Goal: Task Accomplishment & Management: Complete application form

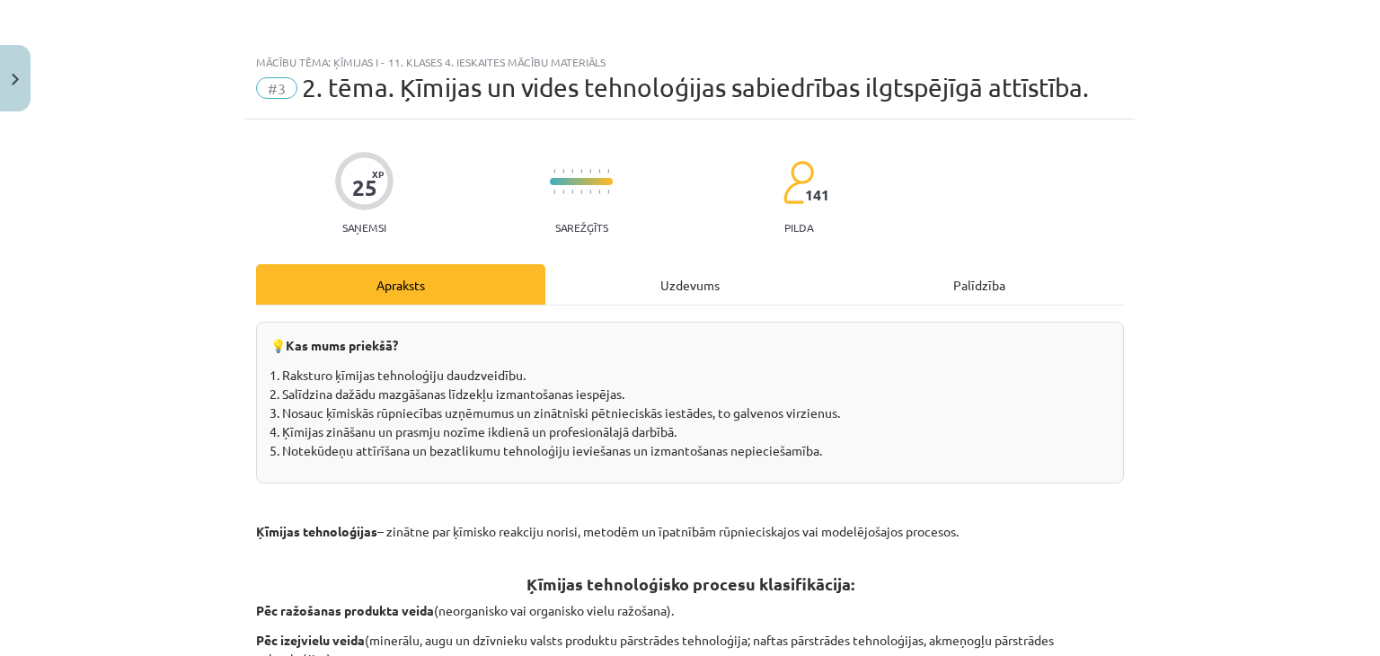
scroll to position [1206, 0]
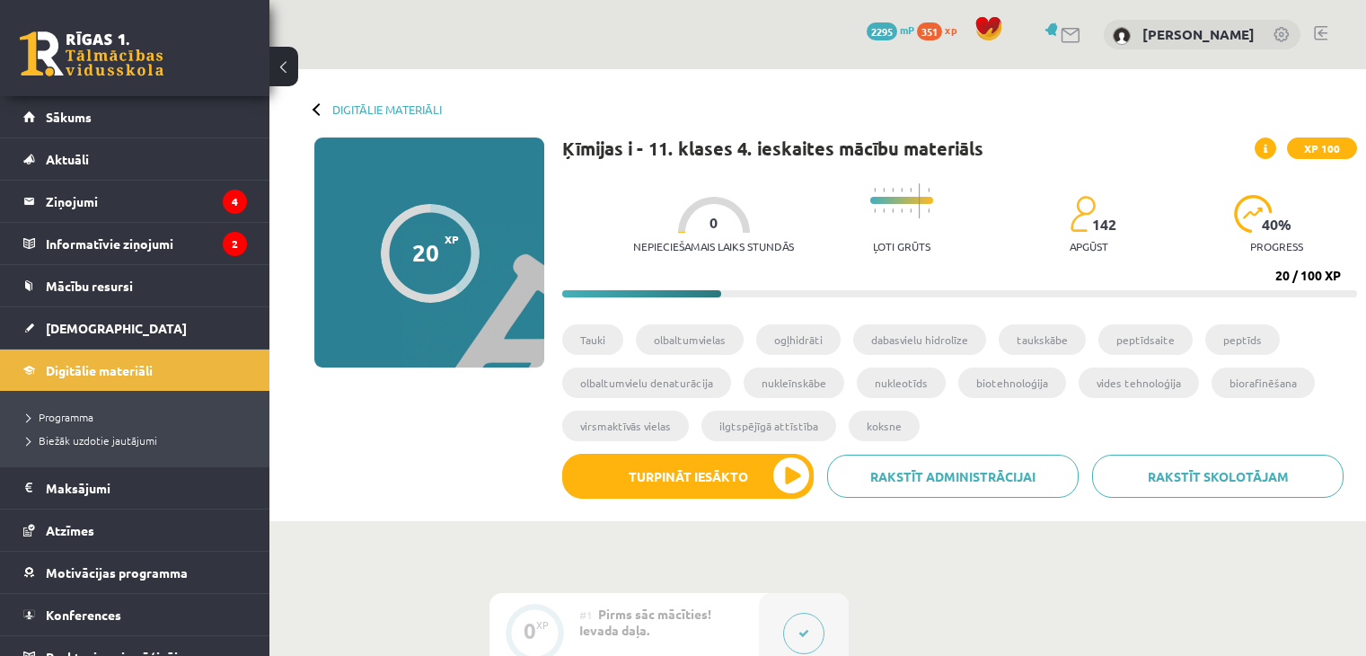
scroll to position [278, 0]
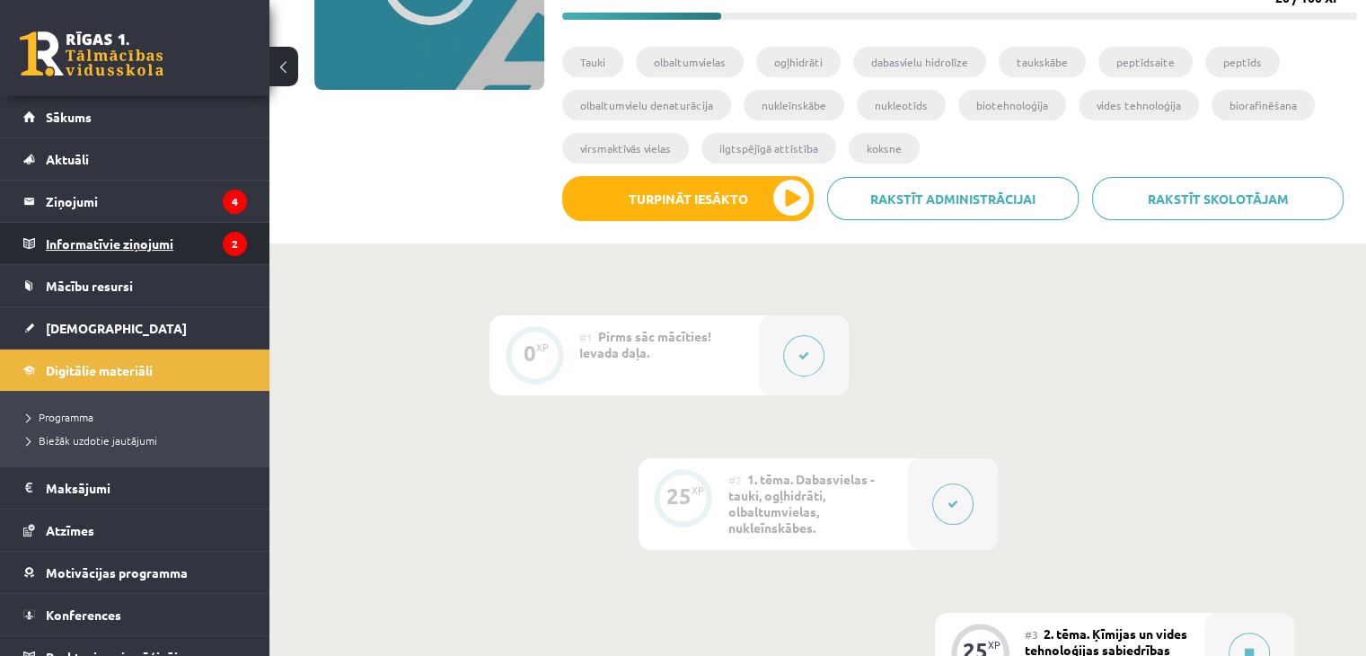
click at [212, 227] on legend "Informatīvie ziņojumi 2" at bounding box center [146, 243] width 201 height 41
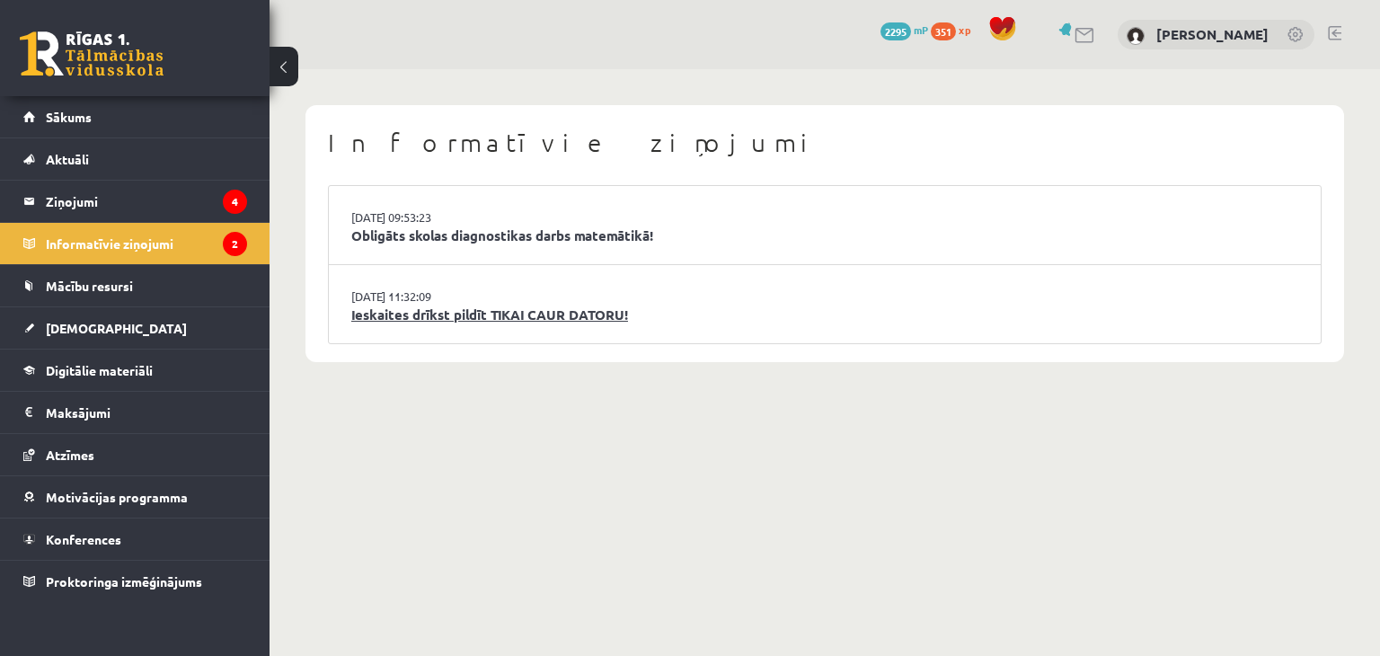
click at [532, 321] on link "Ieskaites drīkst pildīt TIKAI CAUR DATORU!" at bounding box center [824, 314] width 947 height 21
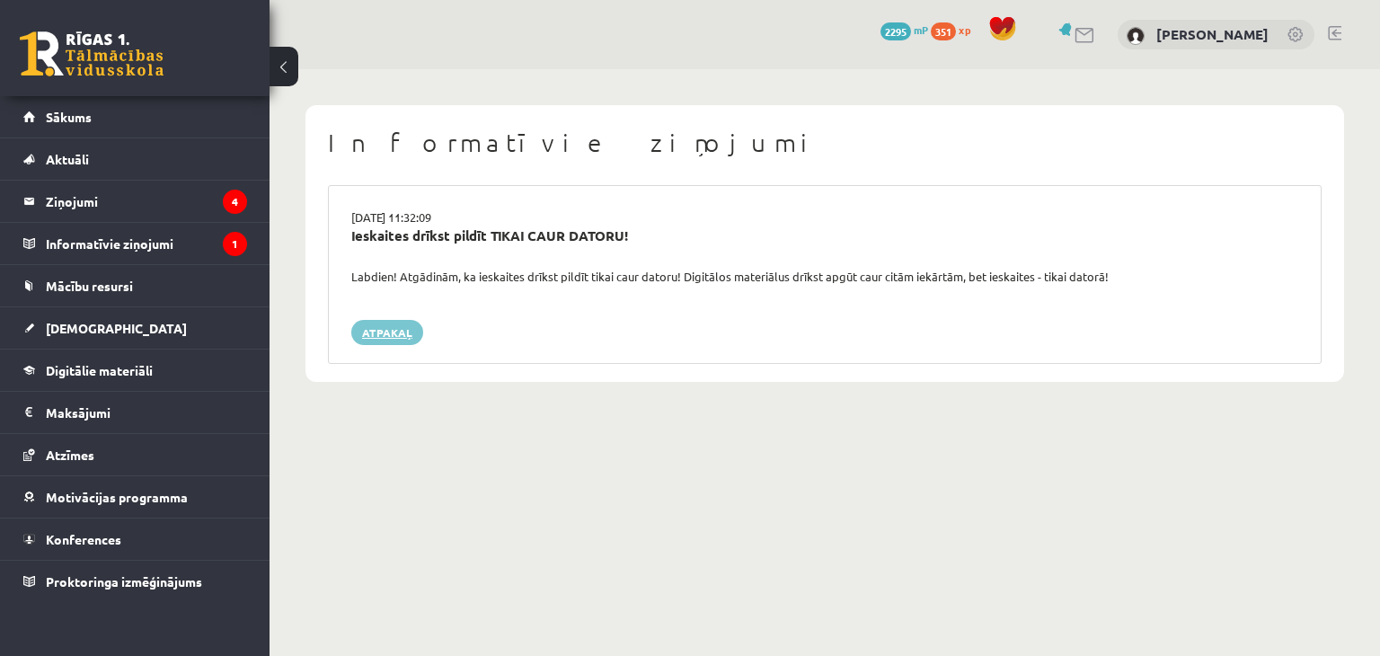
click at [384, 321] on link "Atpakaļ" at bounding box center [387, 332] width 72 height 25
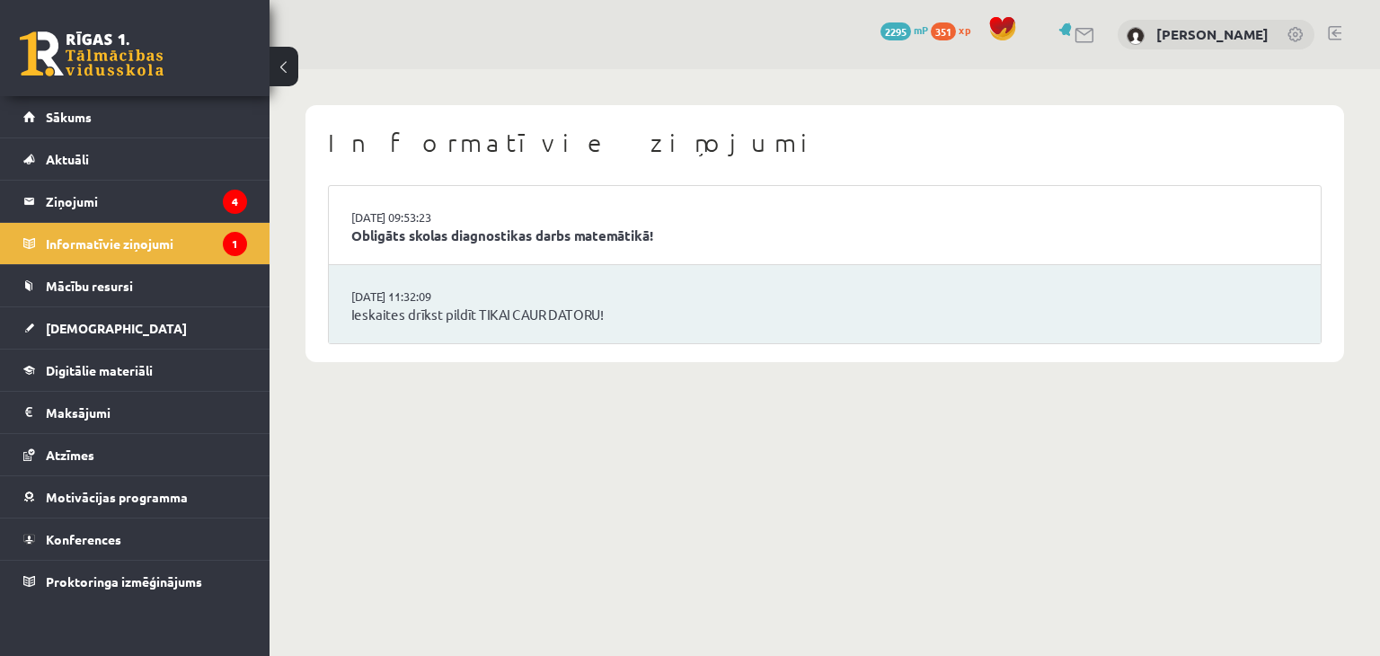
click at [631, 222] on li "16.09.2025 09:53:23 Obligāts skolas diagnostikas darbs matemātikā!" at bounding box center [825, 225] width 992 height 79
click at [630, 237] on link "Obligāts skolas diagnostikas darbs matemātikā!" at bounding box center [824, 235] width 947 height 21
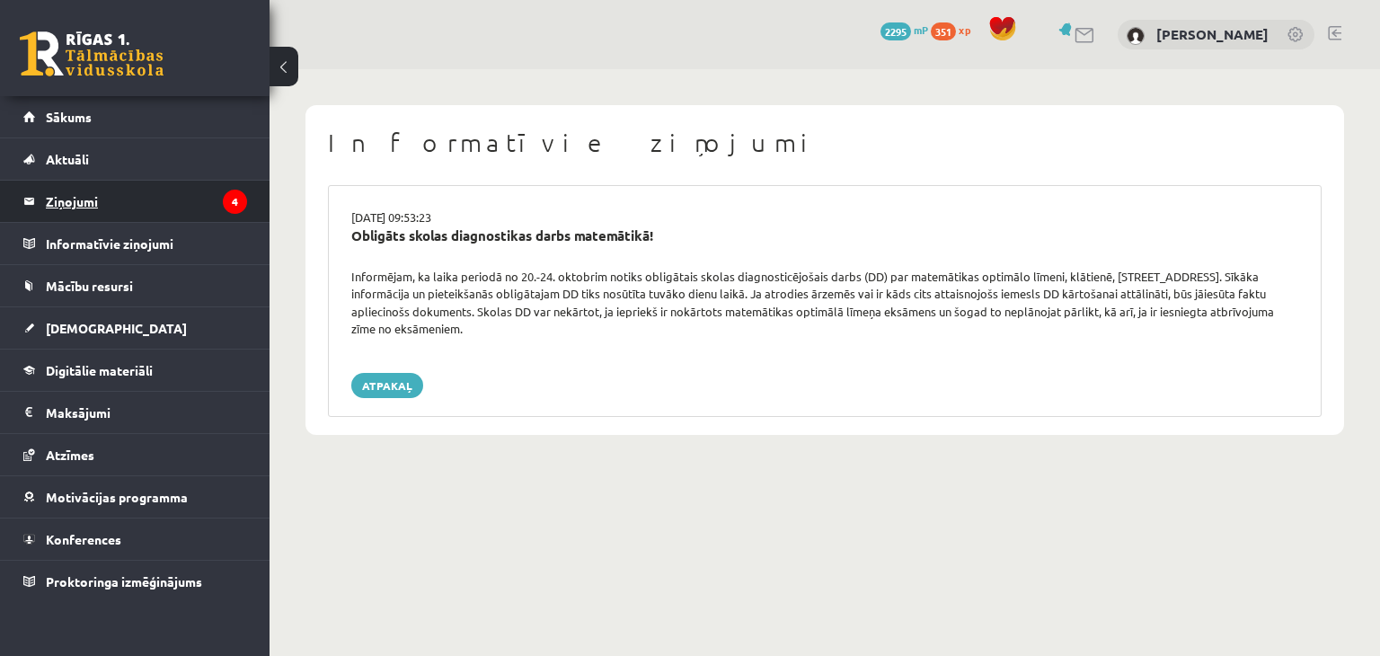
click at [126, 209] on legend "Ziņojumi 4" at bounding box center [146, 201] width 201 height 41
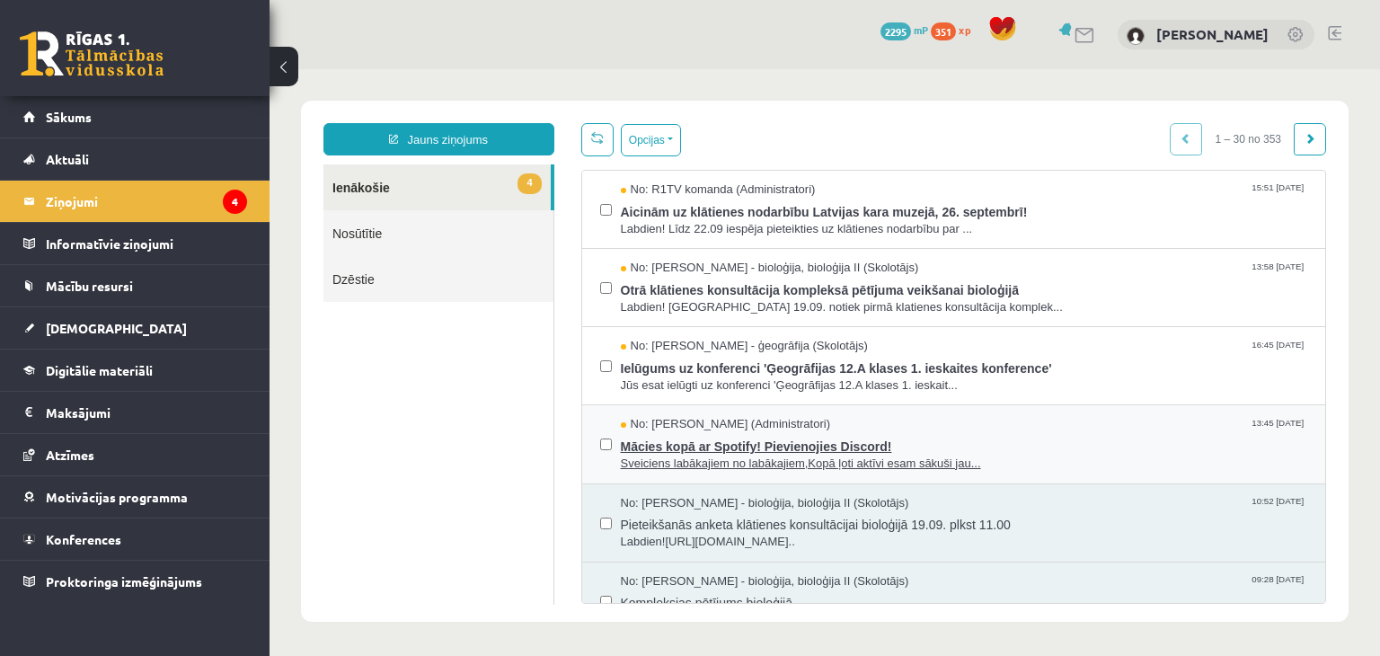
click at [631, 426] on span "No: [PERSON_NAME] (Administratori)" at bounding box center [726, 424] width 210 height 17
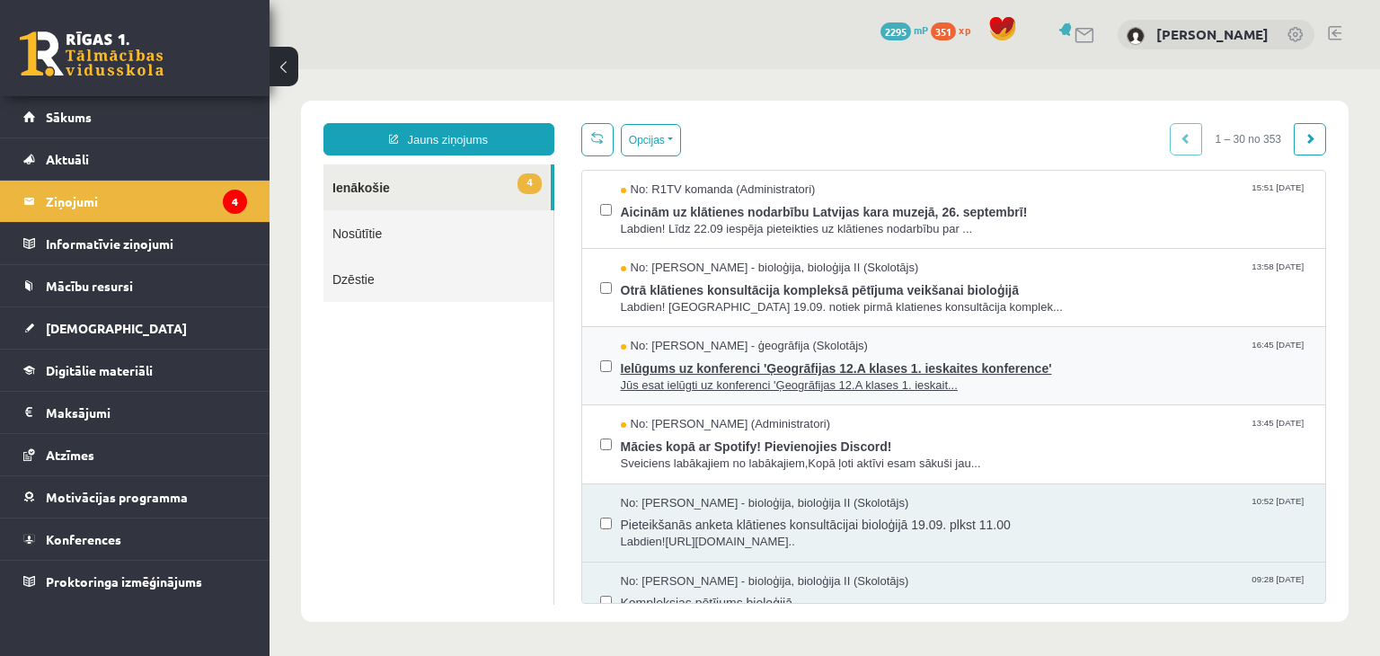
click at [772, 339] on span "No: [PERSON_NAME] - ģeogrāfija (Skolotājs)" at bounding box center [744, 346] width 247 height 17
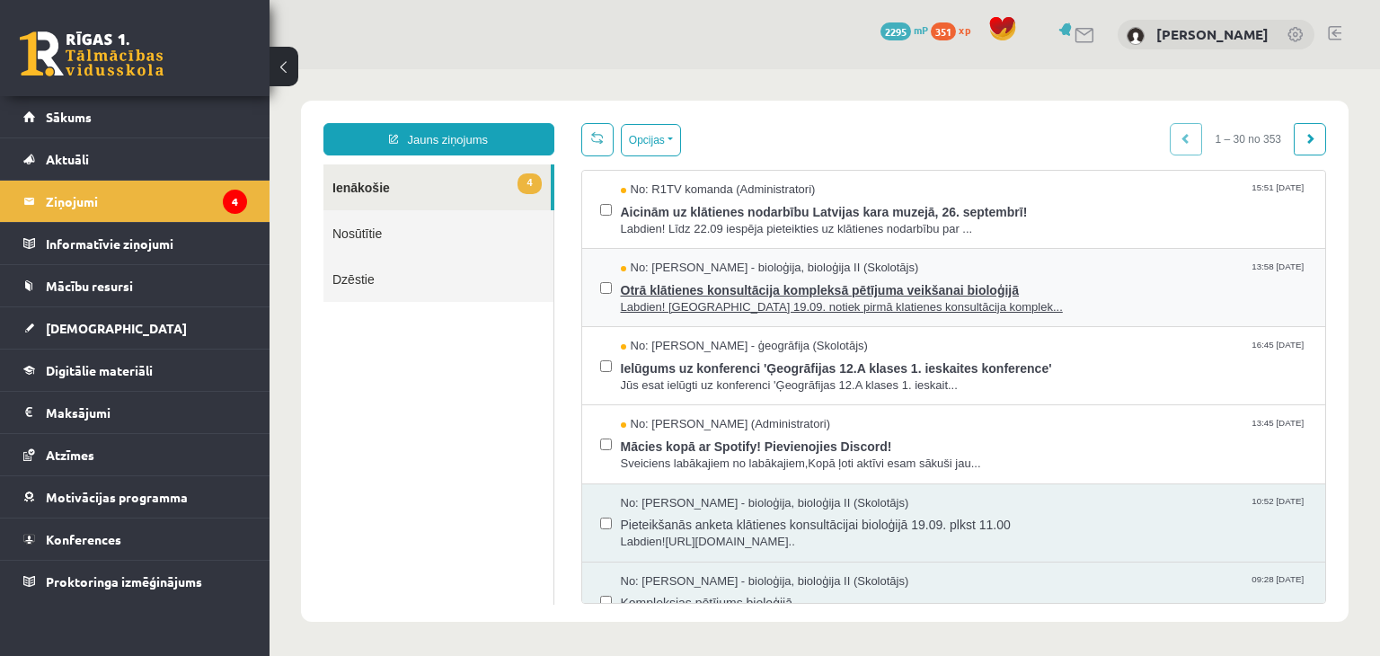
click at [704, 305] on span "Labdien! [GEOGRAPHIC_DATA] 19.09. notiek pirmā klatienes konsultācija komplek..." at bounding box center [964, 307] width 687 height 17
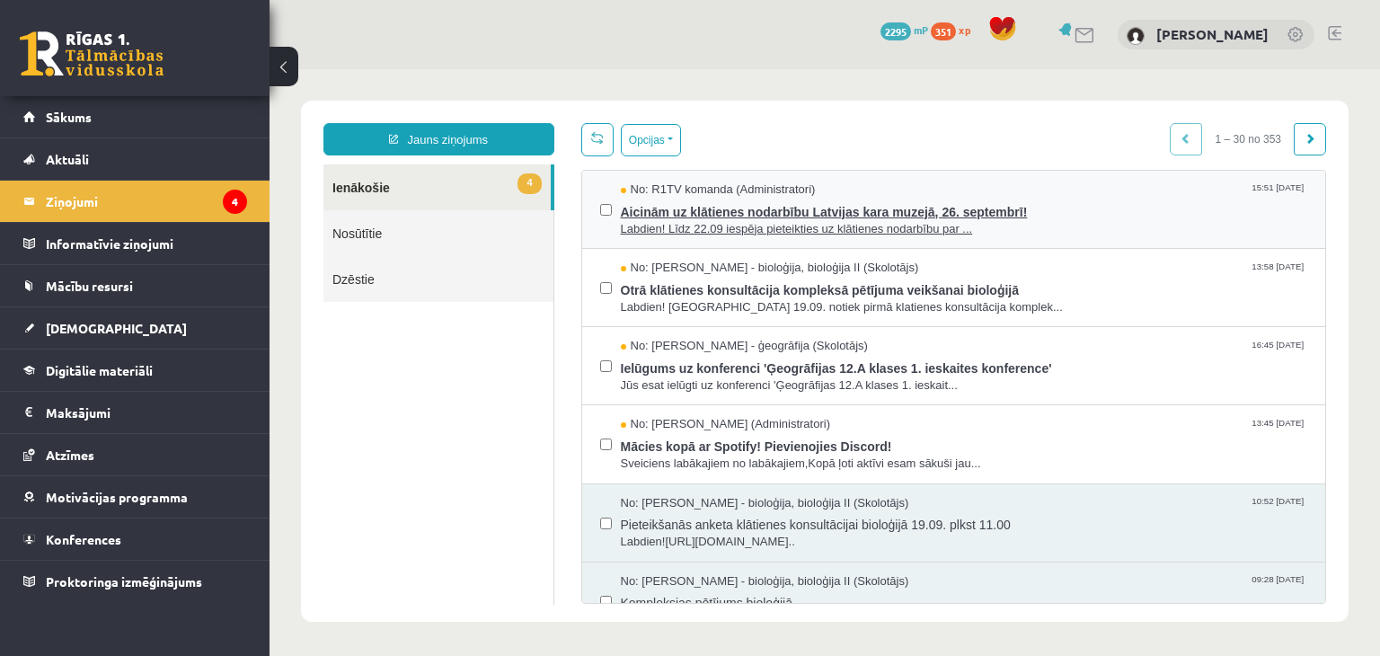
click at [726, 212] on span "Aicinām uz klātienes nodarbību Latvijas kara muzejā, 26. septembrī!" at bounding box center [964, 210] width 687 height 22
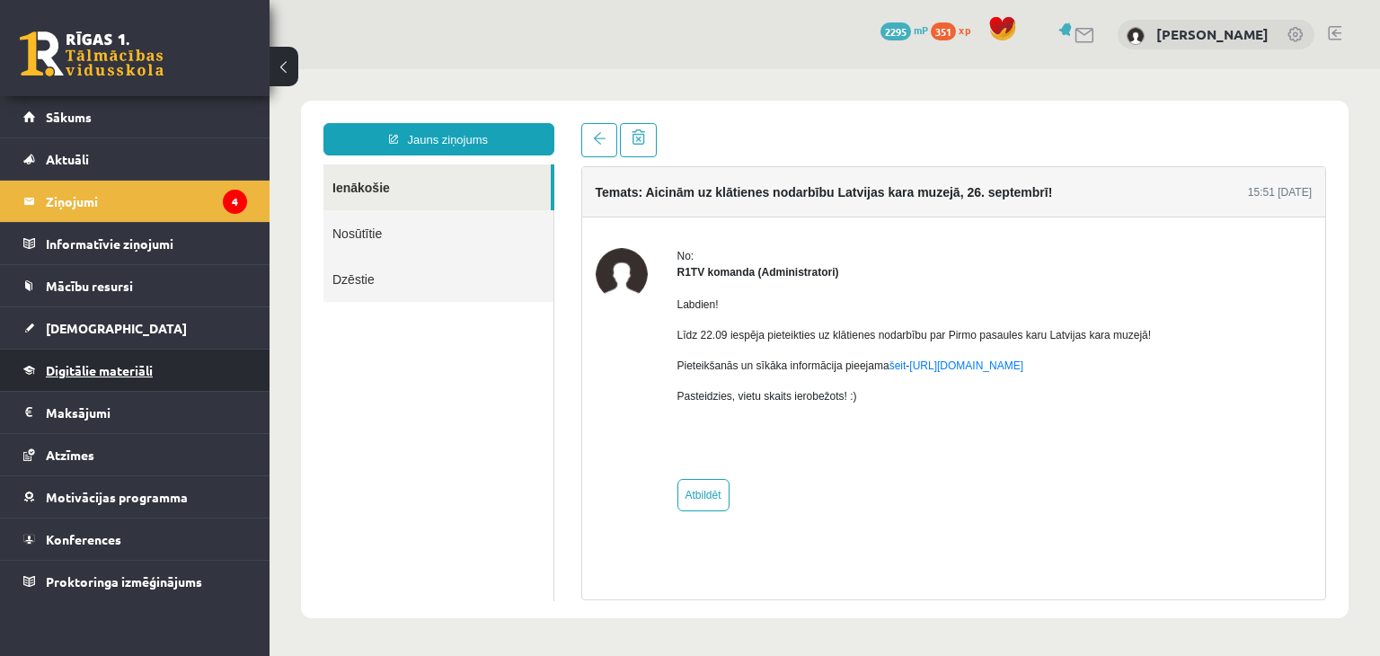
click at [147, 372] on span "Digitālie materiāli" at bounding box center [99, 370] width 107 height 16
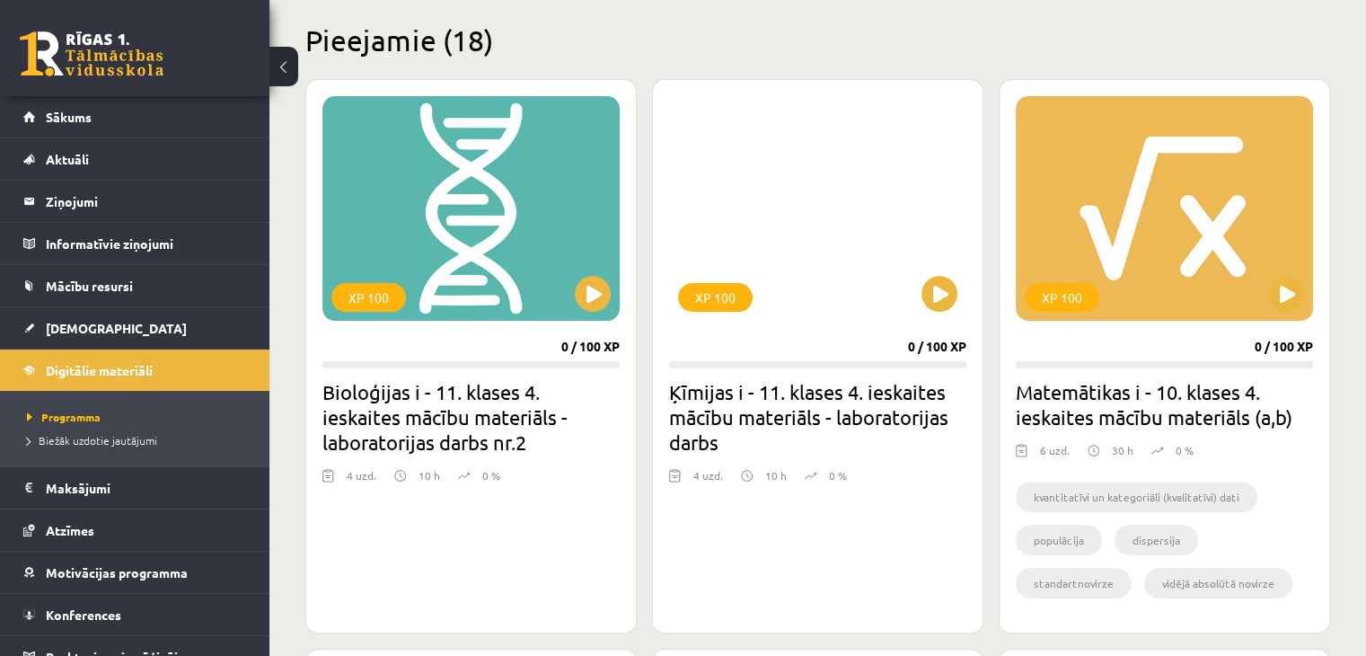
scroll to position [431, 0]
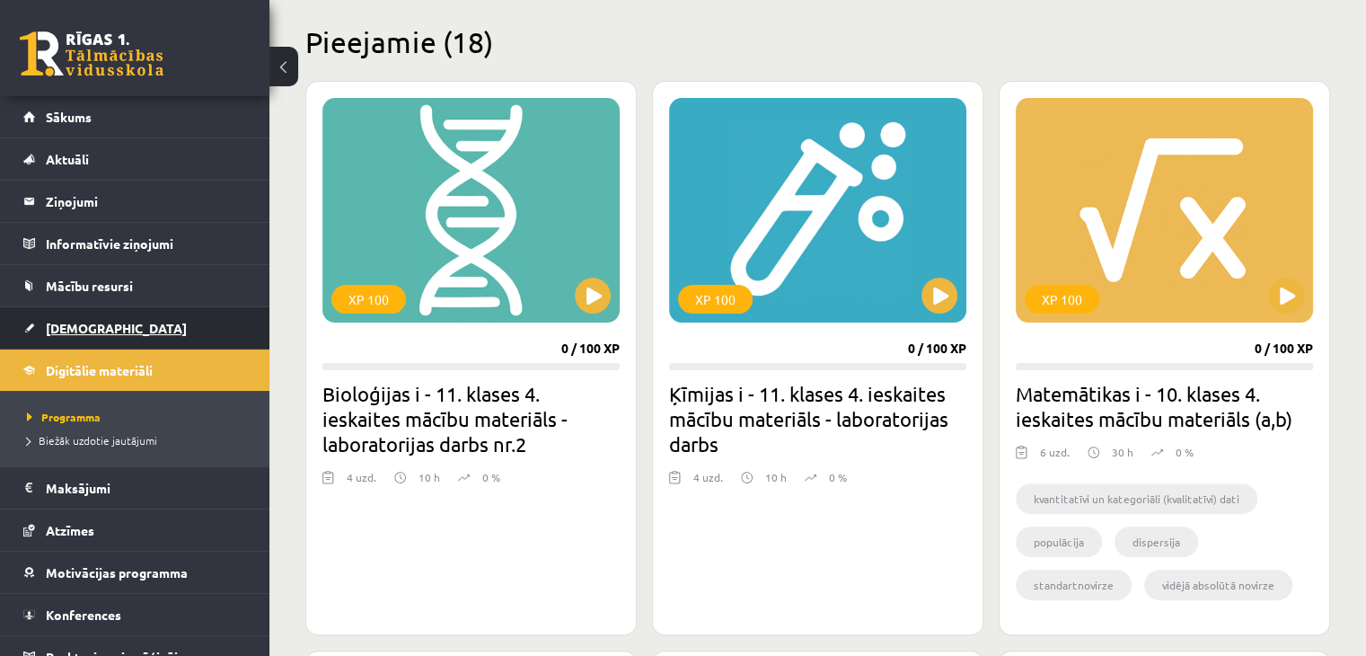
click at [159, 337] on link "[DEMOGRAPHIC_DATA]" at bounding box center [135, 327] width 224 height 41
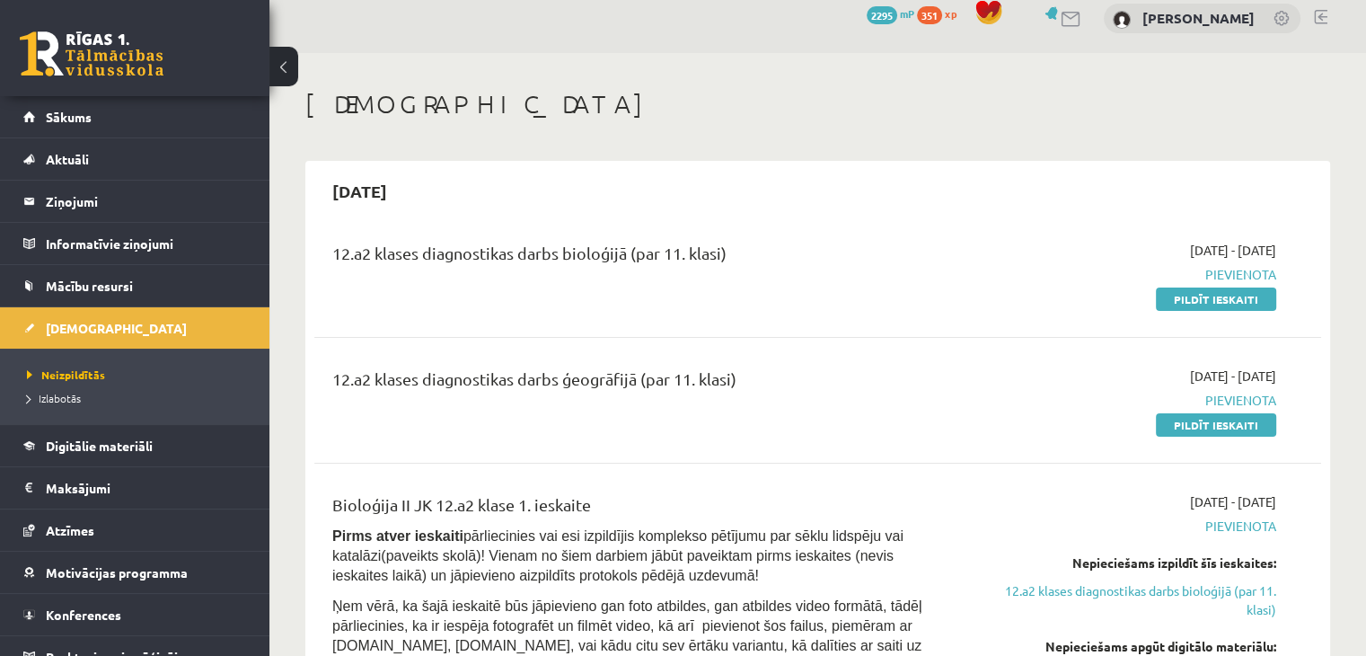
scroll to position [14, 0]
click at [1196, 432] on link "Pildīt ieskaiti" at bounding box center [1216, 426] width 120 height 23
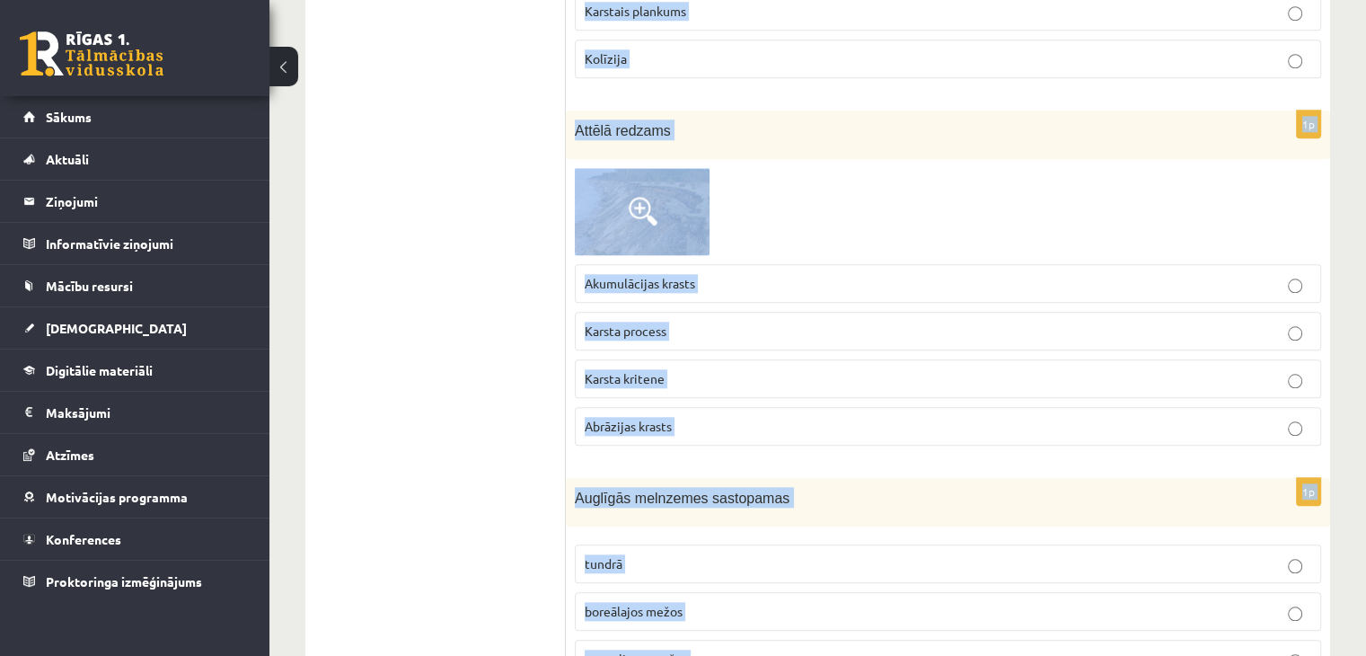
scroll to position [8866, 0]
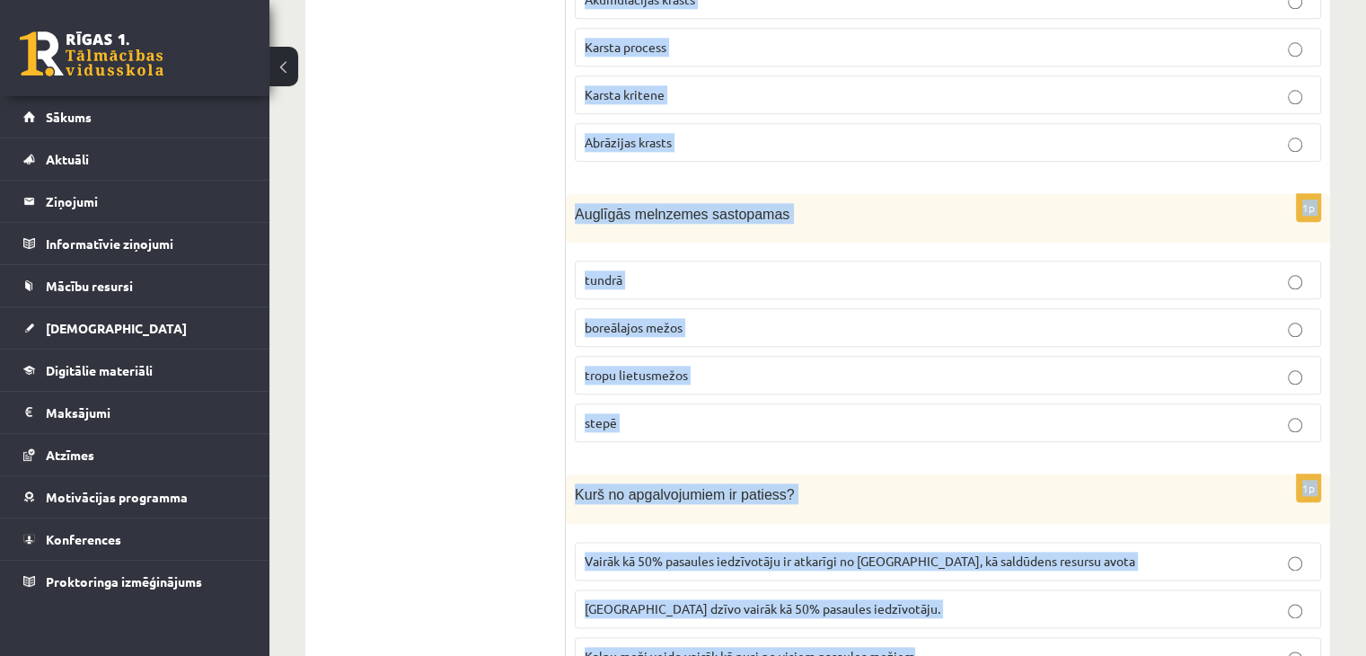
drag, startPoint x: 575, startPoint y: 234, endPoint x: 947, endPoint y: 573, distance: 503.6
copy form "Havaju salu virkne veidojusies vietā kur novērojama subdukcija vietā kur novēro…"
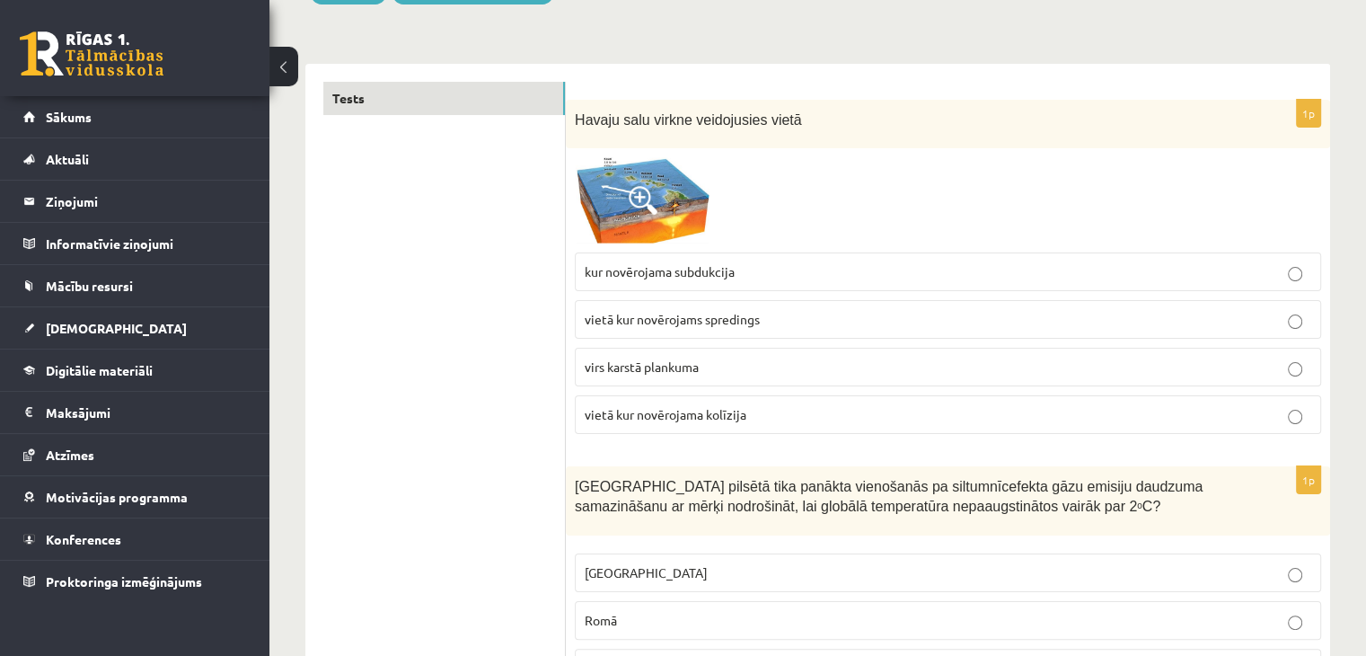
scroll to position [257, 0]
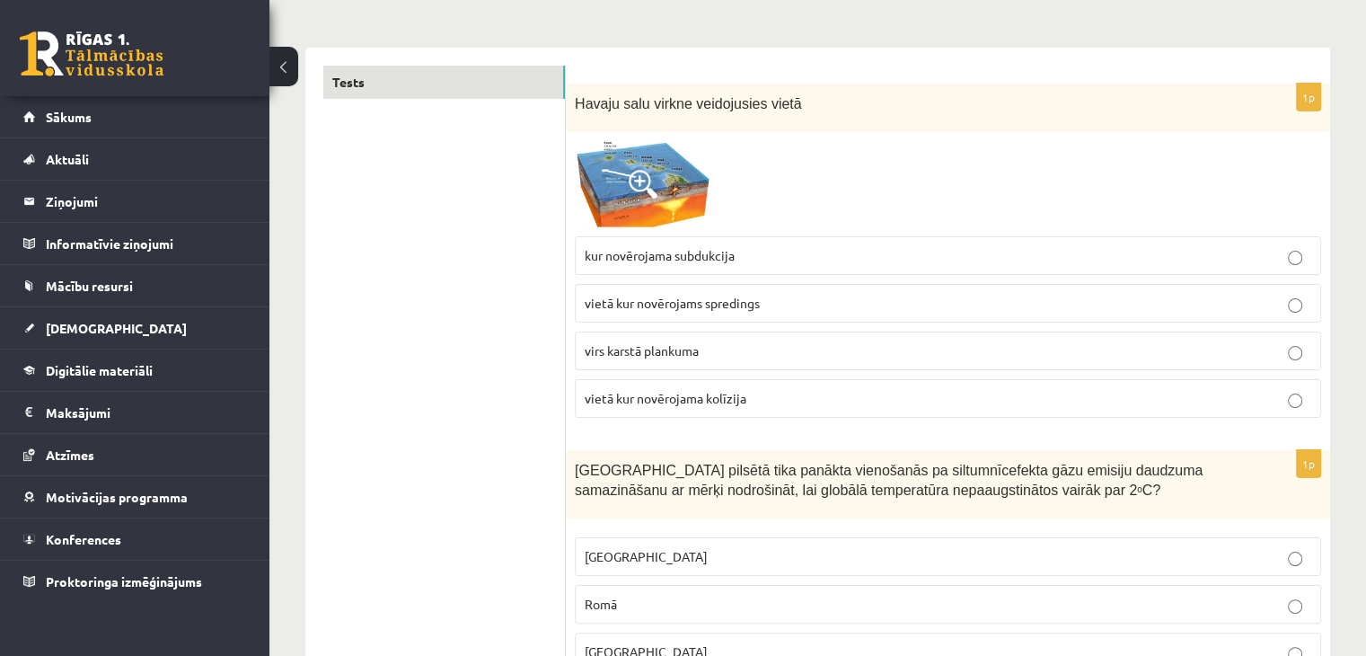
click at [655, 174] on span at bounding box center [643, 184] width 29 height 29
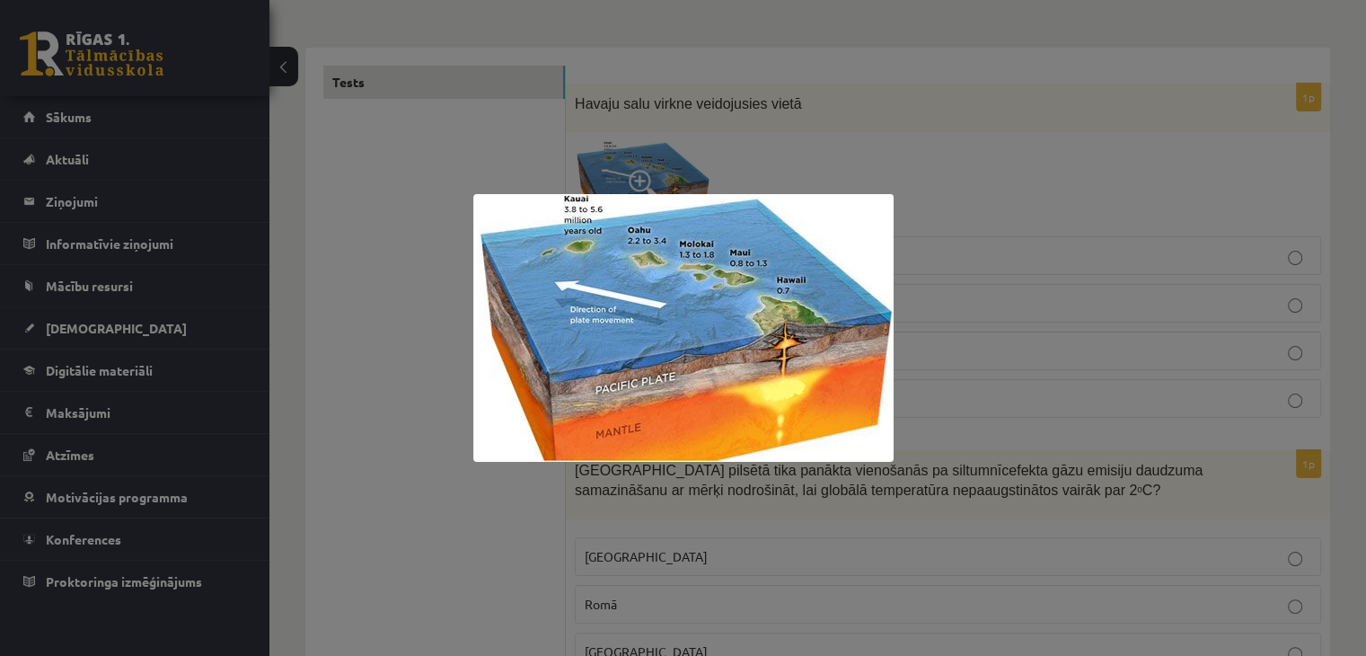
click at [920, 205] on div at bounding box center [683, 328] width 1366 height 656
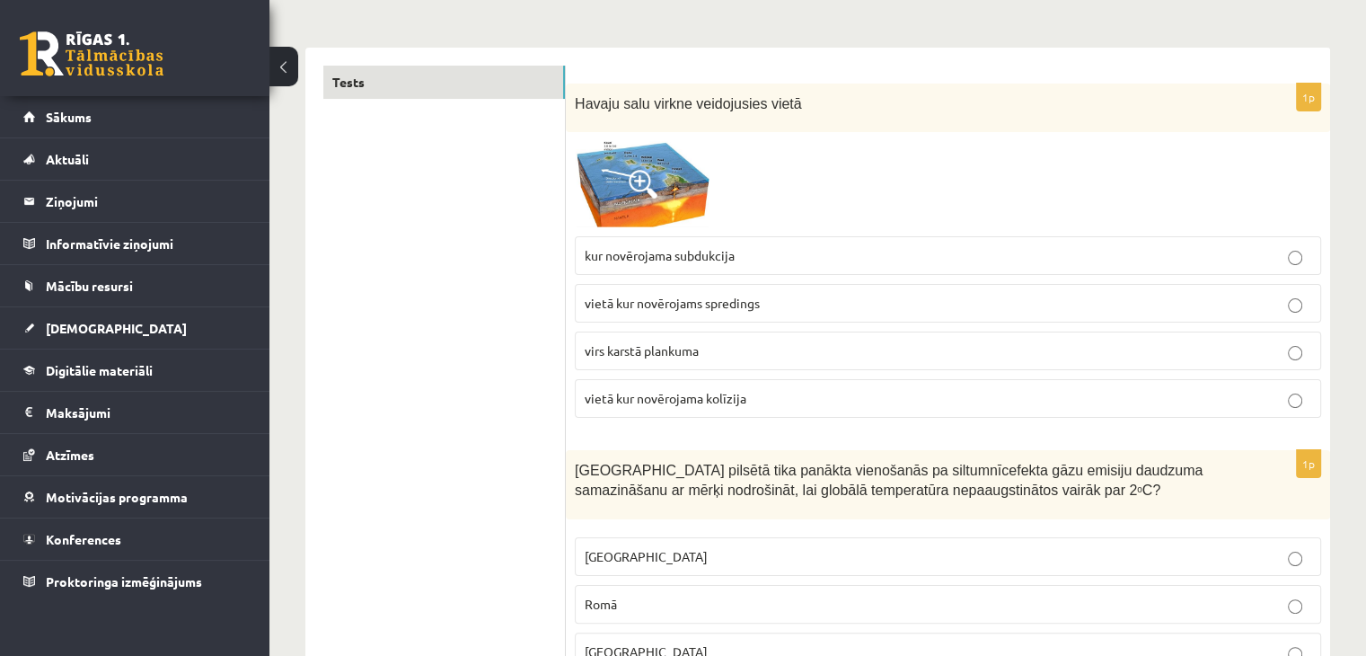
click at [788, 346] on p "virs karstā plankuma" at bounding box center [948, 350] width 727 height 19
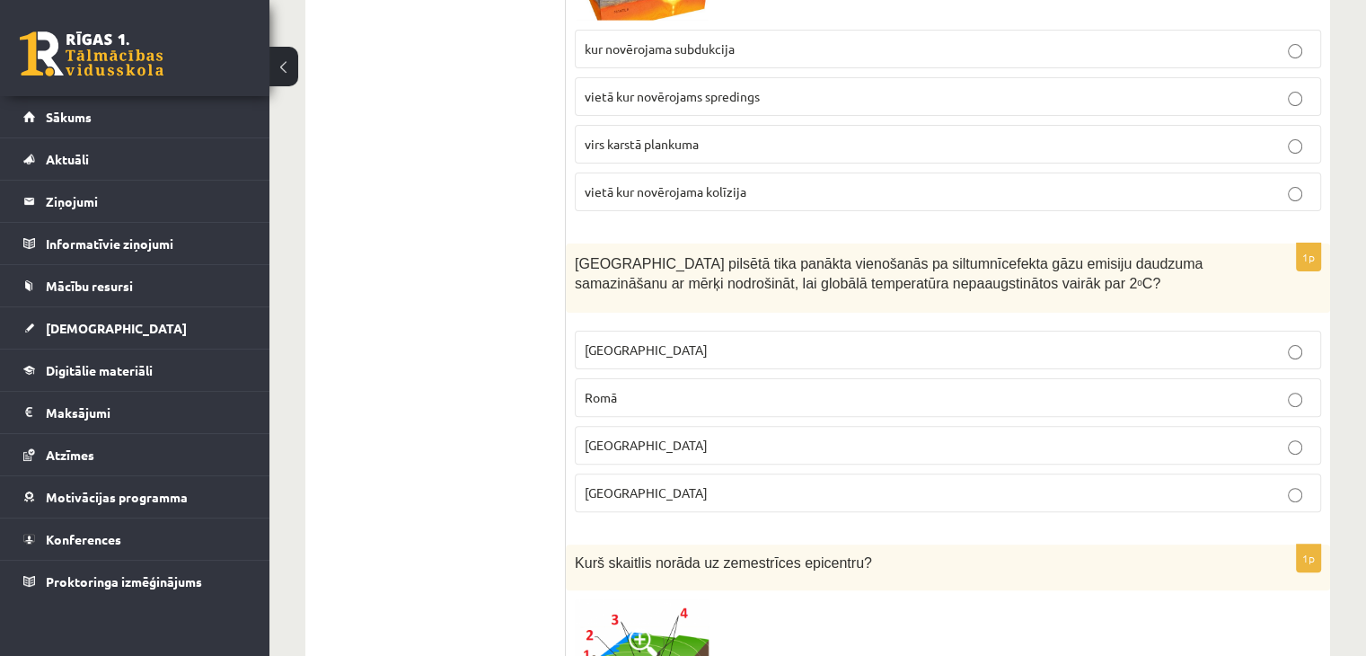
scroll to position [465, 0]
click at [630, 481] on p "Parīzē" at bounding box center [948, 490] width 727 height 19
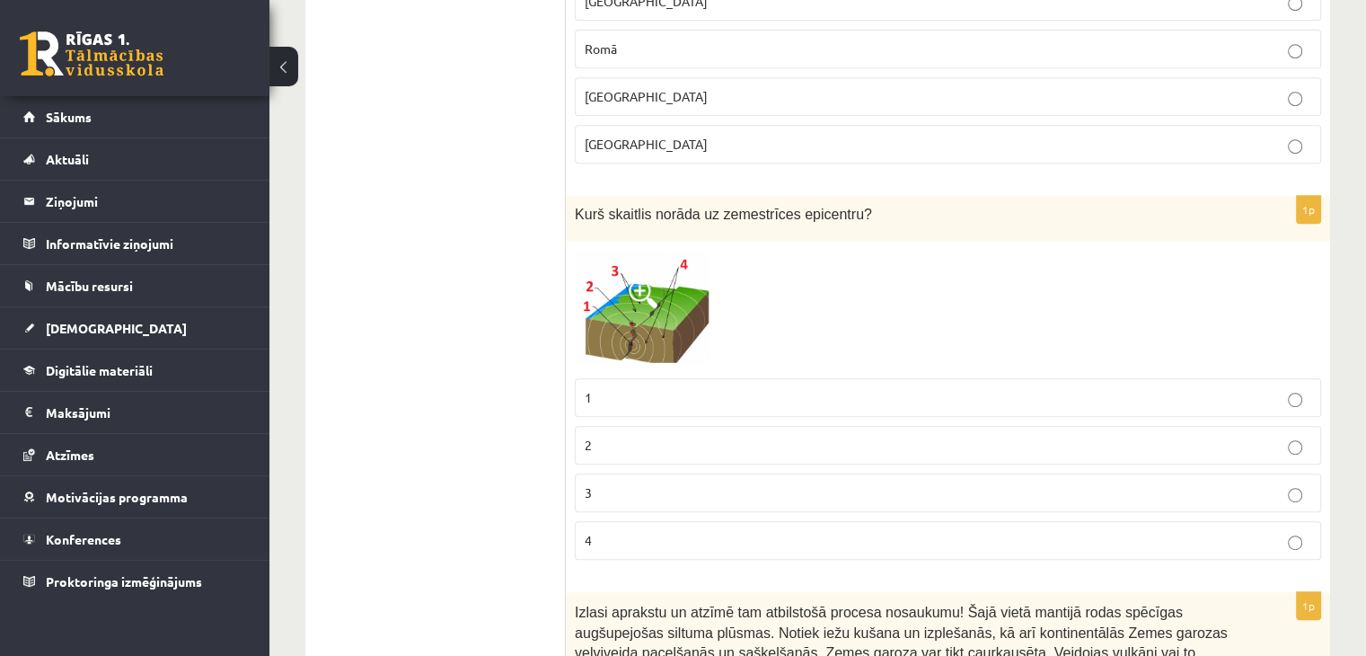
scroll to position [884, 0]
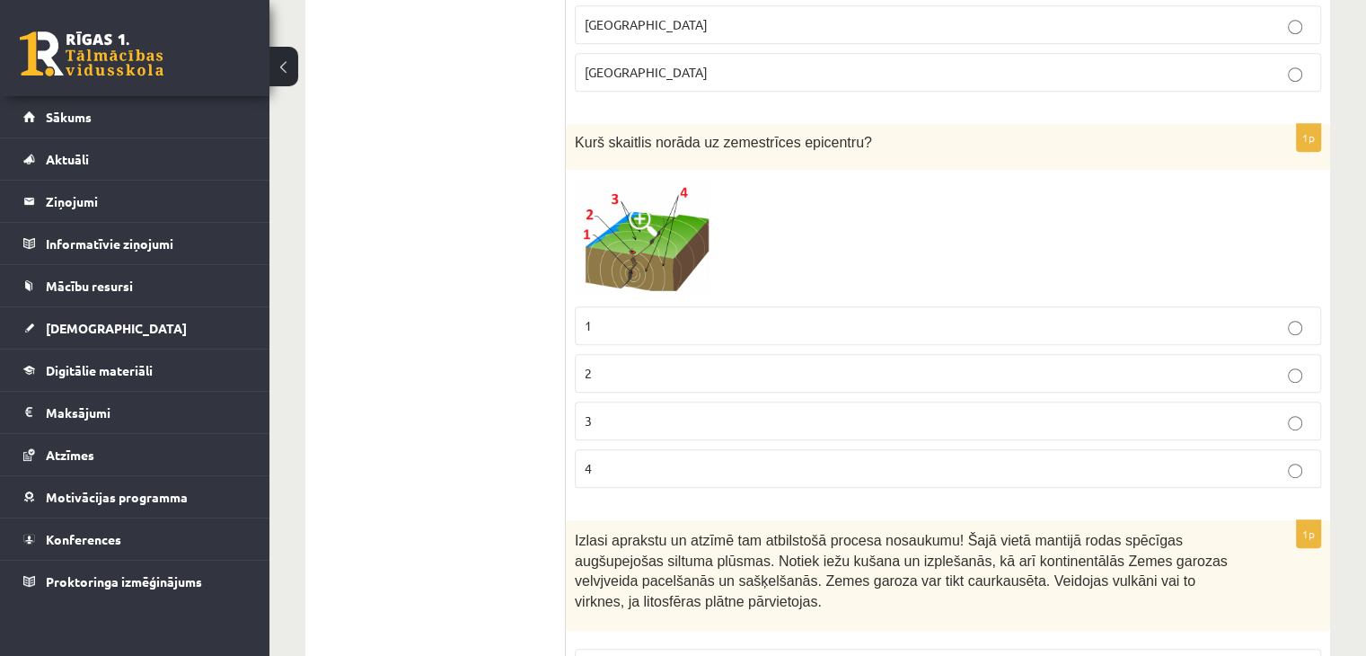
click at [635, 268] on img at bounding box center [642, 238] width 135 height 119
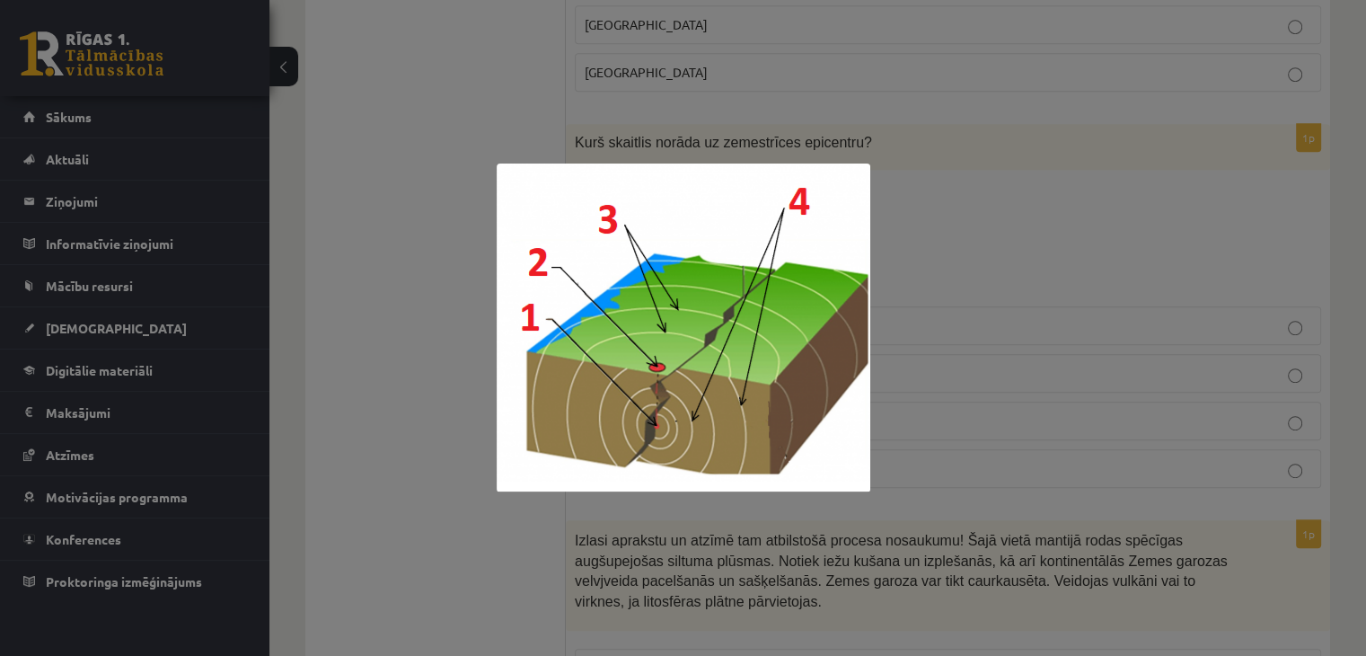
click at [951, 245] on div at bounding box center [683, 328] width 1366 height 656
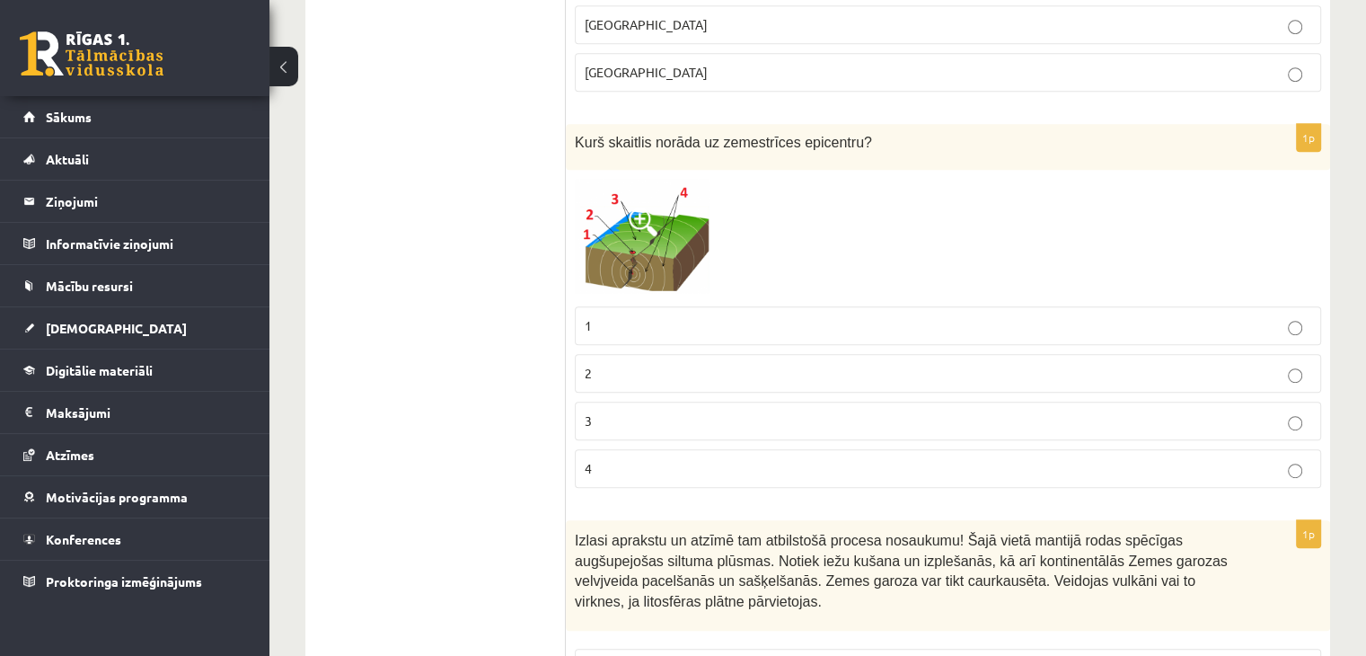
click at [596, 335] on label "1" at bounding box center [948, 325] width 746 height 39
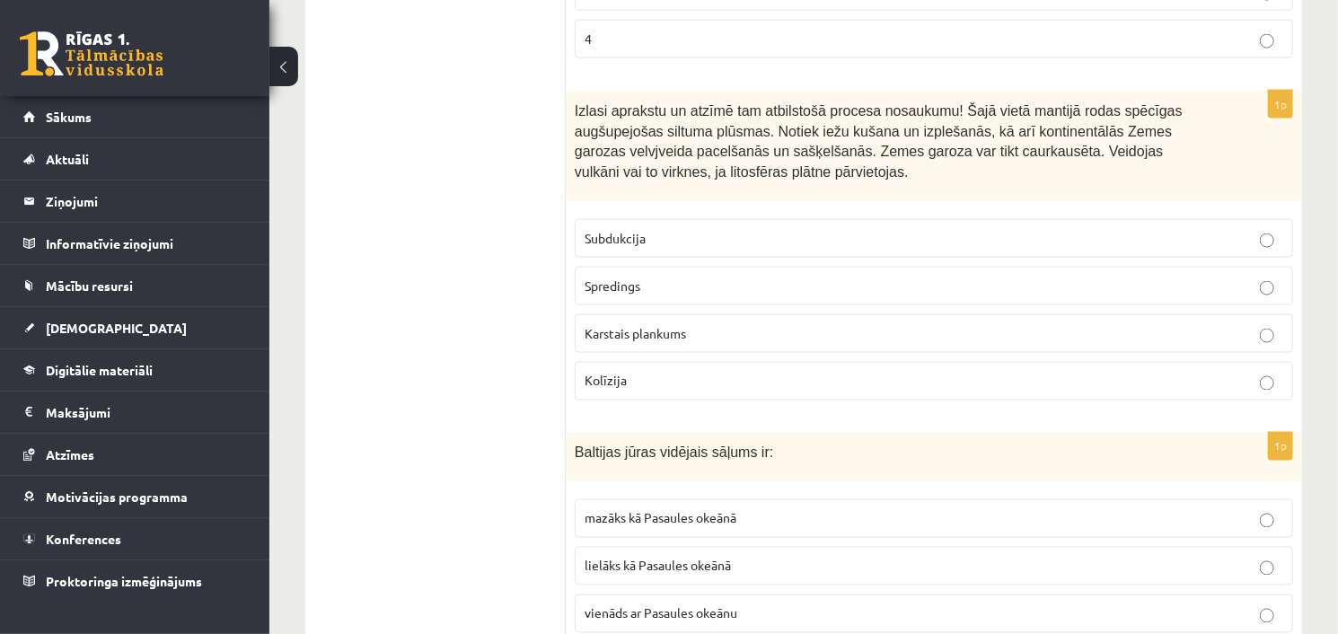
scroll to position [1315, 0]
click at [660, 323] on span "Karstais plankums" at bounding box center [635, 331] width 101 height 16
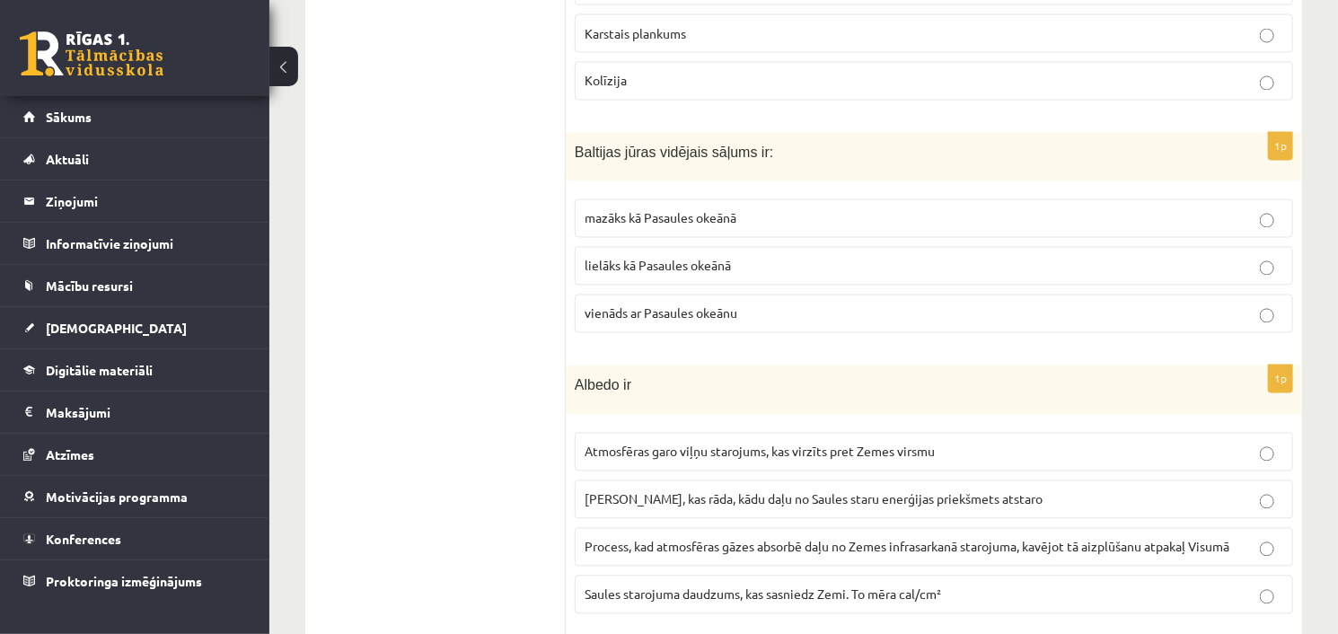
scroll to position [1613, 0]
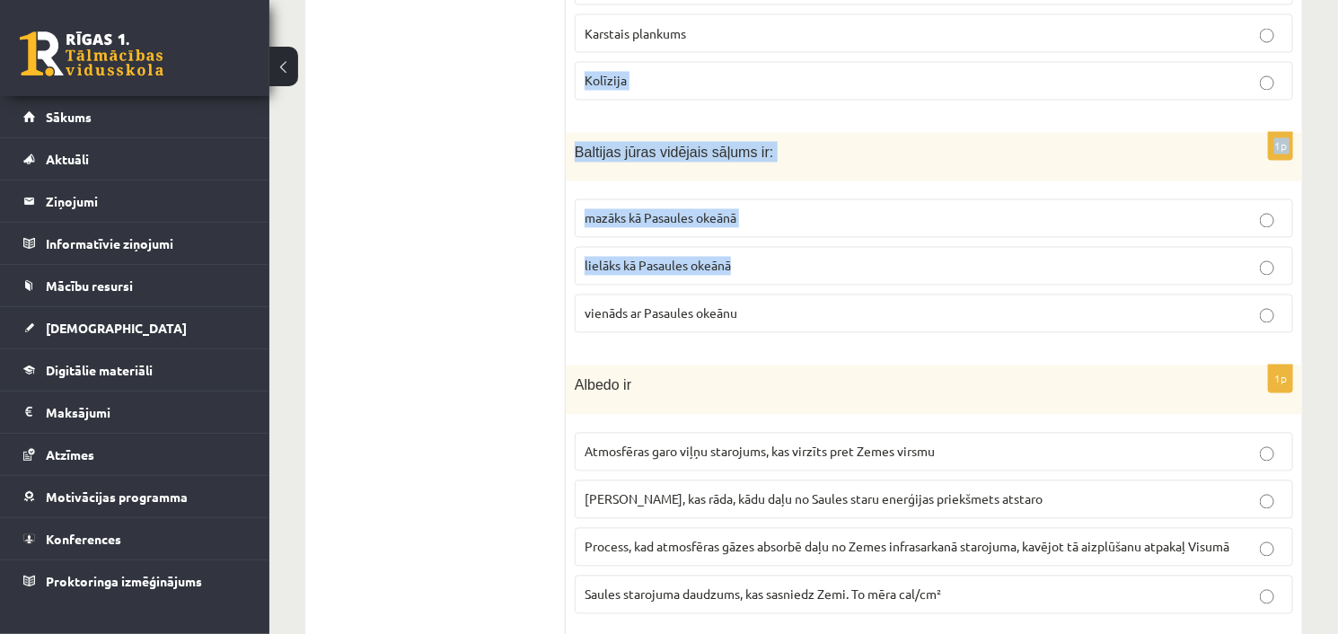
drag, startPoint x: 791, startPoint y: 44, endPoint x: 605, endPoint y: 141, distance: 209.7
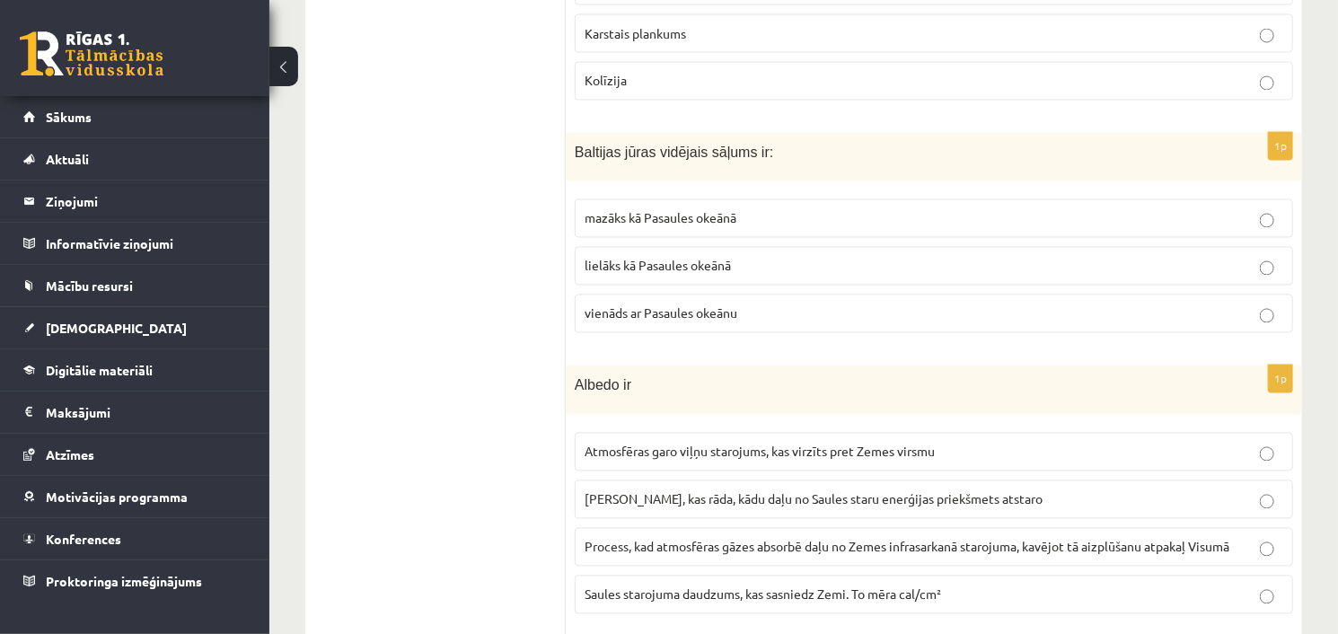
drag, startPoint x: 509, startPoint y: 146, endPoint x: 489, endPoint y: 309, distance: 164.8
click at [724, 209] on p "mazāks kā Pasaules okeānā" at bounding box center [934, 218] width 699 height 19
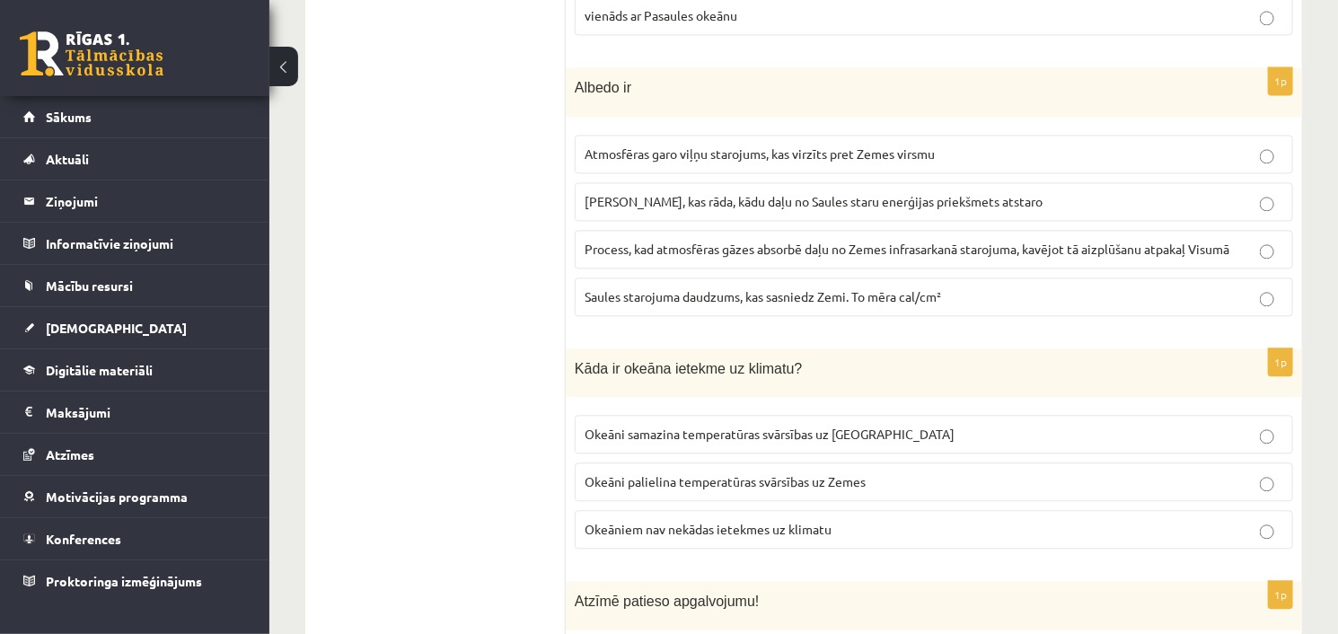
scroll to position [1911, 0]
click at [708, 193] on span "Skaitlis, kas rāda, kādu daļu no Saules staru enerģijas priekšmets atstaro" at bounding box center [814, 201] width 458 height 16
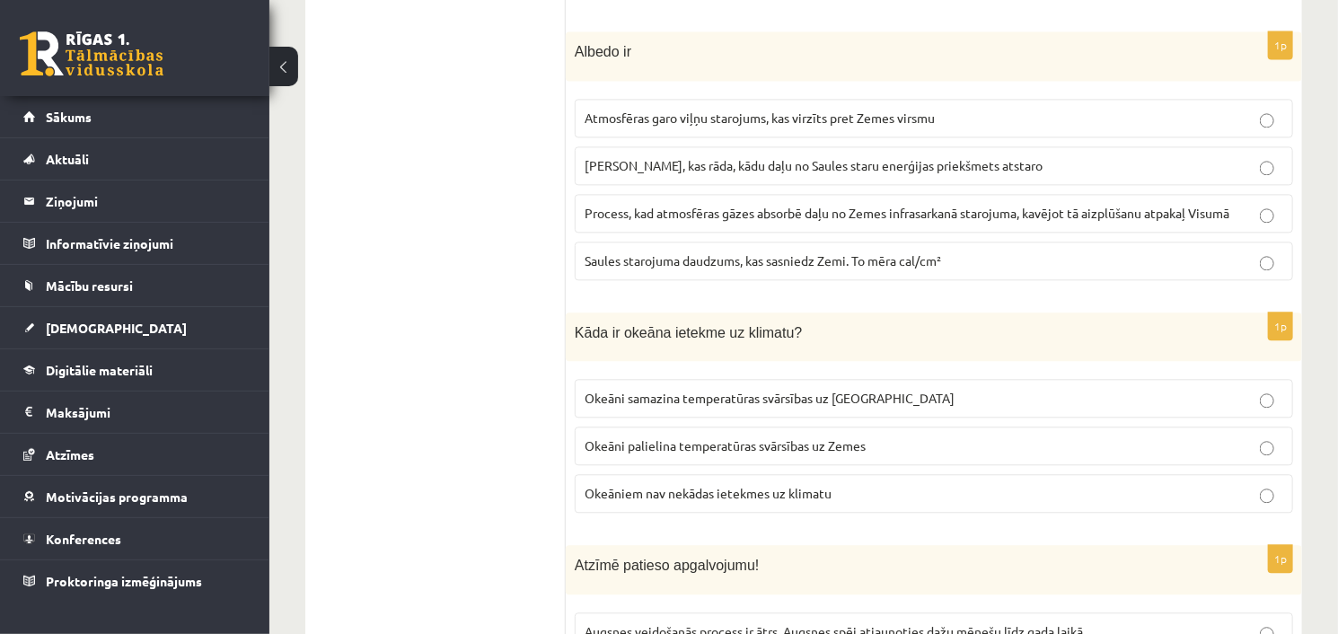
click at [701, 205] on span "Process, kad atmosfēras gāzes absorbē daļu no Zemes infrasarkanā starojuma, kav…" at bounding box center [907, 213] width 645 height 16
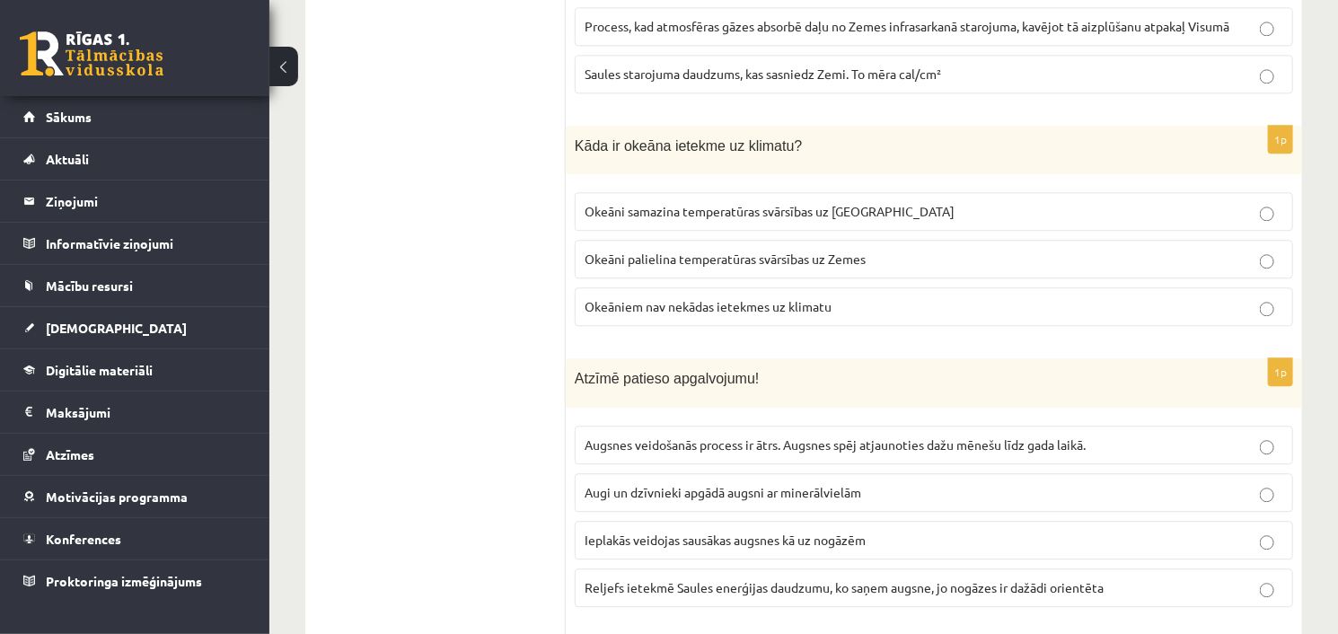
scroll to position [2133, 0]
click at [768, 204] on span "Okeāni samazina temperatūras svārsības uz Zemes" at bounding box center [770, 212] width 370 height 16
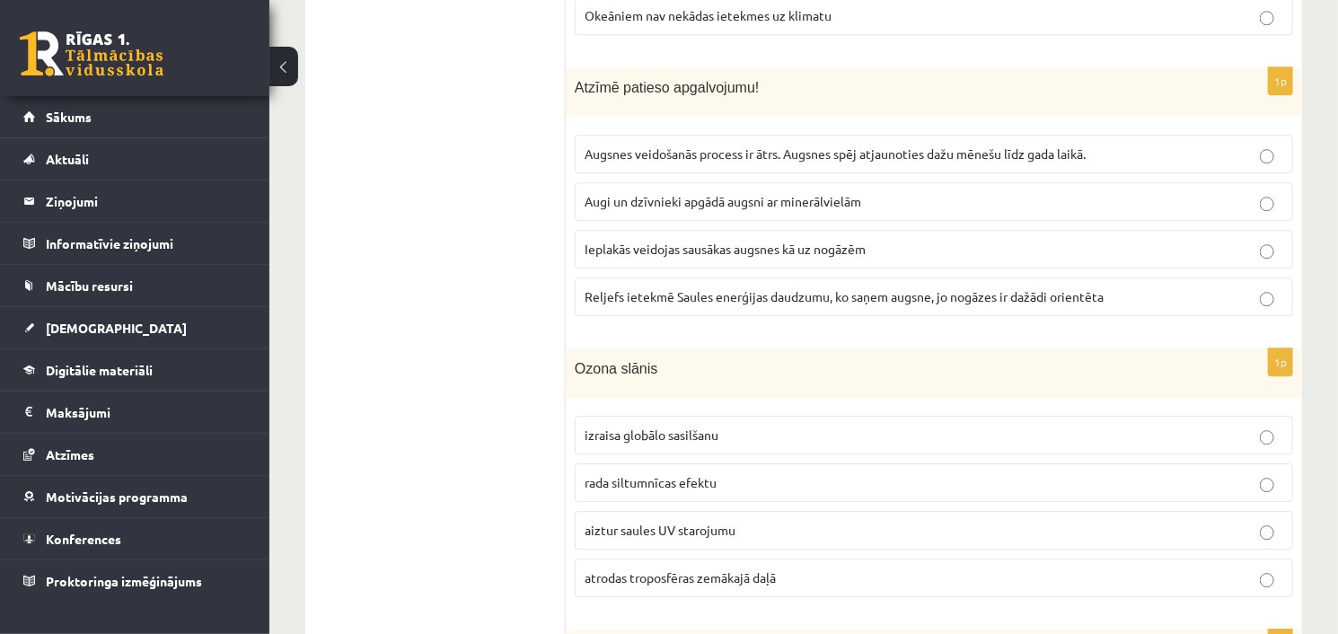
scroll to position [2422, 0]
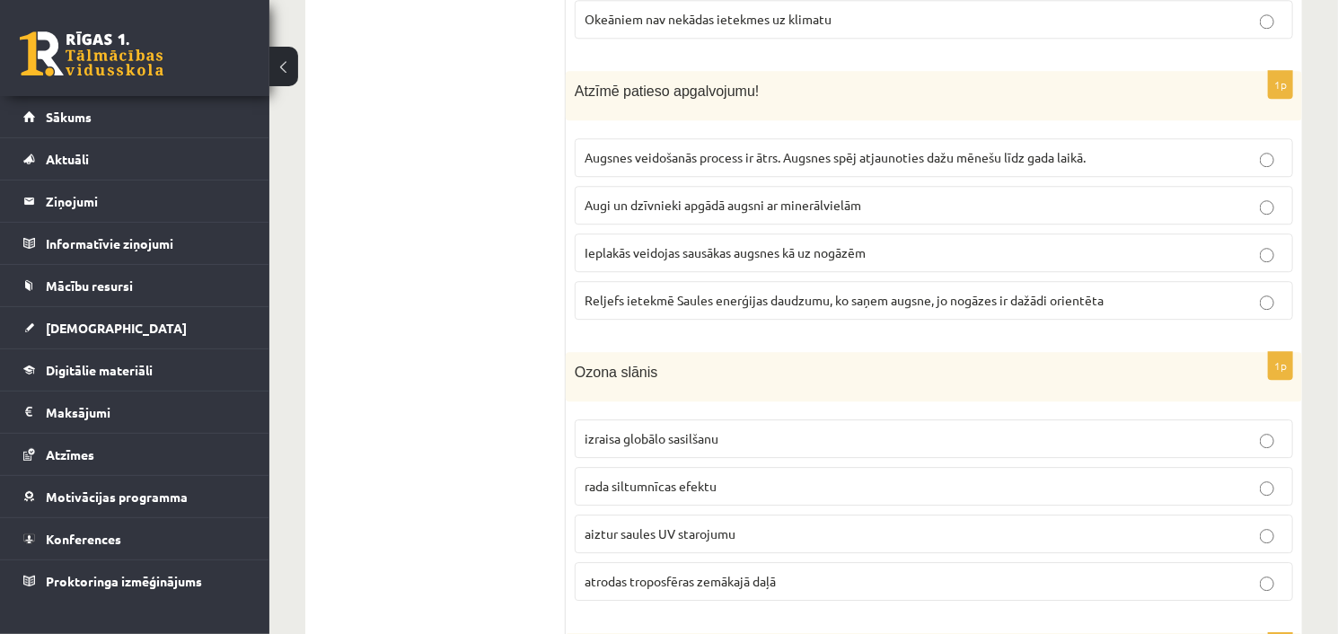
click at [845, 298] on label "Reljefs ietekmē Saules enerģijas daudzumu, ko saņem augsne, jo nogāzes ir dažād…" at bounding box center [934, 300] width 719 height 39
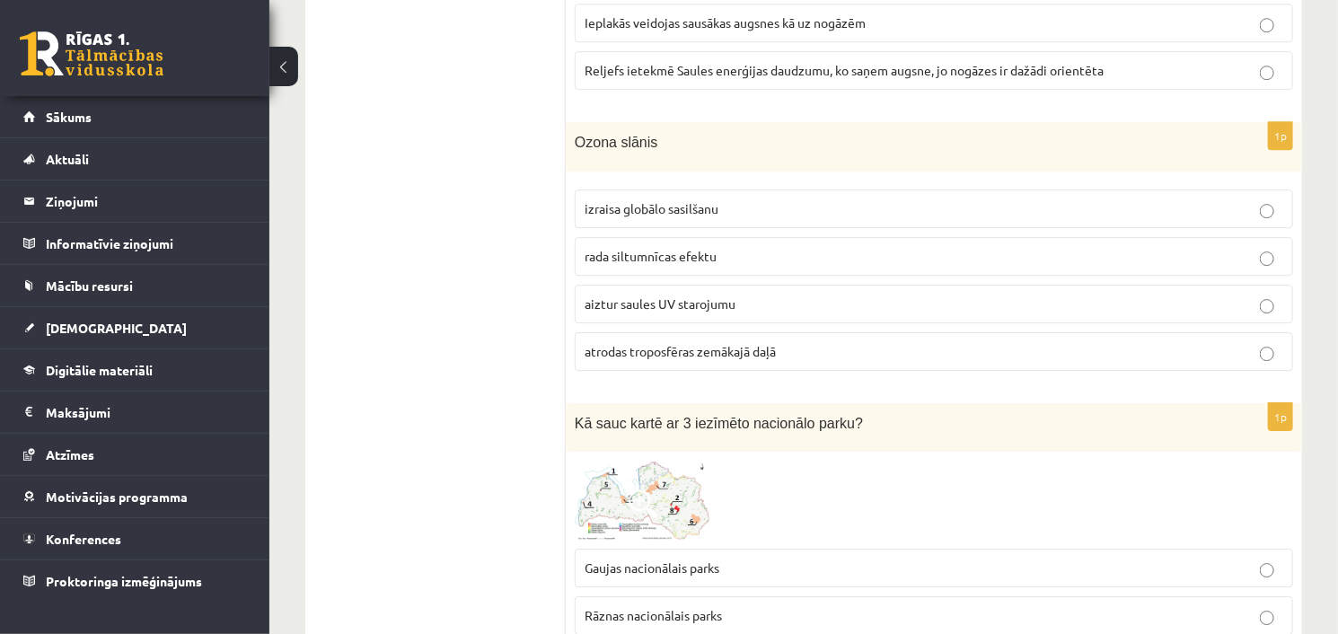
scroll to position [2654, 0]
click at [746, 296] on p "aiztur saules UV starojumu" at bounding box center [934, 301] width 699 height 19
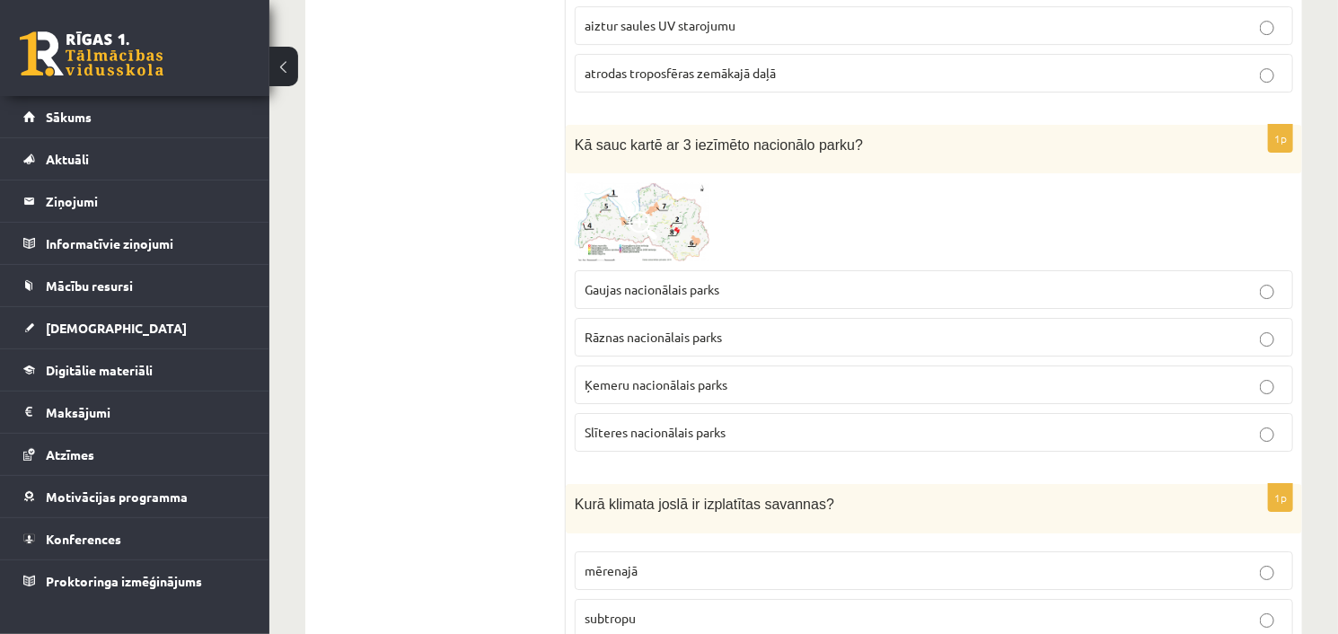
scroll to position [2928, 0]
click at [689, 197] on img at bounding box center [642, 223] width 135 height 79
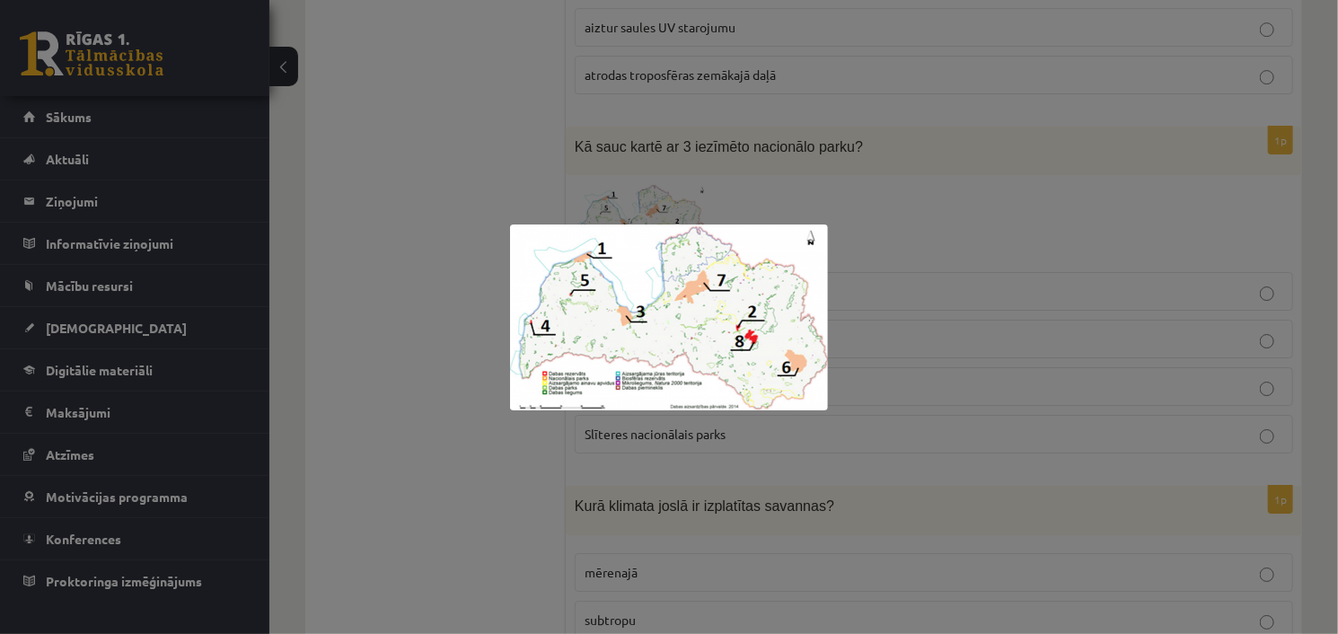
click at [820, 190] on div at bounding box center [669, 317] width 1338 height 634
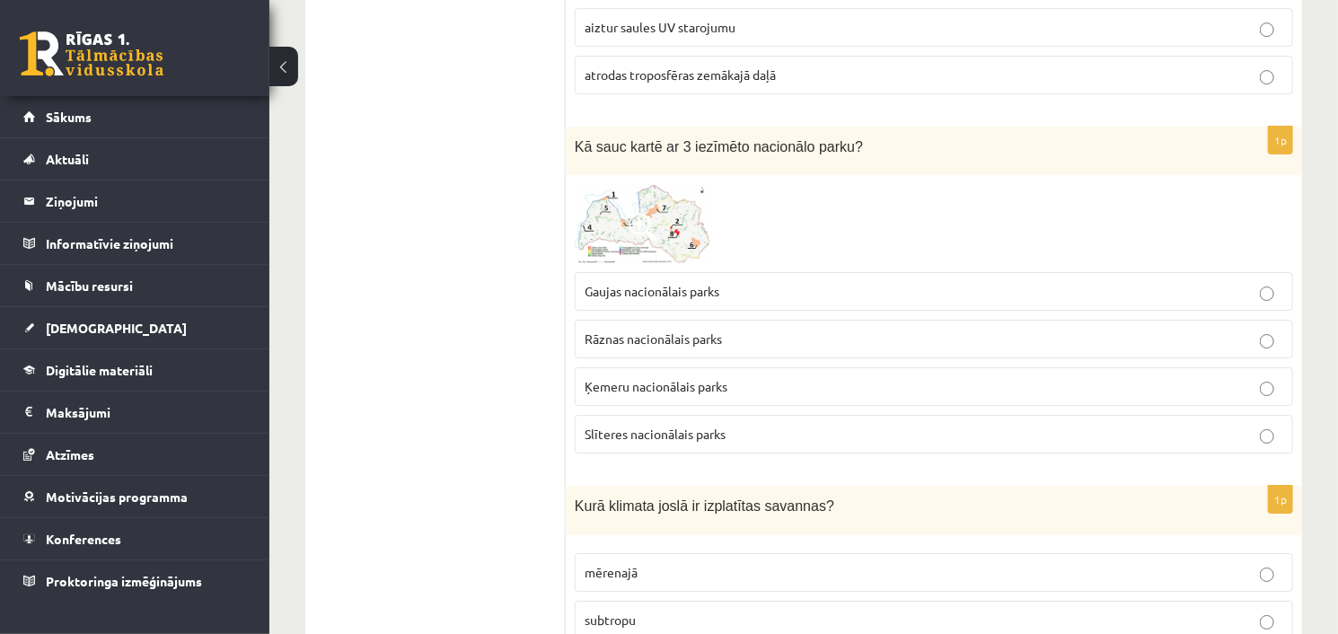
click at [675, 378] on span "Ķemeru nacionālais parks" at bounding box center [656, 386] width 143 height 16
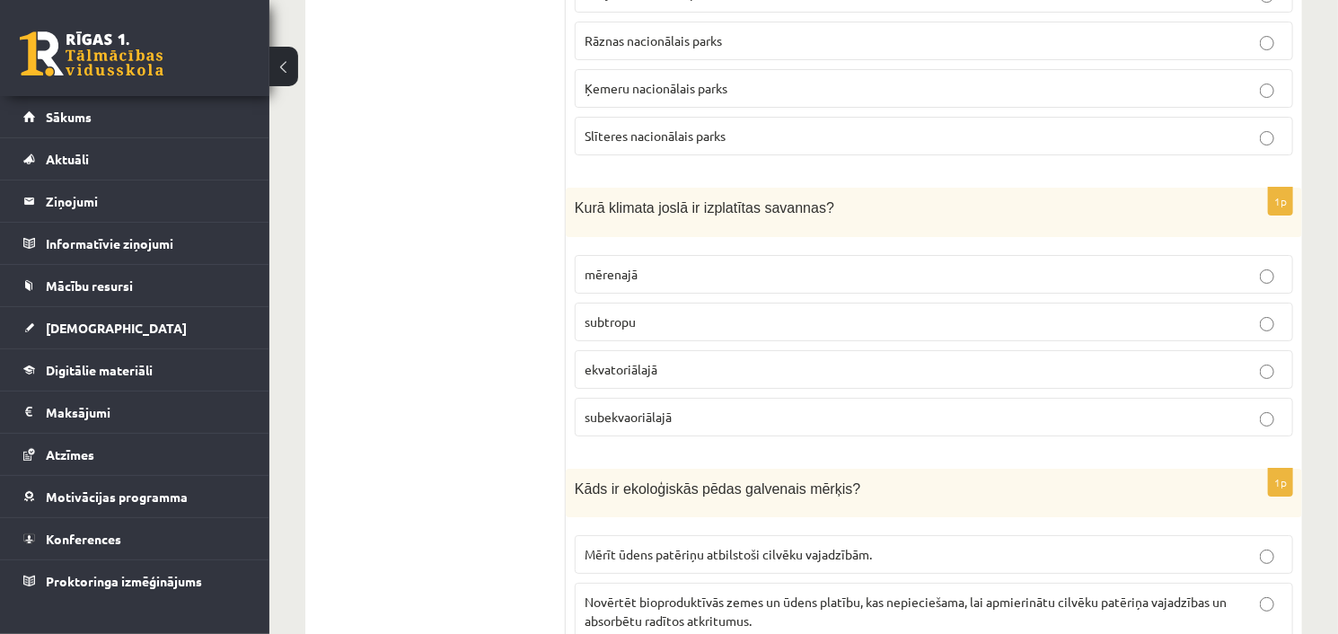
scroll to position [3228, 0]
click at [695, 410] on label "subekvaoriālajā" at bounding box center [934, 415] width 719 height 39
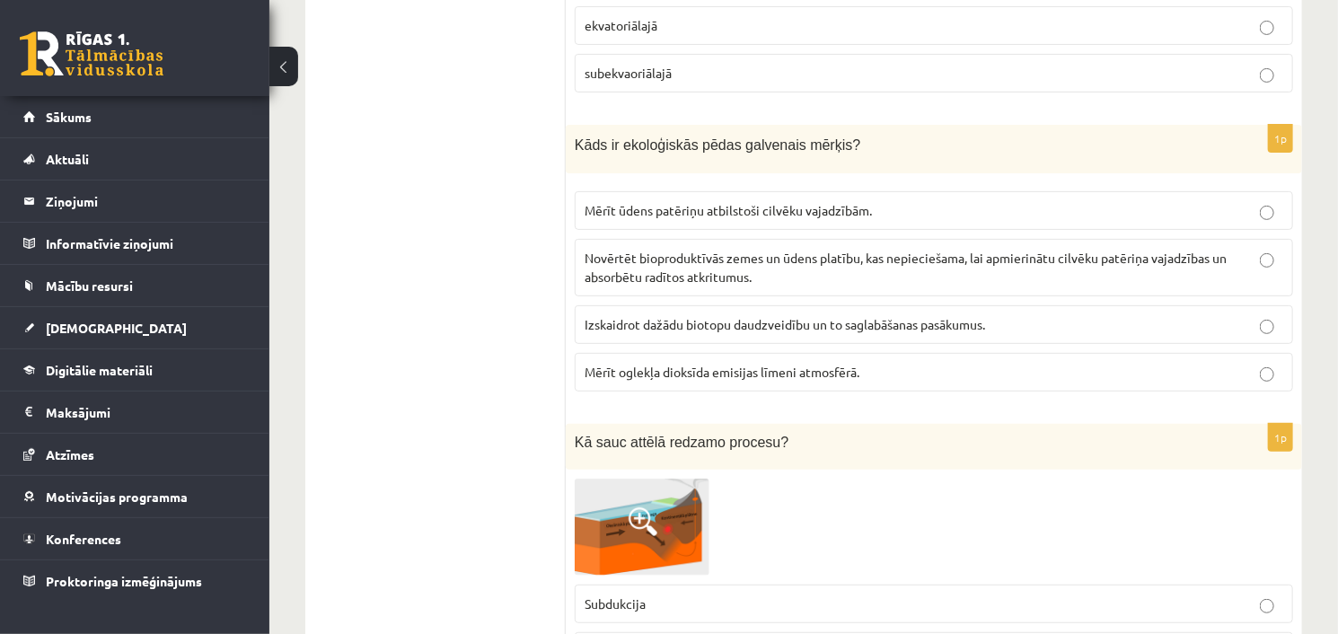
scroll to position [3582, 0]
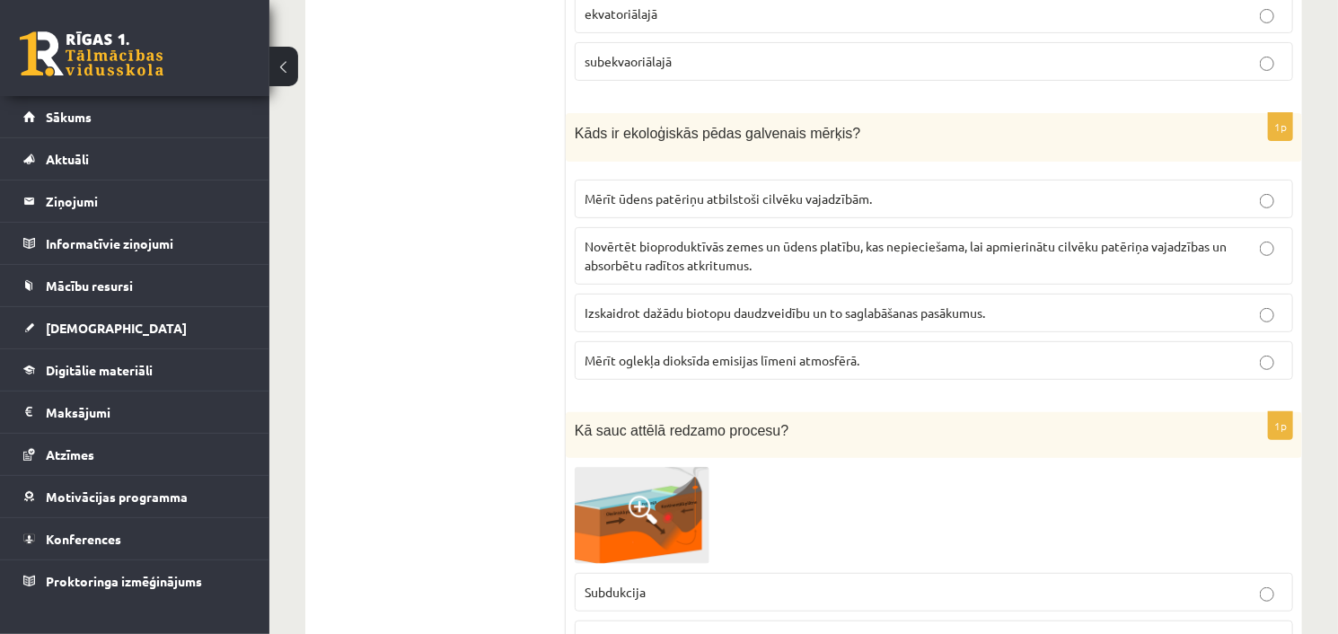
click at [728, 304] on span "Izskaidrot dažādu biotopu daudzveidību un to saglabāšanas pasākumus." at bounding box center [785, 312] width 401 height 16
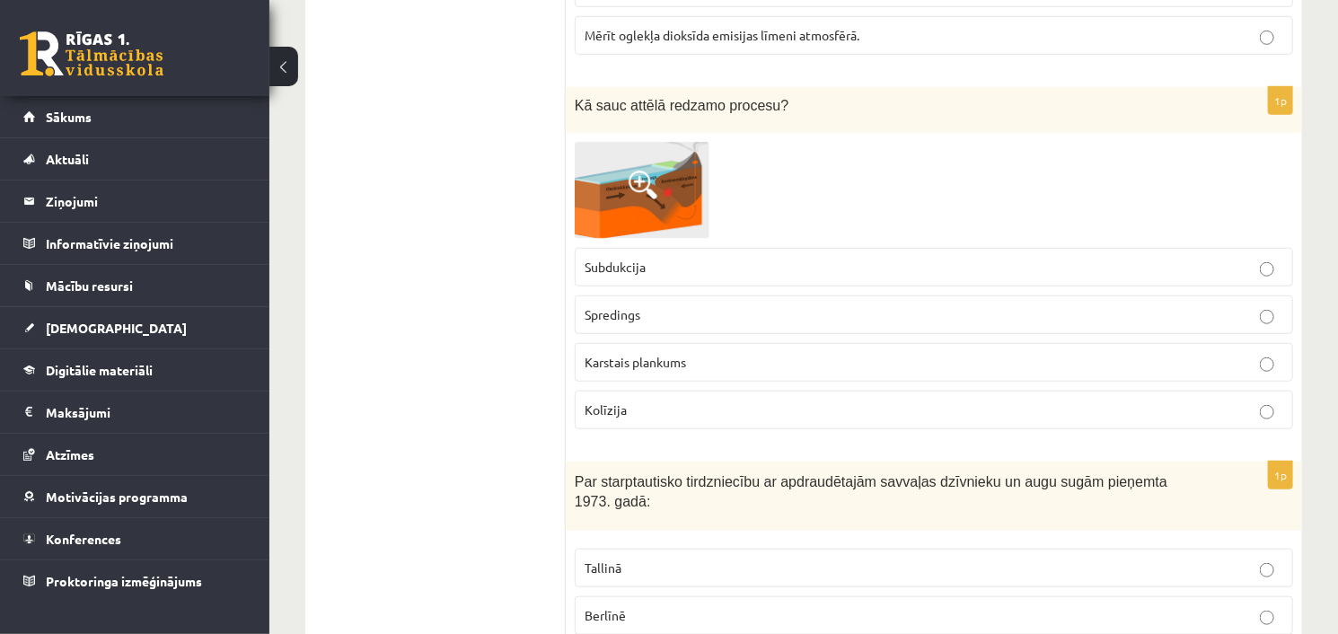
scroll to position [3908, 0]
click at [665, 168] on img at bounding box center [642, 189] width 135 height 96
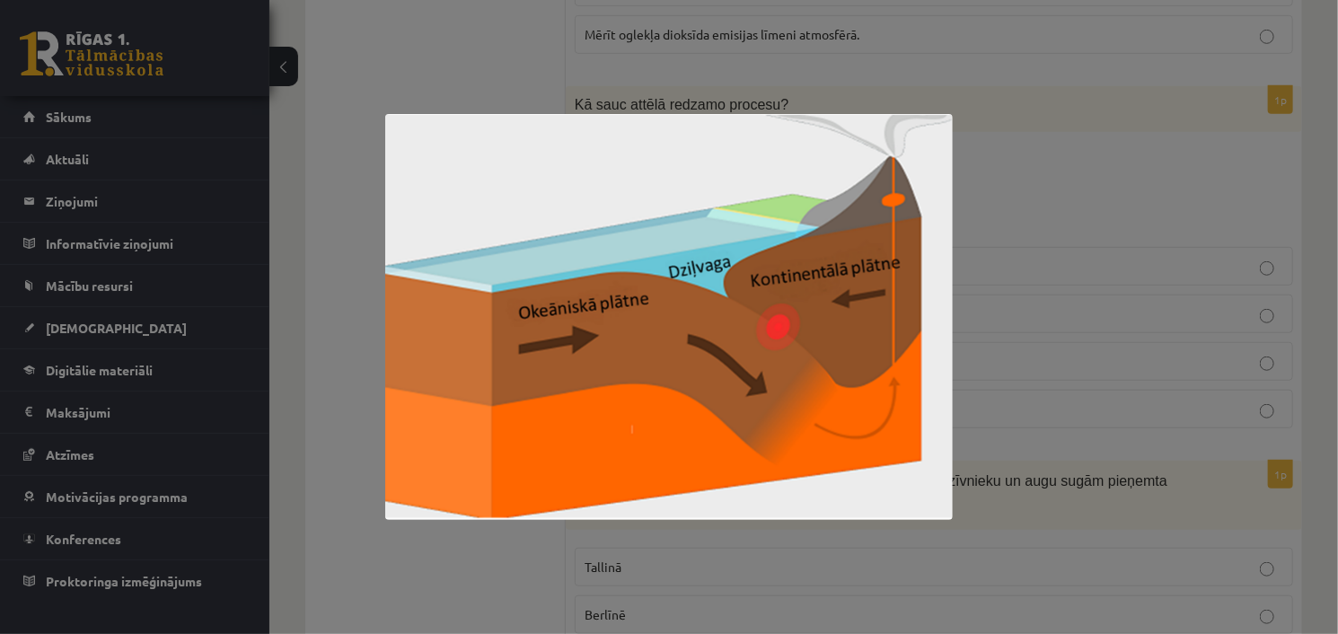
click at [844, 76] on div at bounding box center [669, 317] width 1338 height 634
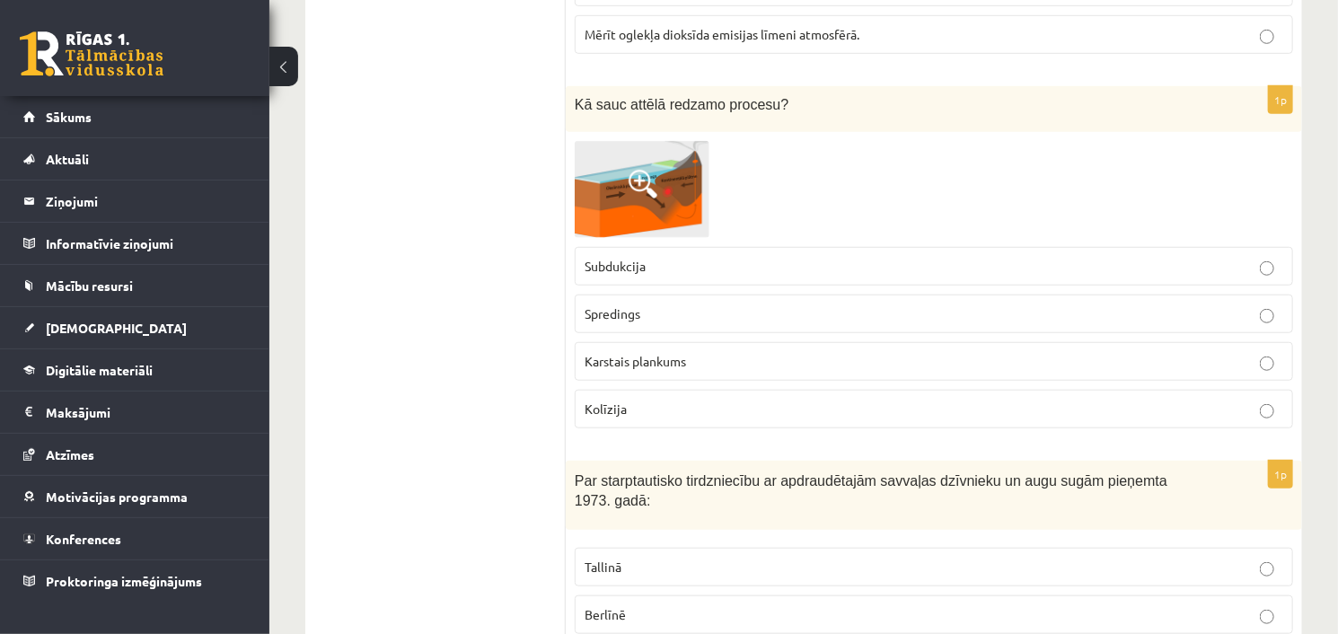
click at [661, 304] on p "Spredings" at bounding box center [934, 313] width 699 height 19
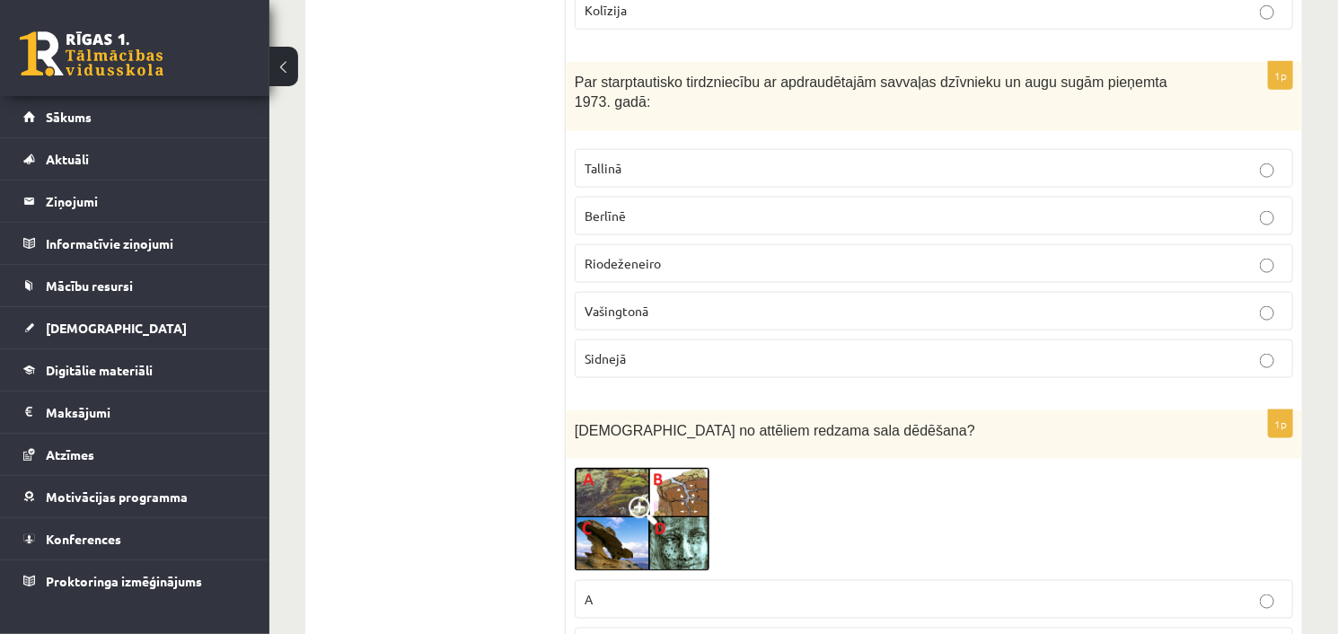
scroll to position [4308, 0]
click at [655, 301] on p "Vašingtonā" at bounding box center [934, 310] width 699 height 19
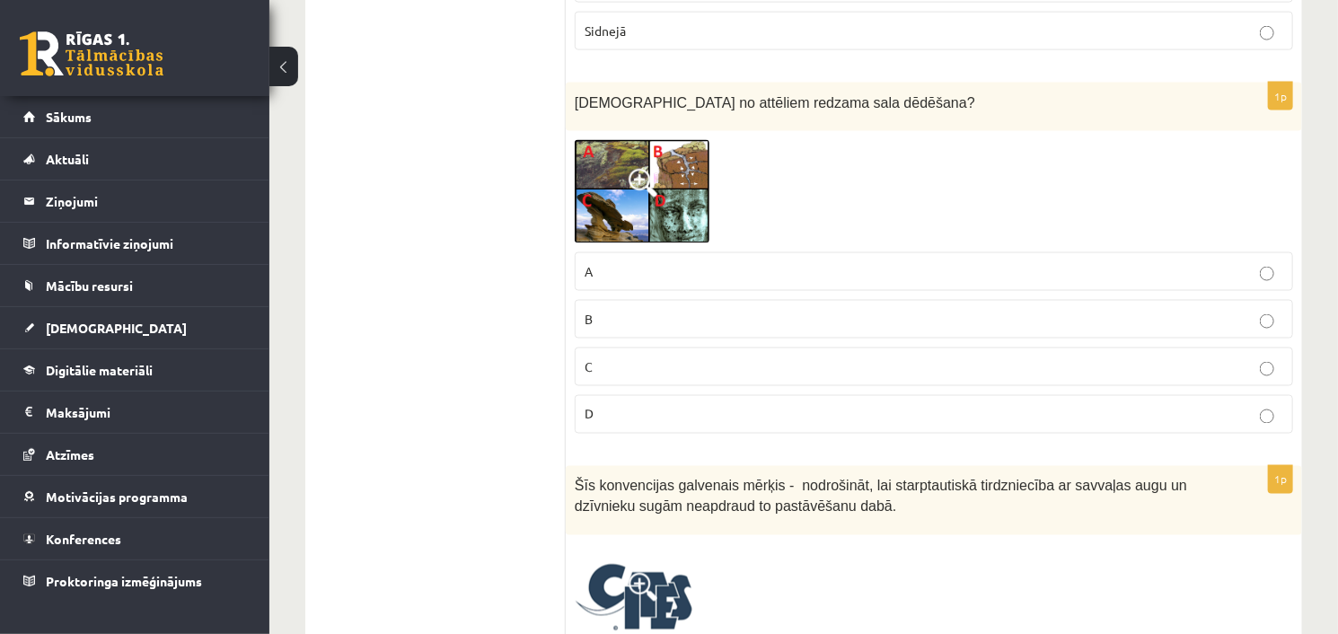
scroll to position [4635, 0]
click at [638, 166] on img at bounding box center [642, 191] width 135 height 103
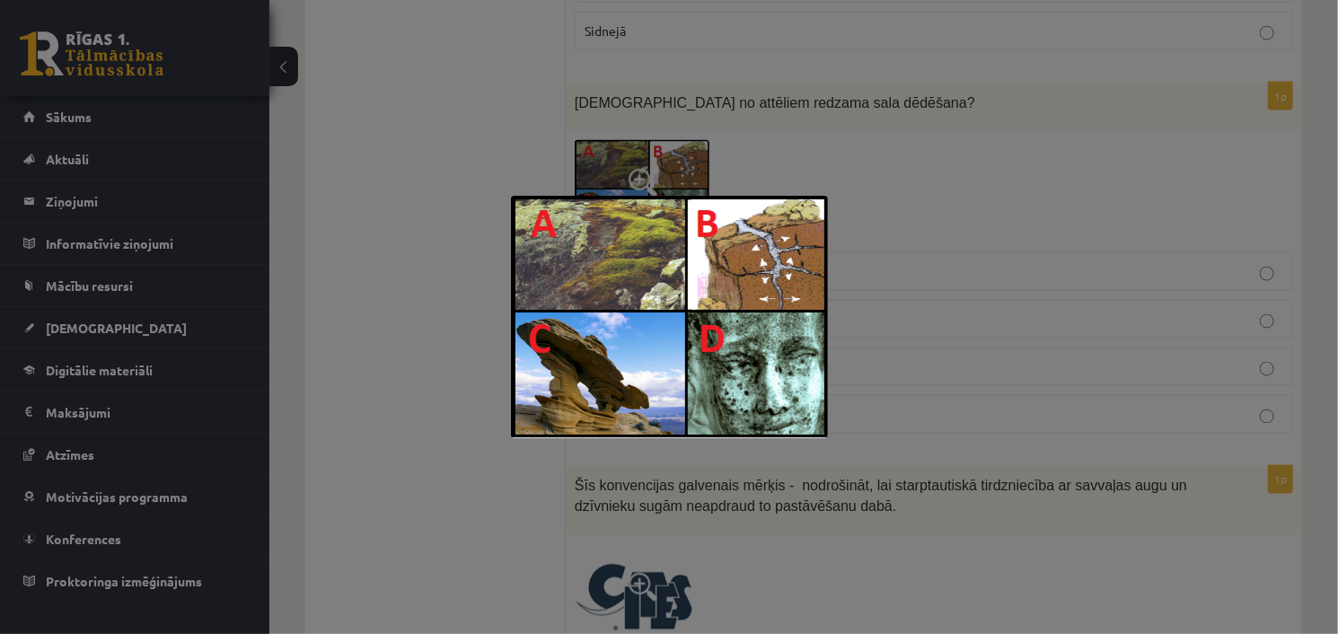
click at [861, 159] on div at bounding box center [669, 317] width 1338 height 634
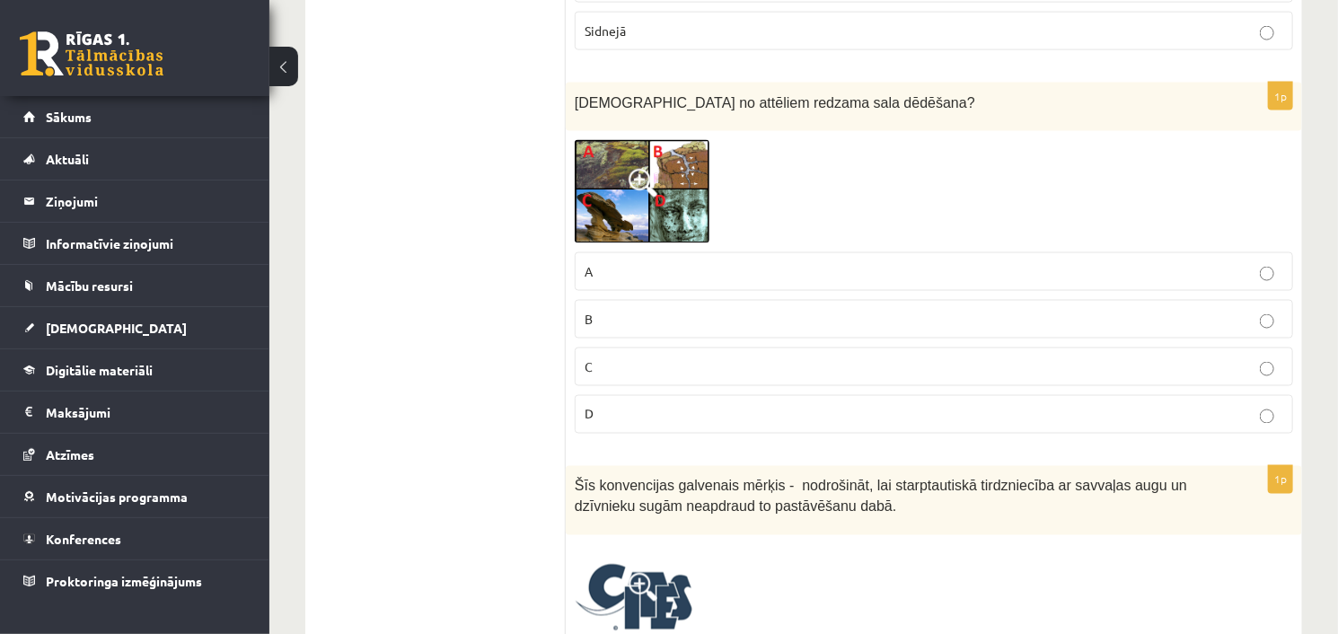
click at [660, 140] on img at bounding box center [642, 191] width 135 height 103
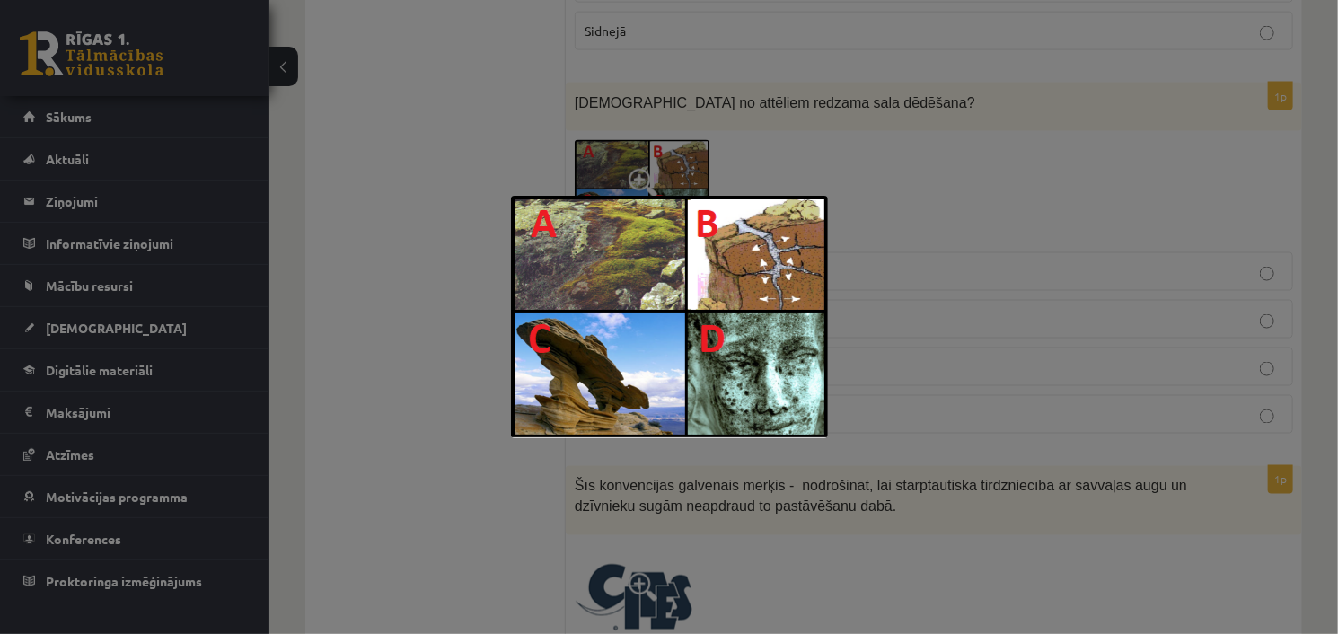
click at [813, 129] on div at bounding box center [669, 317] width 1338 height 634
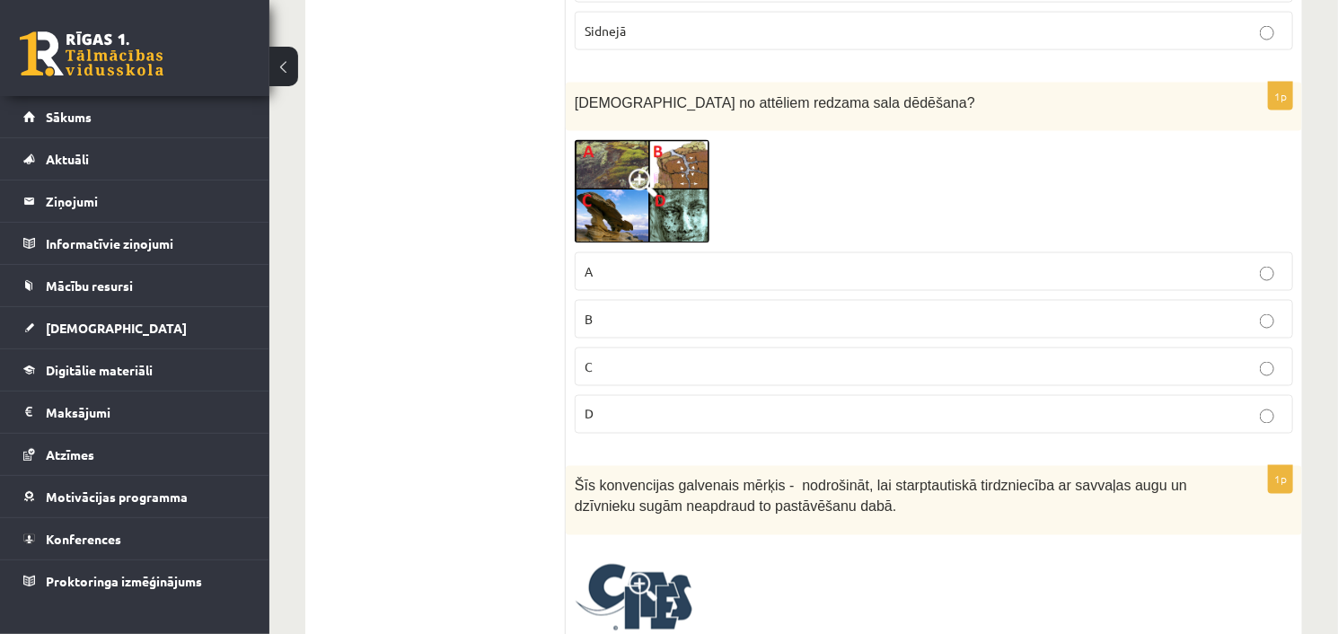
click at [746, 300] on label "B" at bounding box center [934, 319] width 719 height 39
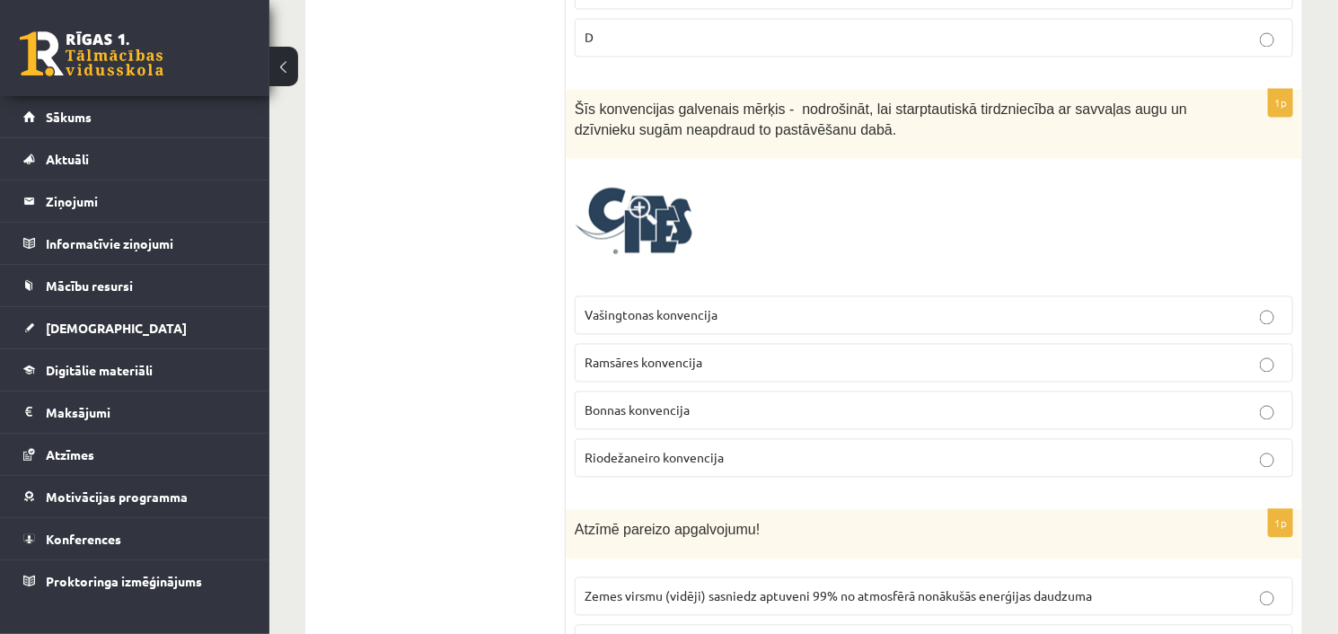
scroll to position [5012, 0]
click at [791, 305] on p "Vašingtonas konvencija" at bounding box center [934, 314] width 699 height 19
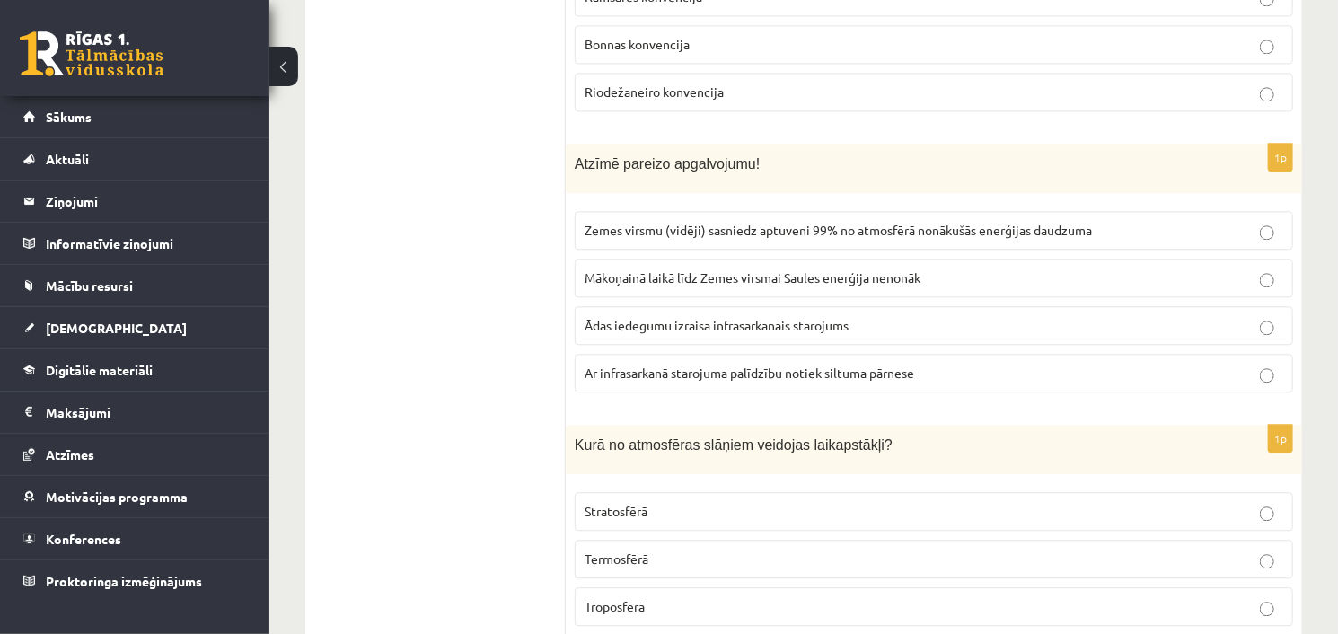
scroll to position [5379, 0]
click at [747, 364] on span "Ar infrasarkanā starojuma palīdzību notiek siltuma pārnese" at bounding box center [750, 372] width 330 height 16
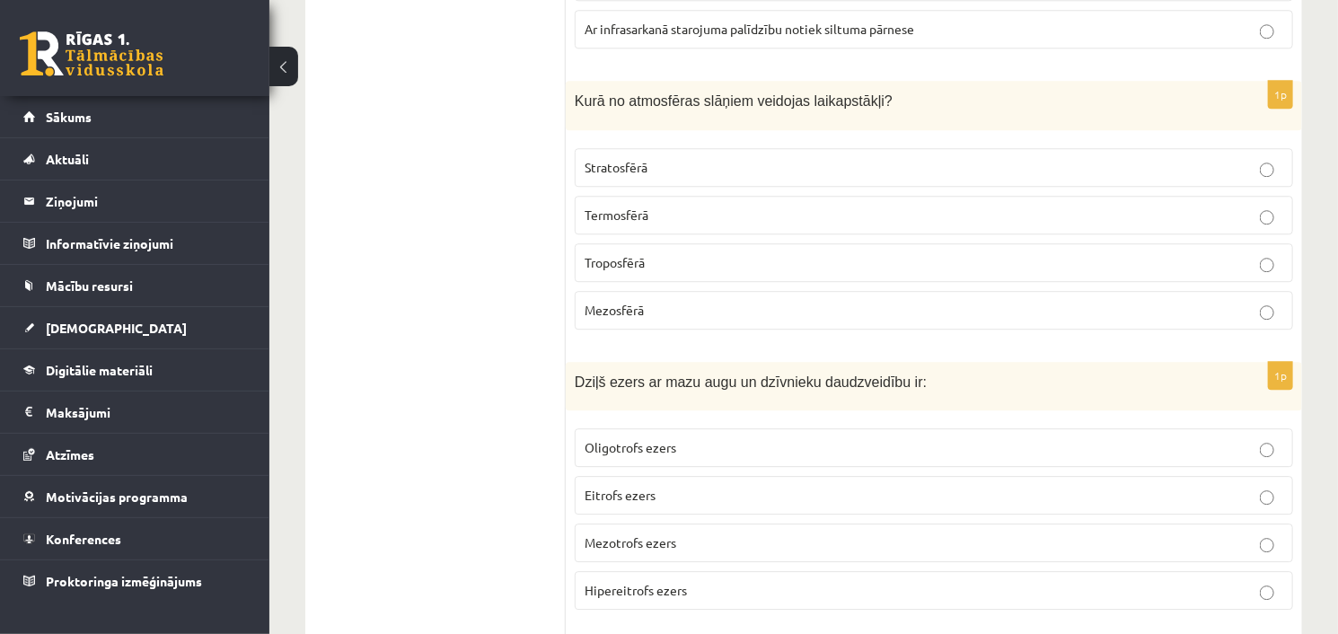
scroll to position [5723, 0]
click at [667, 252] on p "Troposfērā" at bounding box center [934, 261] width 699 height 19
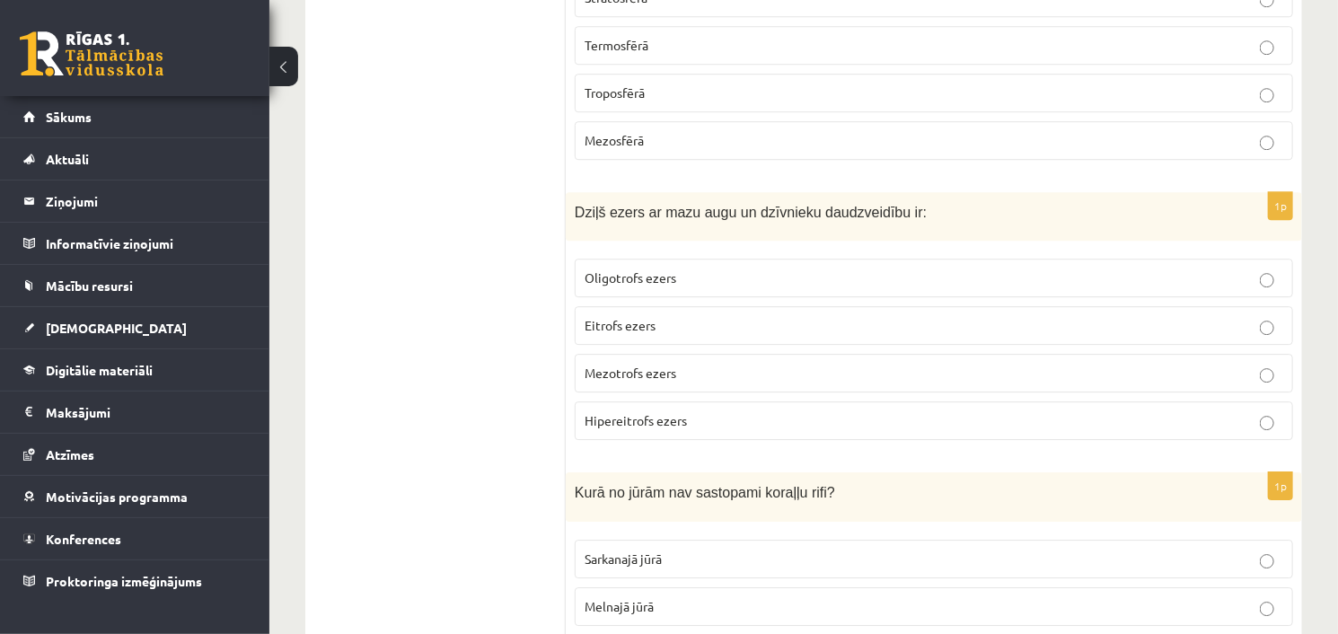
scroll to position [5892, 0]
click at [646, 195] on div "1p Dziļš ezers ar mazu augu un dzīvnieku daudzveidību ir: Oligotrofs ezers Eitr…" at bounding box center [934, 322] width 737 height 263
click at [640, 269] on span "Oligotrofs ezers" at bounding box center [631, 277] width 92 height 16
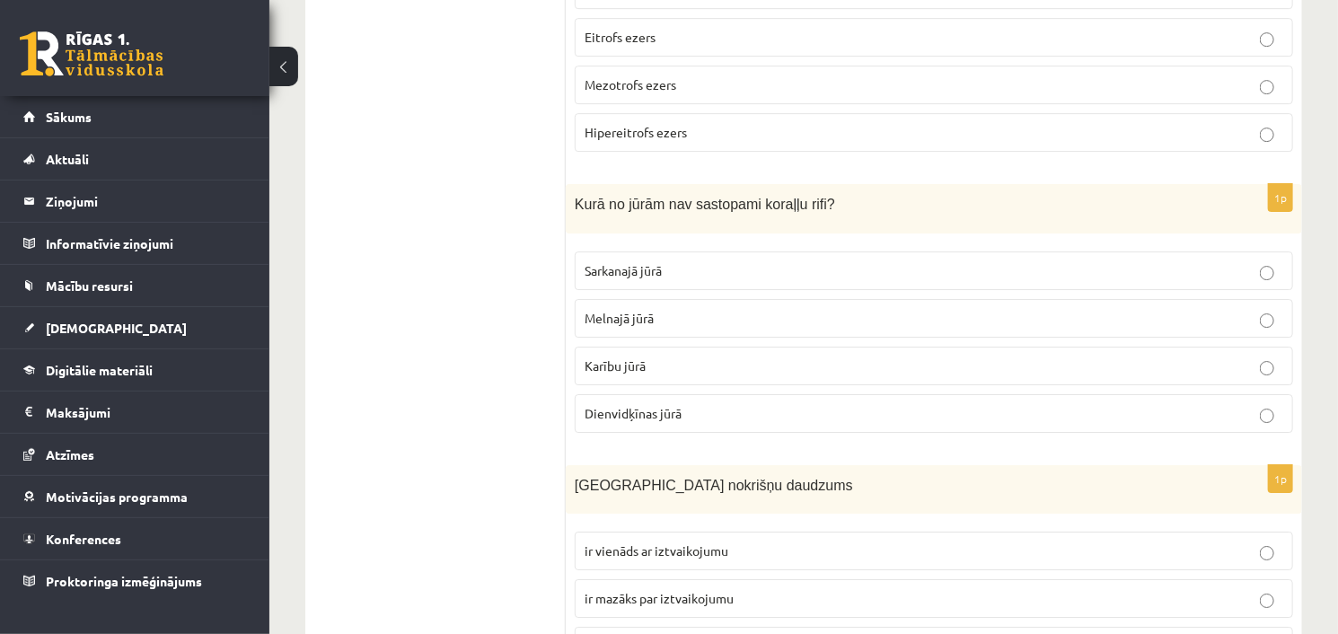
scroll to position [6180, 0]
click at [662, 309] on p "Melnajā jūrā" at bounding box center [934, 318] width 699 height 19
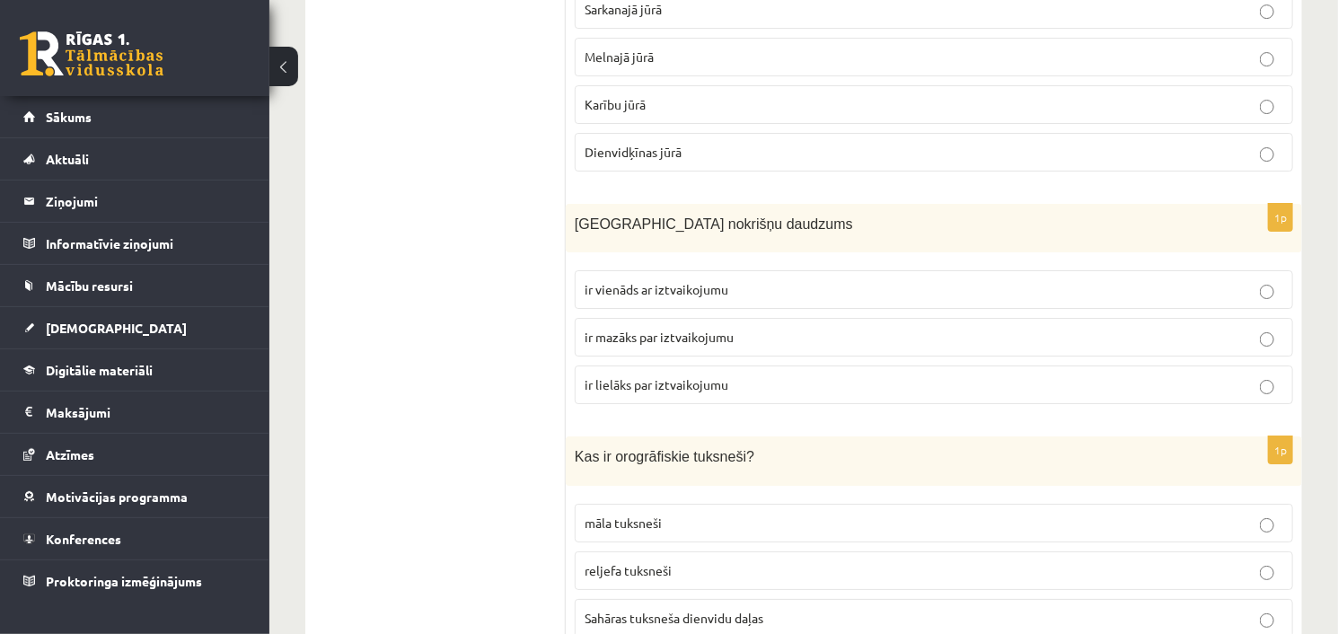
scroll to position [6440, 0]
click at [649, 366] on label "ir lielāks par iztvaikojumu" at bounding box center [934, 385] width 719 height 39
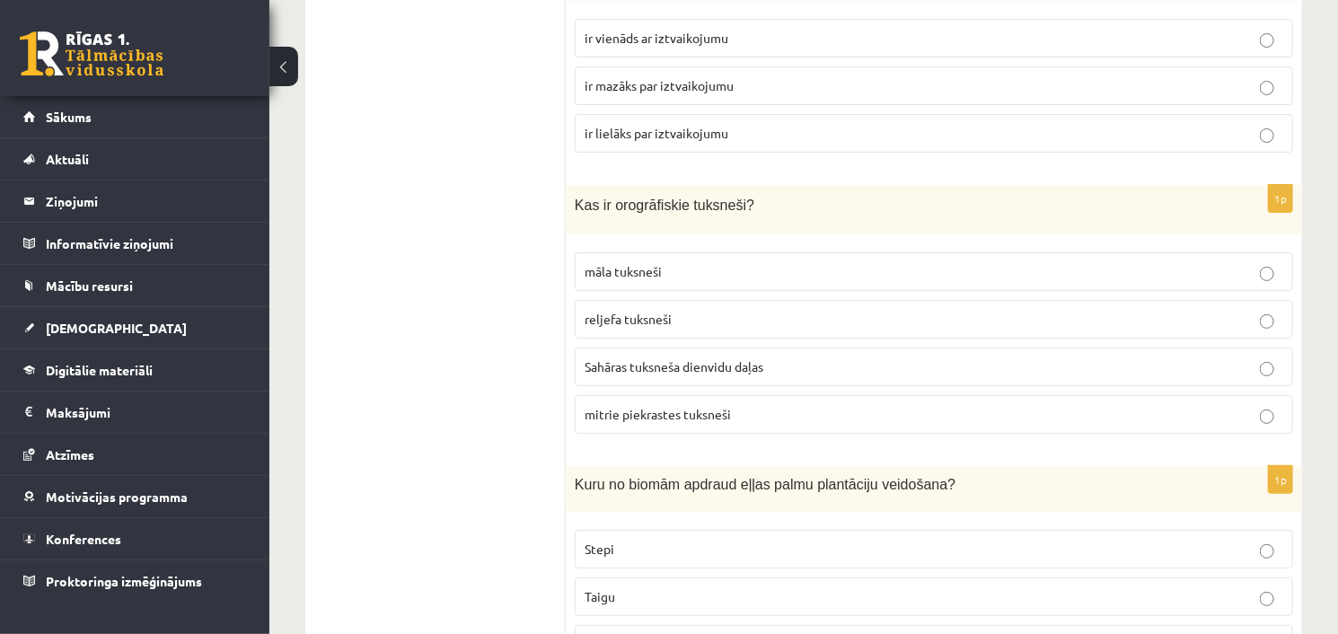
scroll to position [6704, 0]
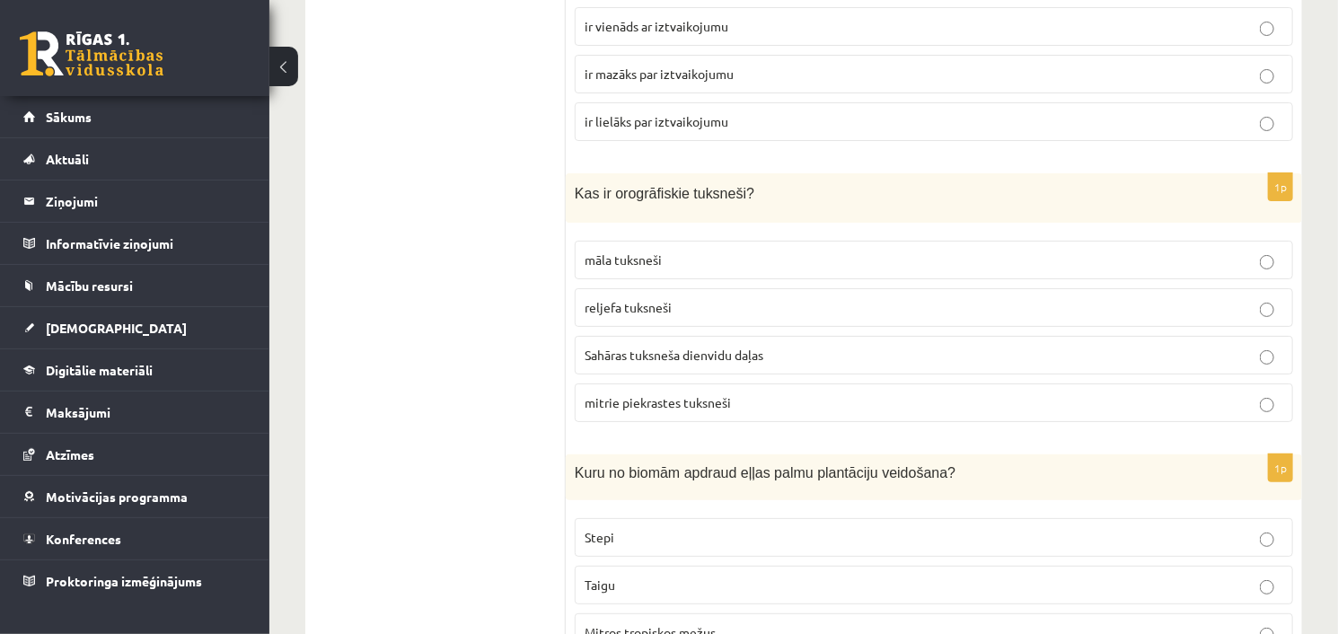
click at [656, 394] on span "mitrie piekrastes tuksneši" at bounding box center [658, 402] width 146 height 16
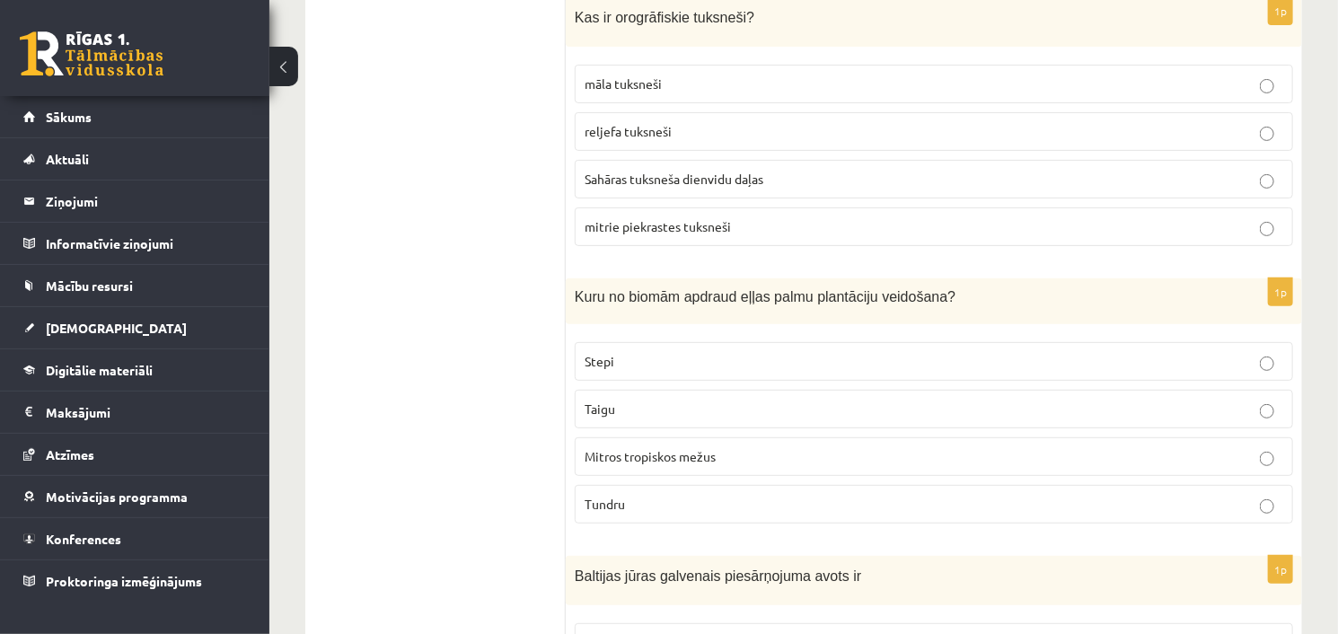
scroll to position [6924, 0]
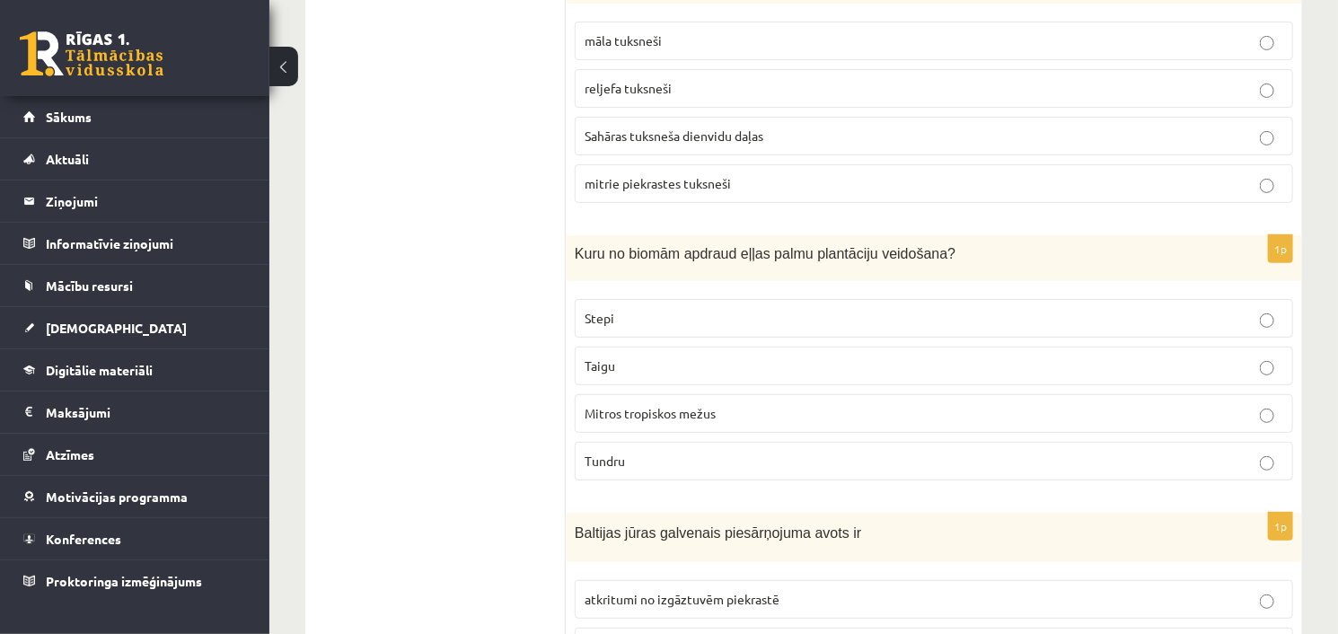
click at [704, 404] on p "Mitros tropiskos mežus" at bounding box center [934, 413] width 699 height 19
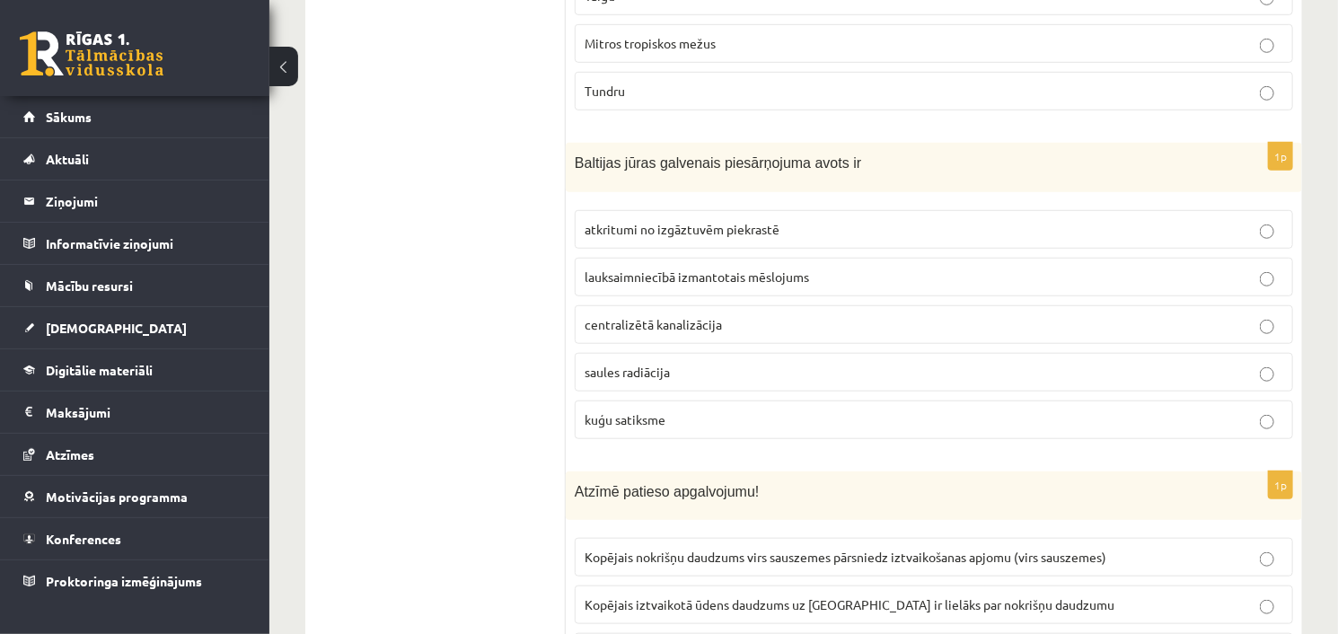
scroll to position [7308, 0]
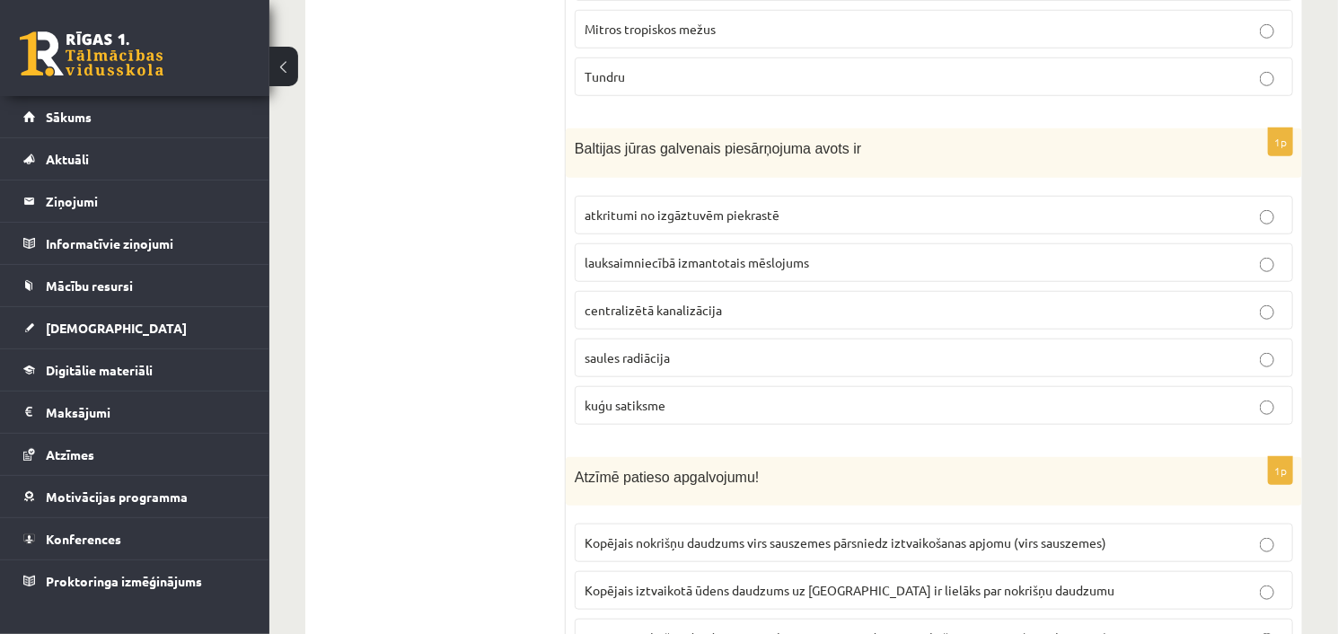
click at [716, 254] on span "lauksaimniecībā izmantotais mēslojums" at bounding box center [697, 262] width 225 height 16
click at [736, 206] on p "atkritumi no izgāztuvēm piekrastē" at bounding box center [934, 215] width 699 height 19
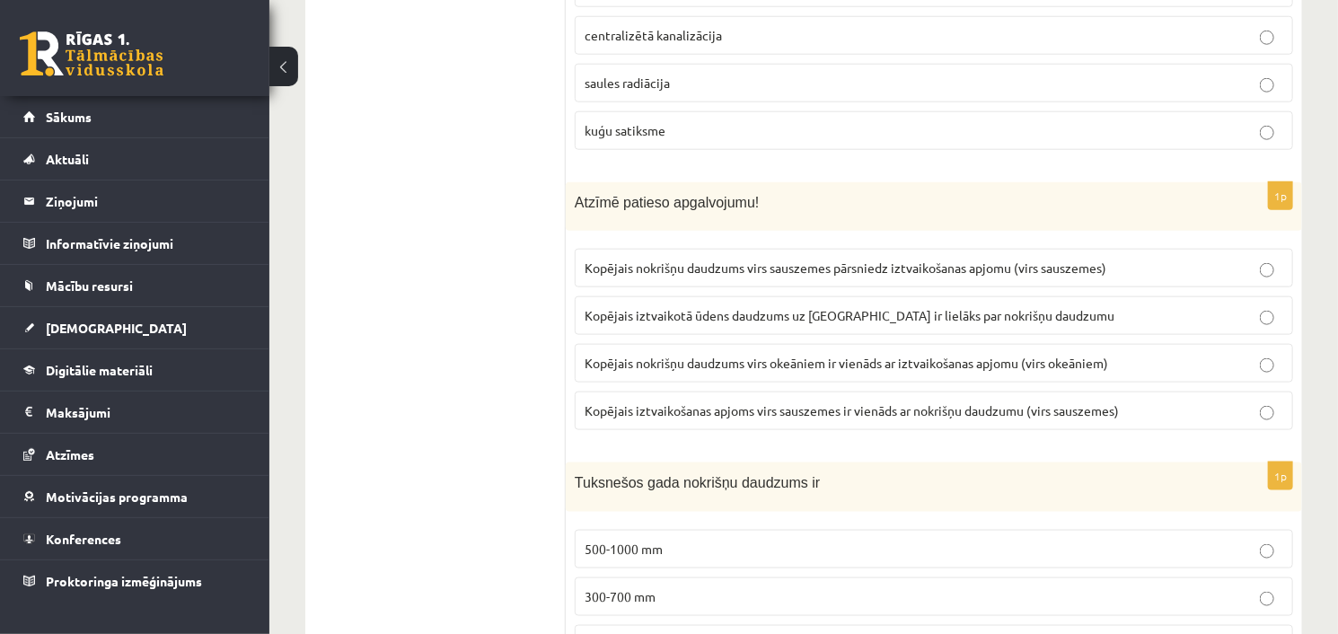
scroll to position [7590, 0]
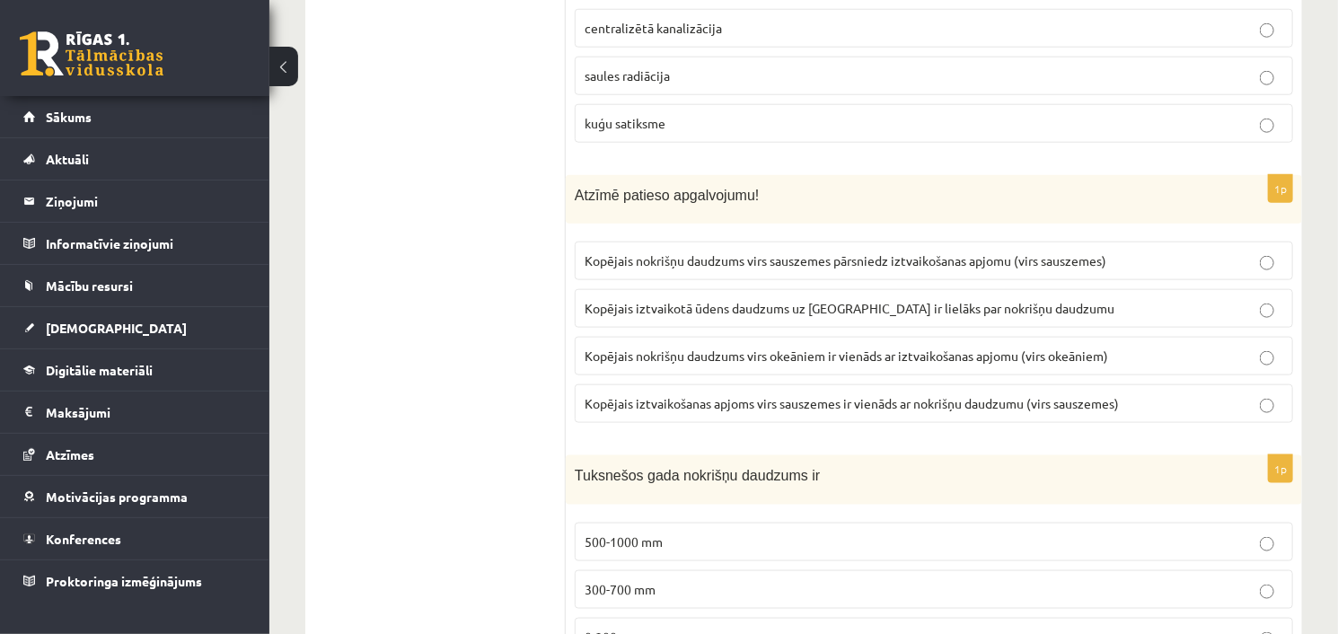
click at [686, 348] on span "Kopējais nokrišņu daudzums virs okeāniem ir vienāds ar iztvaikošanas apjomu (vi…" at bounding box center [847, 356] width 524 height 16
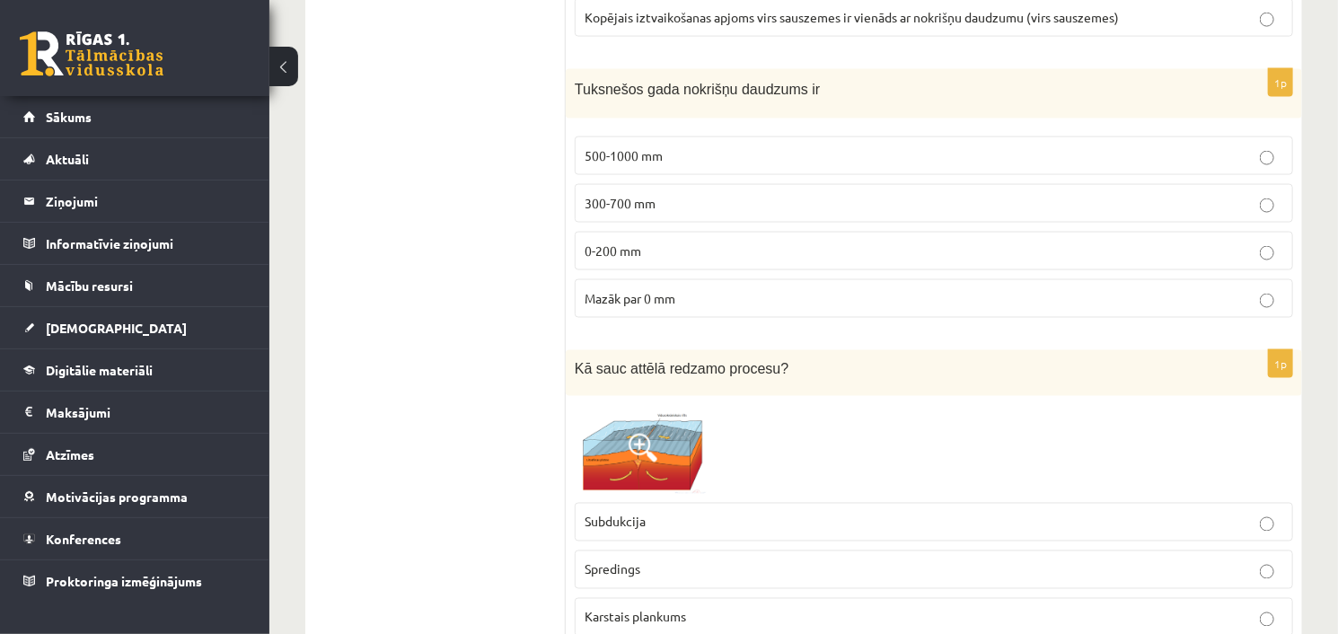
scroll to position [7975, 0]
click at [763, 243] on p "0-200 mm" at bounding box center [934, 252] width 699 height 19
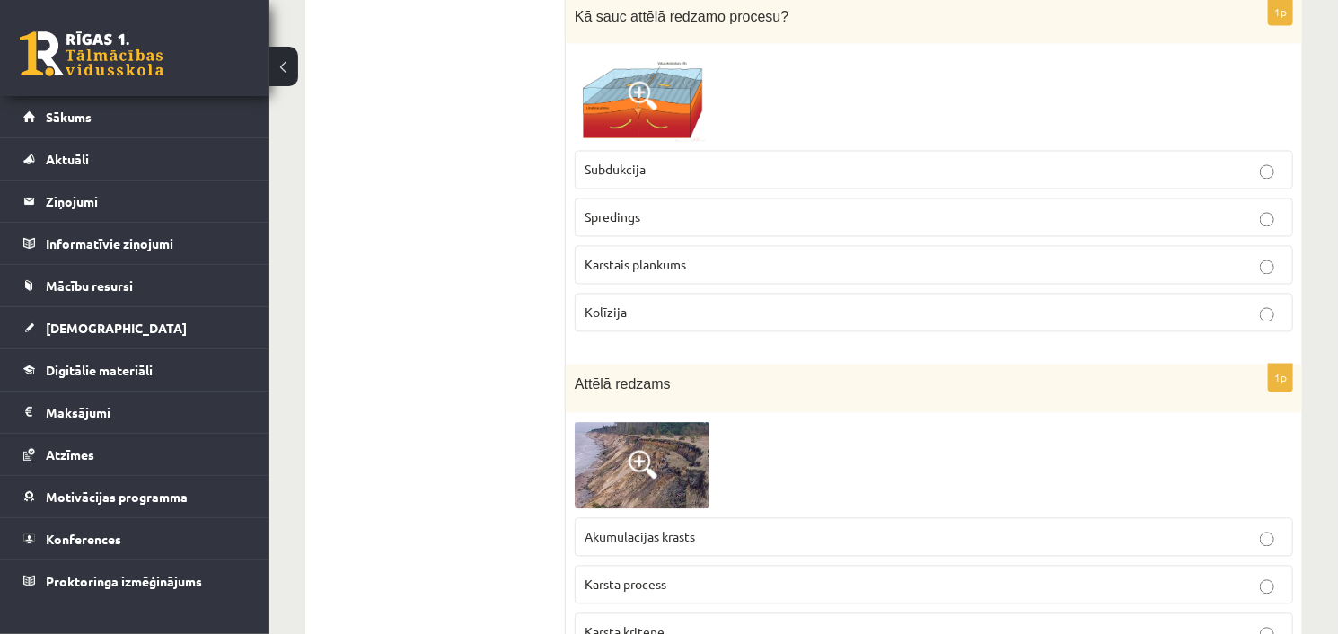
scroll to position [8334, 0]
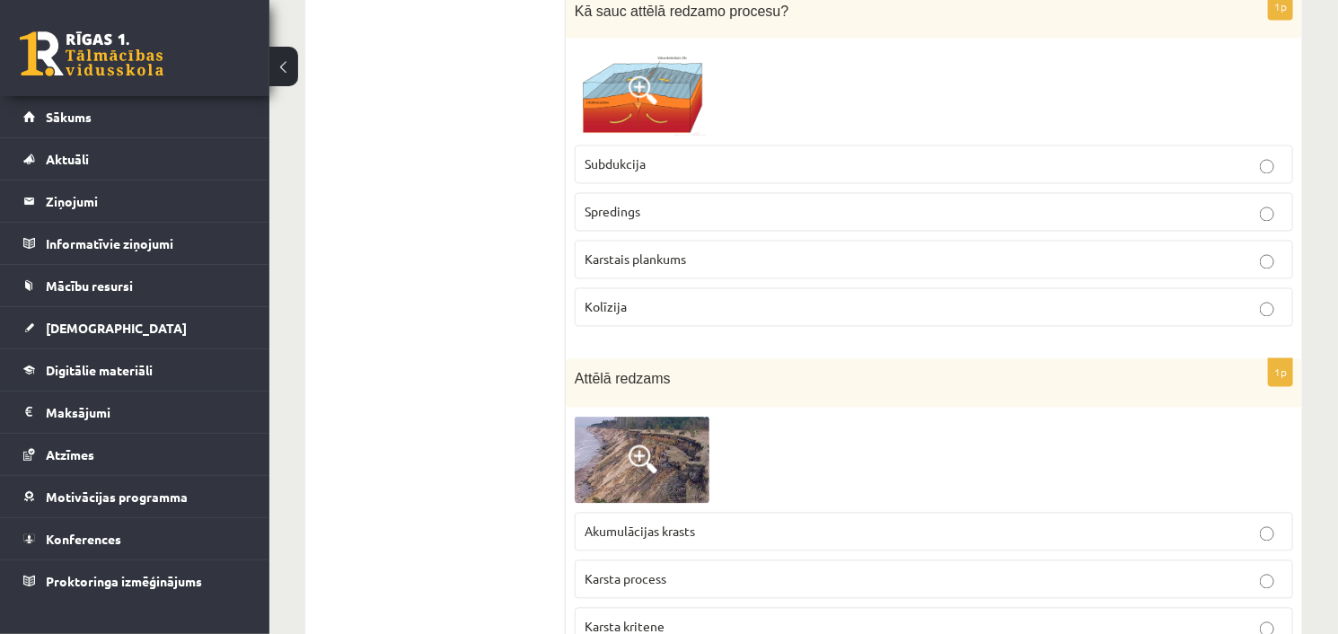
click at [729, 298] on p "Kolīzija" at bounding box center [934, 307] width 699 height 19
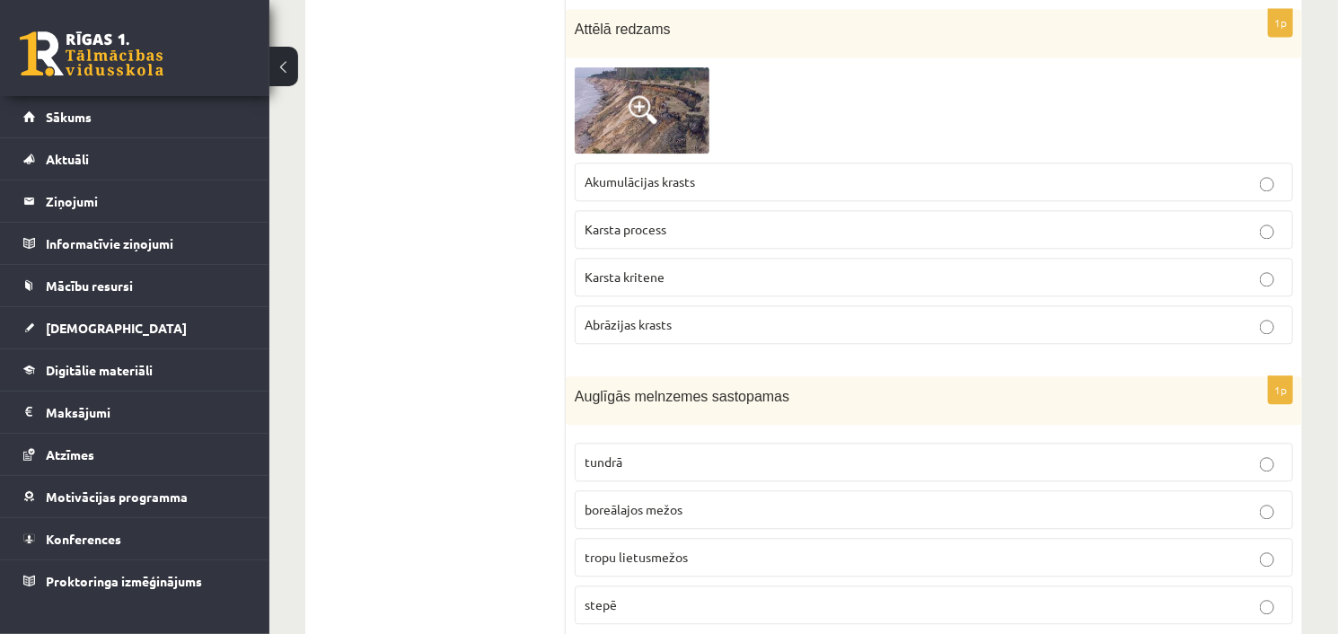
scroll to position [8687, 0]
click at [722, 265] on p "Karsta kritene" at bounding box center [934, 274] width 699 height 19
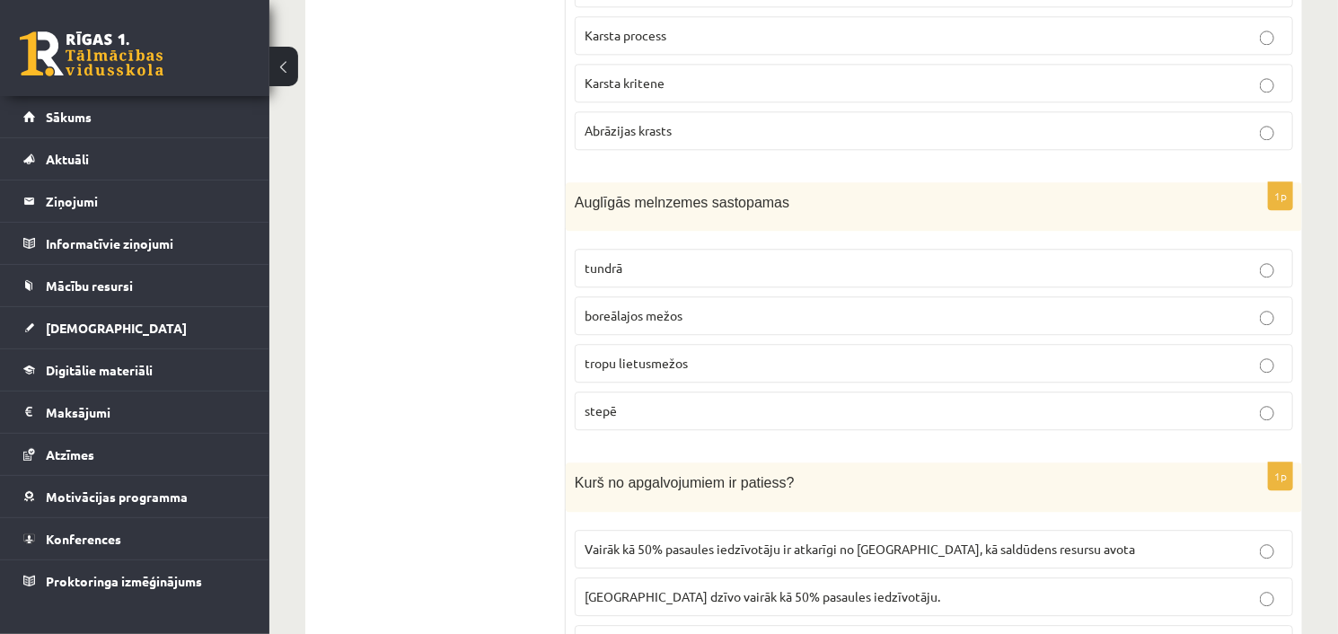
scroll to position [8908, 0]
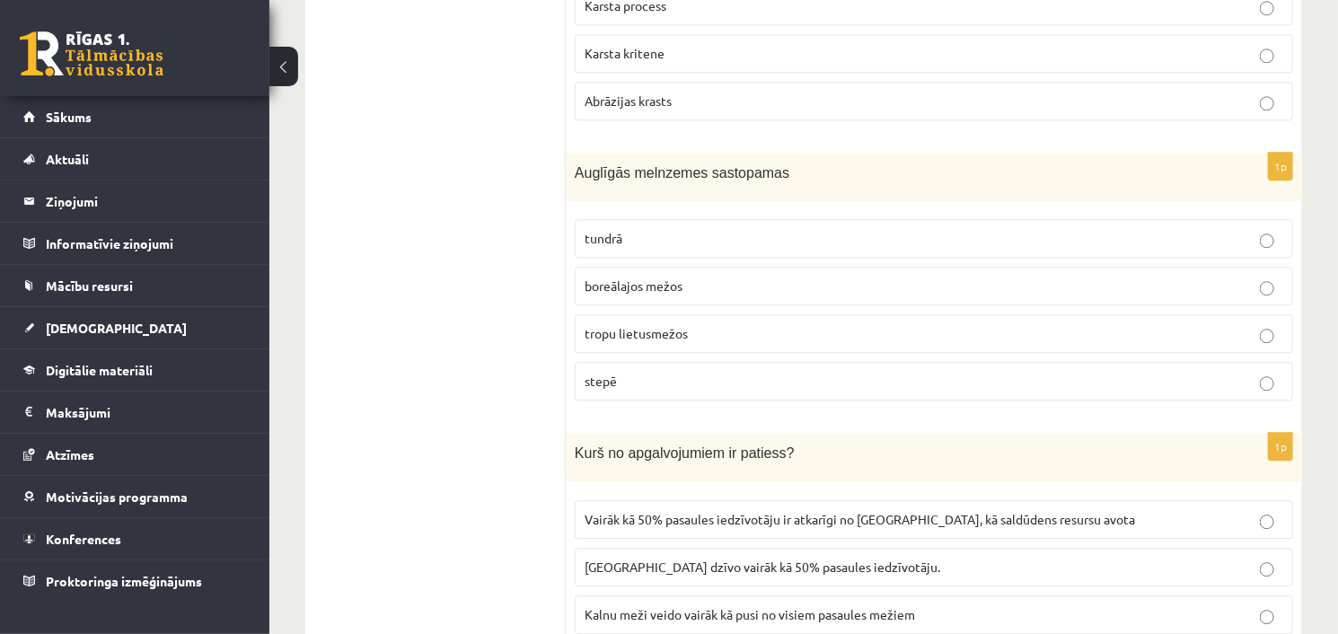
click at [645, 372] on p "stepē" at bounding box center [934, 381] width 699 height 19
click at [732, 559] on span "Kalnos dzīvo vairāk kā 50% pasaules iedzīvotāju." at bounding box center [763, 567] width 356 height 16
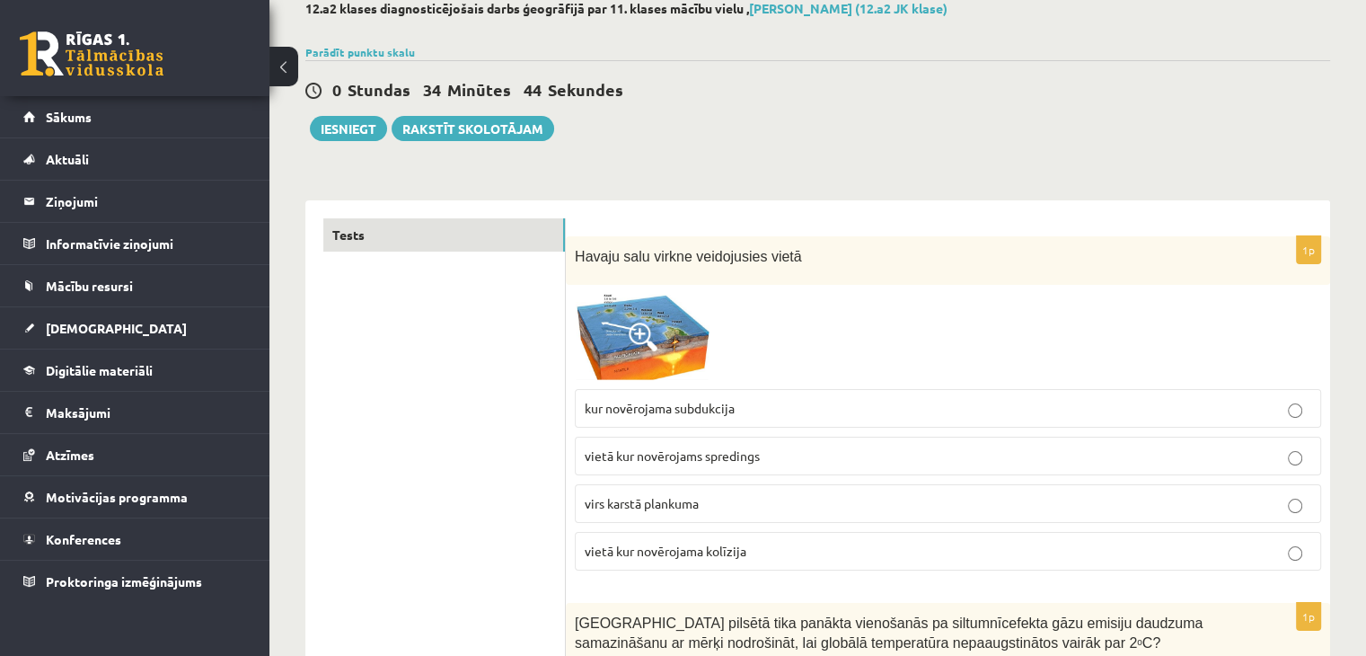
scroll to position [0, 0]
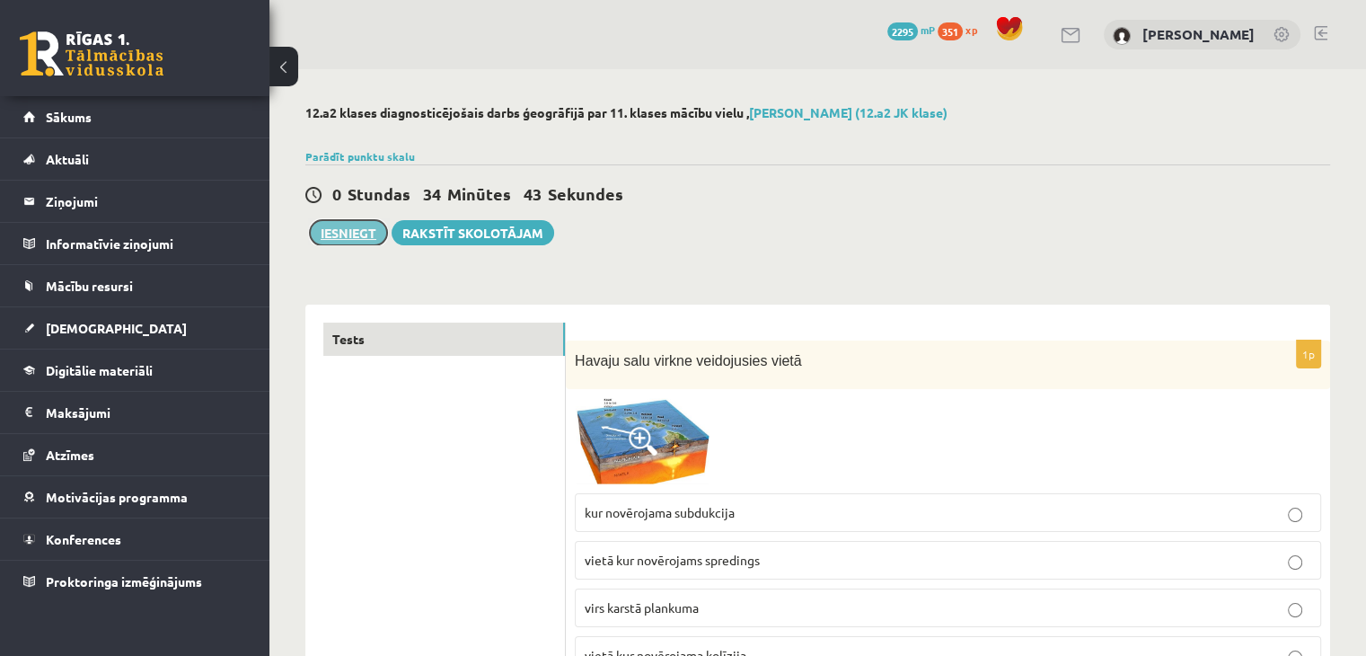
click at [365, 231] on button "Iesniegt" at bounding box center [348, 232] width 77 height 25
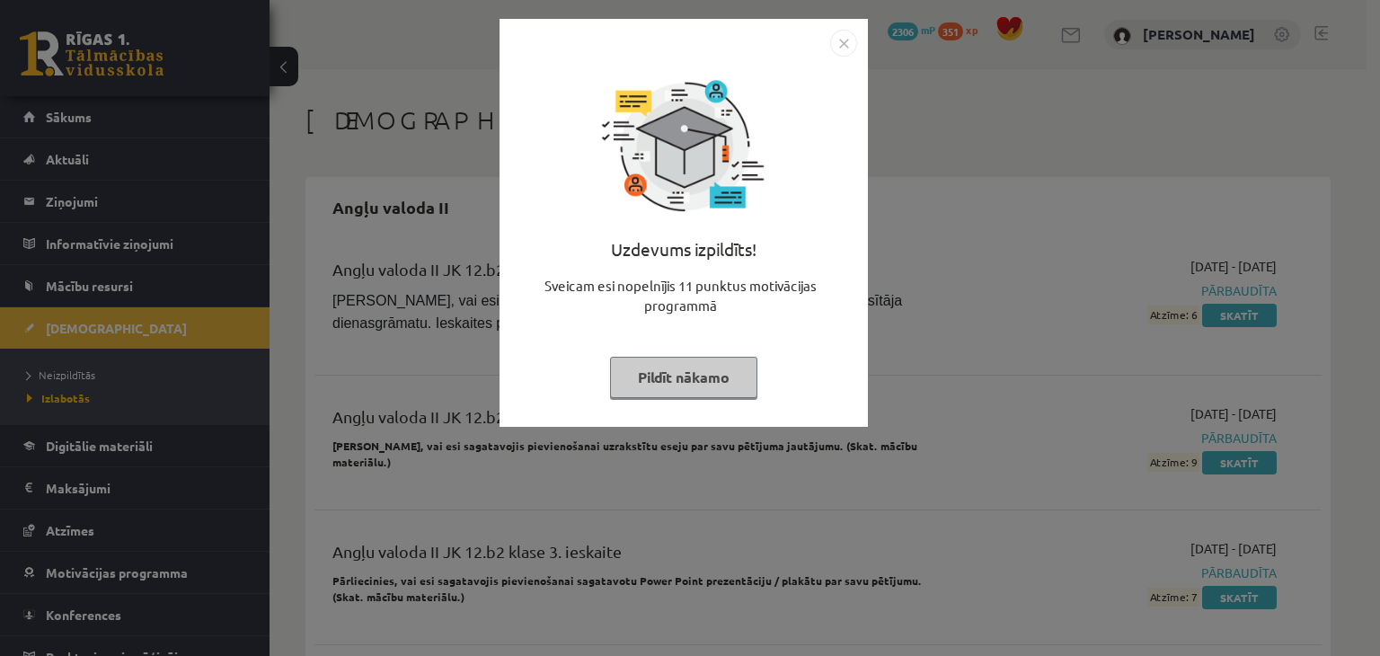
click at [658, 353] on div "Uzdevums izpildīts! Sveicam esi nopelnījis 11 punktus motivācijas programmā Pil…" at bounding box center [683, 236] width 347 height 359
click at [658, 359] on button "Pildīt nākamo" at bounding box center [683, 377] width 147 height 41
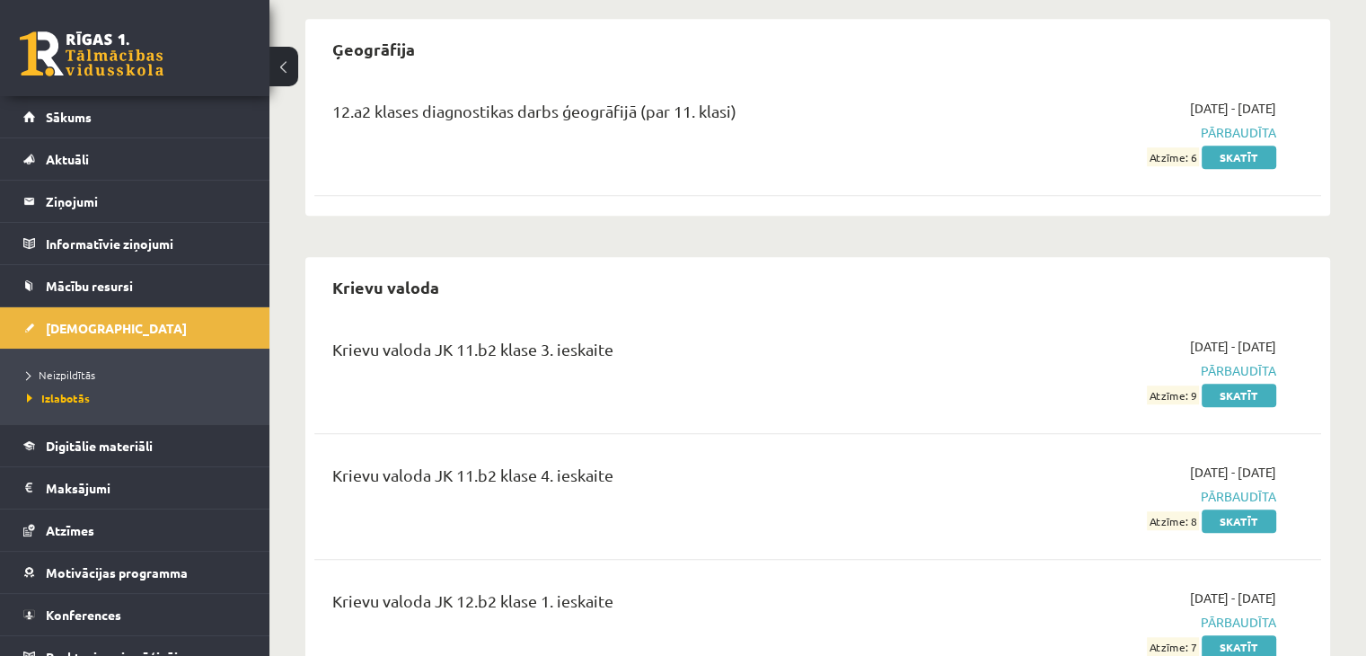
scroll to position [1290, 0]
click at [1228, 145] on link "Skatīt" at bounding box center [1239, 156] width 75 height 23
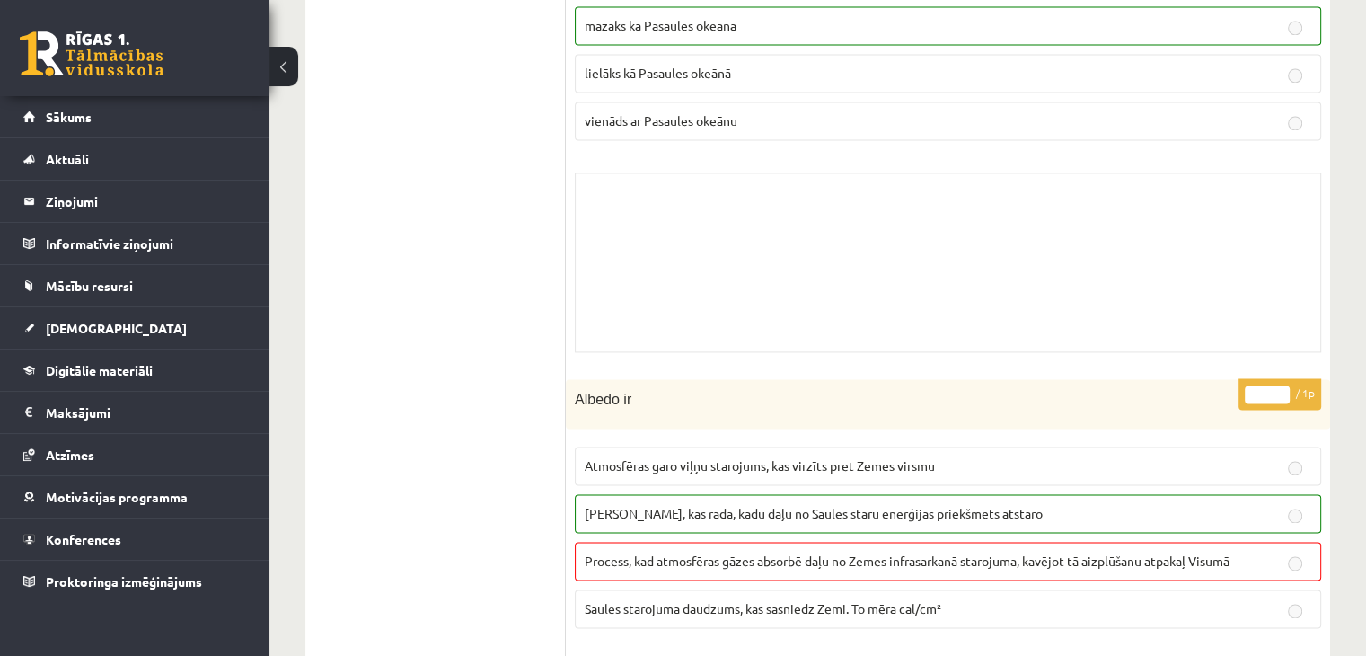
scroll to position [2495, 0]
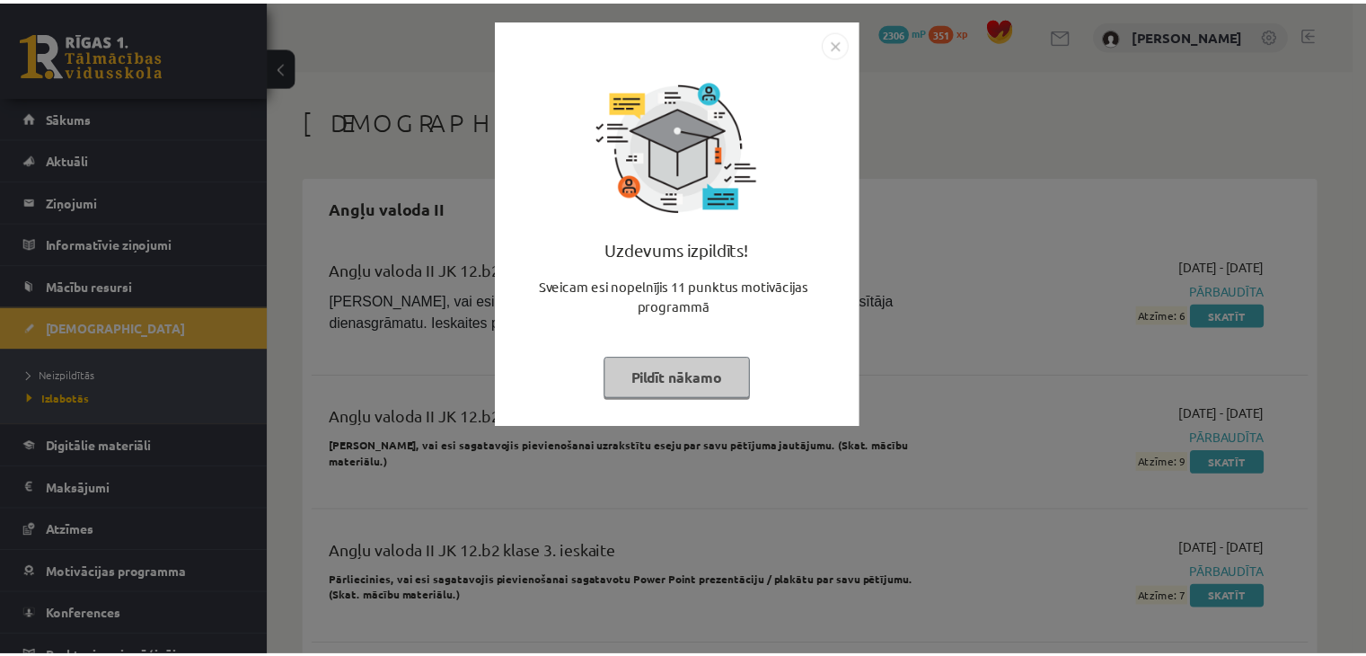
scroll to position [1290, 0]
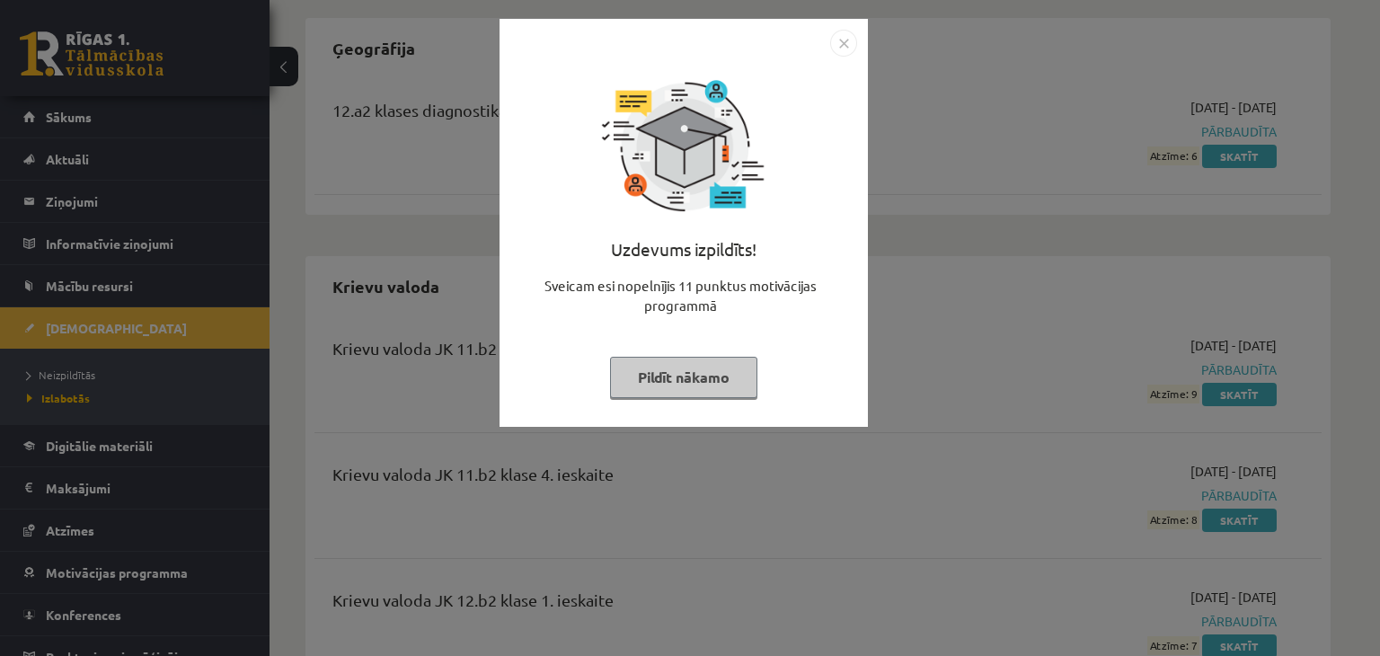
click at [643, 386] on button "Pildīt nākamo" at bounding box center [683, 377] width 147 height 41
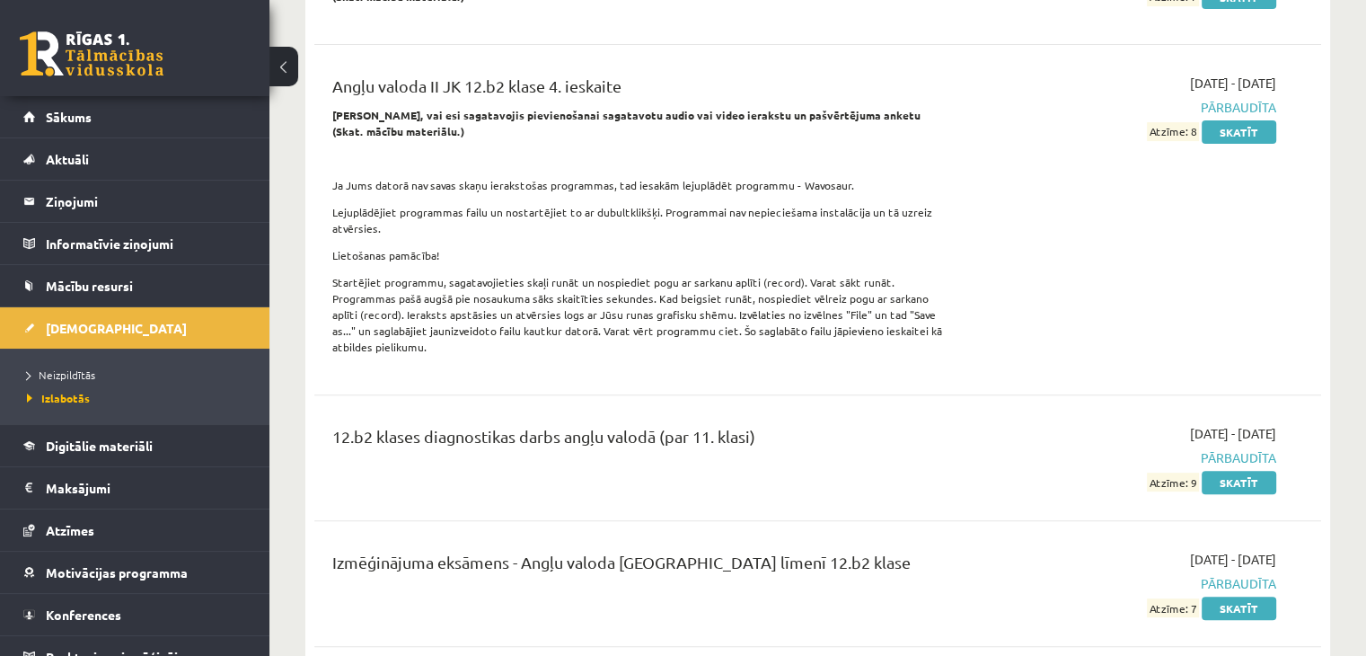
scroll to position [259, 0]
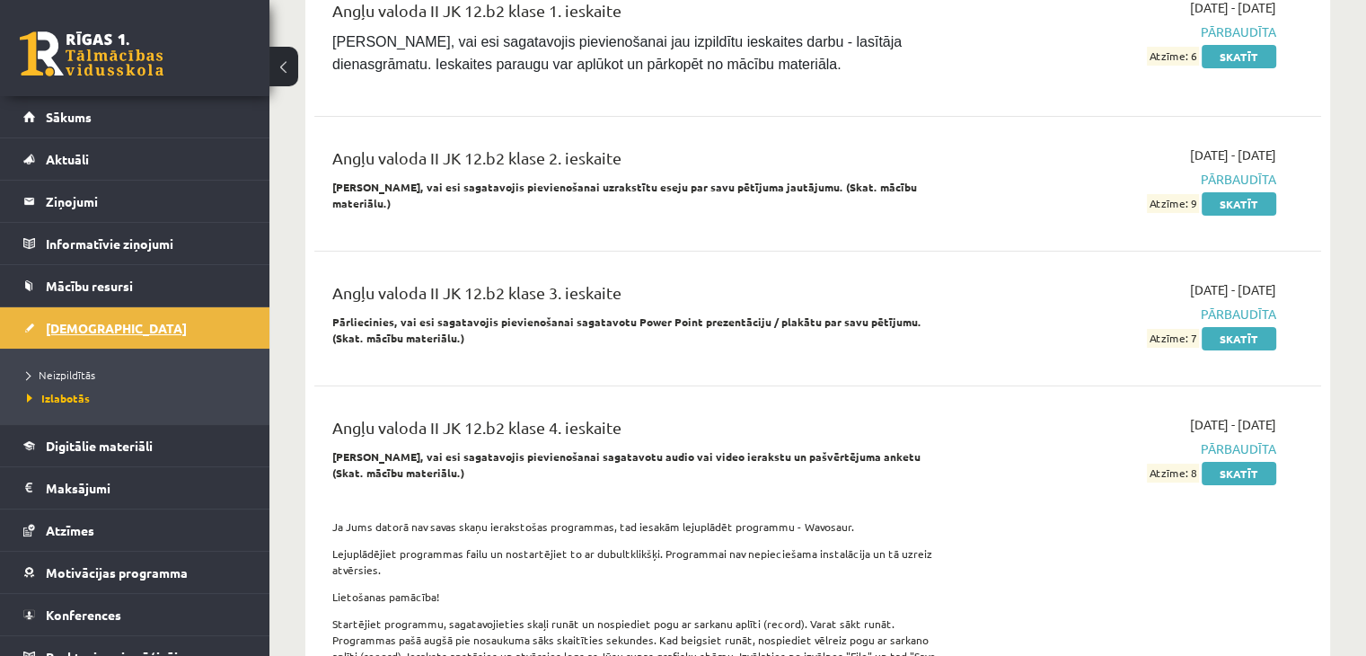
click at [74, 324] on span "[DEMOGRAPHIC_DATA]" at bounding box center [116, 328] width 141 height 16
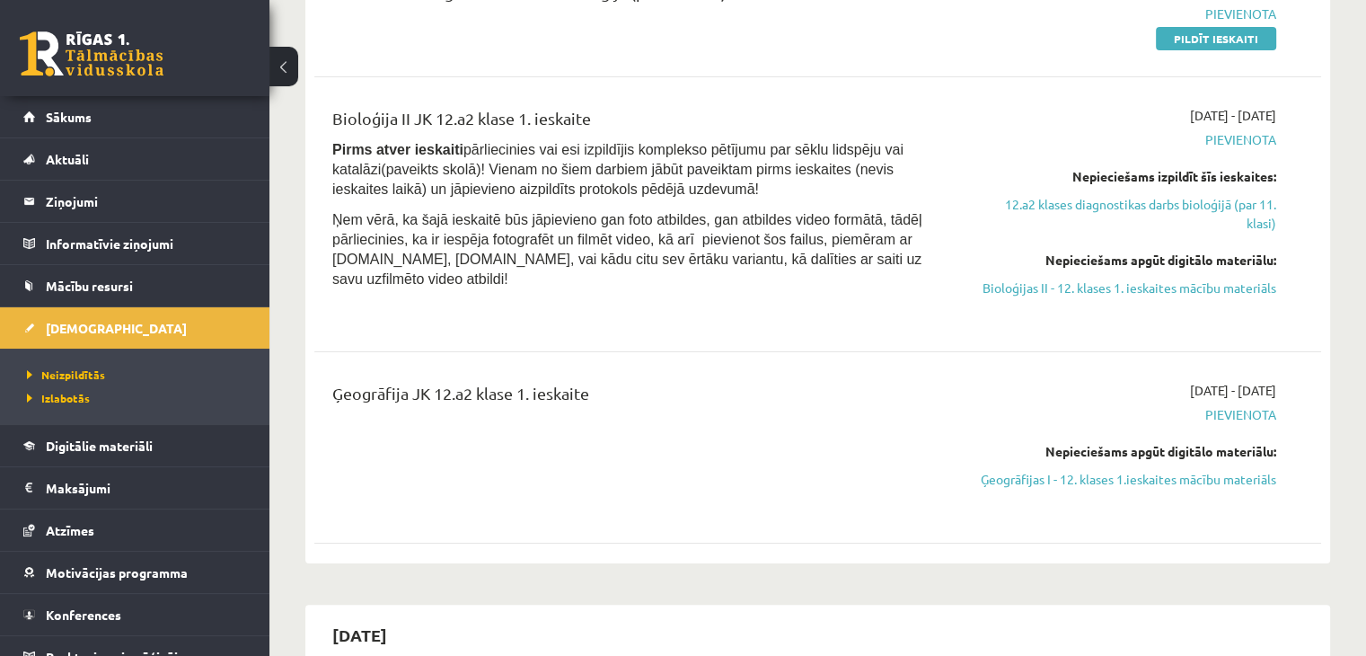
scroll to position [277, 0]
click at [23, 307] on link "[DEMOGRAPHIC_DATA]" at bounding box center [135, 327] width 224 height 41
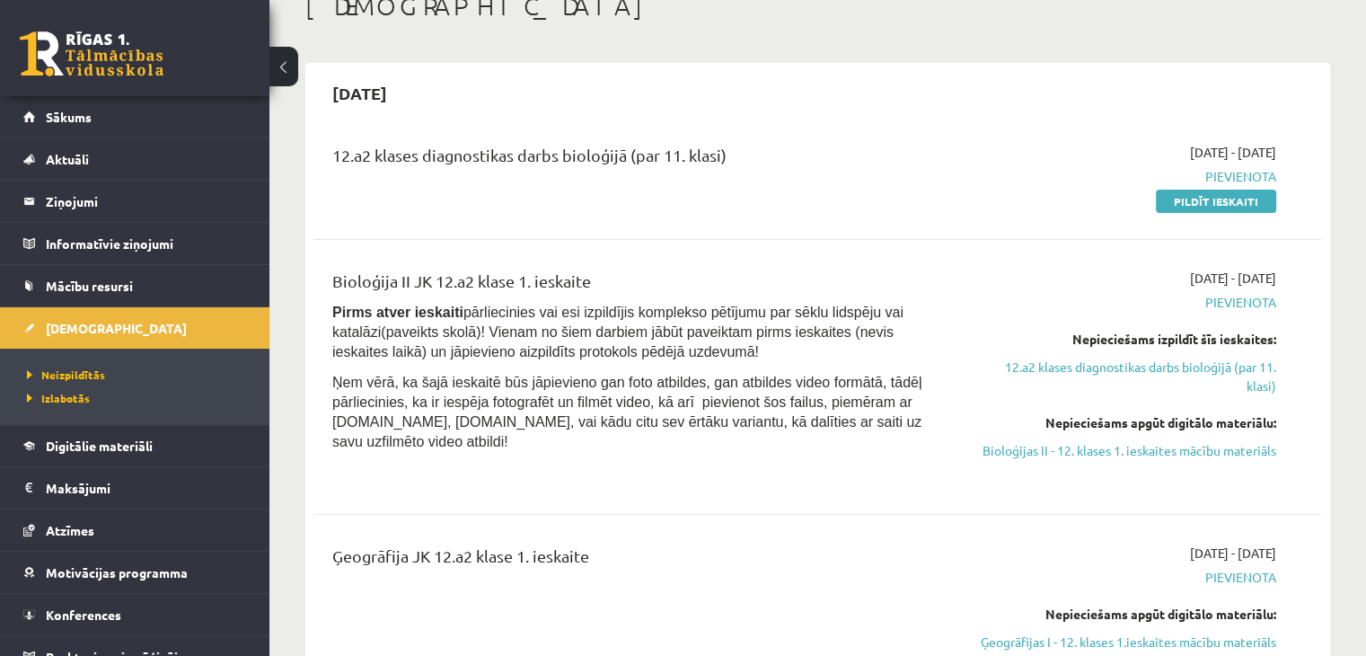
scroll to position [113, 0]
click at [1175, 202] on link "Pildīt ieskaiti" at bounding box center [1216, 201] width 120 height 23
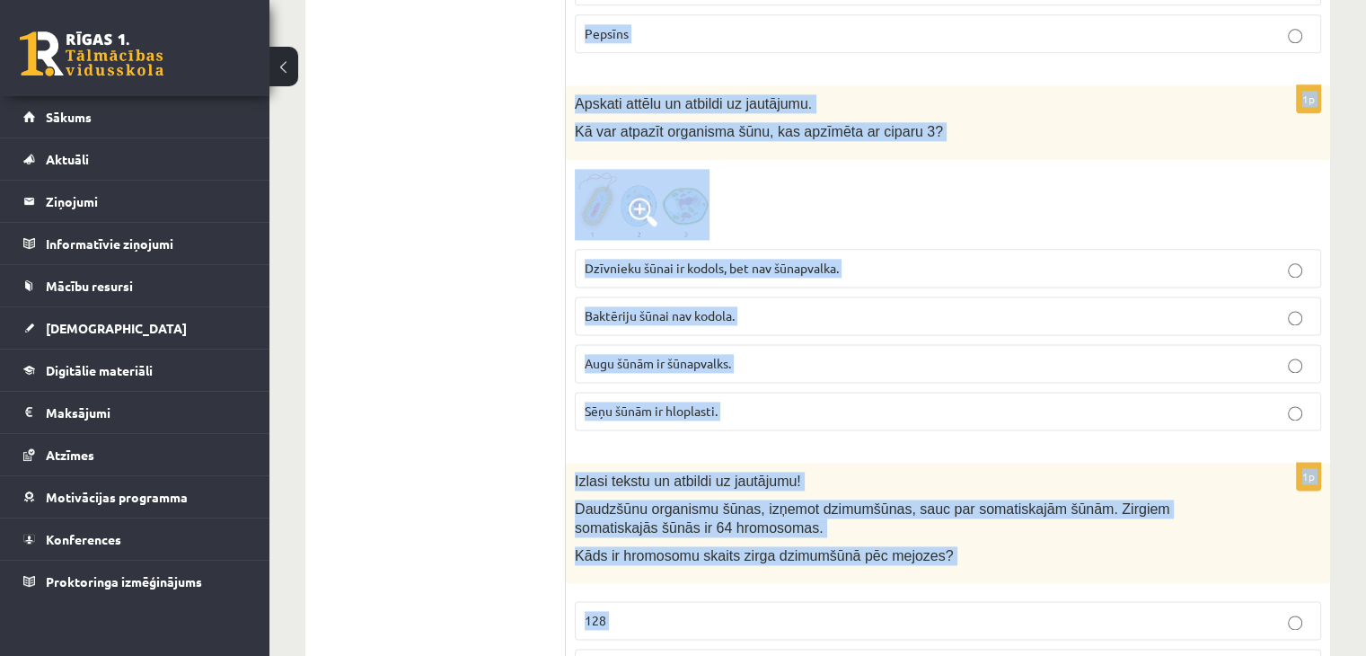
scroll to position [9212, 0]
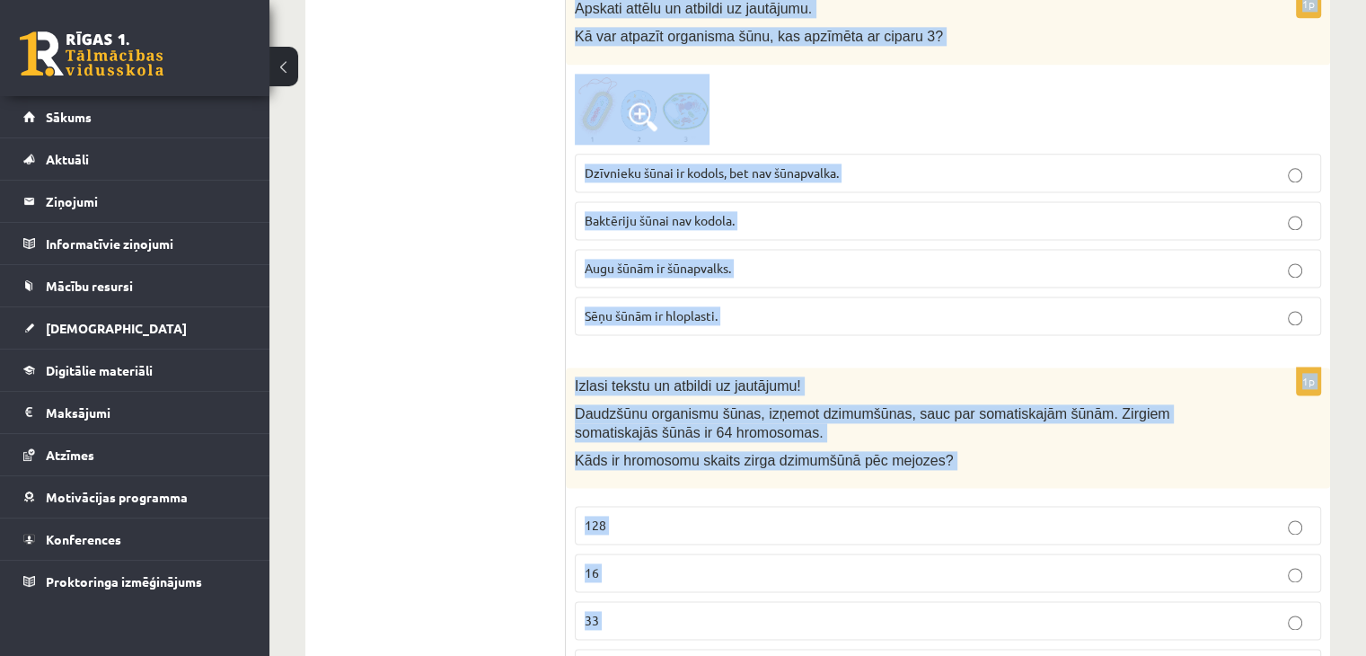
drag, startPoint x: 576, startPoint y: 353, endPoint x: 807, endPoint y: 610, distance: 345.4
copy form "Loremi dolorsita consecte ADI elitseddoei! Temporincidi "utlaboree" dolo magnaa…"
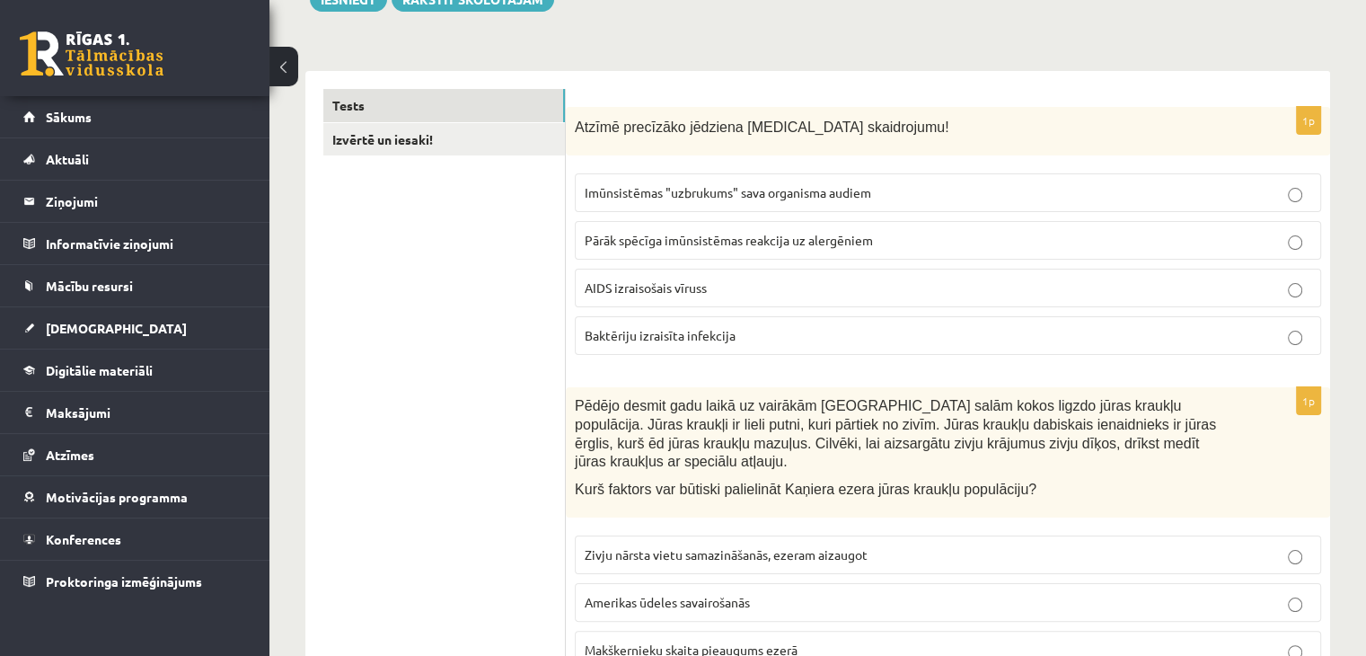
scroll to position [237, 0]
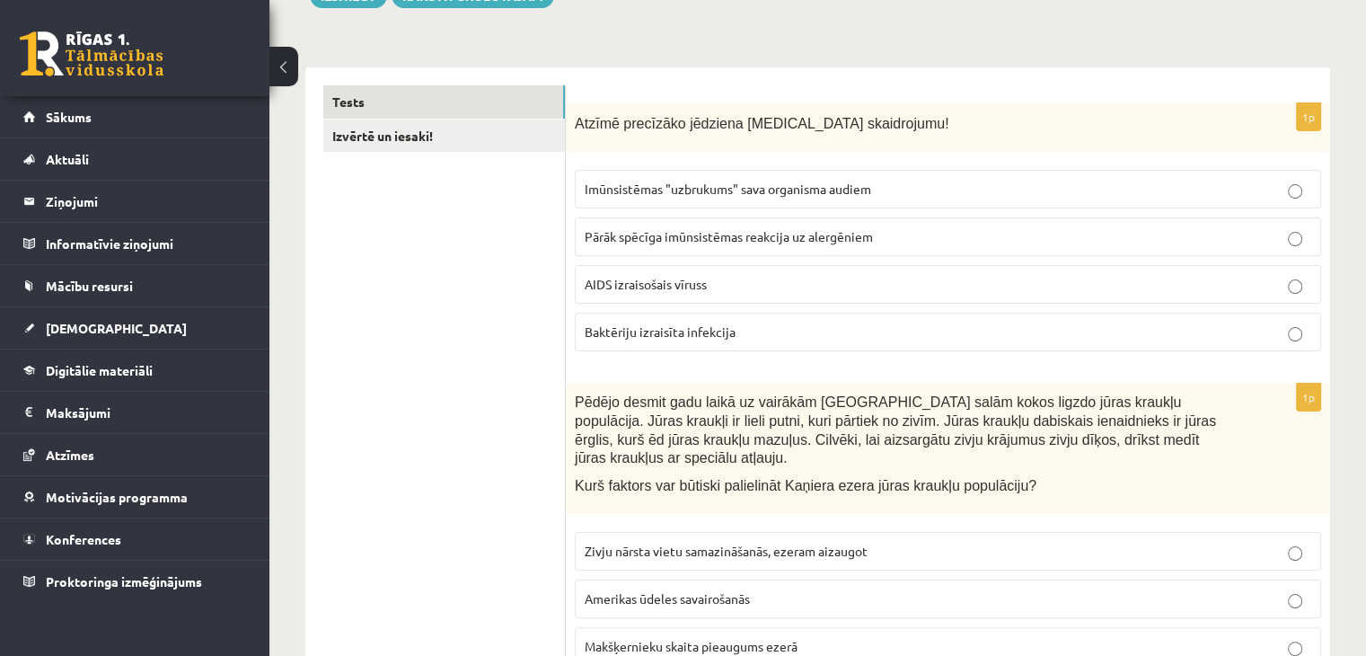
click at [620, 302] on label "AIDS izraisošais vīruss" at bounding box center [948, 284] width 746 height 39
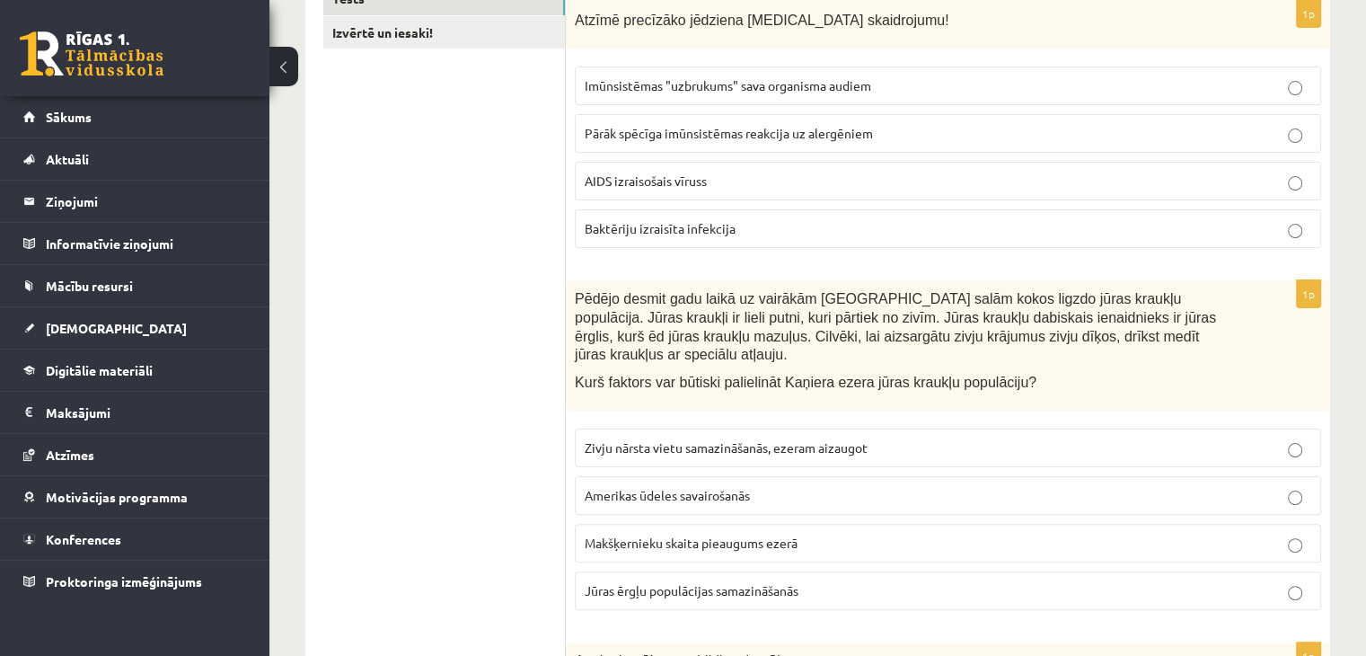
scroll to position [352, 0]
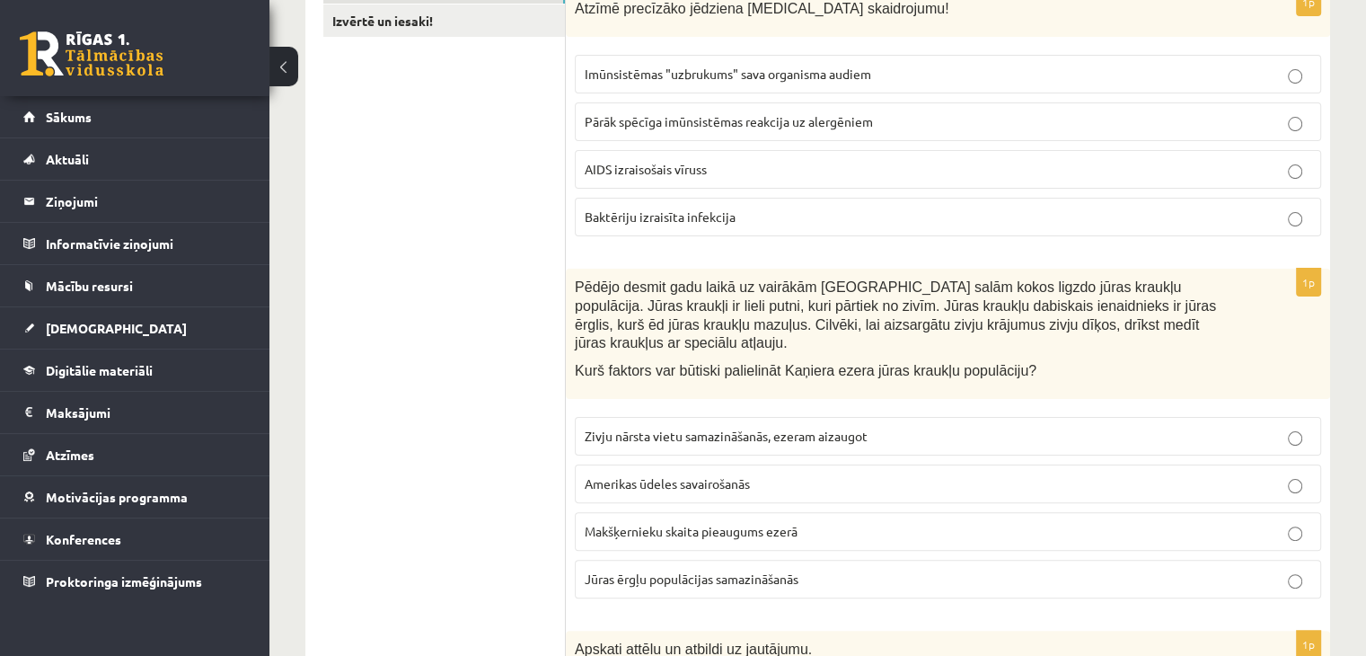
click at [722, 570] on span "Jūras ērgļu populācijas samazināšanās" at bounding box center [692, 578] width 214 height 16
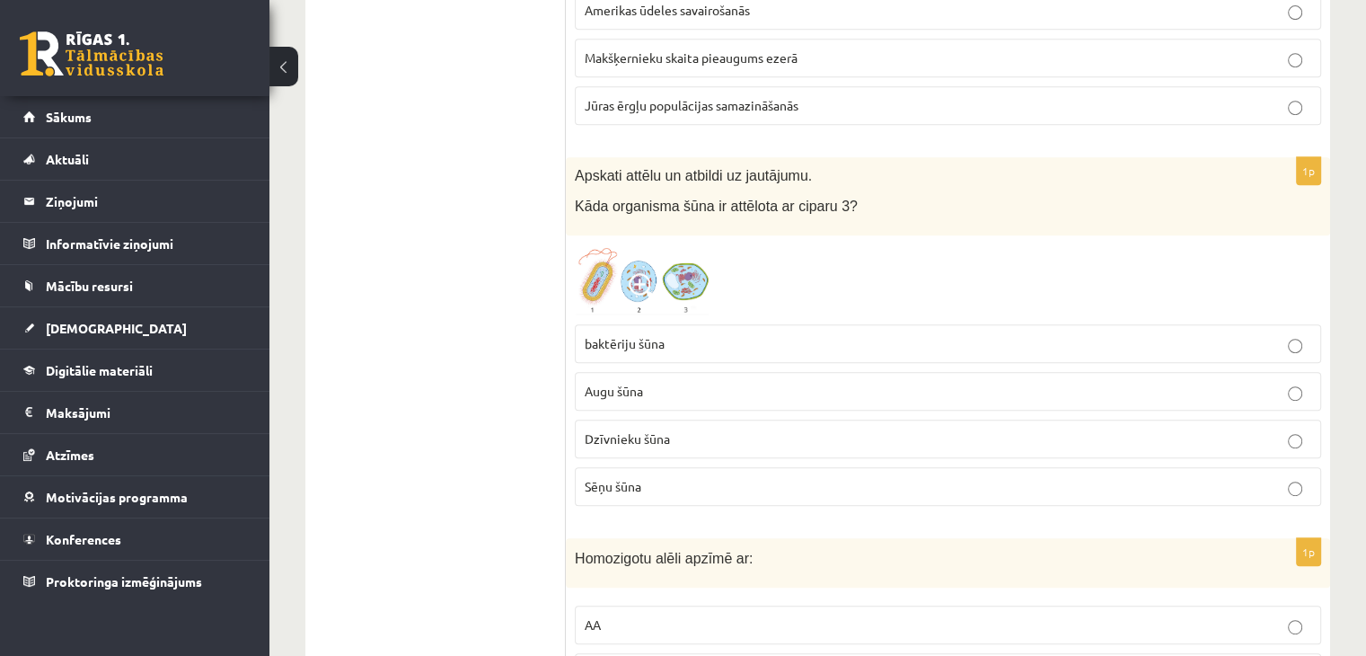
scroll to position [826, 0]
click at [688, 273] on img at bounding box center [642, 279] width 135 height 72
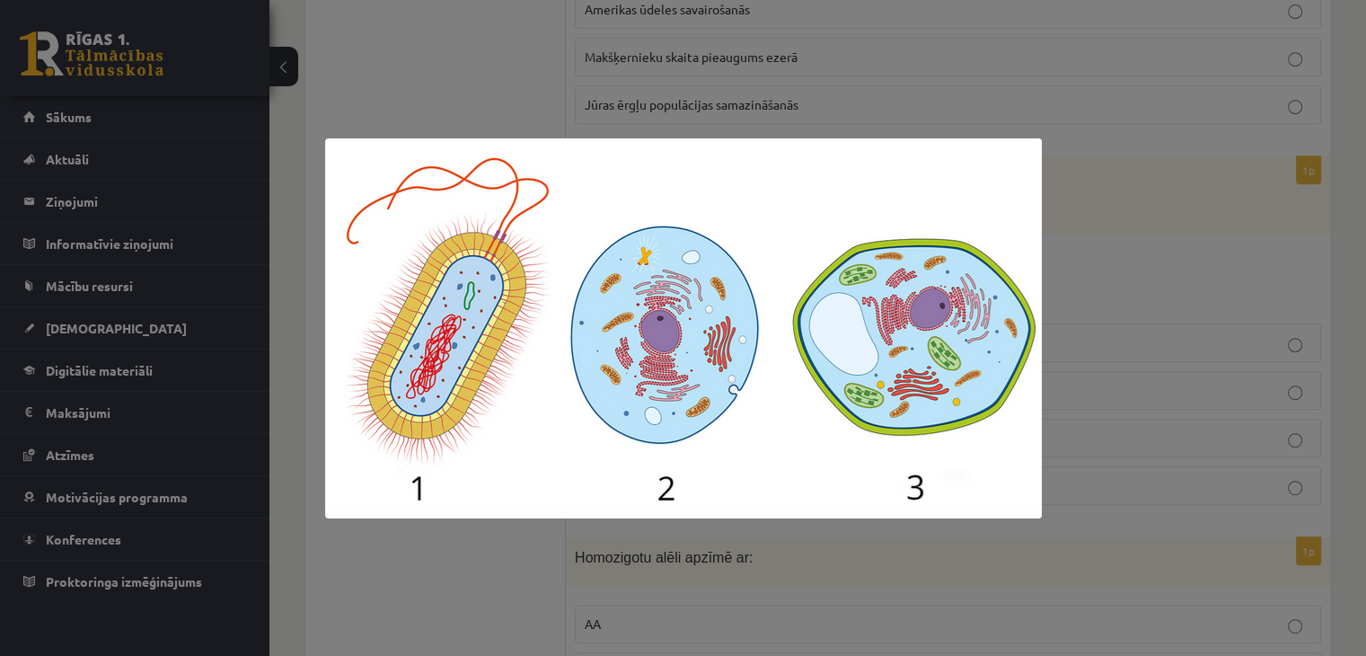
click at [1089, 395] on div at bounding box center [683, 328] width 1366 height 656
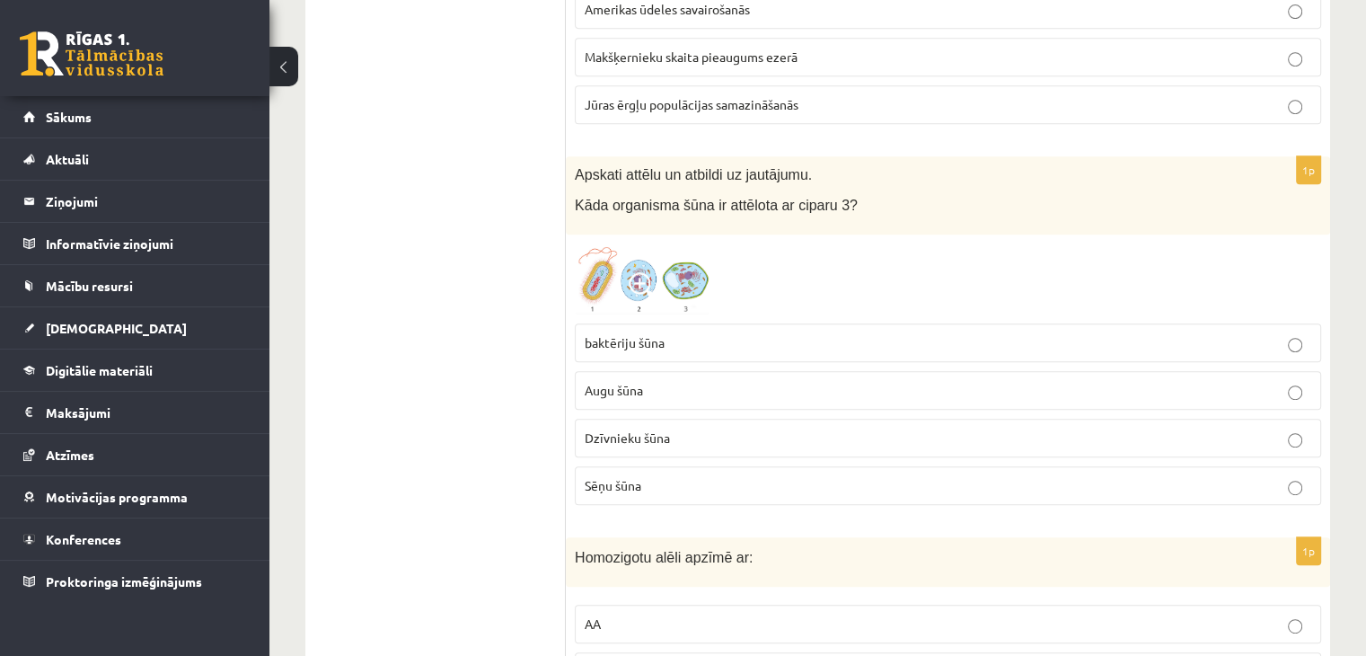
click at [851, 381] on p "Augu šūna" at bounding box center [948, 390] width 727 height 19
click at [696, 247] on img at bounding box center [642, 279] width 135 height 72
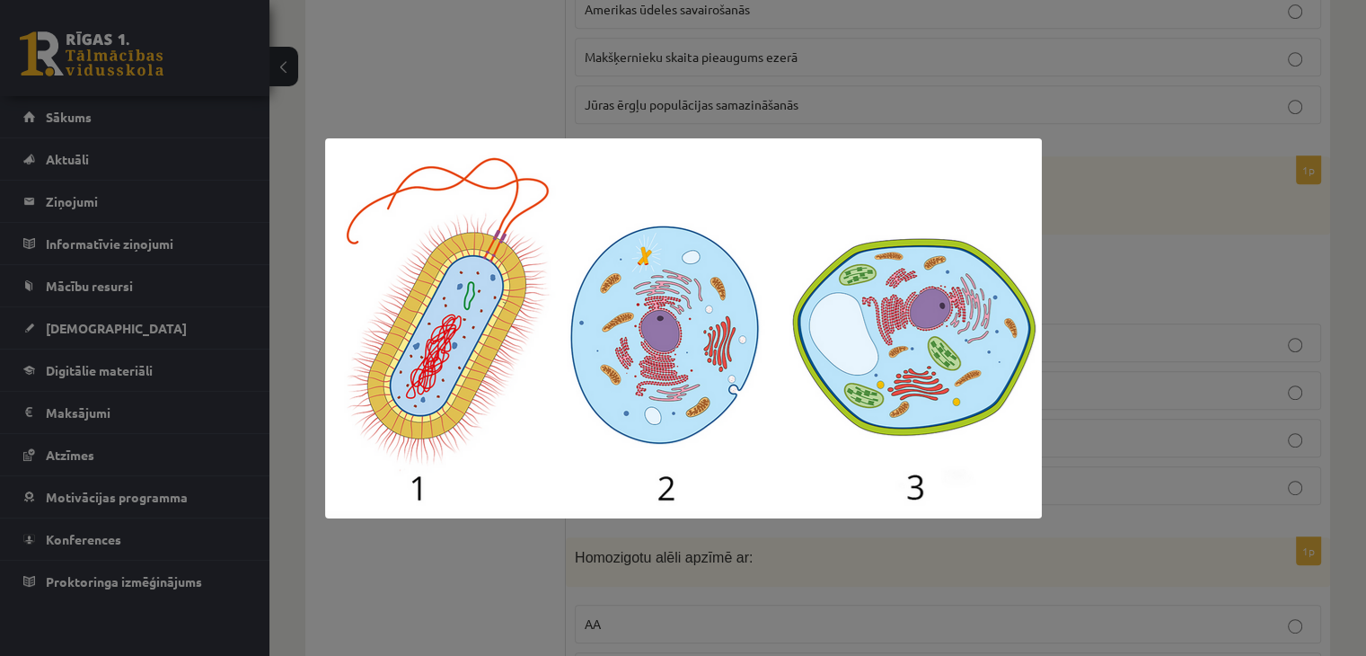
click at [1150, 254] on div at bounding box center [683, 328] width 1366 height 656
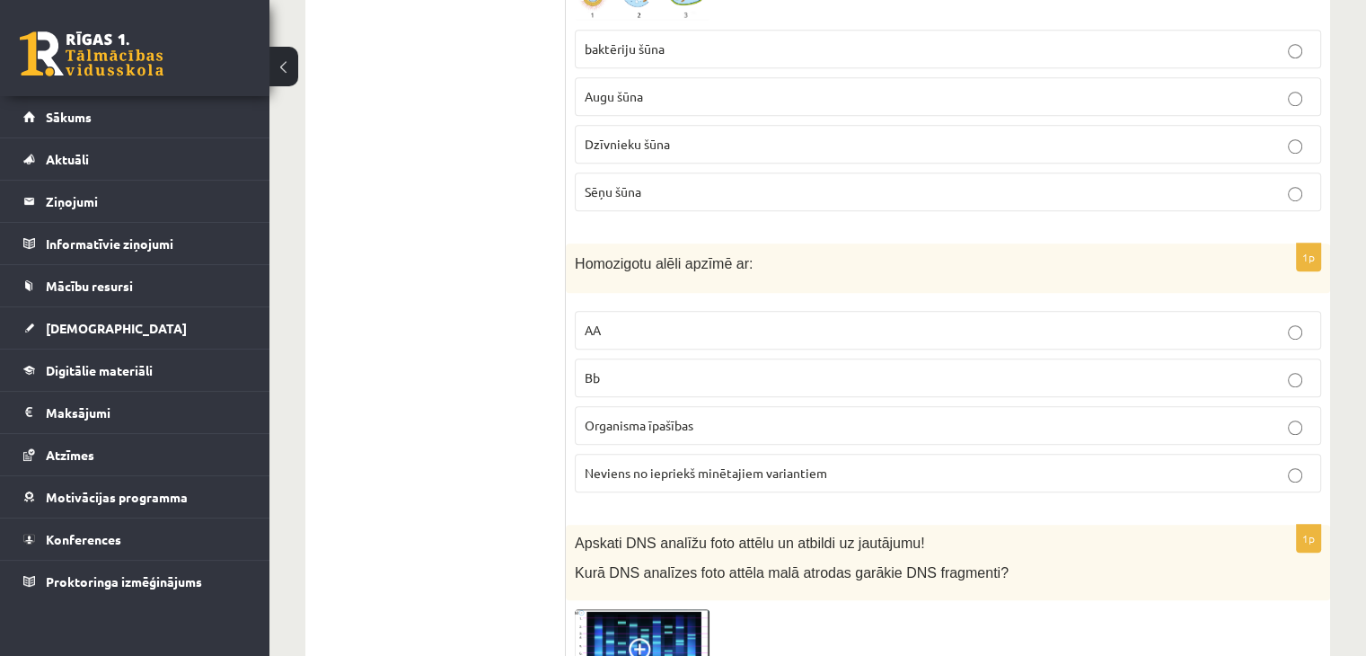
scroll to position [1157, 0]
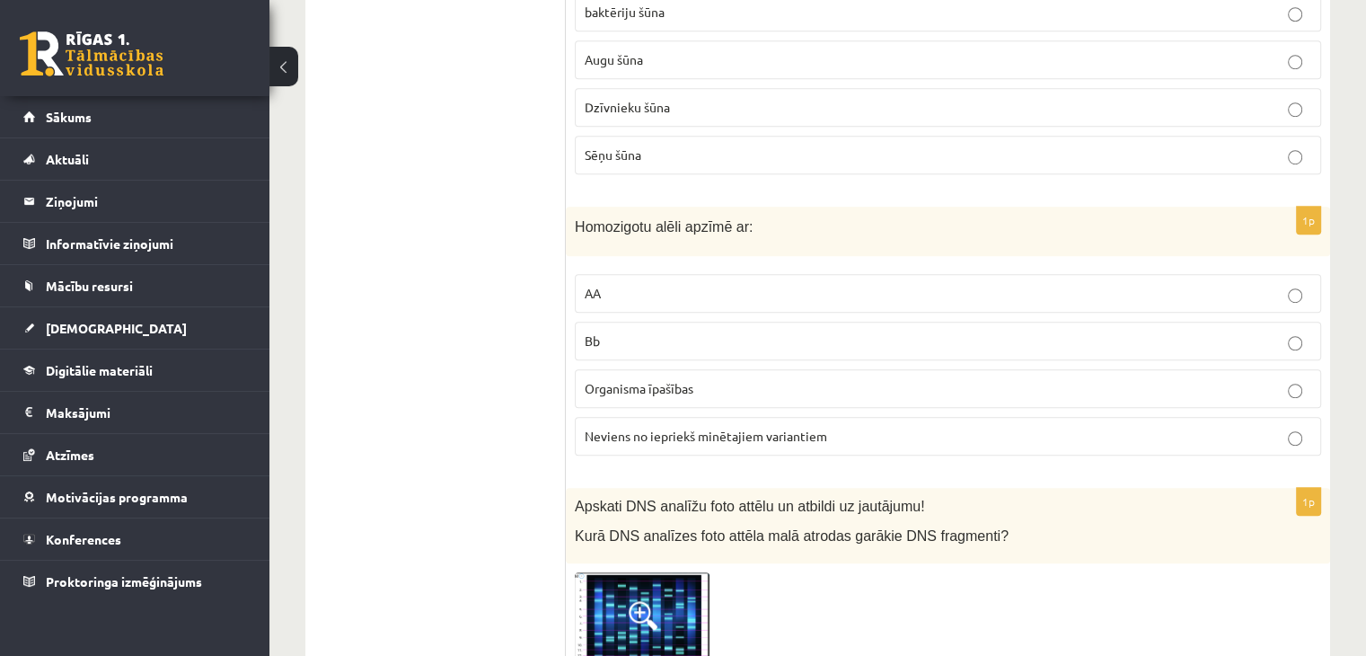
click at [633, 284] on p "AA" at bounding box center [948, 293] width 727 height 19
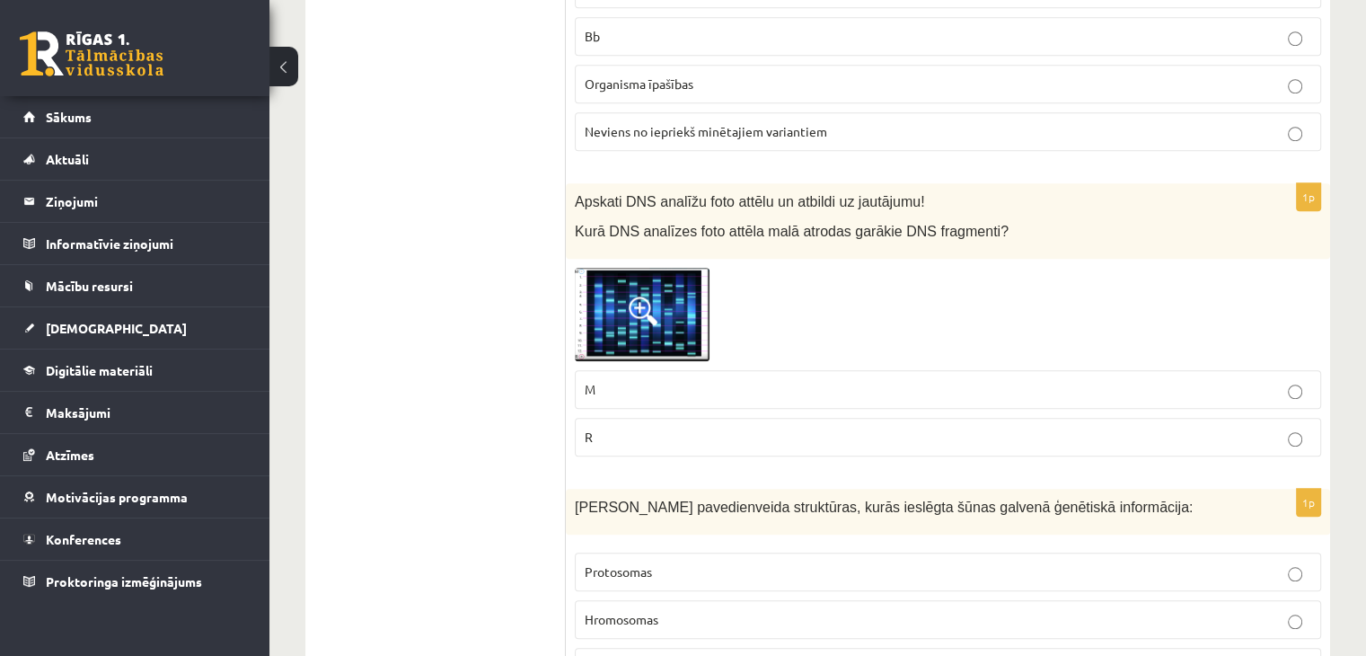
scroll to position [1462, 0]
click at [650, 296] on span at bounding box center [643, 310] width 29 height 29
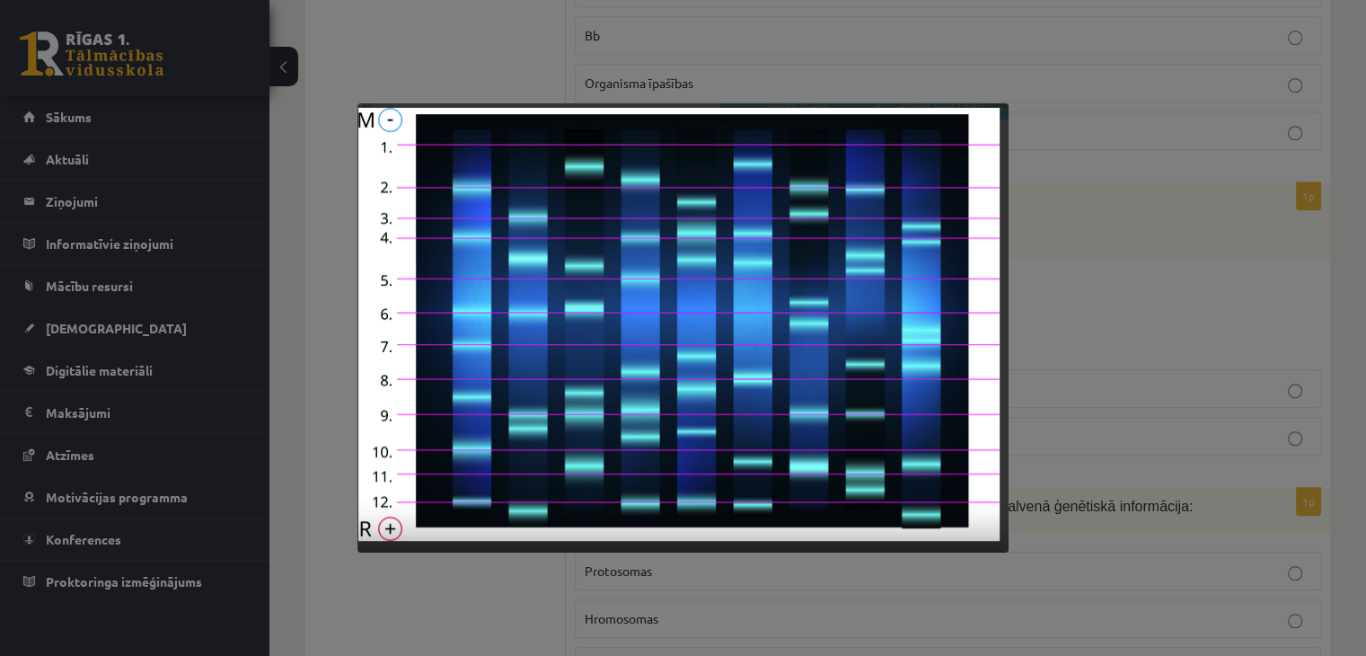
click at [1049, 238] on div at bounding box center [683, 328] width 1366 height 656
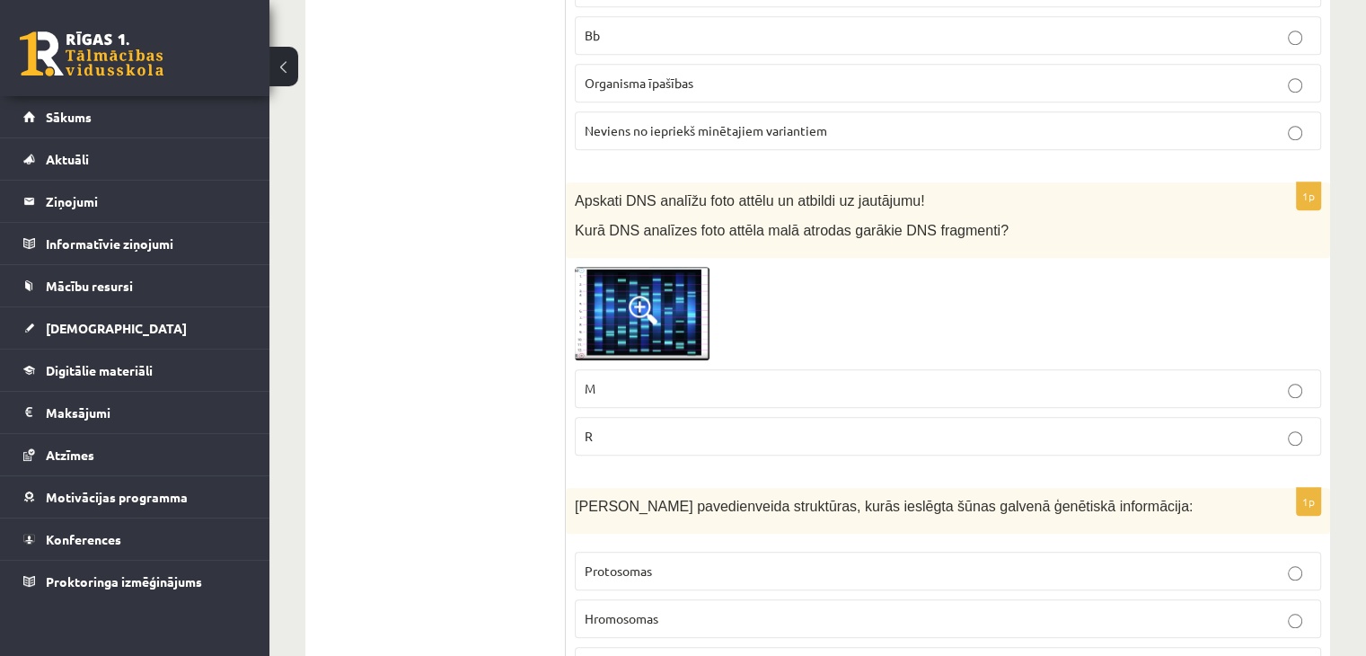
click at [1049, 238] on div "1p Apskati DNS analīžu foto attēlu un atbildi uz jautājumu! Kurā DNS analīzes f…" at bounding box center [948, 325] width 764 height 287
click at [666, 369] on label "M" at bounding box center [948, 388] width 746 height 39
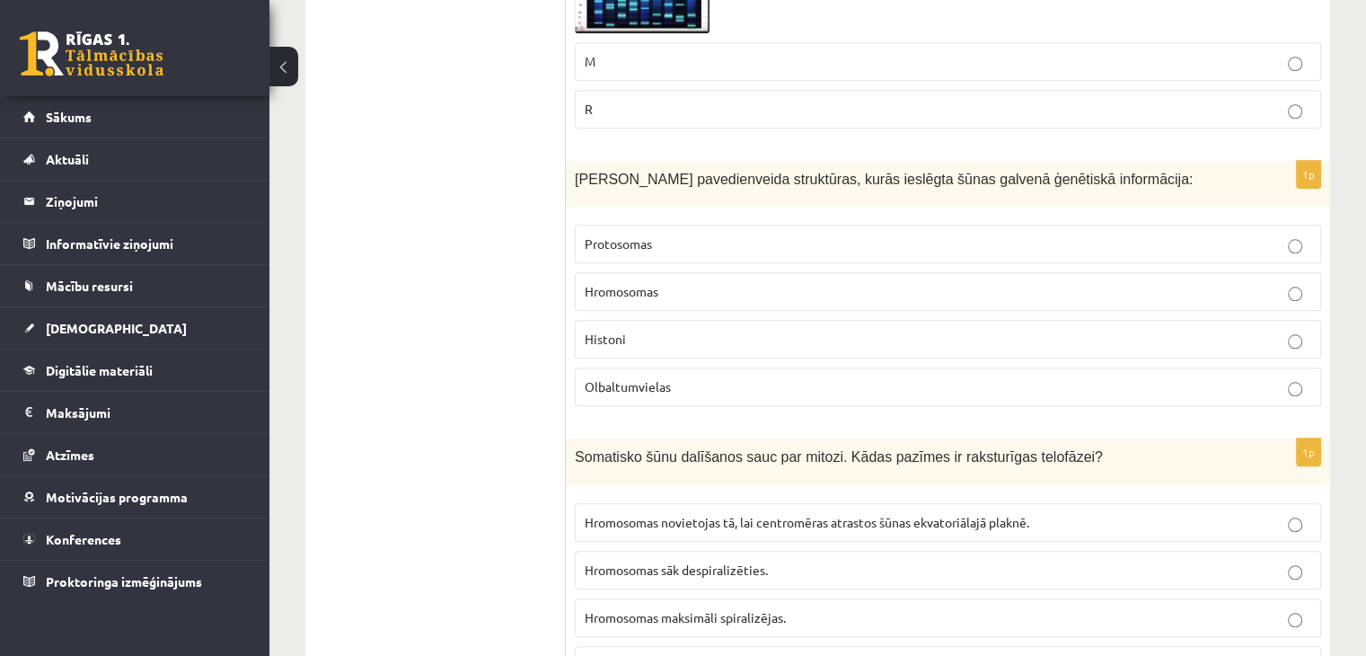
scroll to position [1803, 0]
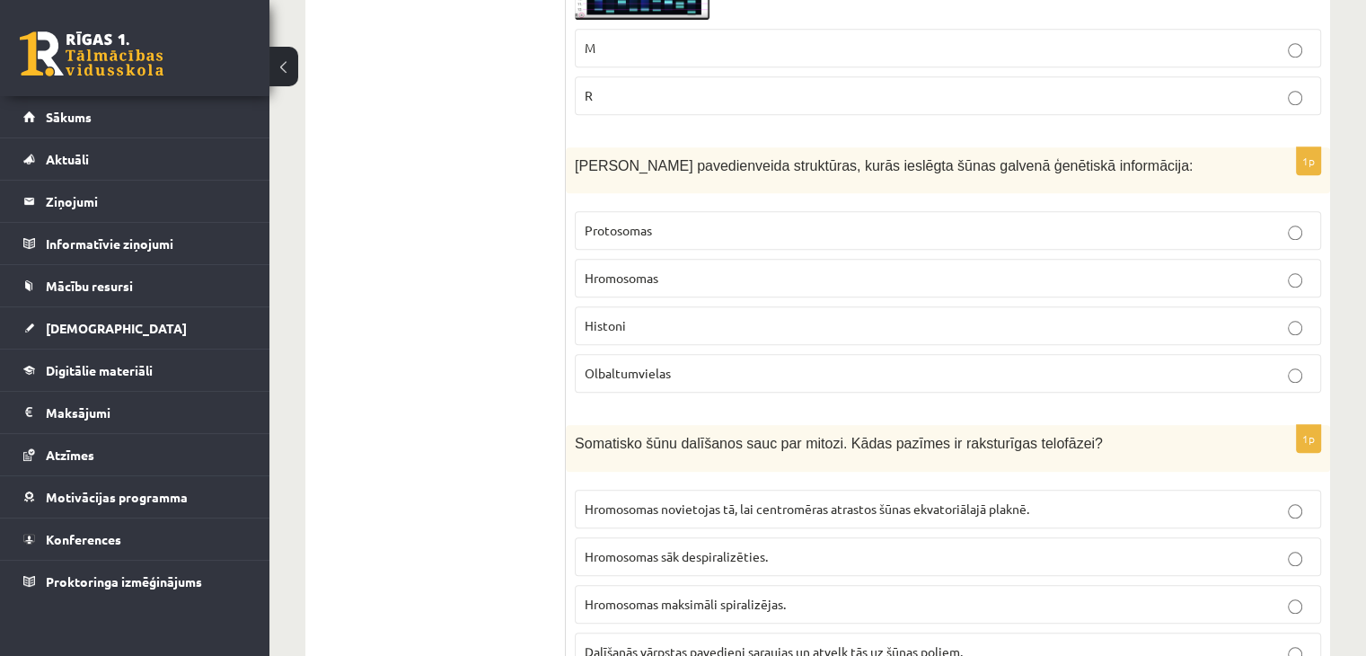
click at [618, 269] on span "Hromosomas" at bounding box center [622, 277] width 74 height 16
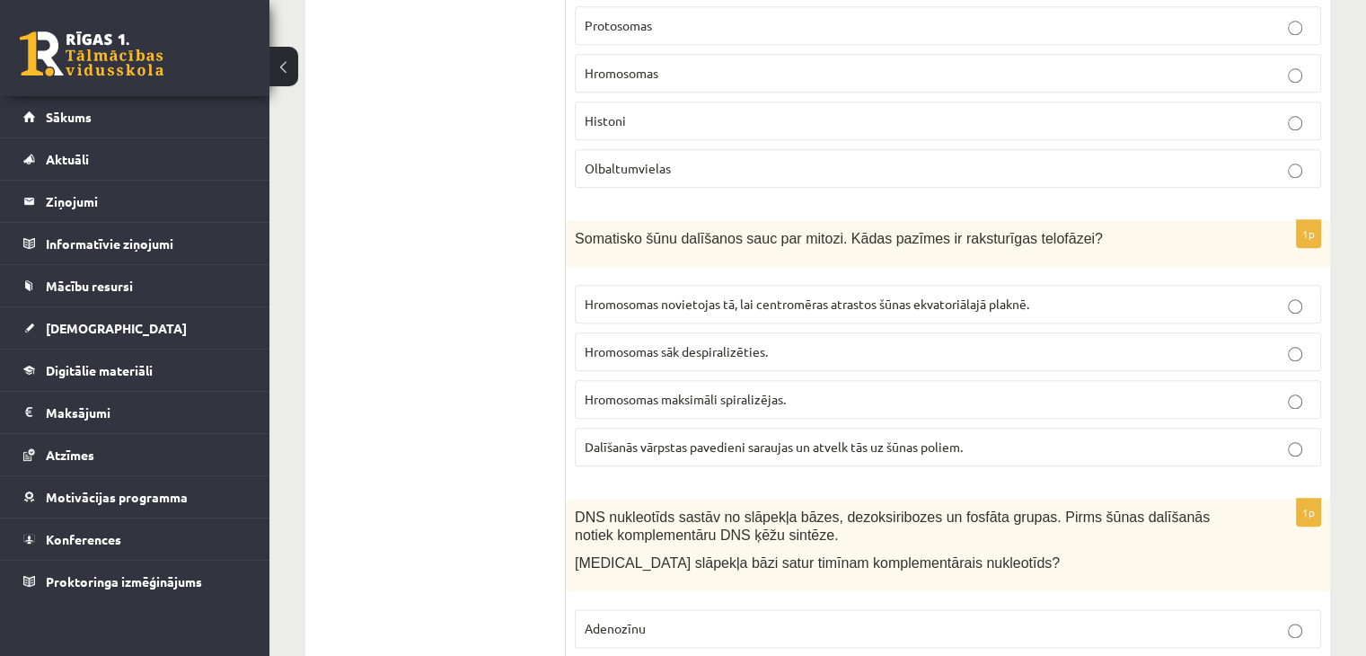
scroll to position [2005, 0]
click at [660, 346] on span "Hromosomas sāk despiralizēties." at bounding box center [676, 354] width 183 height 16
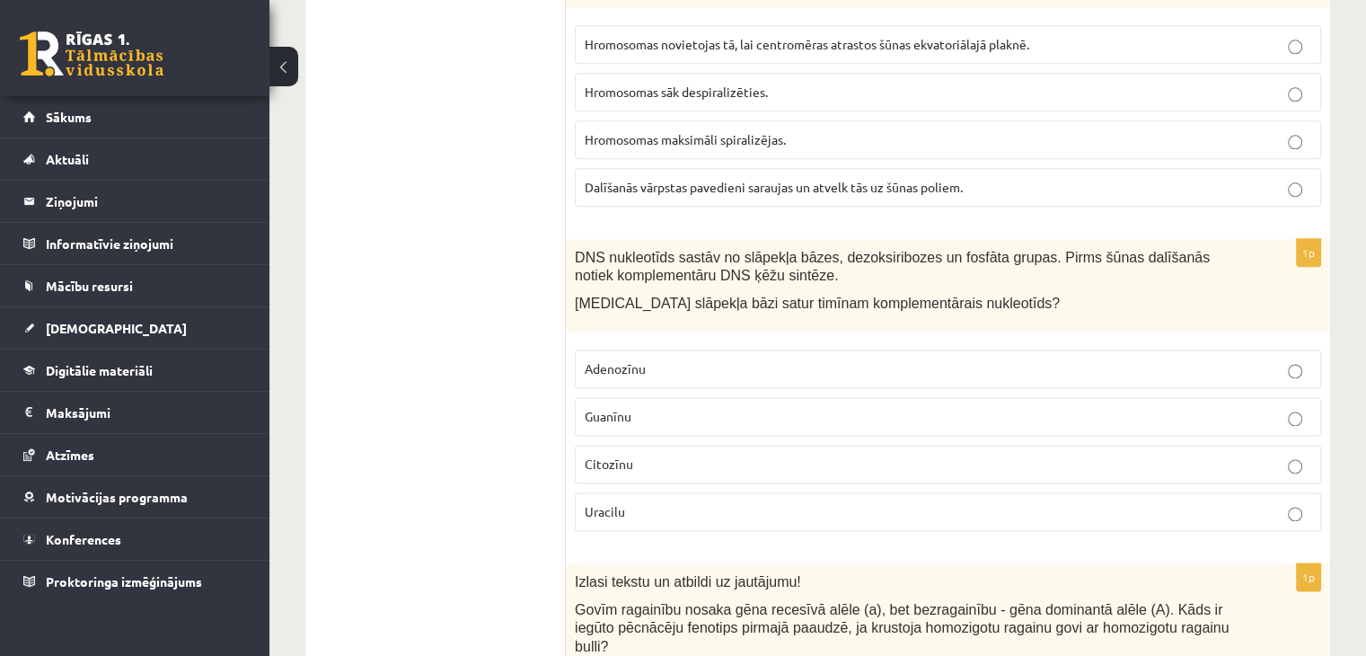
scroll to position [2277, 0]
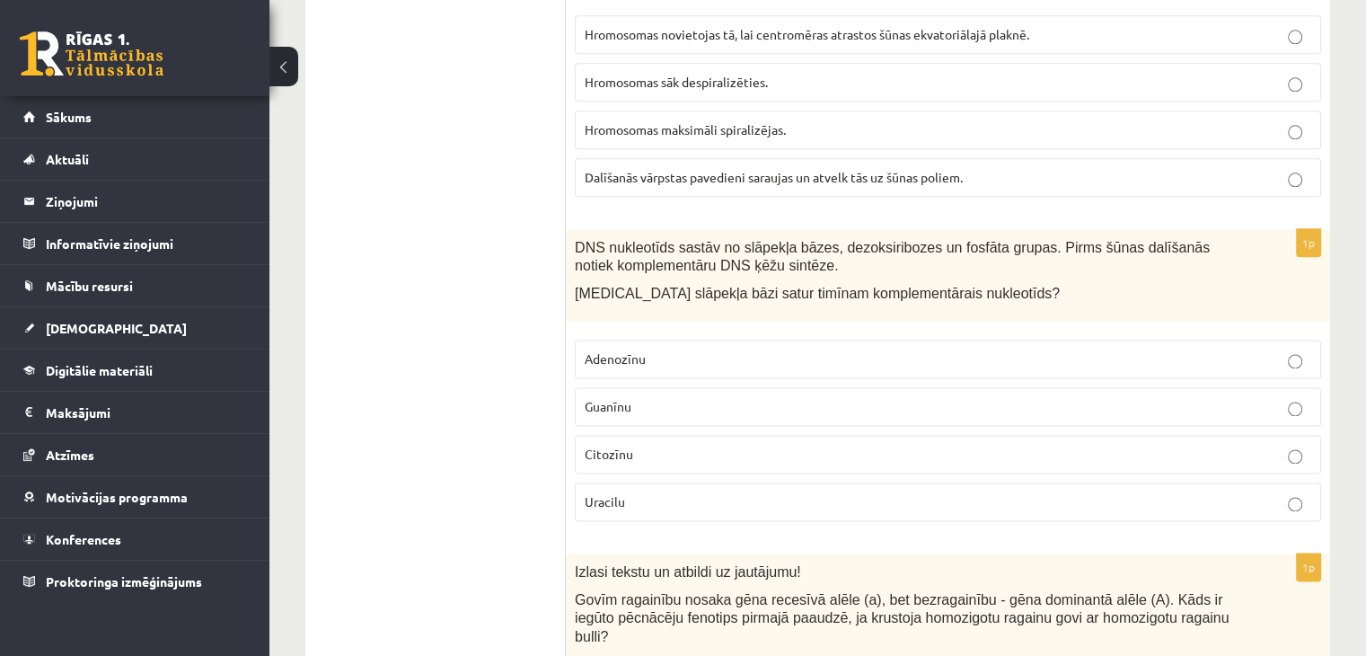
click at [704, 349] on p "Adenozīnu" at bounding box center [948, 358] width 727 height 19
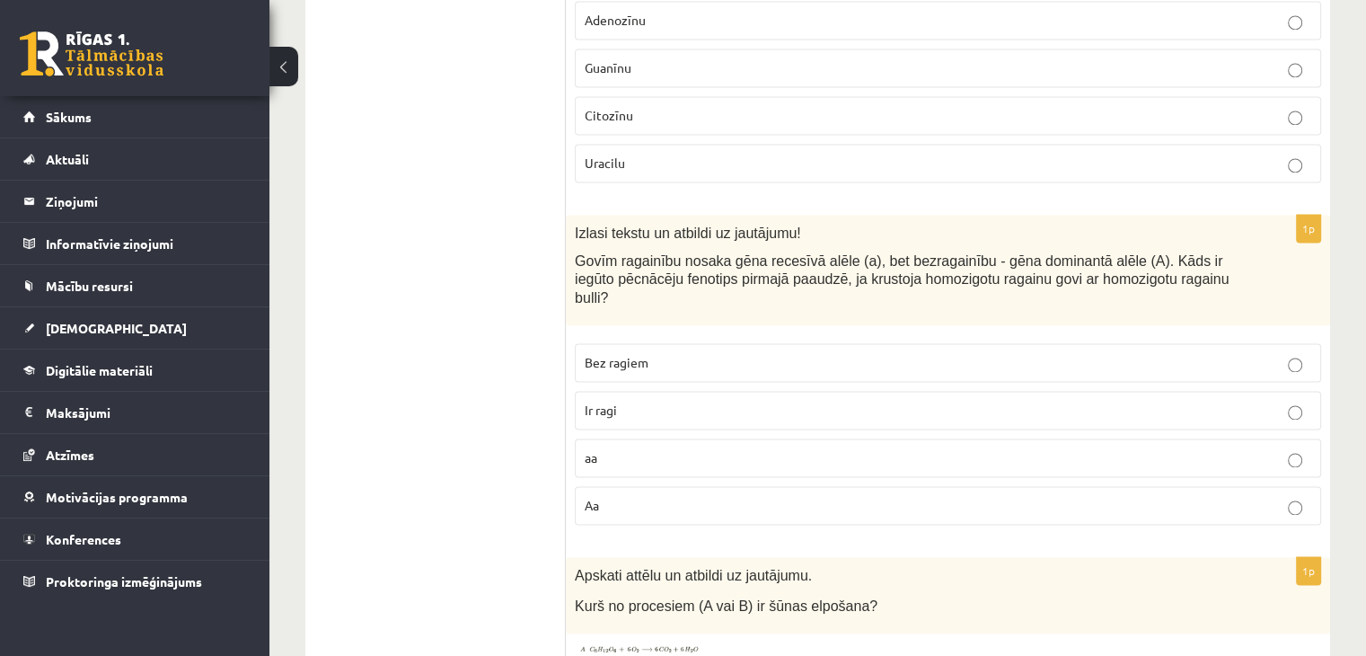
scroll to position [2651, 0]
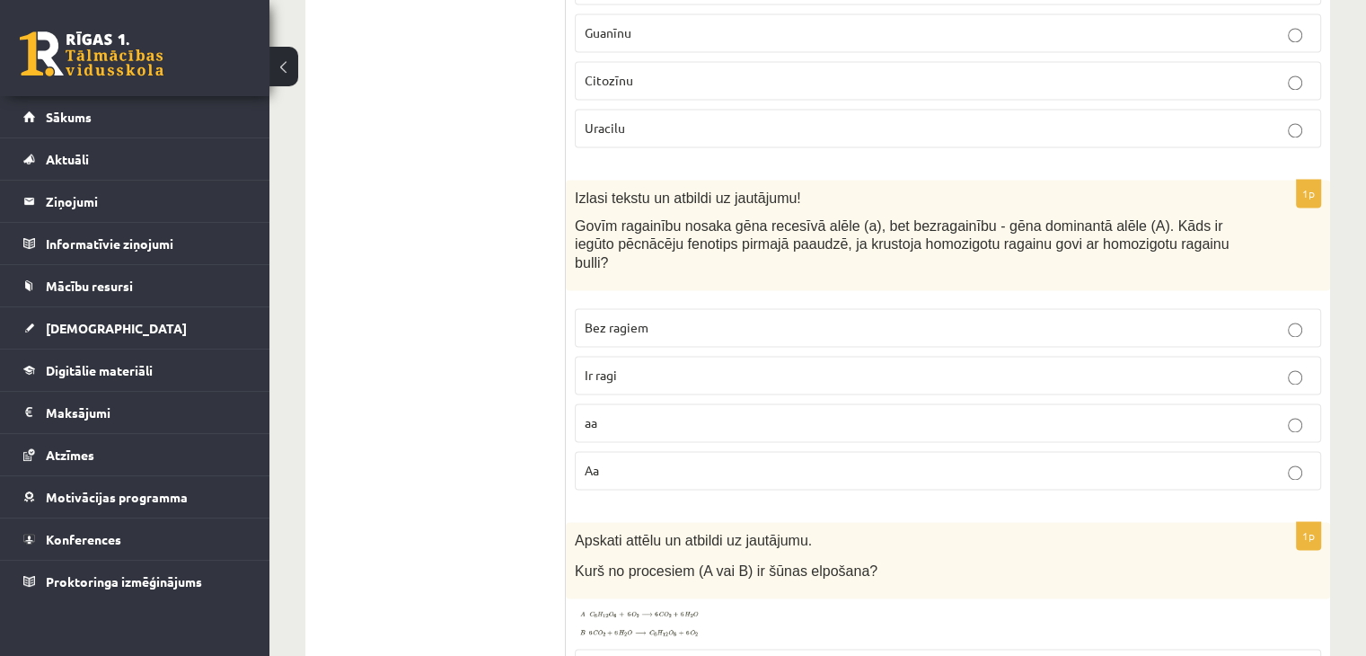
click at [704, 356] on label "Ir ragi" at bounding box center [948, 375] width 746 height 39
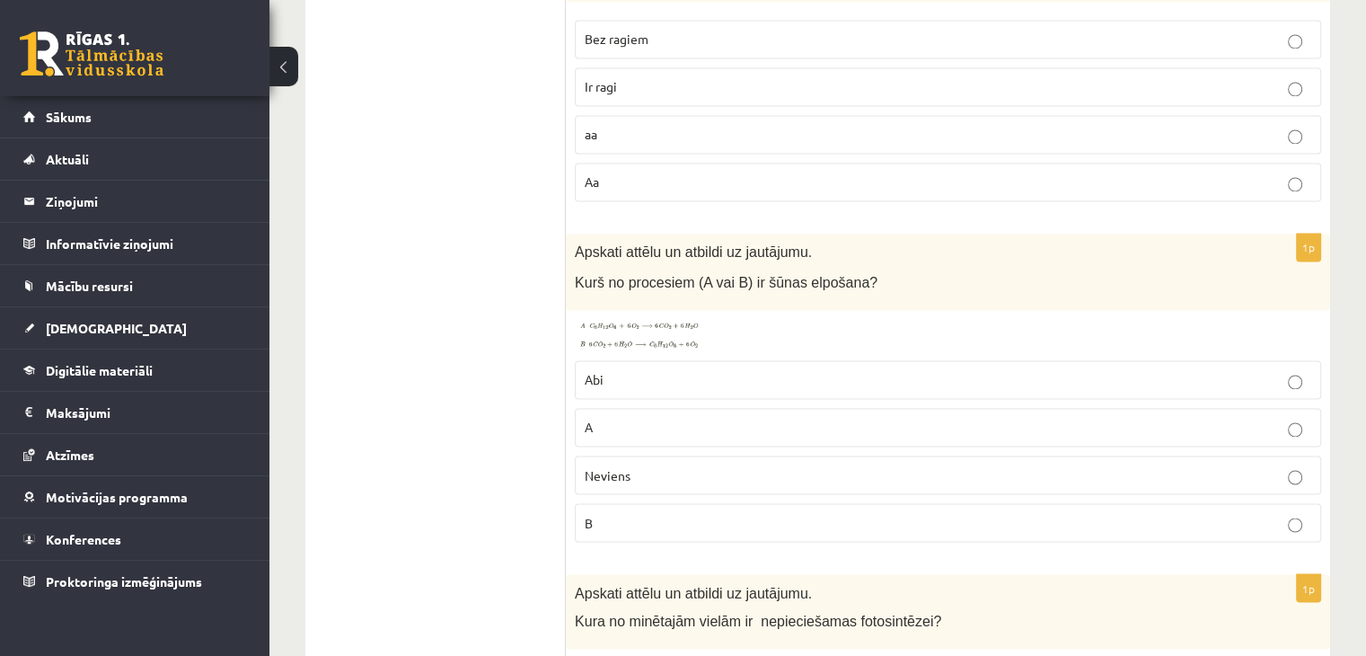
scroll to position [2939, 0]
click at [631, 319] on img at bounding box center [642, 335] width 135 height 32
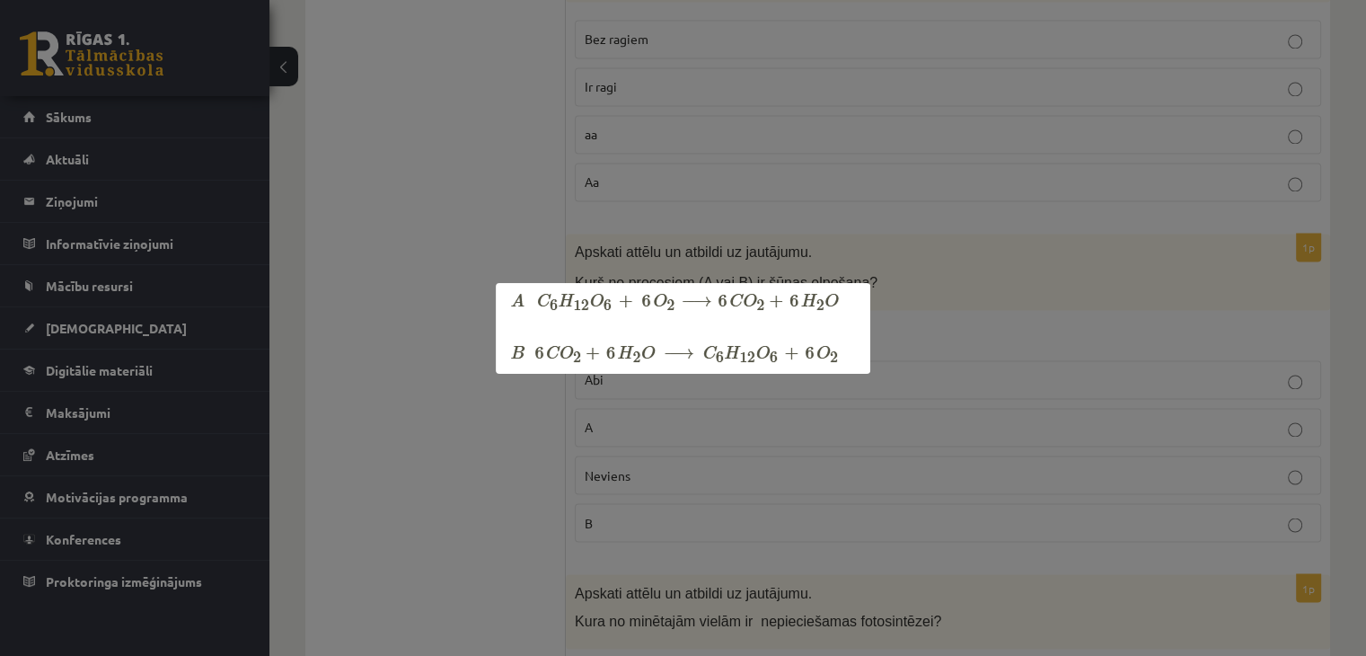
click at [614, 238] on div at bounding box center [683, 328] width 1366 height 656
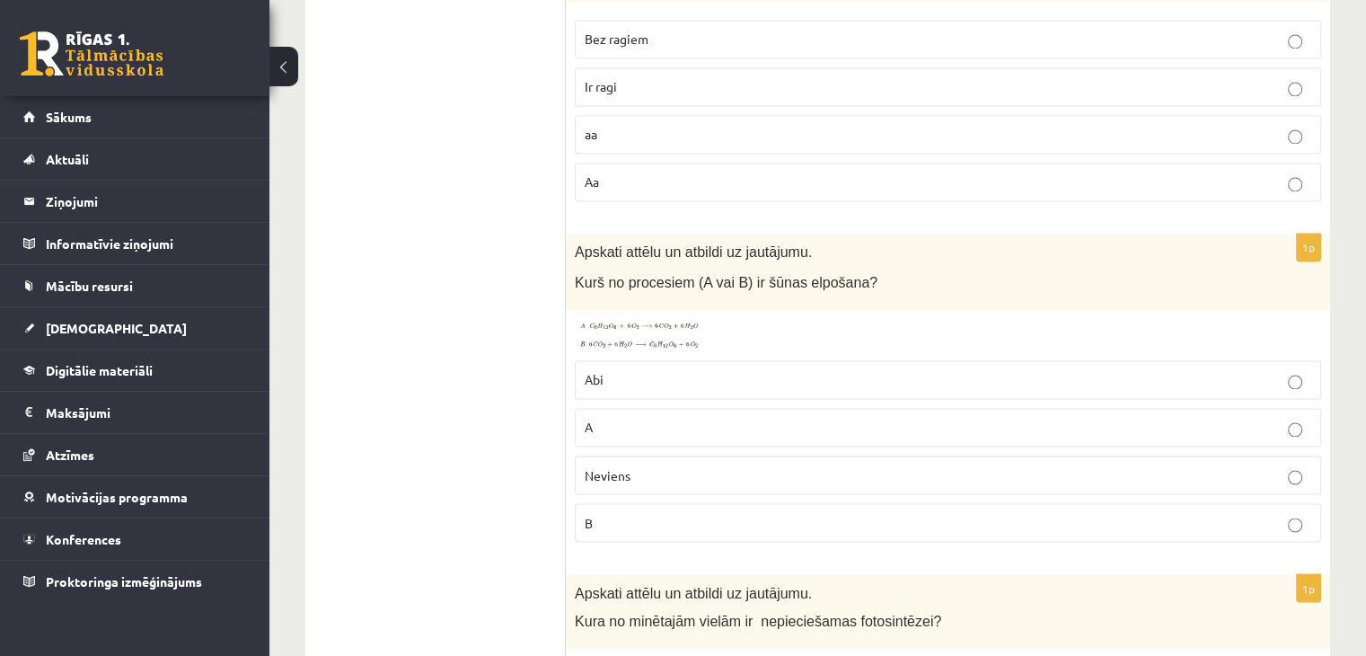
click at [619, 513] on p "B" at bounding box center [948, 522] width 727 height 19
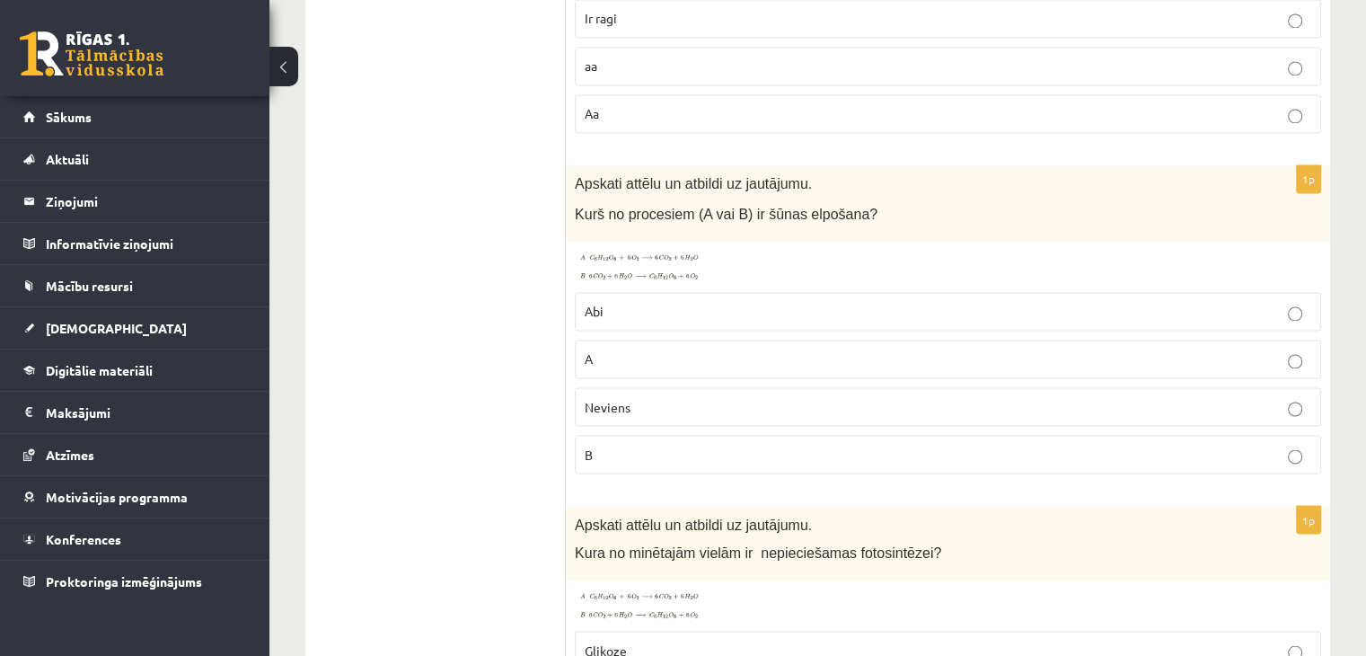
scroll to position [3007, 0]
click at [618, 302] on p "Abi" at bounding box center [948, 311] width 727 height 19
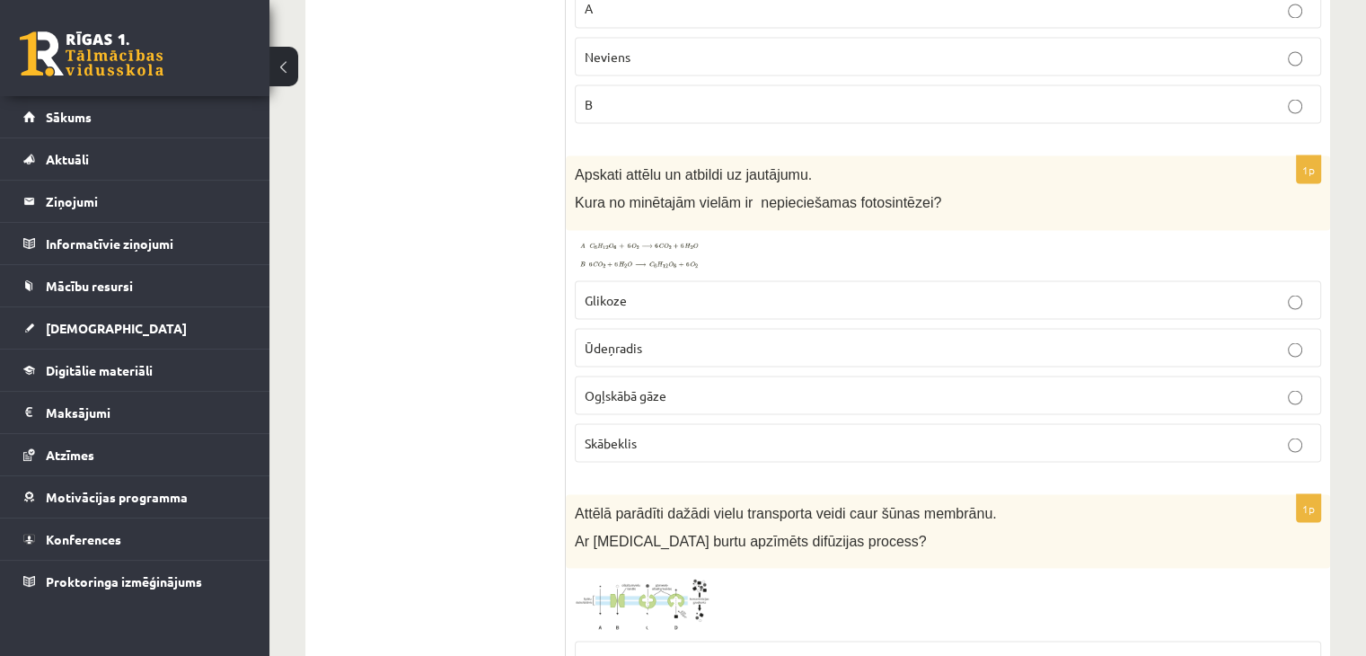
scroll to position [3397, 0]
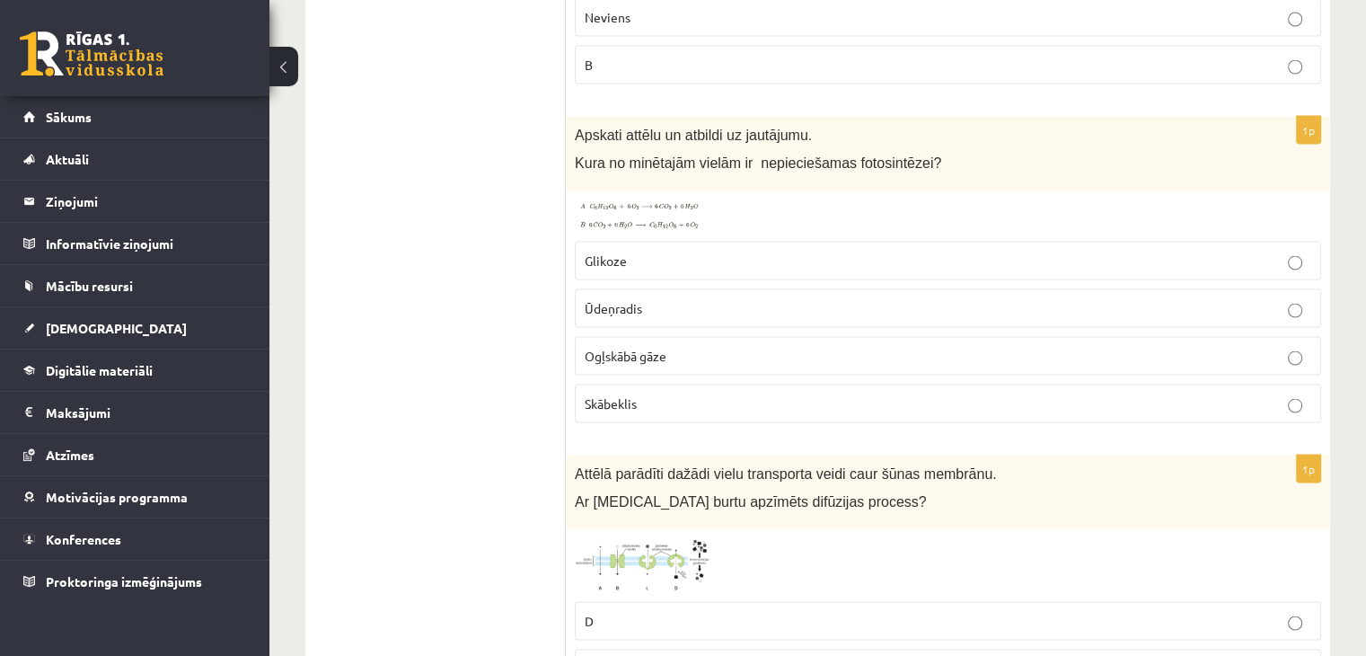
click at [637, 199] on img at bounding box center [642, 215] width 135 height 32
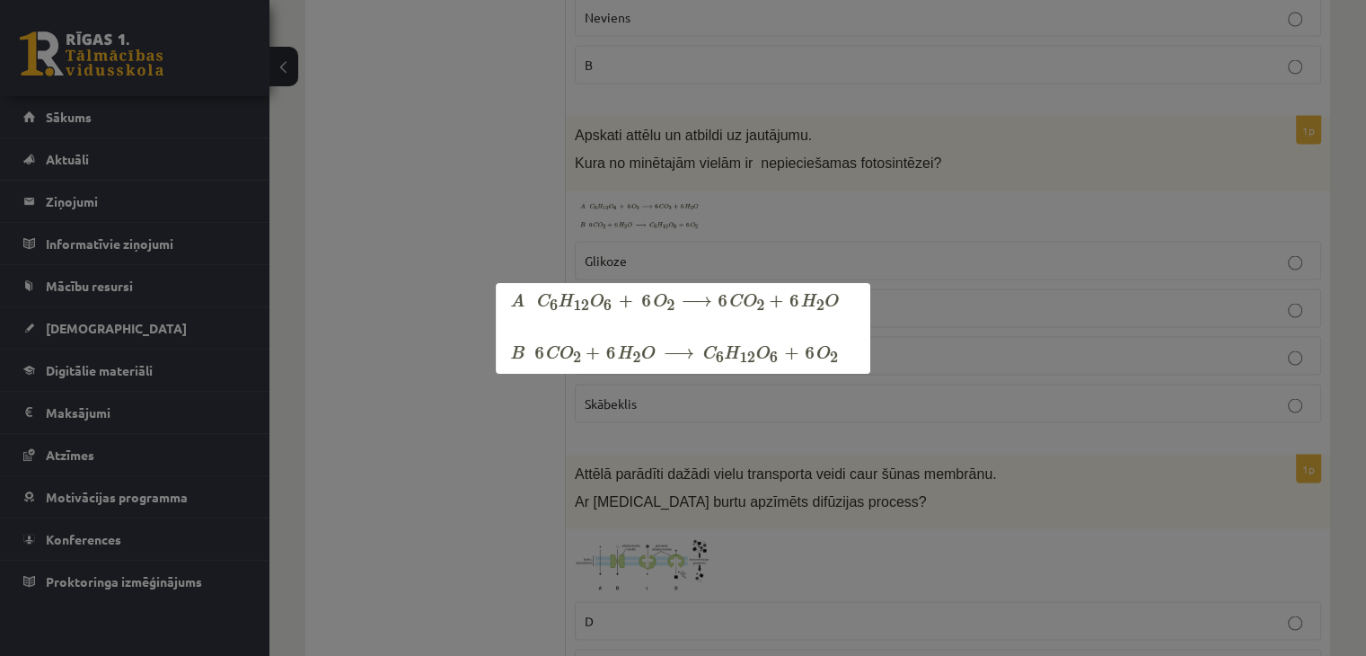
click at [839, 206] on div at bounding box center [683, 328] width 1366 height 656
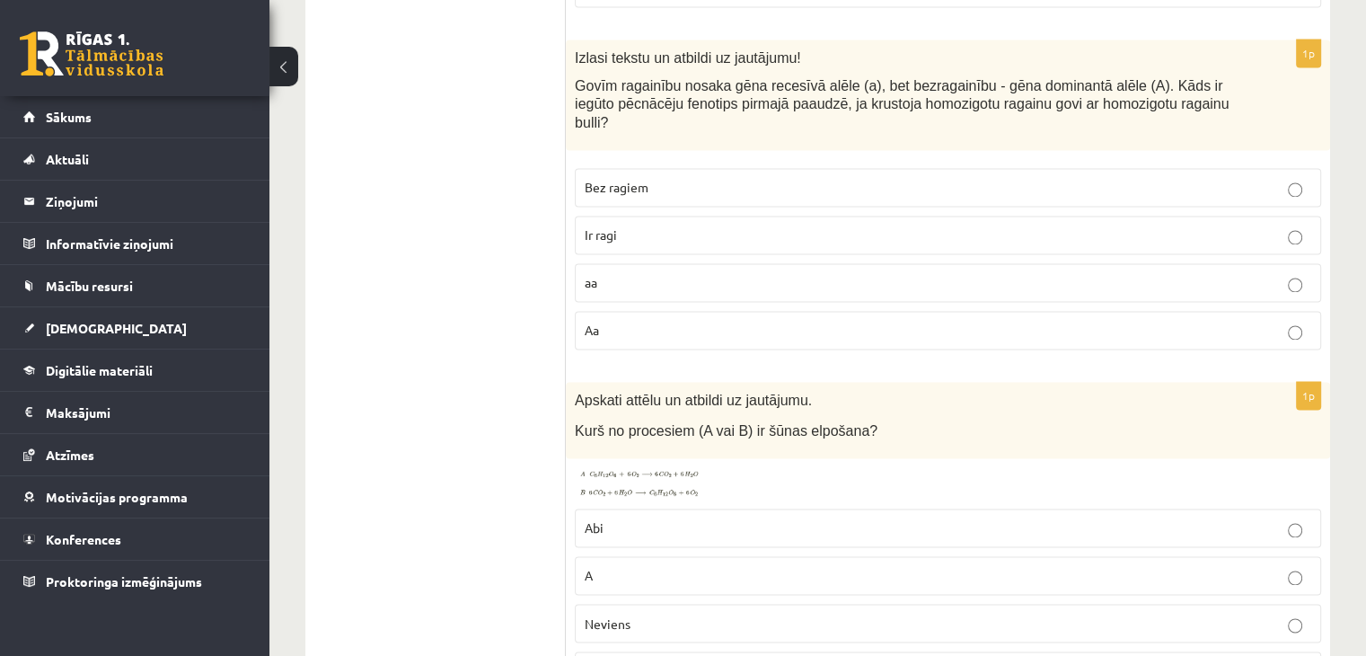
scroll to position [2953, 0]
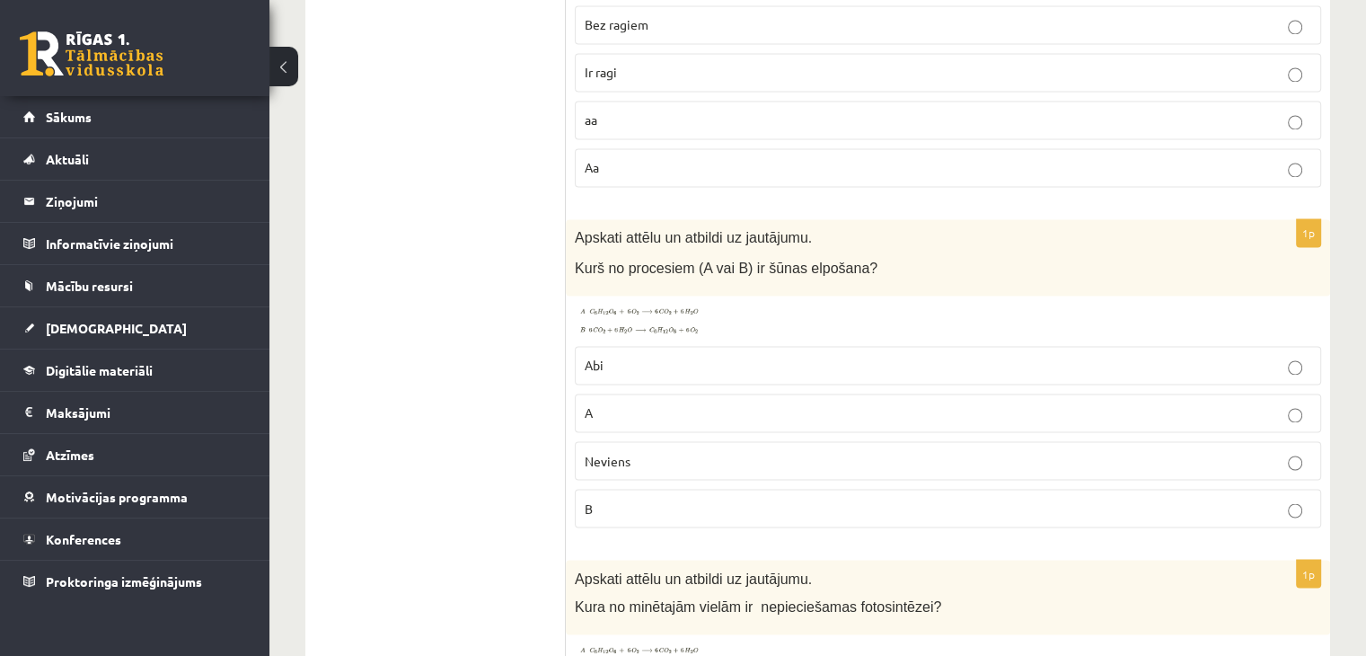
click at [646, 489] on label "B" at bounding box center [948, 508] width 746 height 39
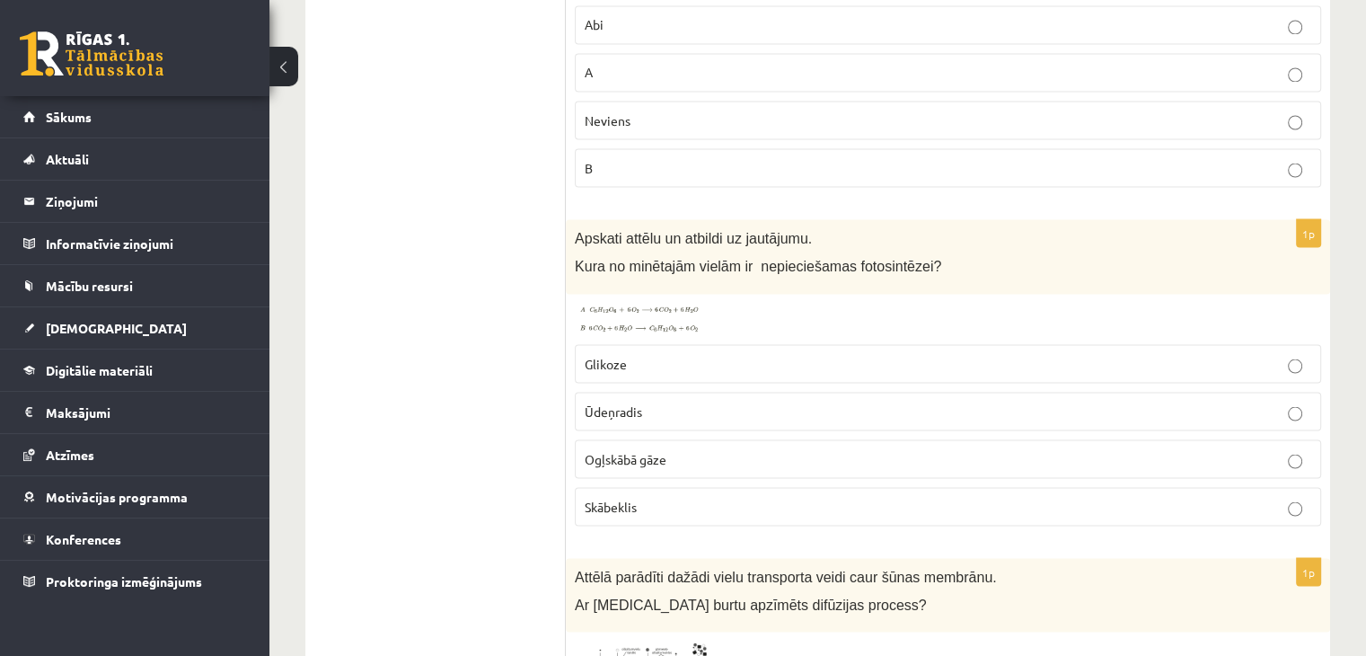
scroll to position [3302, 0]
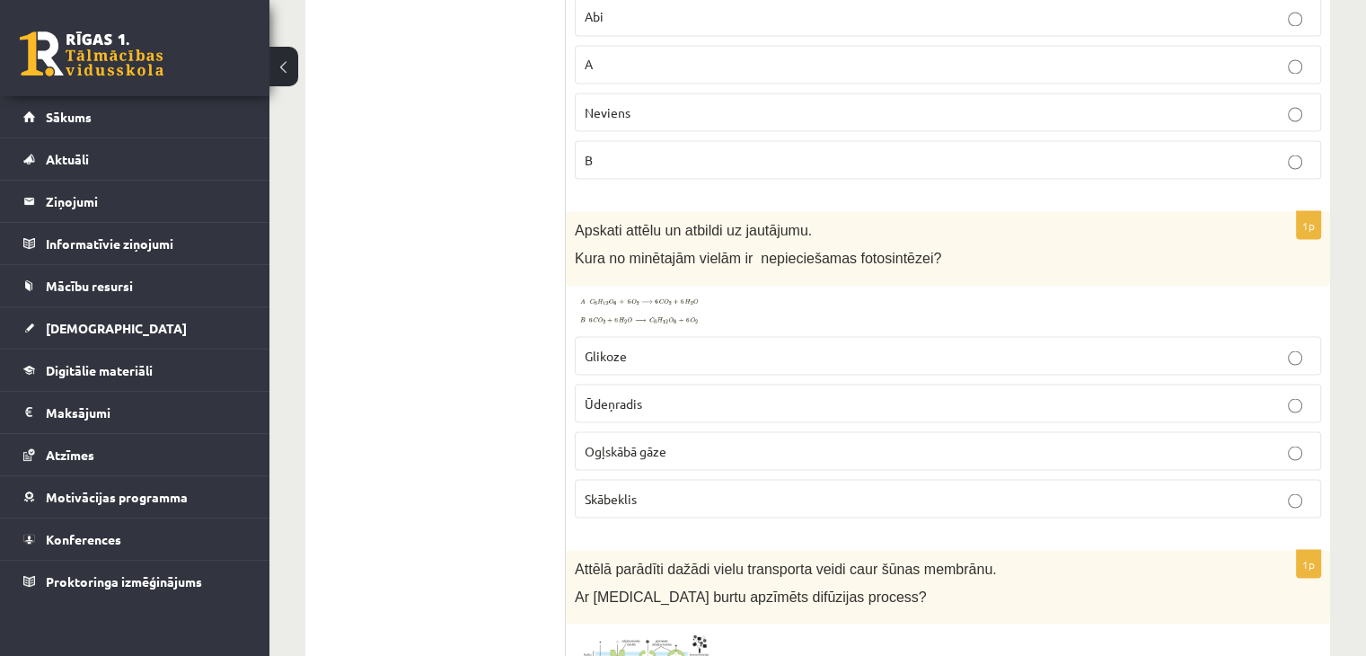
click at [649, 431] on label "Ogļskābā gāze" at bounding box center [948, 450] width 746 height 39
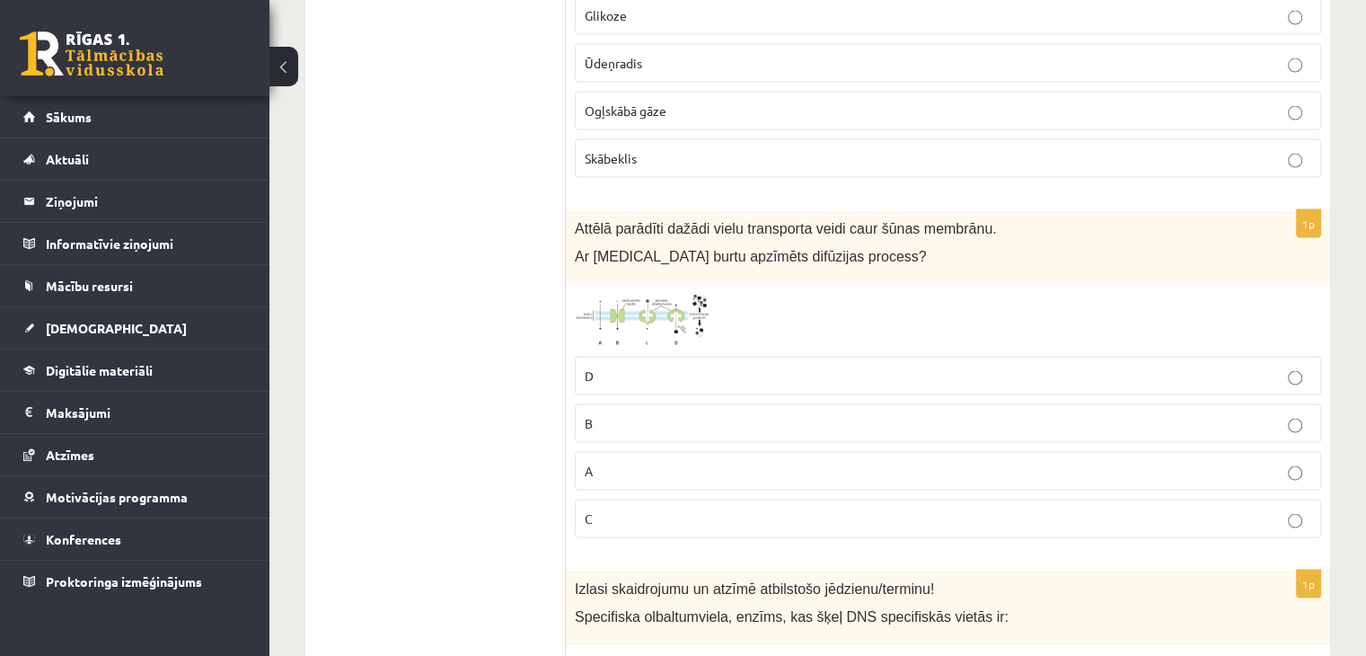
scroll to position [3642, 0]
click at [640, 292] on img at bounding box center [642, 319] width 135 height 55
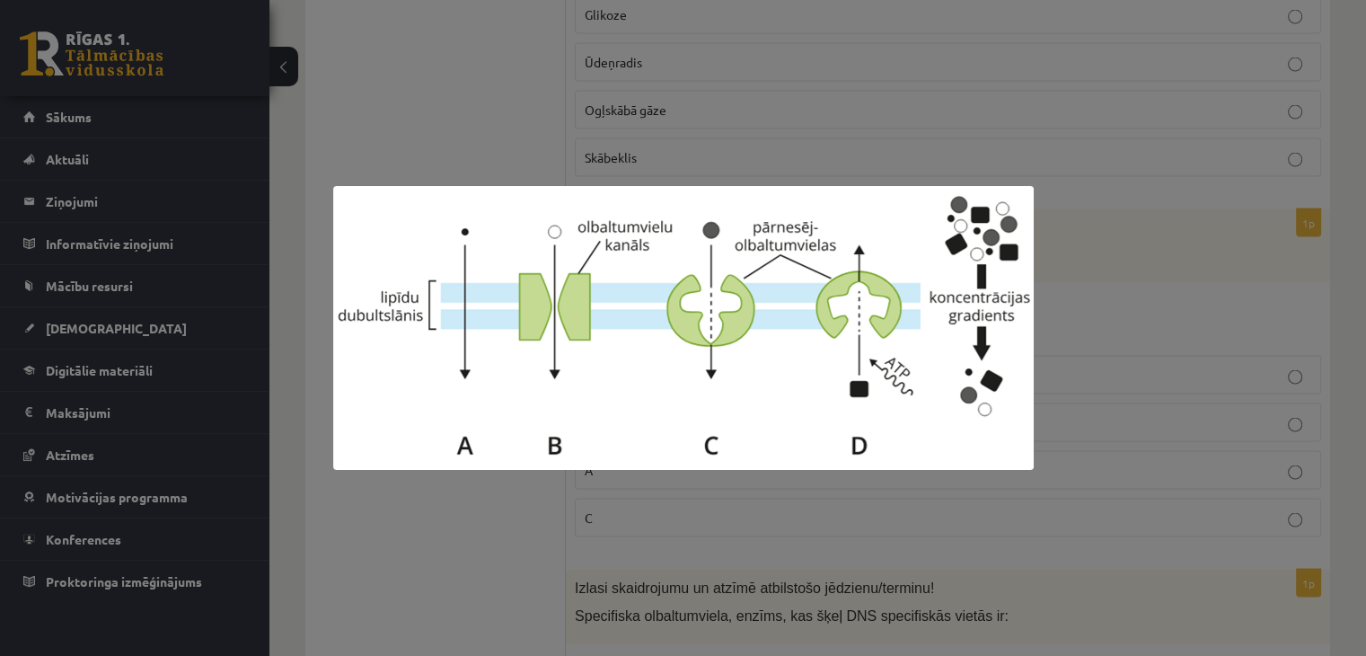
click at [1045, 336] on div at bounding box center [683, 328] width 1366 height 656
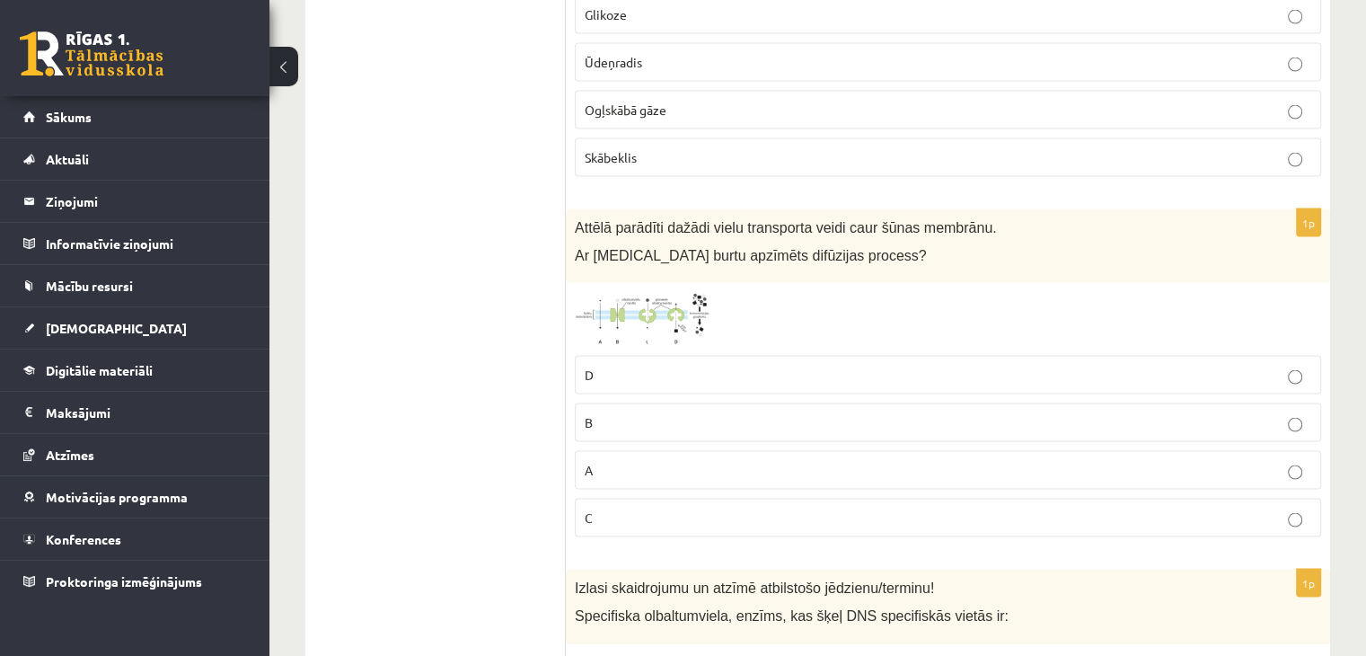
click at [619, 461] on p "A" at bounding box center [948, 470] width 727 height 19
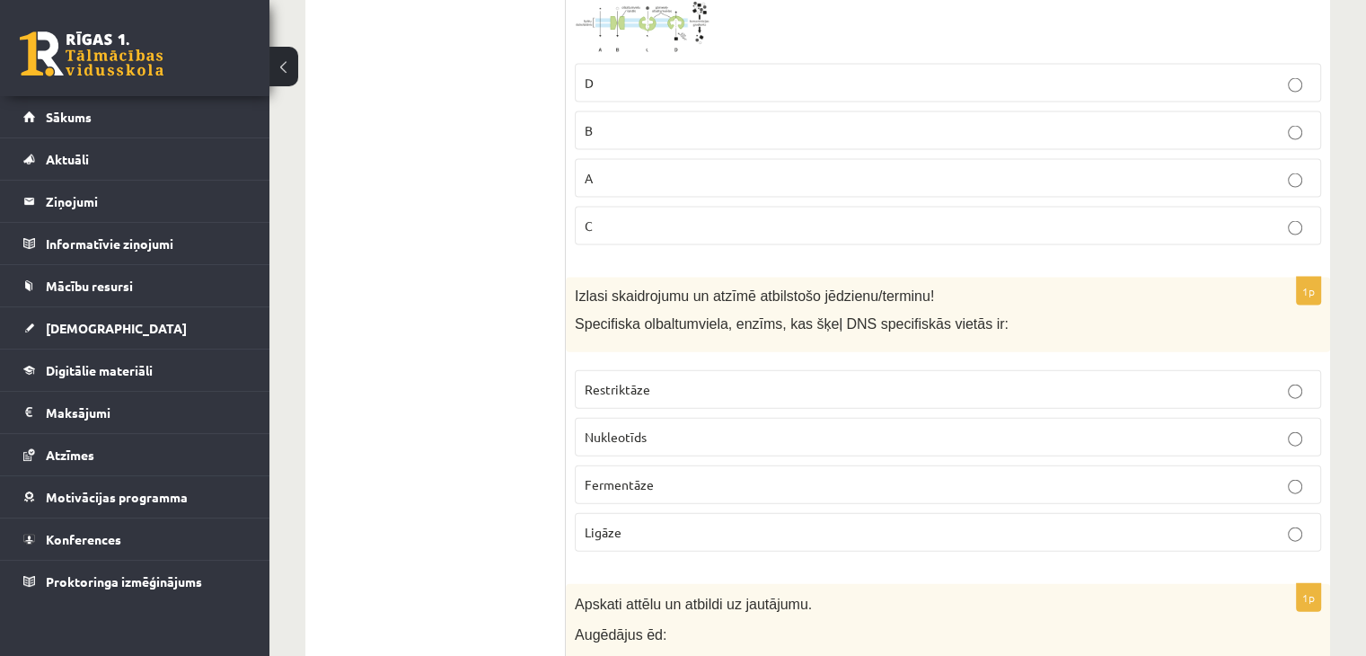
scroll to position [4049, 0]
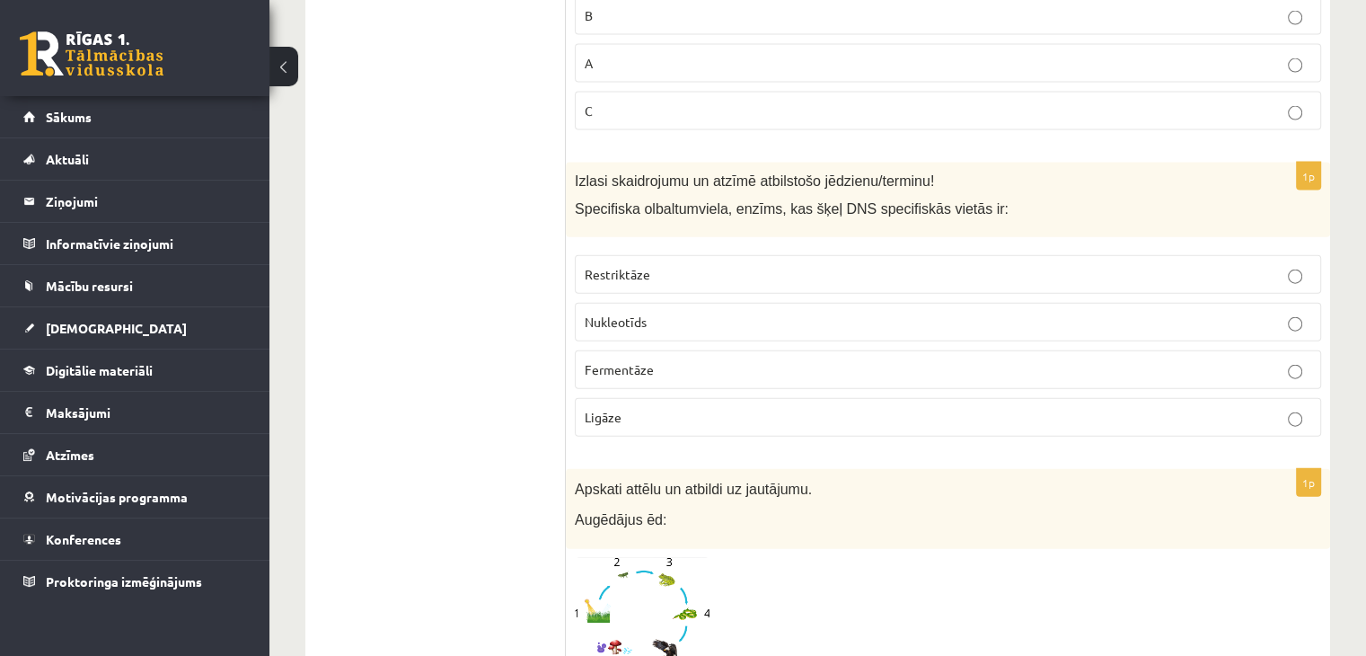
click at [638, 266] on span "Restriktāze" at bounding box center [618, 274] width 66 height 16
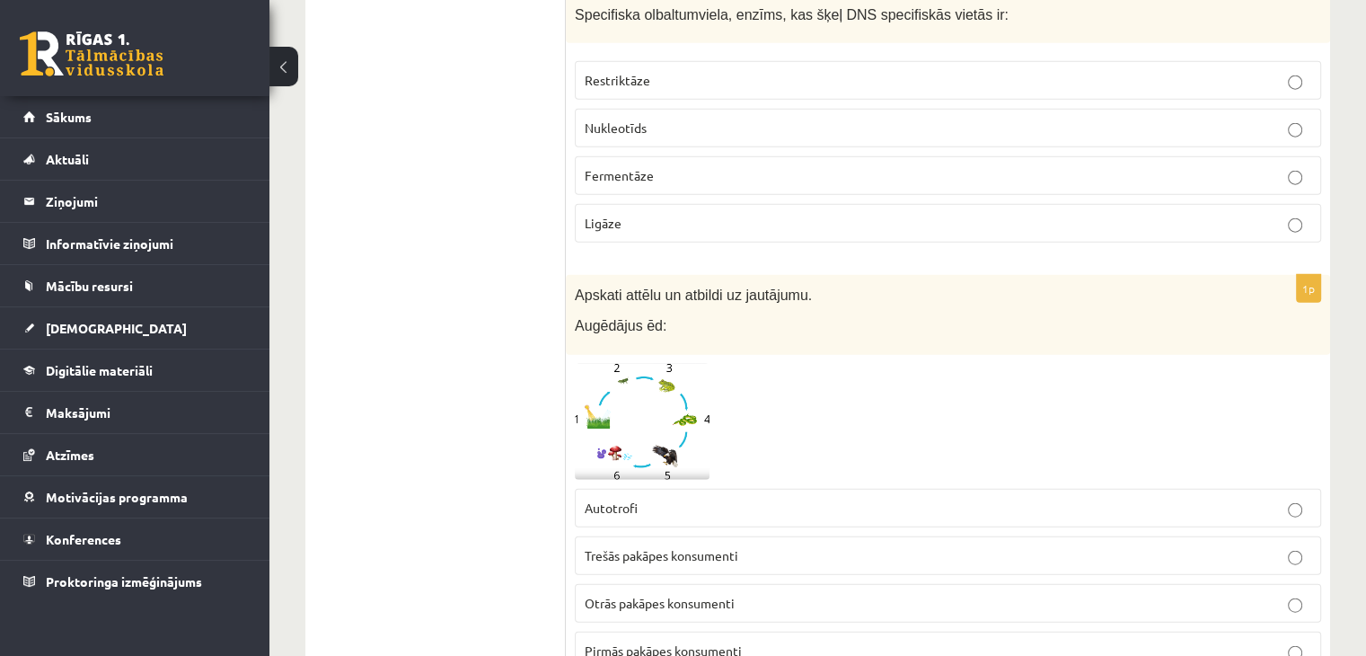
scroll to position [4290, 0]
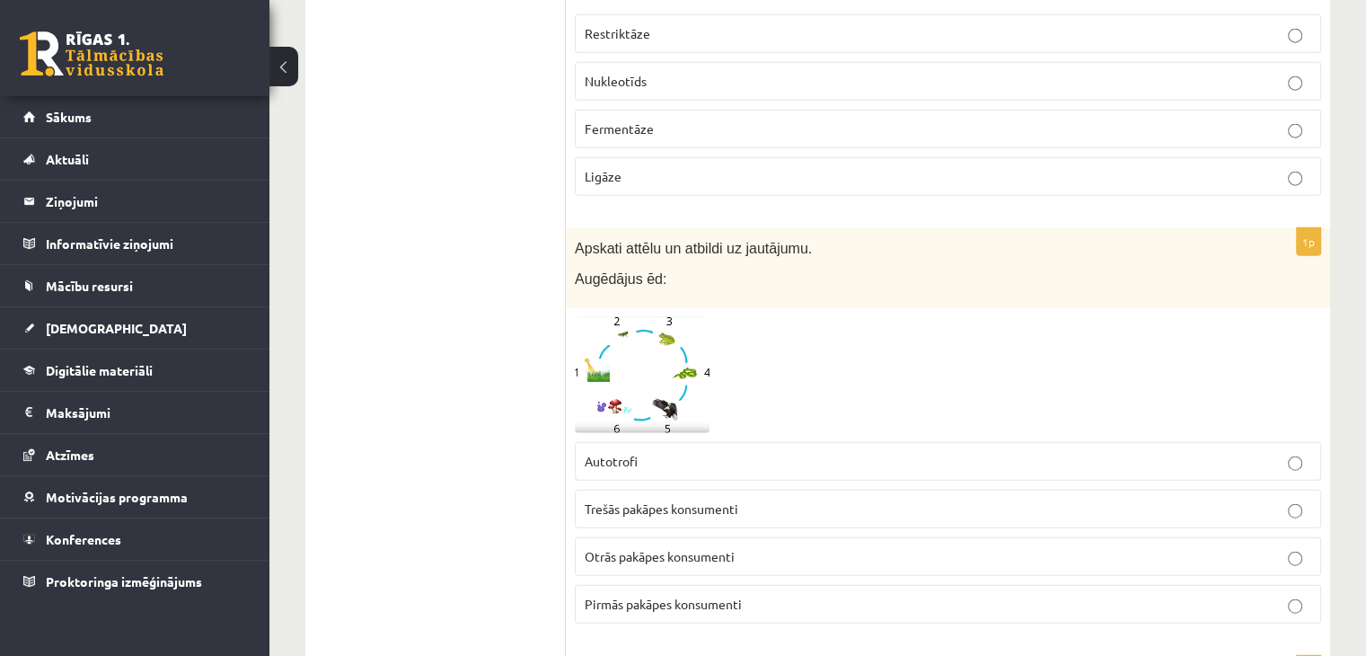
click at [642, 346] on span at bounding box center [643, 360] width 29 height 29
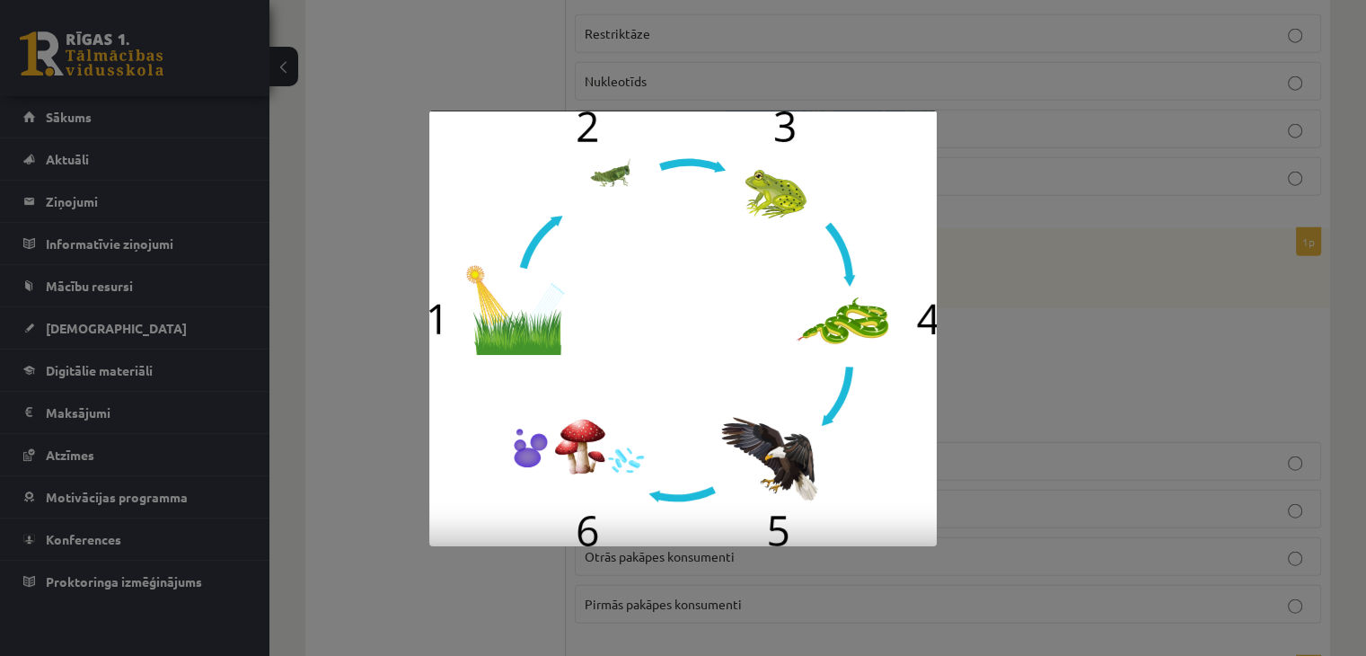
click at [629, 425] on img at bounding box center [682, 328] width 507 height 436
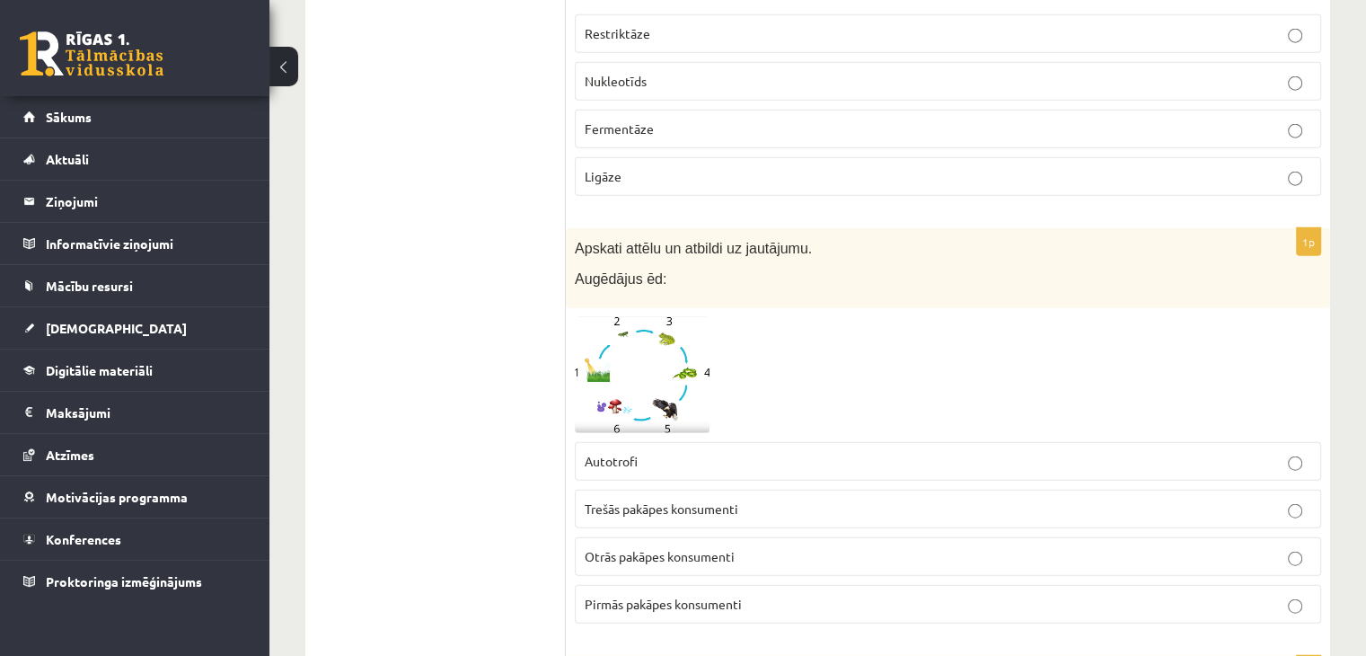
click at [619, 324] on img at bounding box center [642, 375] width 135 height 116
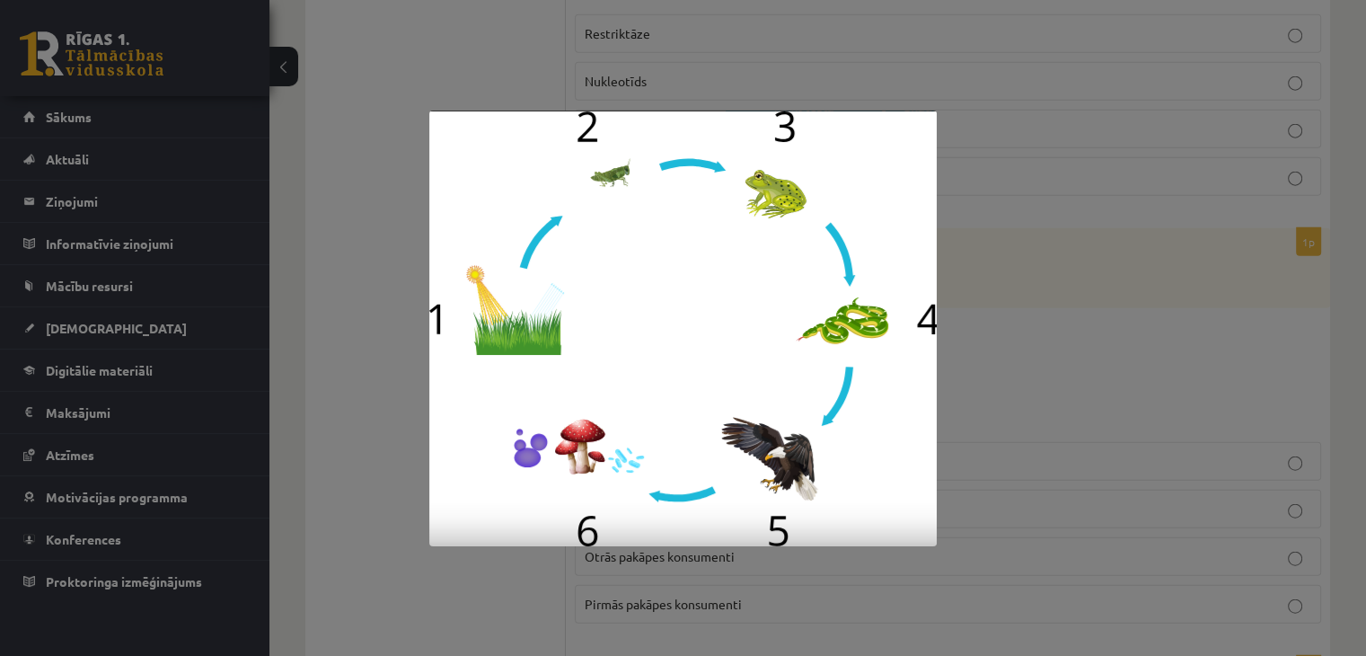
click at [1014, 249] on div at bounding box center [683, 328] width 1366 height 656
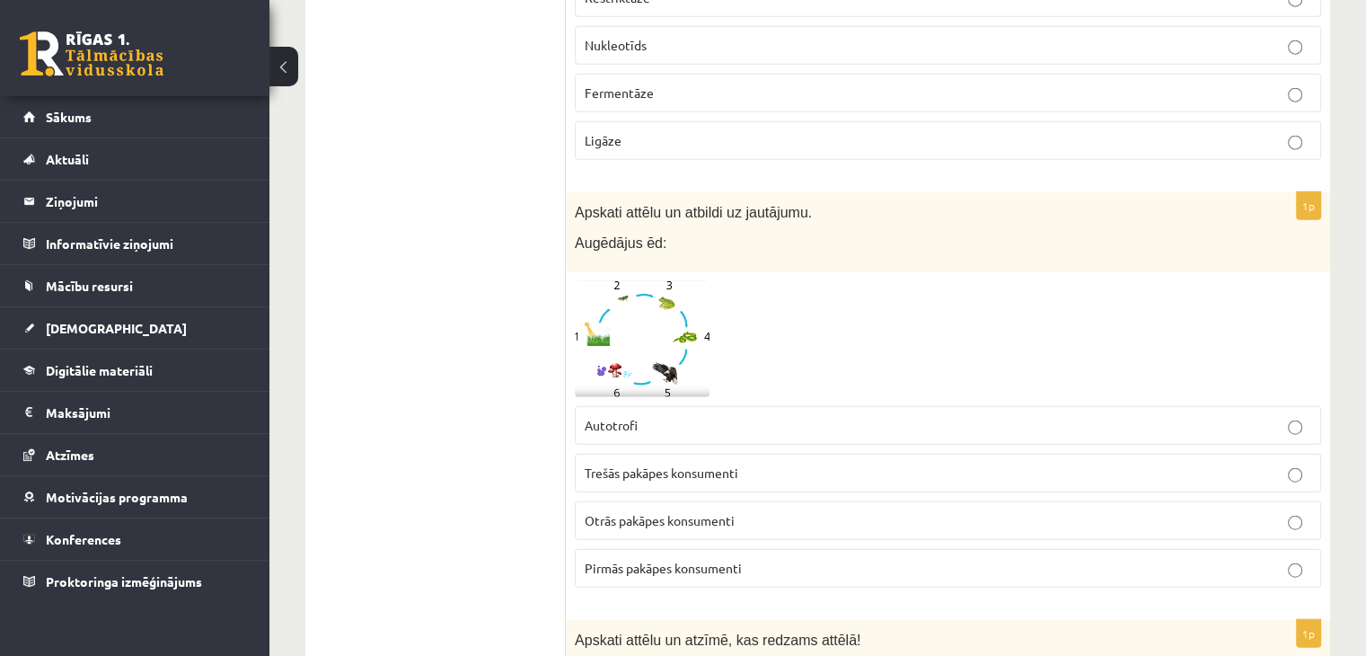
scroll to position [4329, 0]
click at [654, 462] on span "Trešās pakāpes konsumenti" at bounding box center [662, 470] width 154 height 16
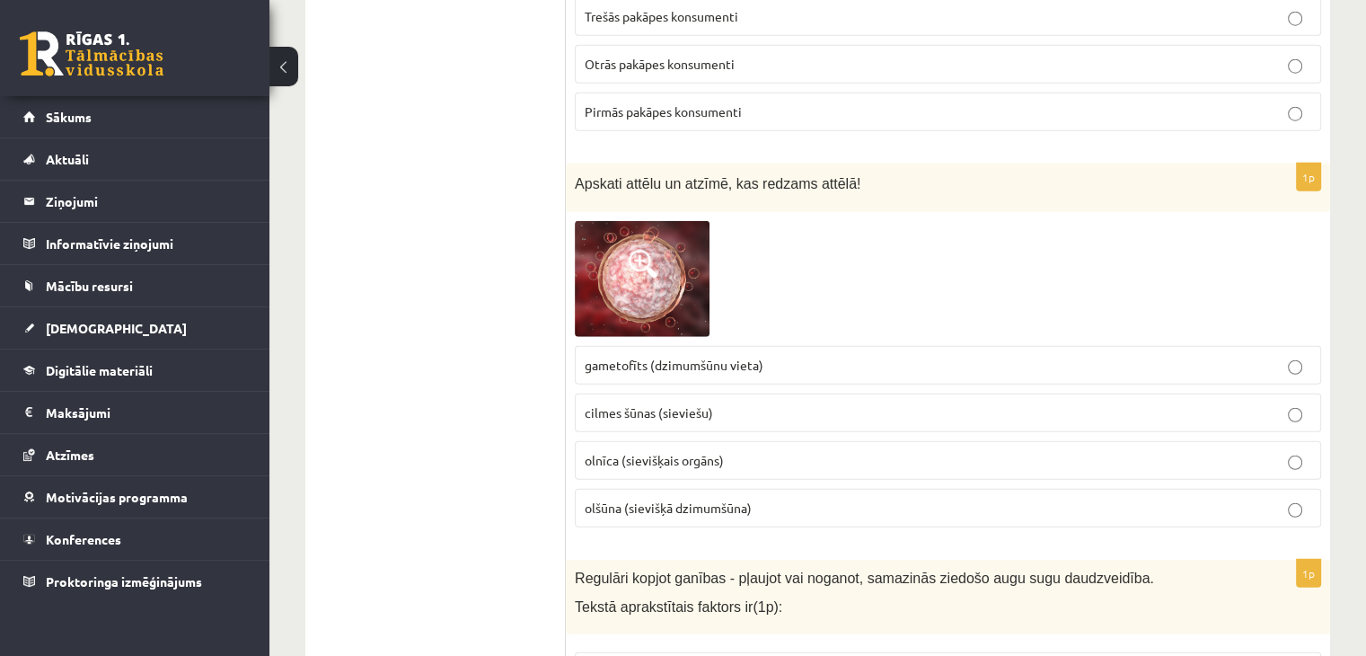
scroll to position [4782, 0]
click at [651, 232] on img at bounding box center [642, 279] width 135 height 116
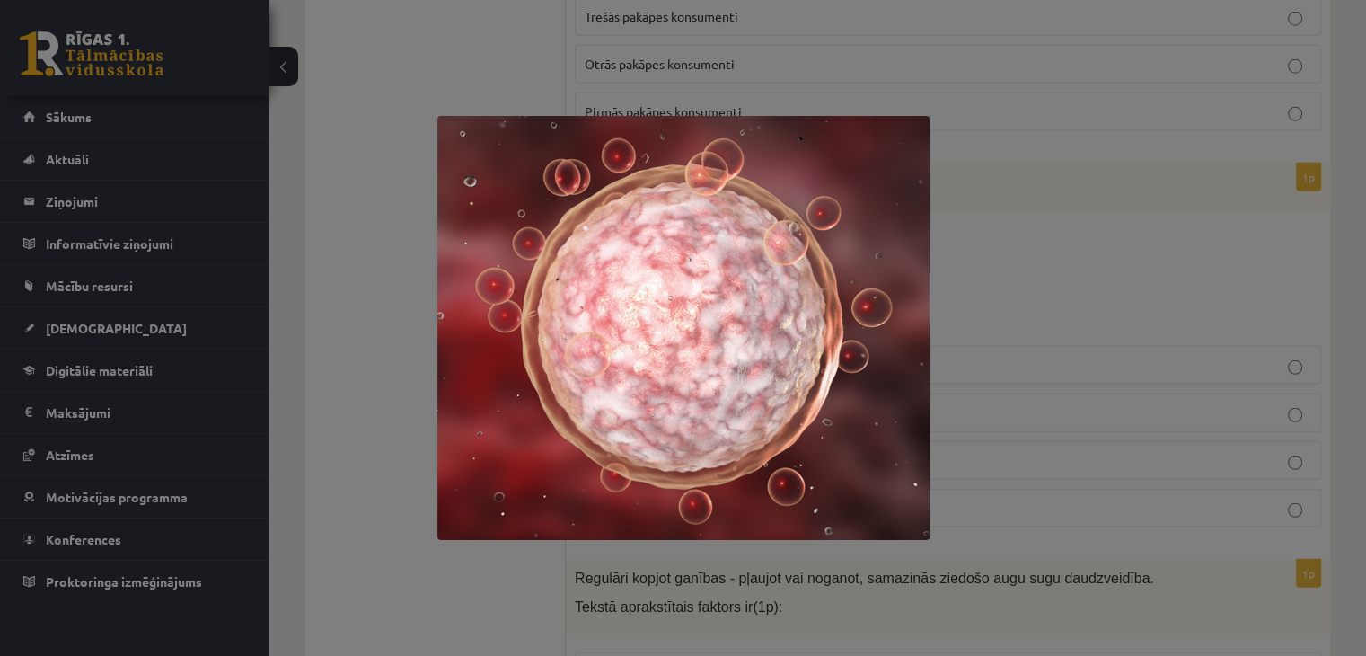
click at [1067, 225] on div at bounding box center [683, 328] width 1366 height 656
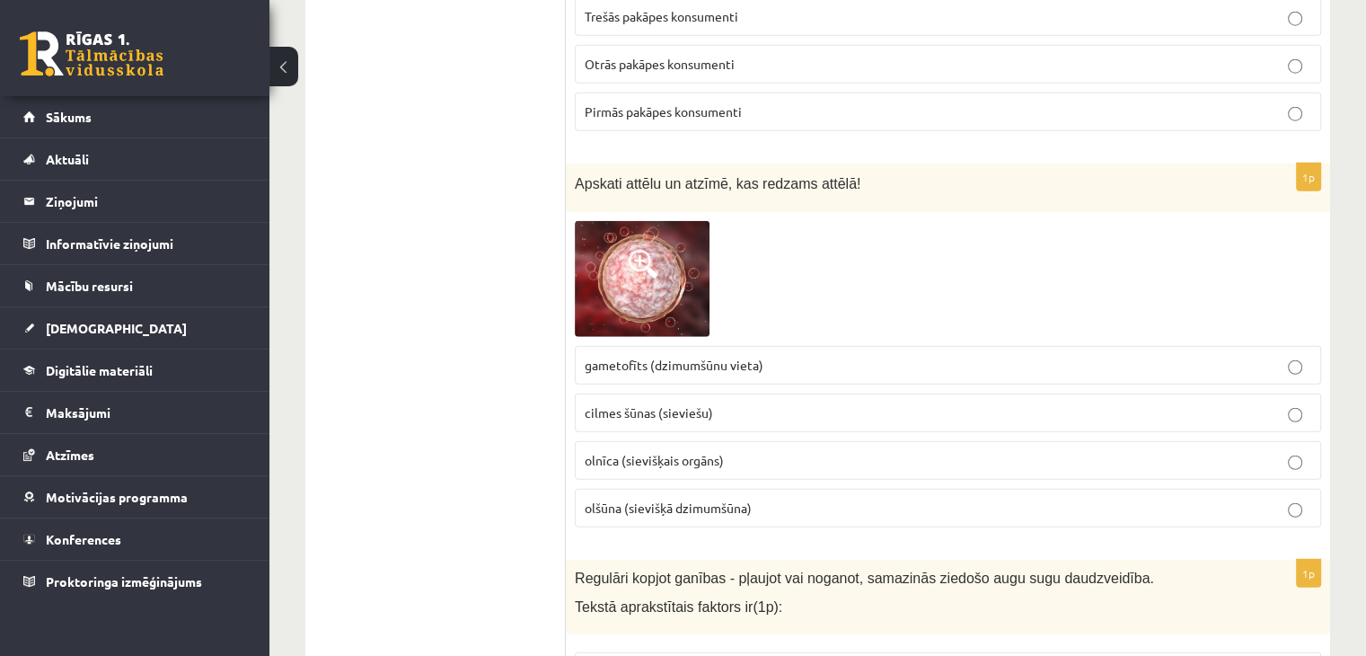
click at [693, 452] on span "olnīca (sievišķais orgāns)" at bounding box center [654, 460] width 139 height 16
click at [699, 499] on p "olšūna (sievišķā dzimumšūna)" at bounding box center [948, 508] width 727 height 19
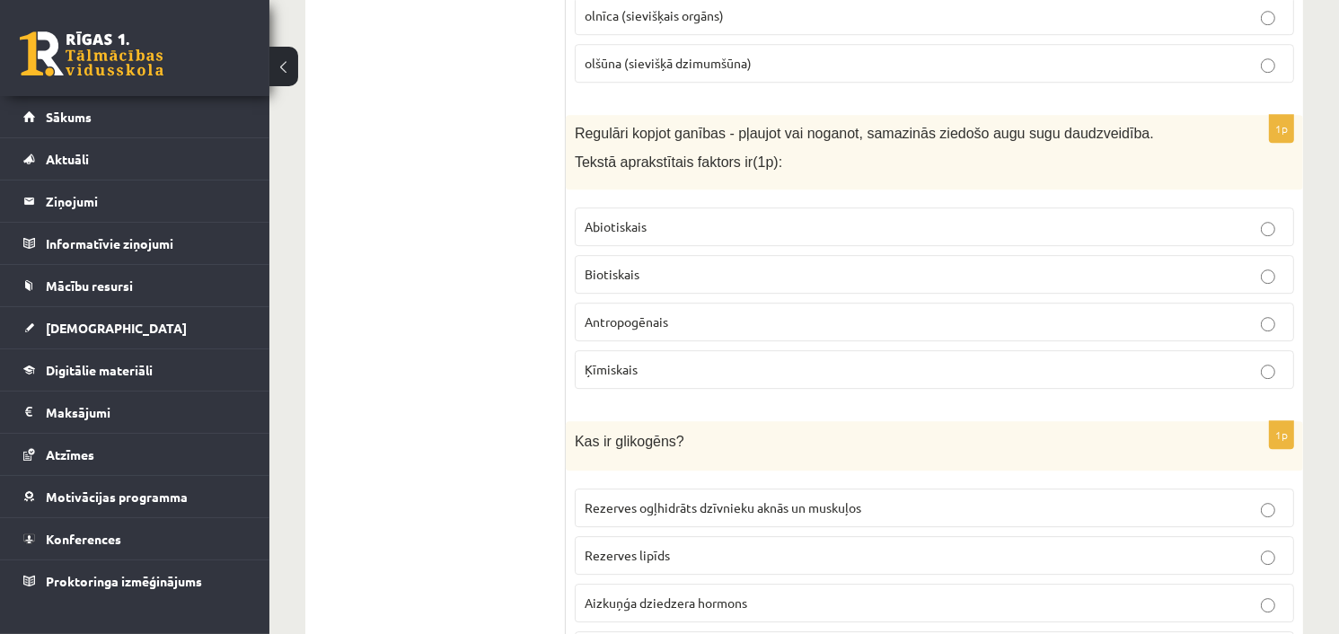
scroll to position [5271, 0]
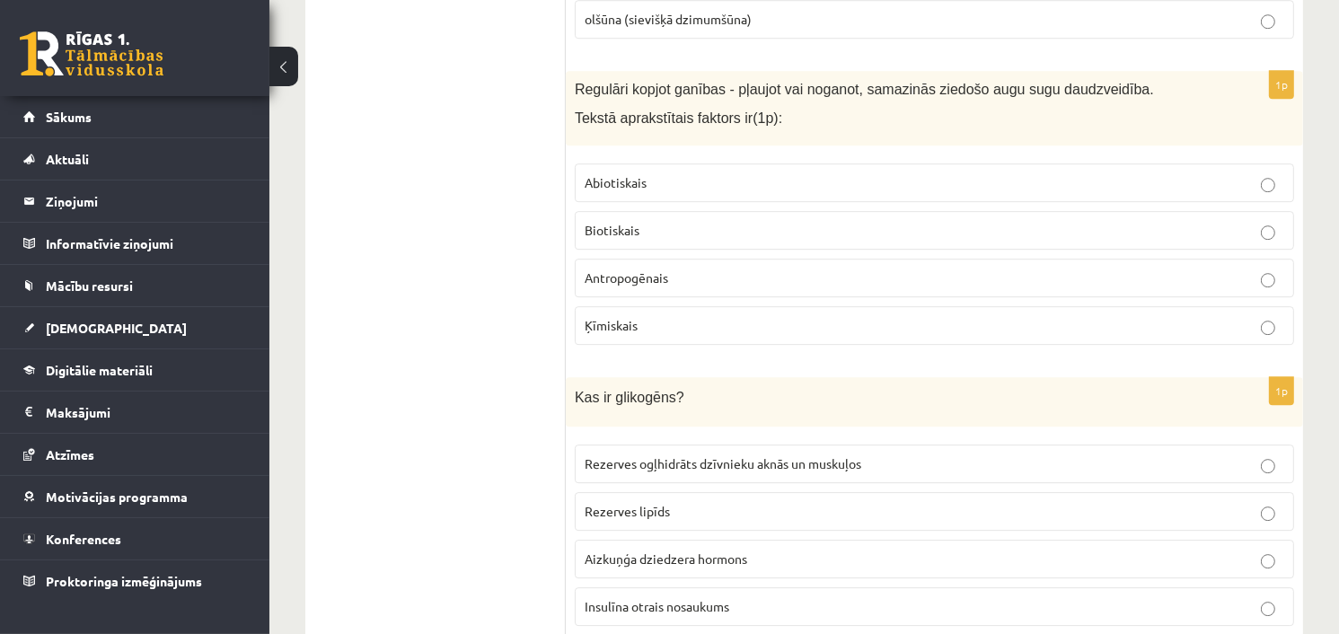
click at [668, 269] on span "Antropogēnais" at bounding box center [627, 277] width 84 height 16
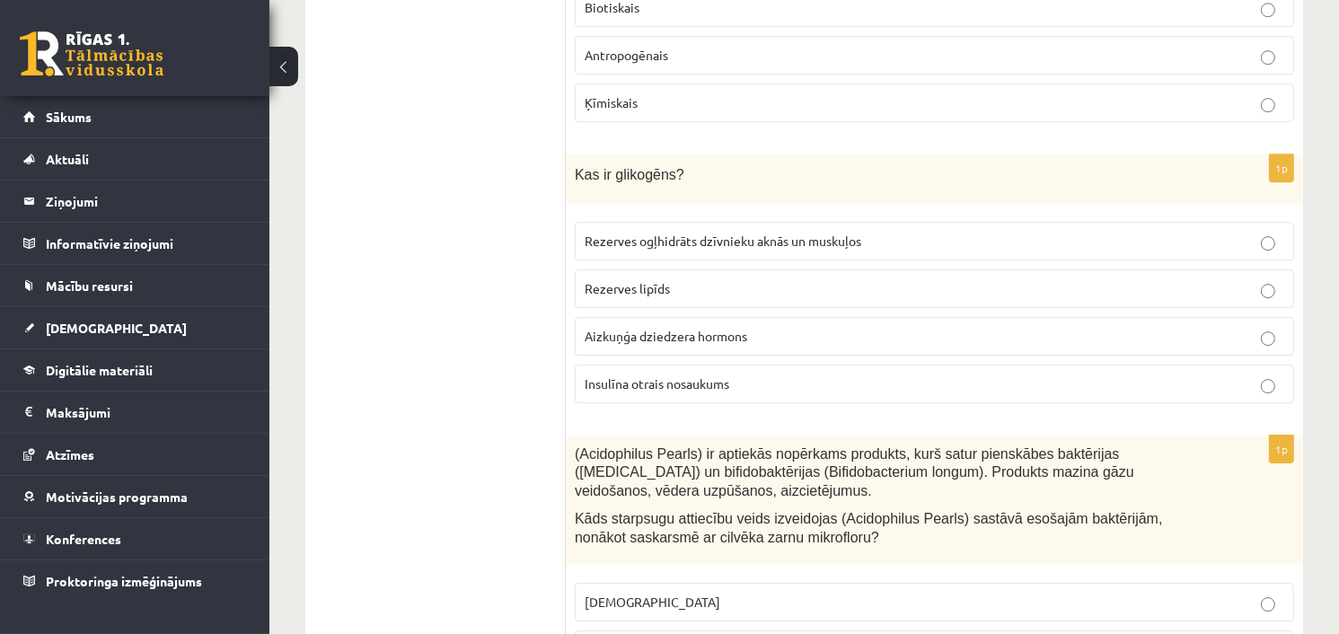
scroll to position [5494, 0]
click at [709, 233] on span "Rezerves ogļhidrāts dzīvnieku aknās un muskuļos" at bounding box center [723, 241] width 277 height 16
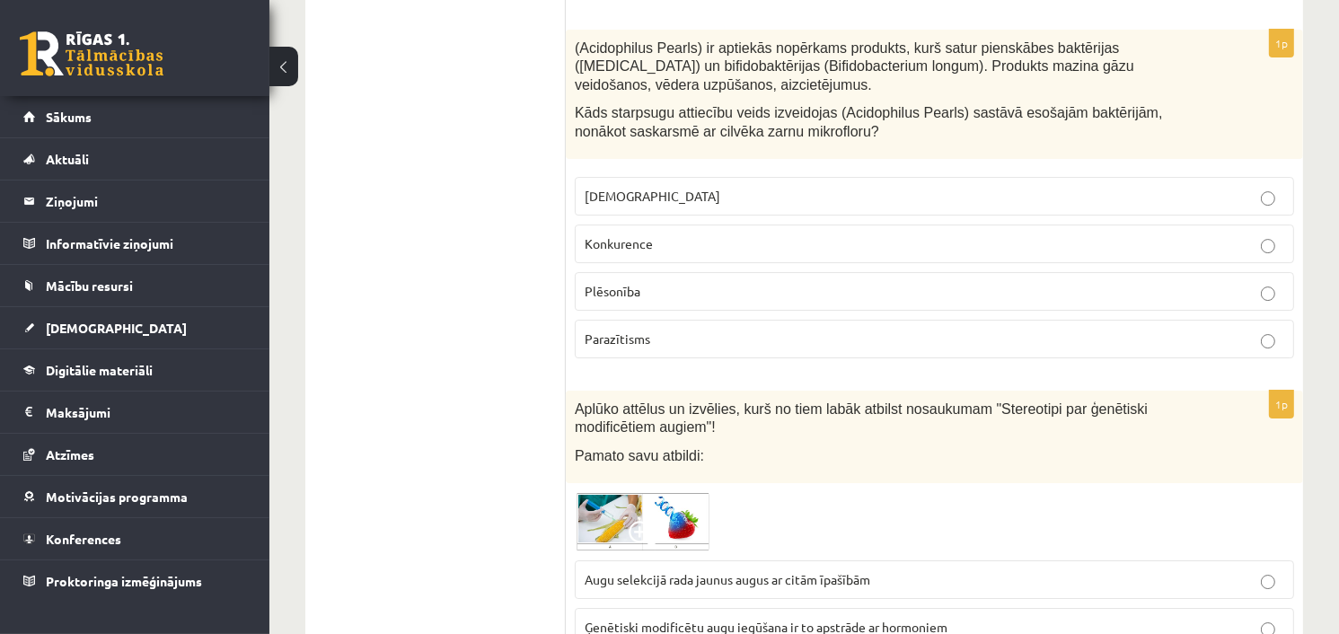
scroll to position [5905, 0]
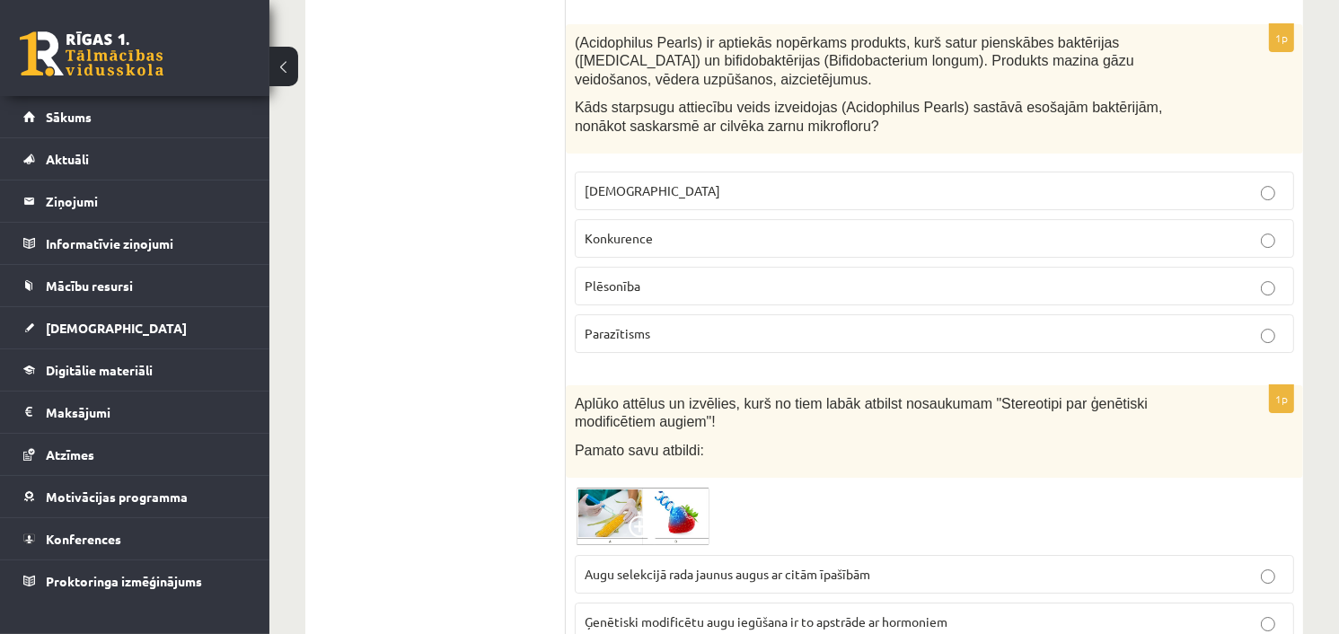
click at [690, 229] on p "Konkurence" at bounding box center [935, 238] width 700 height 19
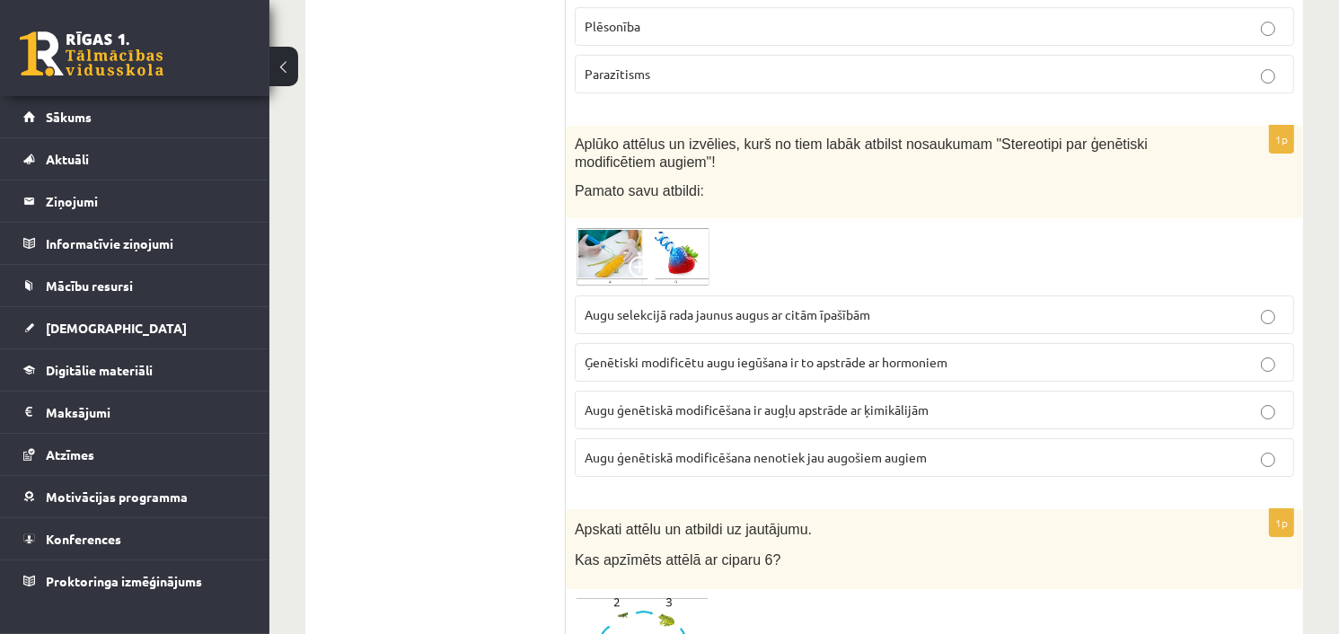
scroll to position [6165, 0]
click at [643, 226] on img at bounding box center [642, 255] width 135 height 59
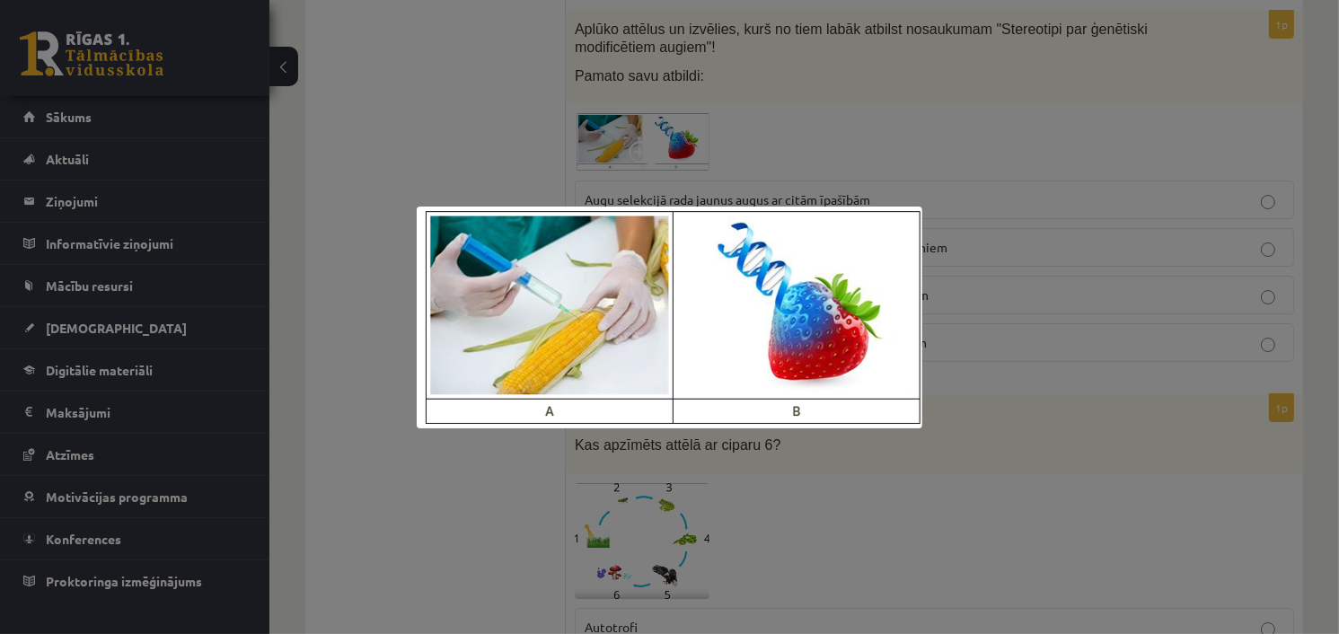
scroll to position [6280, 0]
click at [975, 157] on div at bounding box center [669, 317] width 1339 height 634
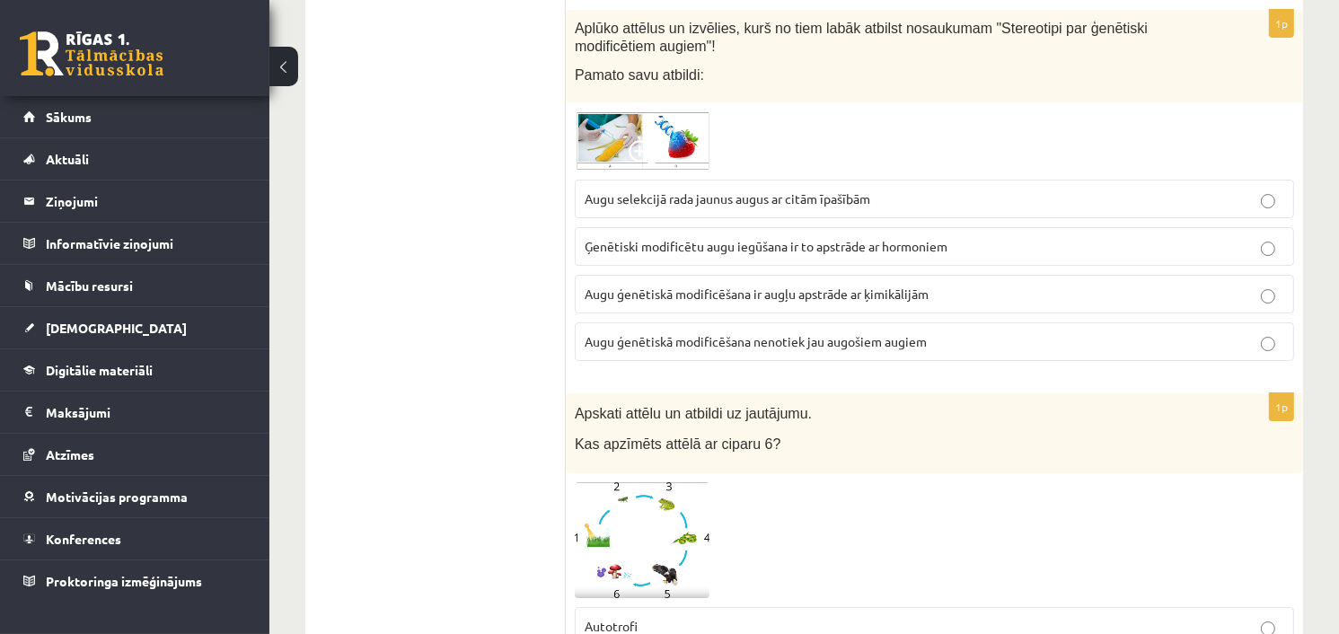
click at [905, 286] on span "Augu ģenētiskā modificēšana ir augļu apstrāde ar ķimikālijām" at bounding box center [757, 294] width 344 height 16
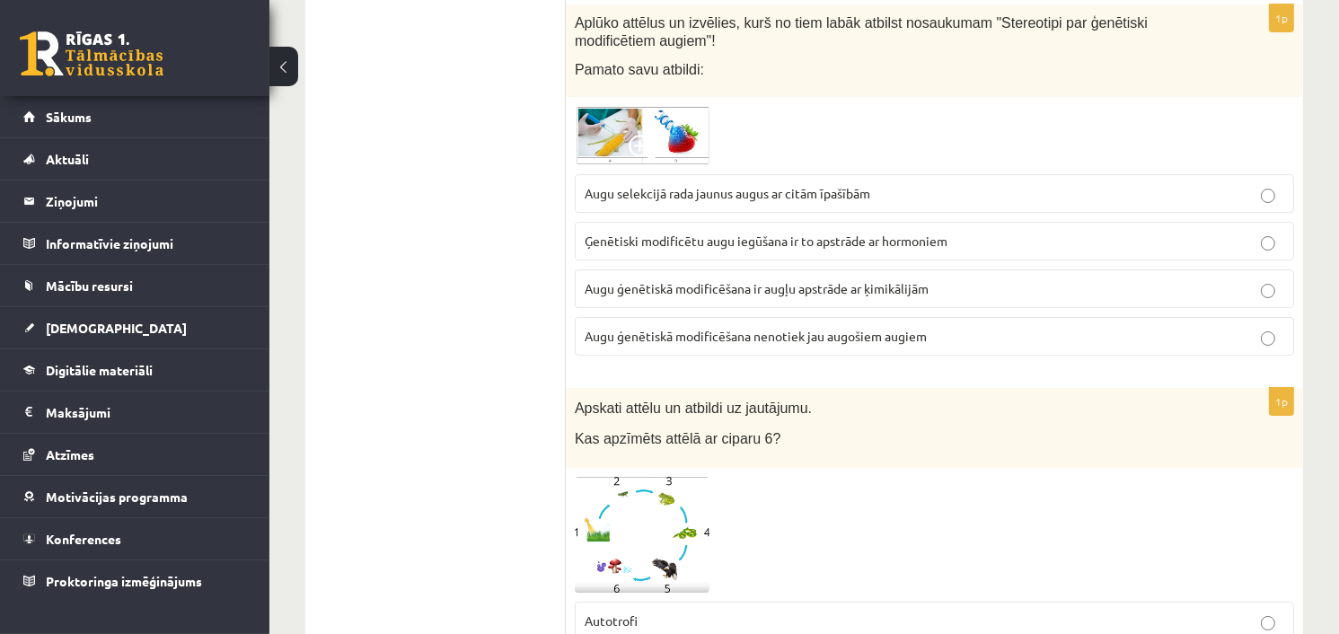
scroll to position [6287, 0]
click at [892, 327] on span "Augu ģenētiskā modificēšana nenotiek jau augošiem augiem" at bounding box center [756, 335] width 342 height 16
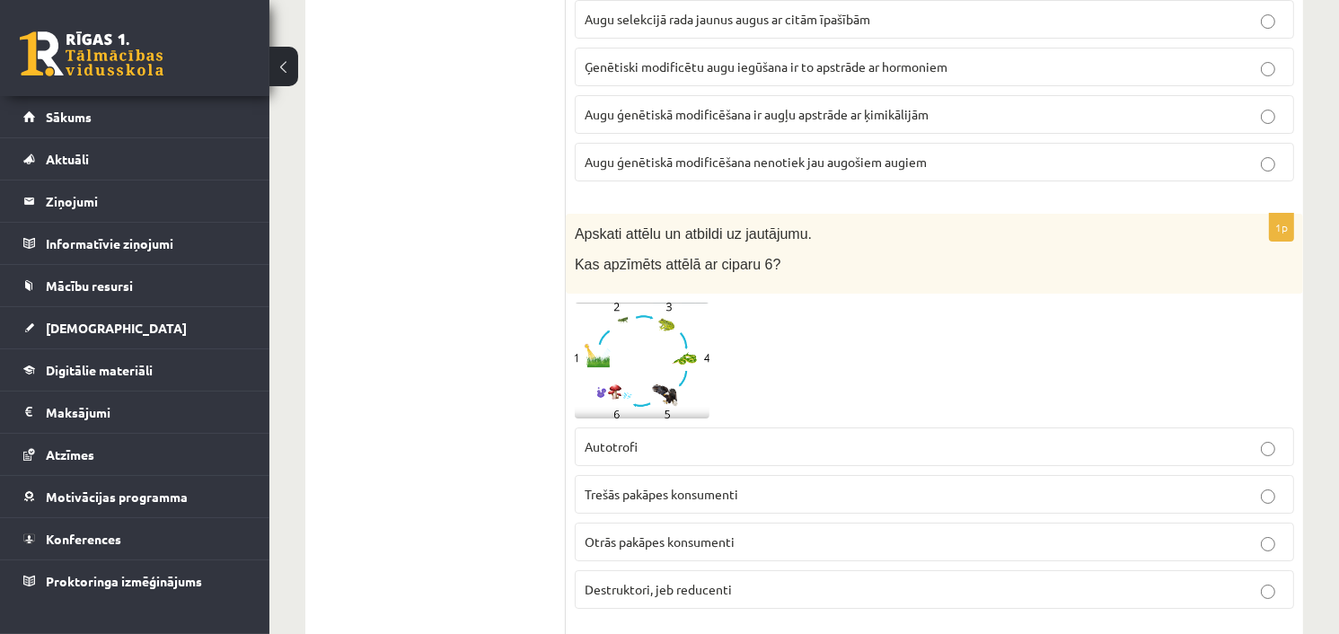
scroll to position [6463, 0]
click at [904, 103] on span "Augu ģenētiskā modificēšana ir augļu apstrāde ar ķimikālijām" at bounding box center [757, 111] width 344 height 16
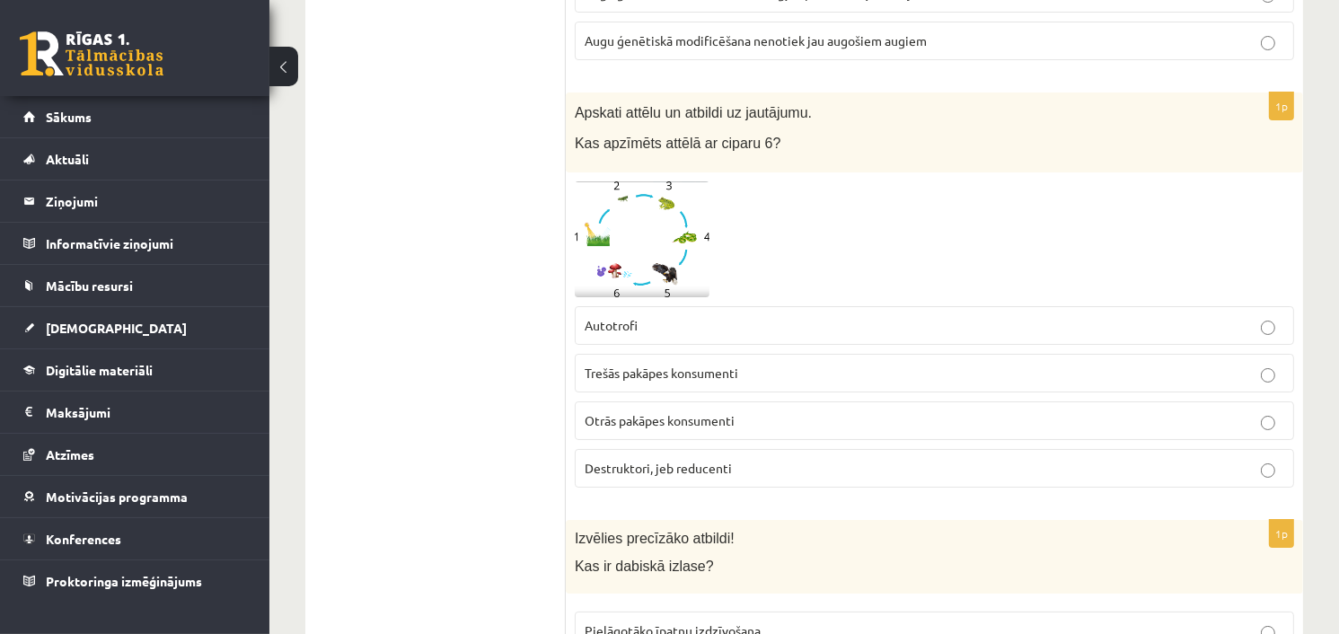
scroll to position [6582, 0]
click at [667, 183] on img at bounding box center [642, 239] width 135 height 116
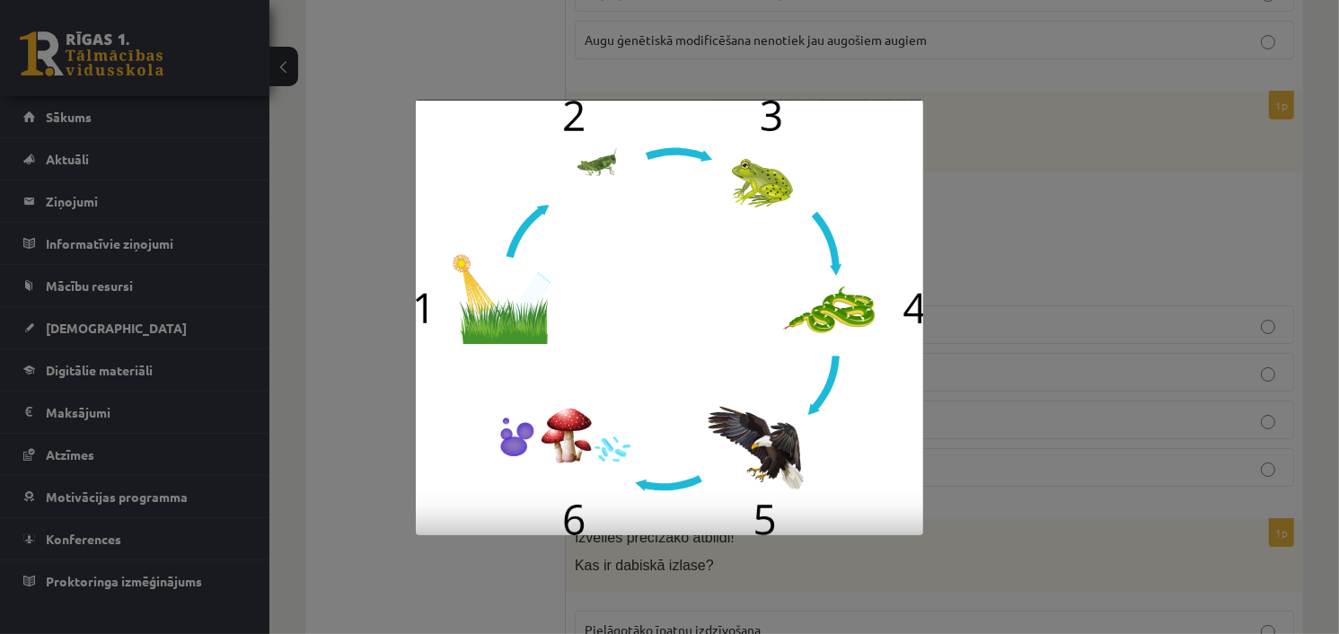
click at [1032, 124] on div at bounding box center [669, 317] width 1339 height 634
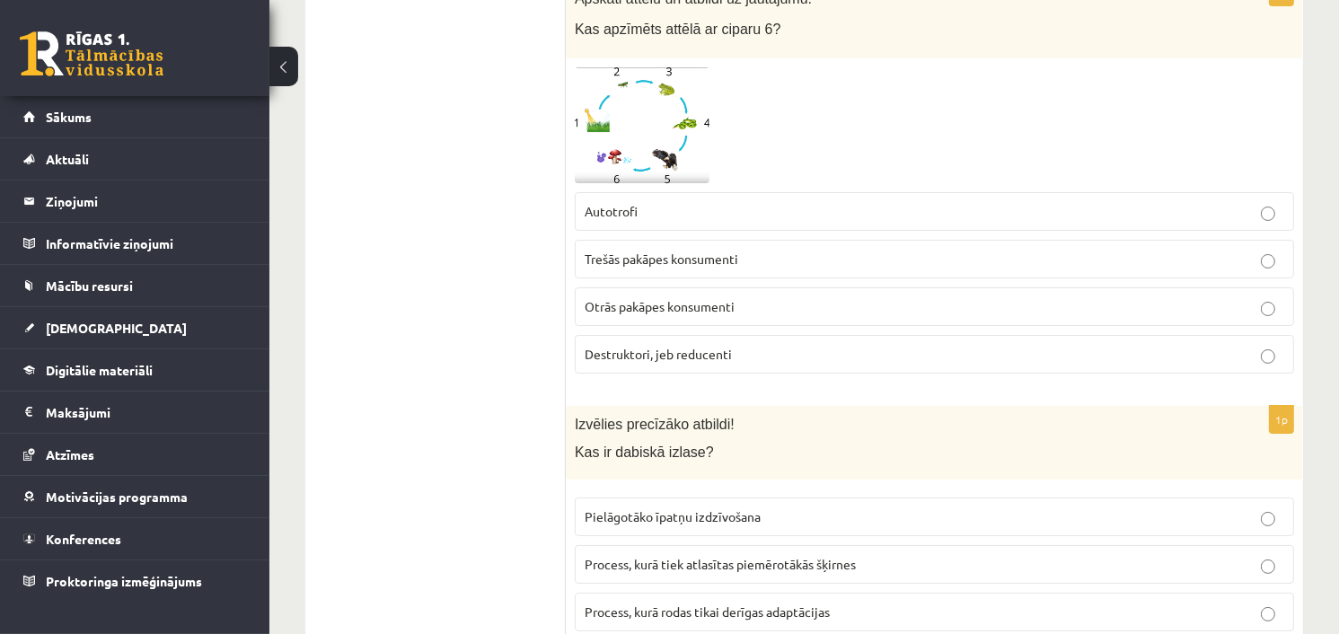
scroll to position [6695, 0]
click at [814, 345] on p "Destruktori, jeb reducenti" at bounding box center [935, 354] width 700 height 19
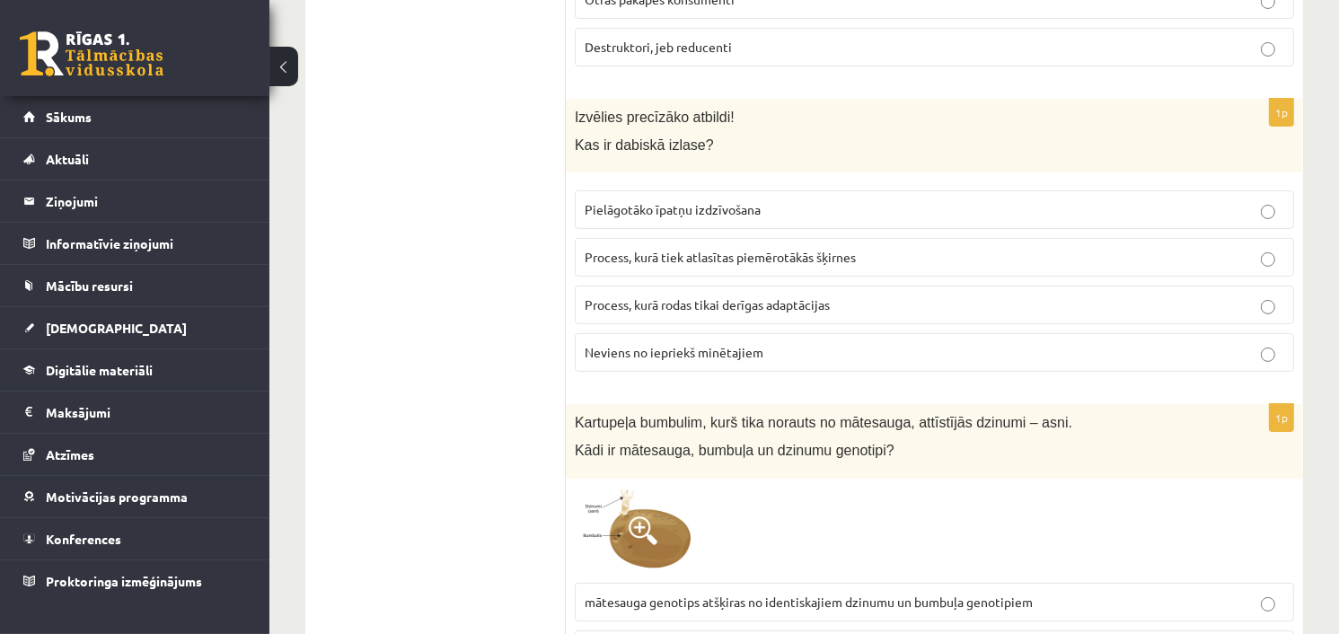
scroll to position [7003, 0]
click at [747, 201] on span "Pielāgotāko īpatņu izdzīvošana" at bounding box center [673, 209] width 176 height 16
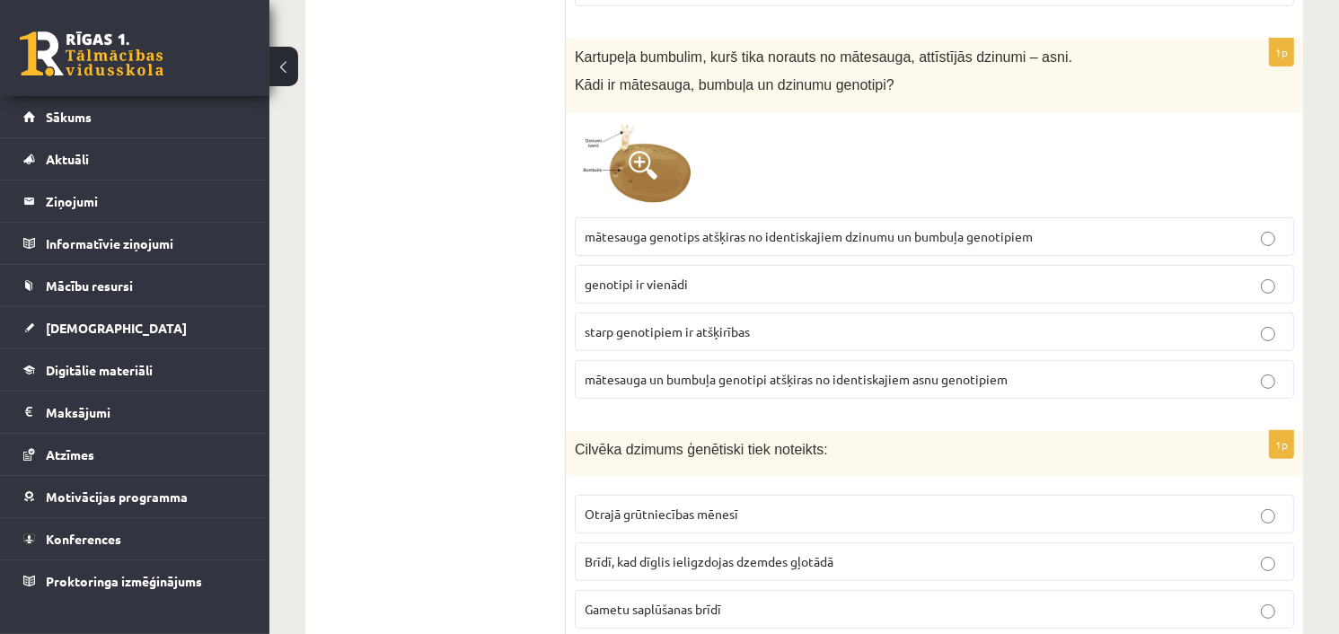
scroll to position [7398, 0]
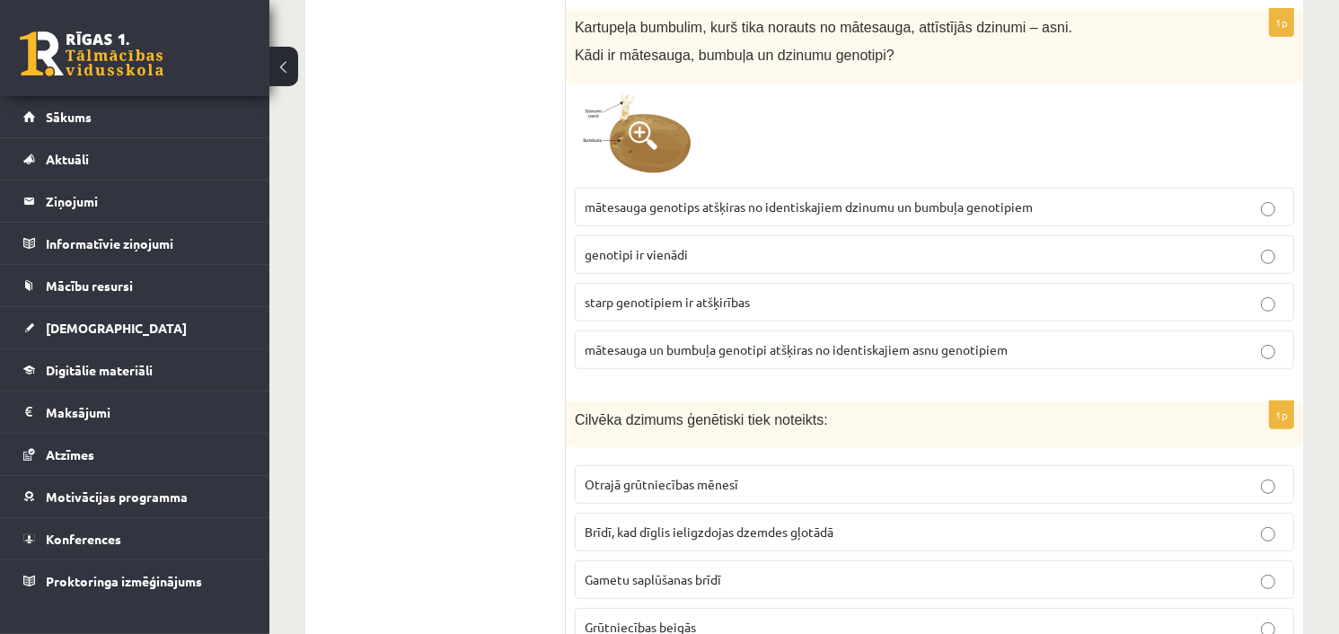
click at [724, 235] on label "genotipi ir vienādi" at bounding box center [934, 254] width 719 height 39
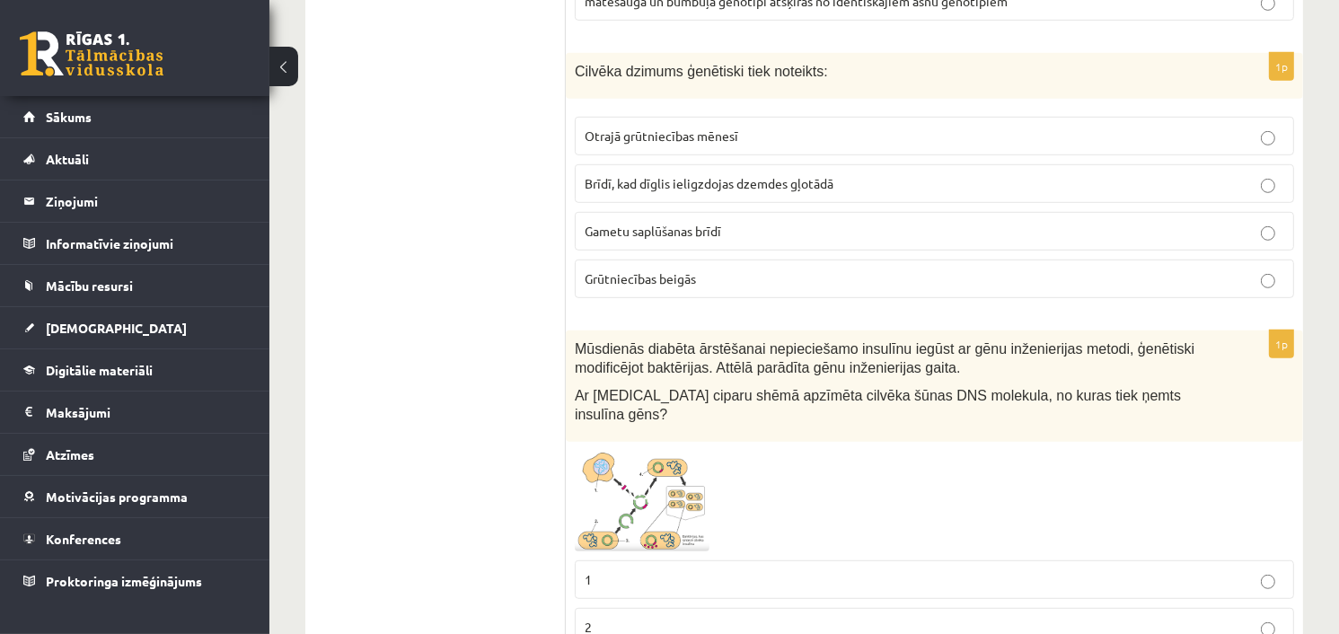
scroll to position [7777, 0]
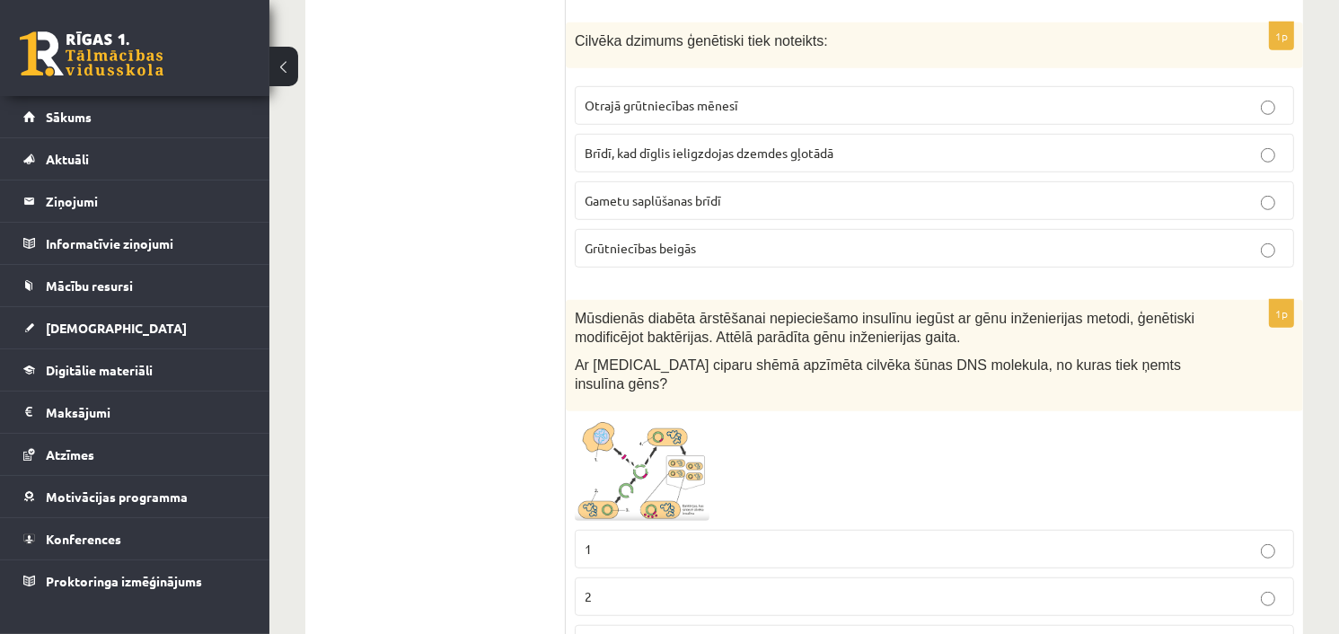
click at [694, 192] on span "Gametu saplūšanas brīdī" at bounding box center [653, 200] width 137 height 16
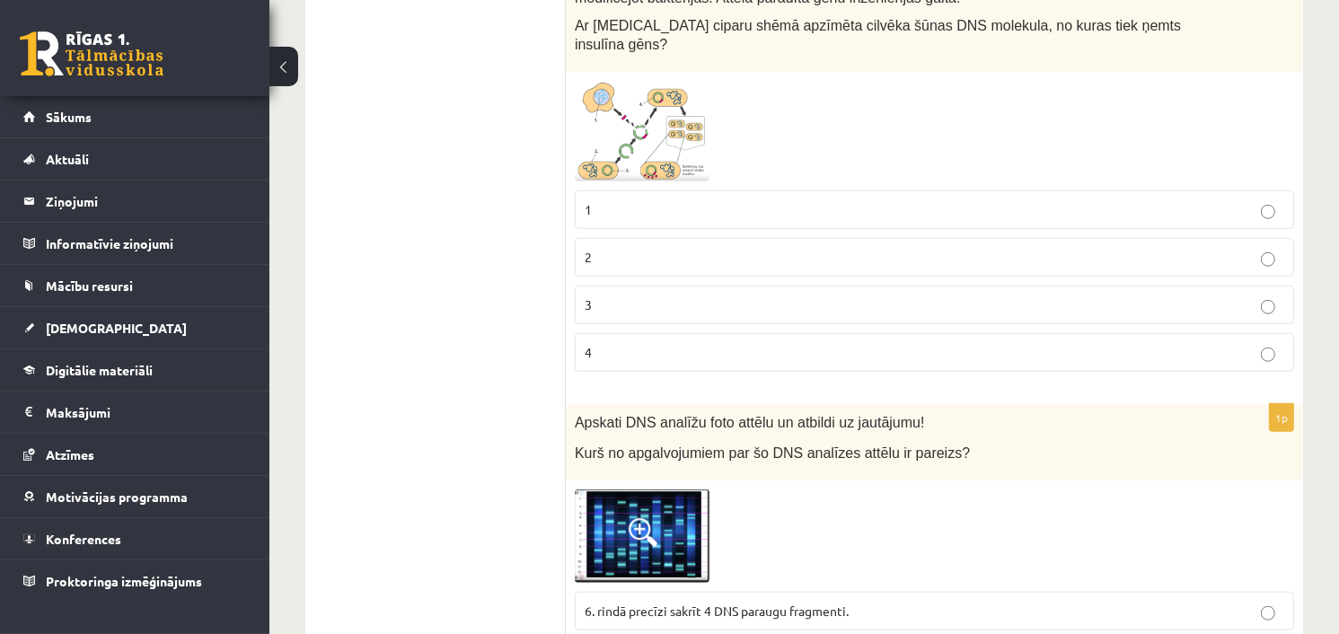
scroll to position [8116, 0]
click at [685, 200] on p "1" at bounding box center [935, 209] width 700 height 19
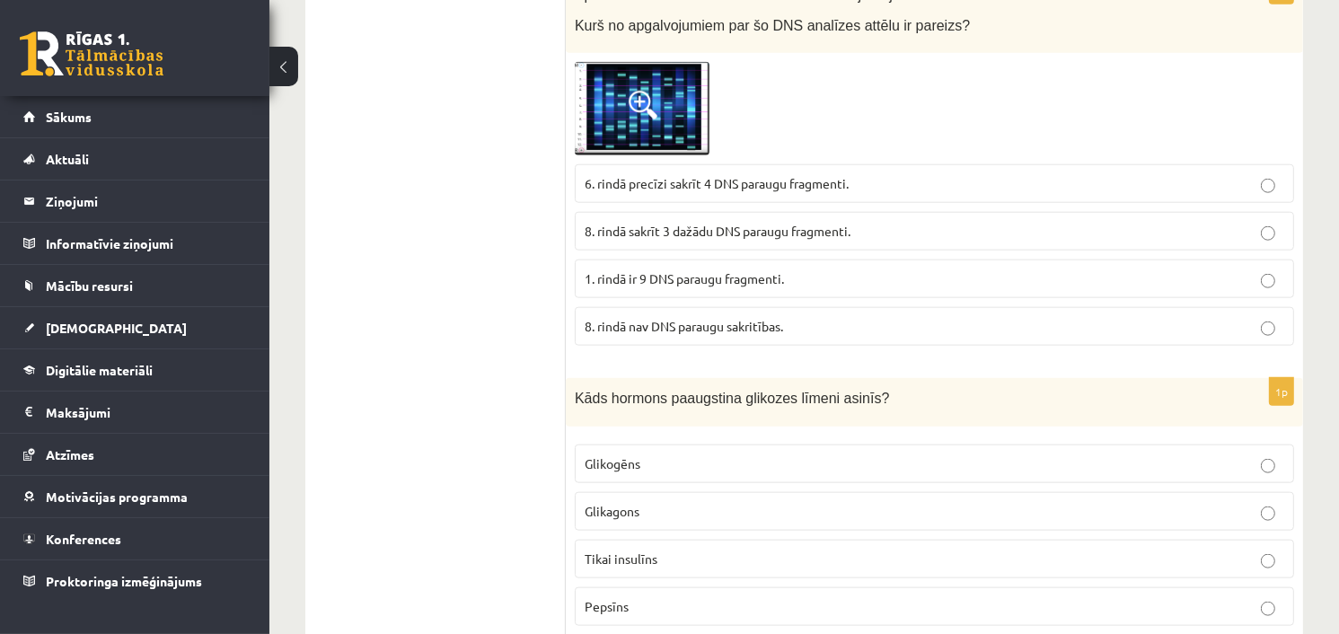
scroll to position [8539, 0]
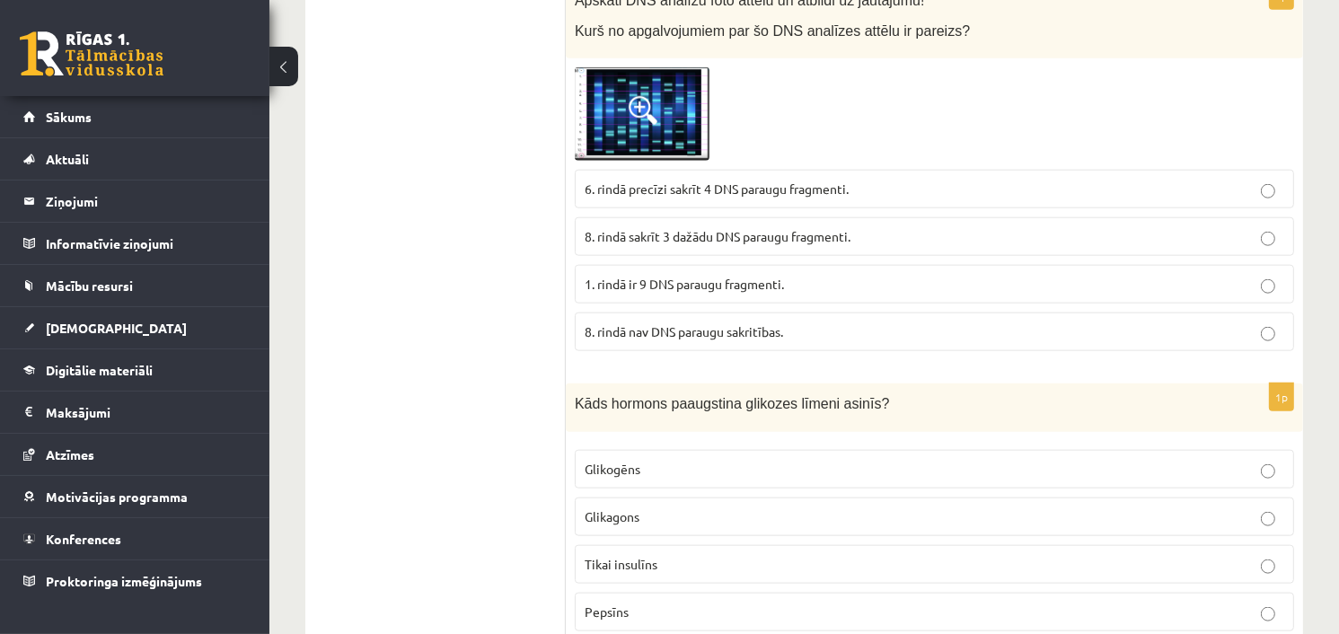
click at [641, 181] on span "6. rindā precīzi sakrīt 4 DNS paraugu fragmenti." at bounding box center [717, 189] width 264 height 16
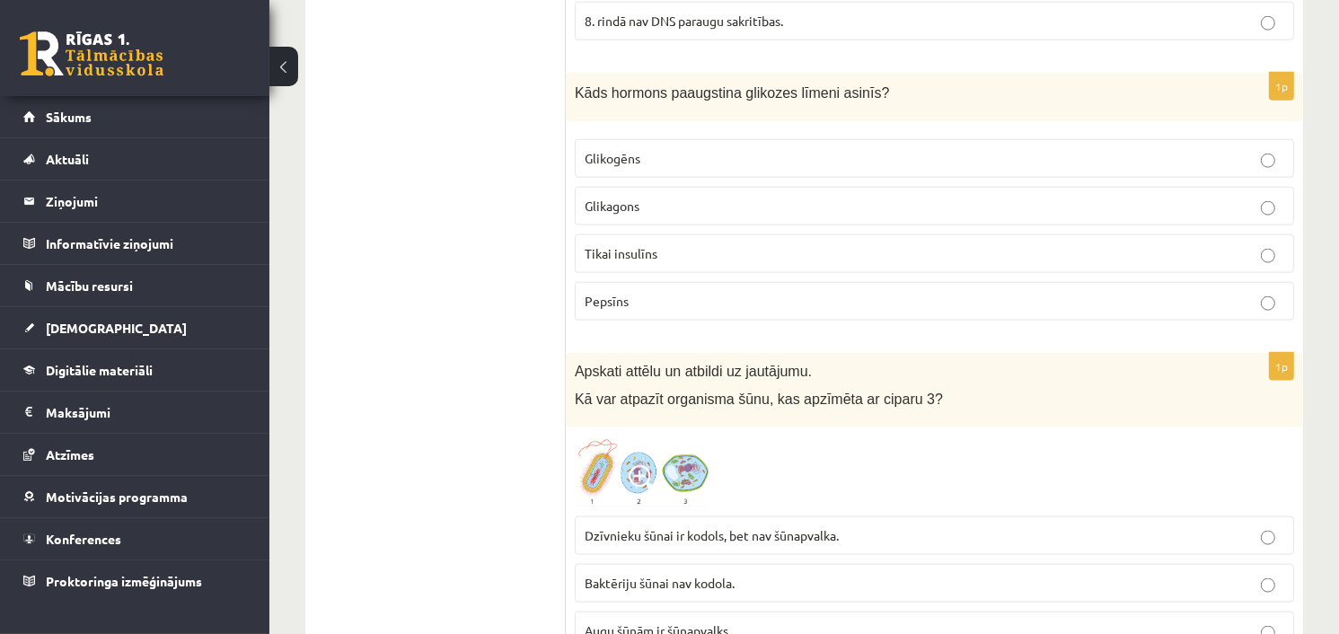
scroll to position [8862, 0]
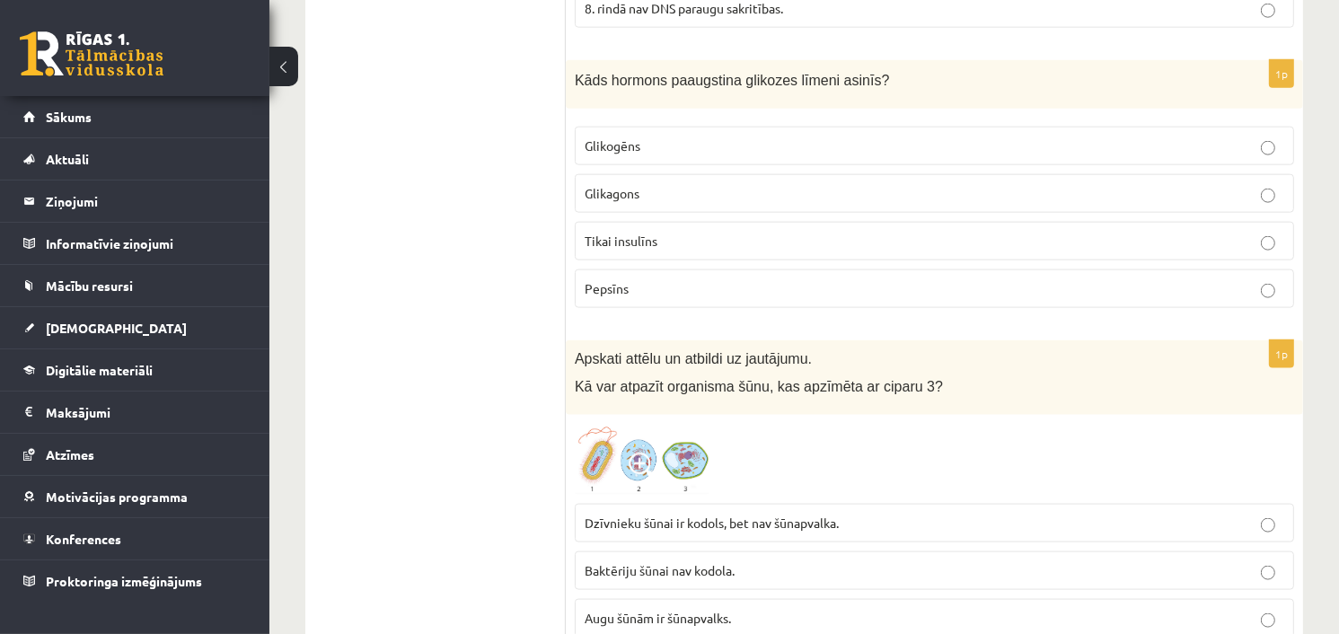
click at [860, 174] on label "Glikagons" at bounding box center [934, 193] width 719 height 39
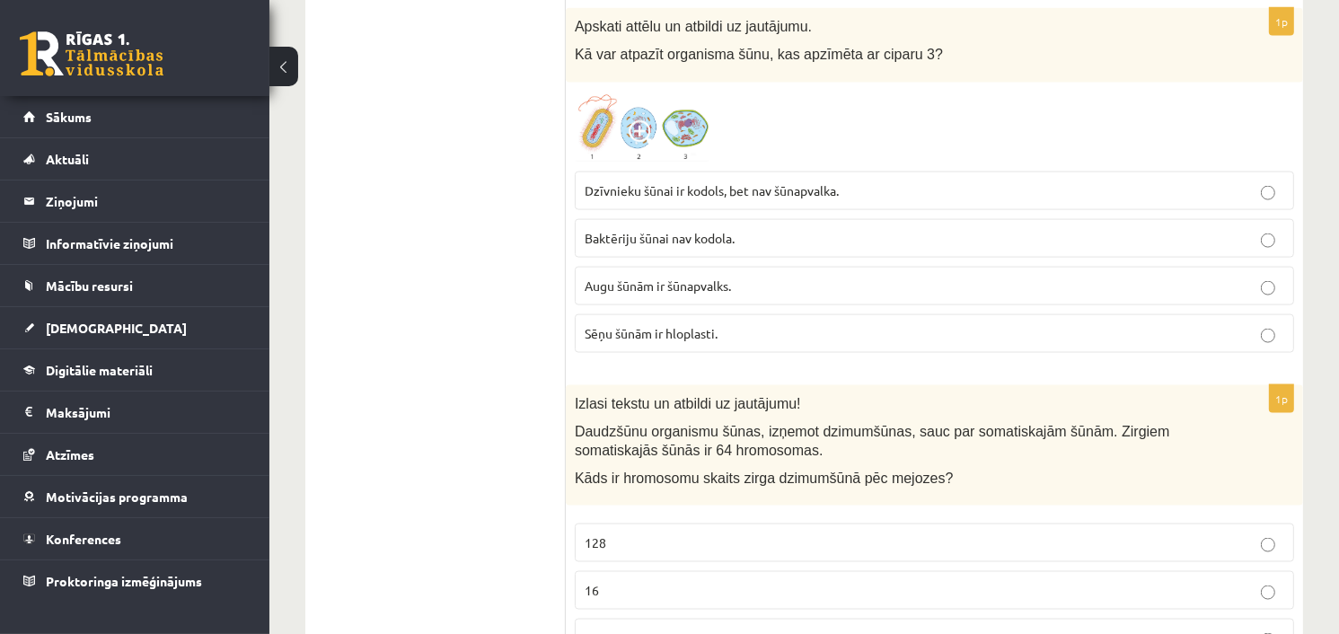
scroll to position [9203, 0]
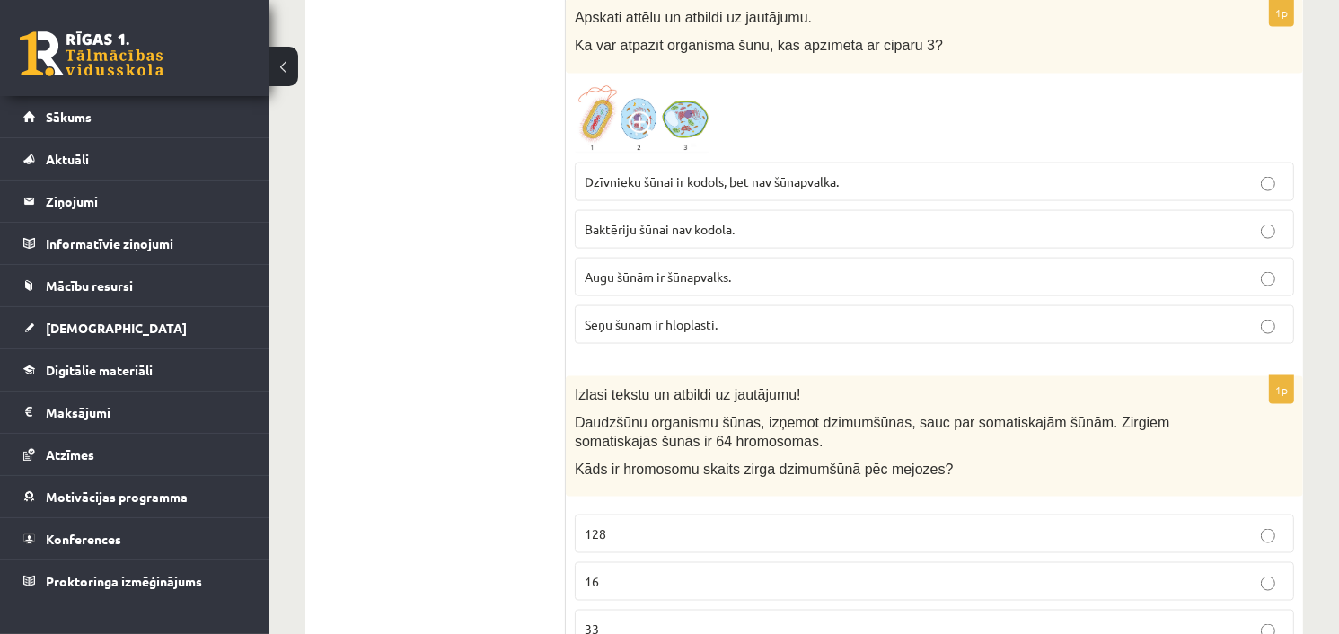
click at [737, 268] on p "Augu šūnām ir šūnapvalks." at bounding box center [935, 277] width 700 height 19
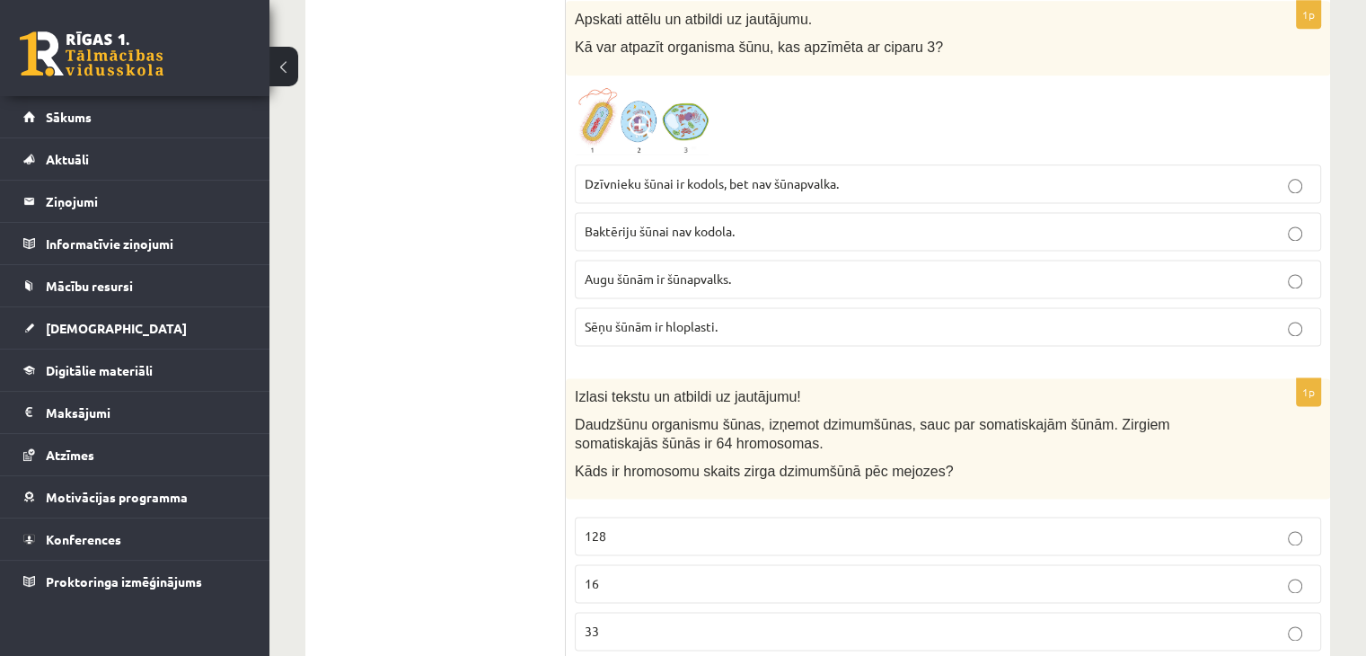
scroll to position [9212, 0]
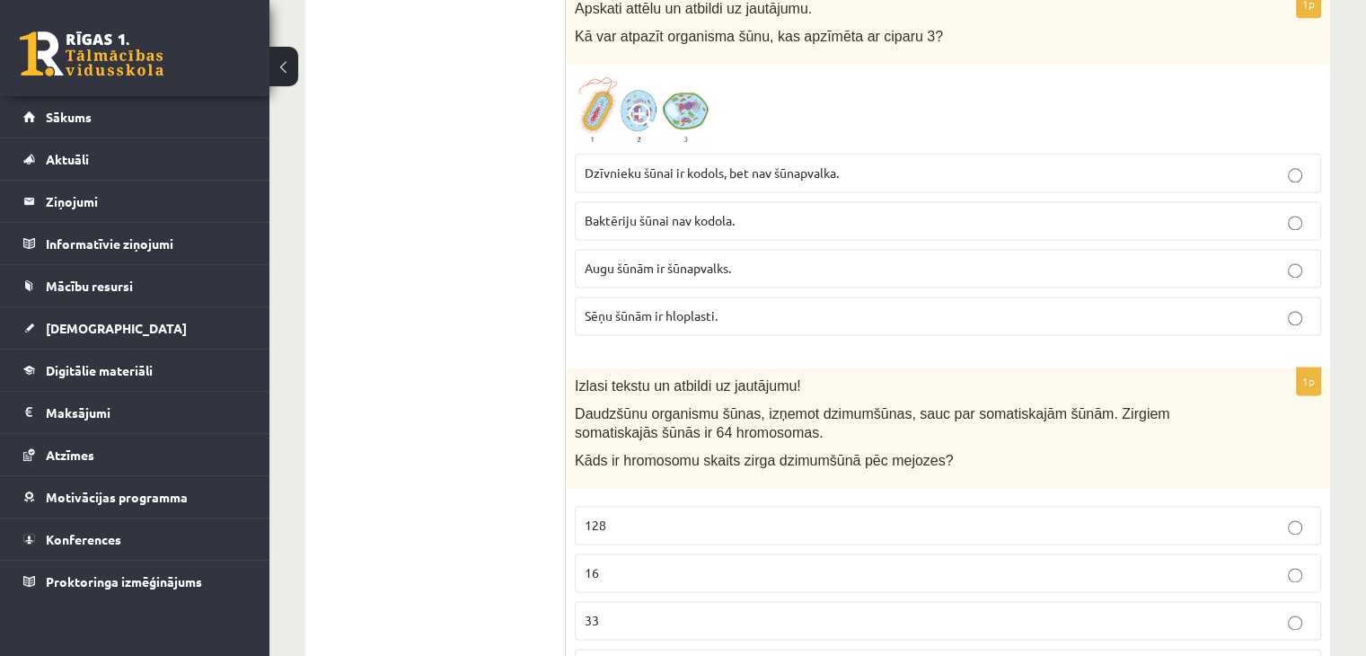
click at [700, 611] on p "33" at bounding box center [948, 620] width 727 height 19
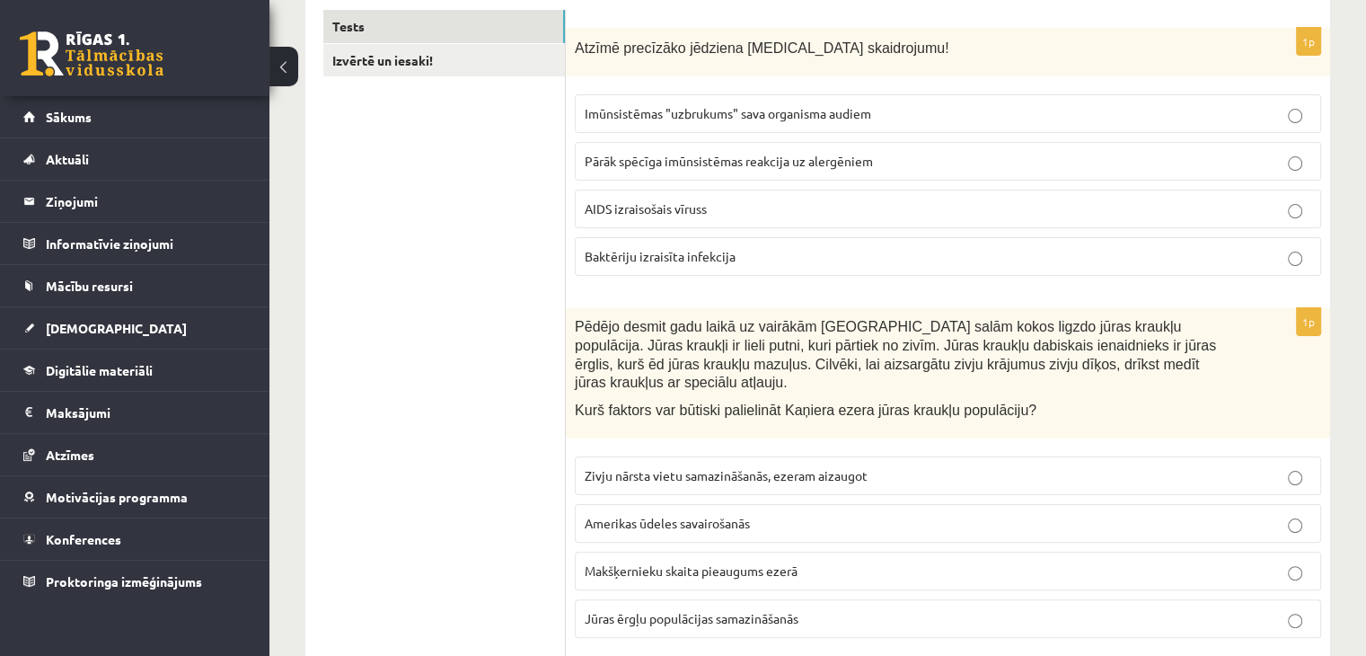
scroll to position [0, 0]
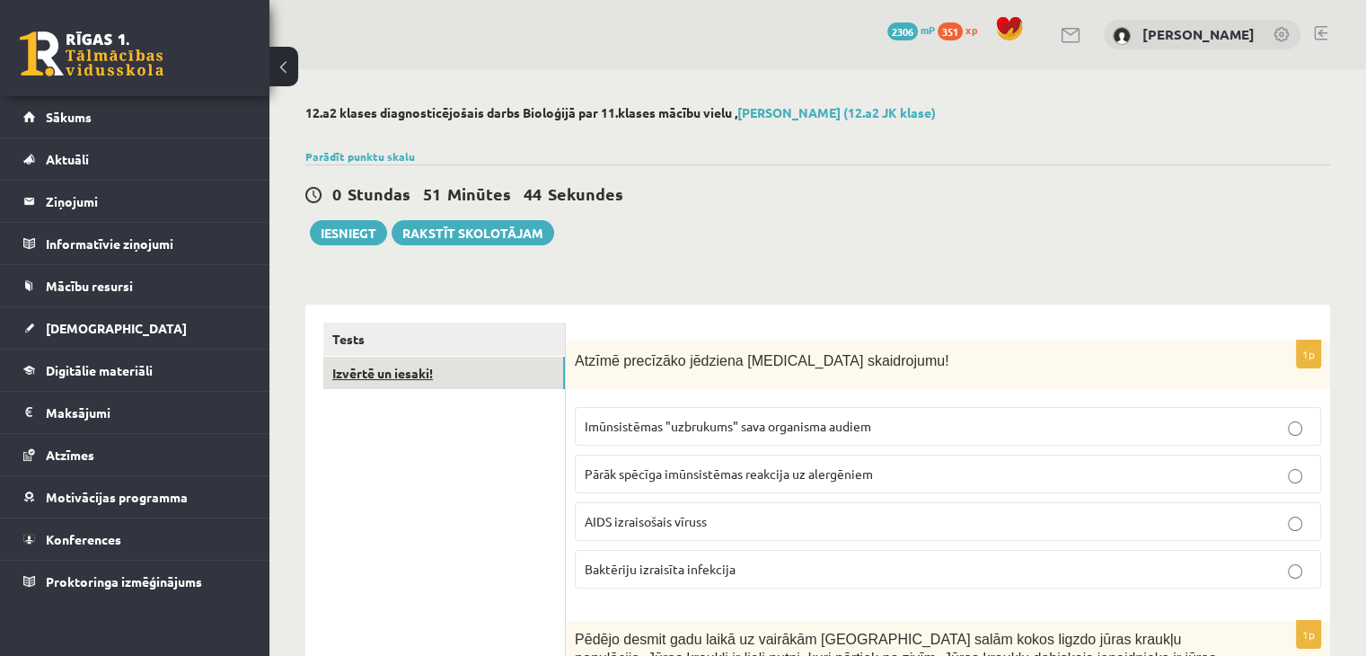
click at [464, 359] on link "Izvērtē un iesaki!" at bounding box center [444, 373] width 242 height 33
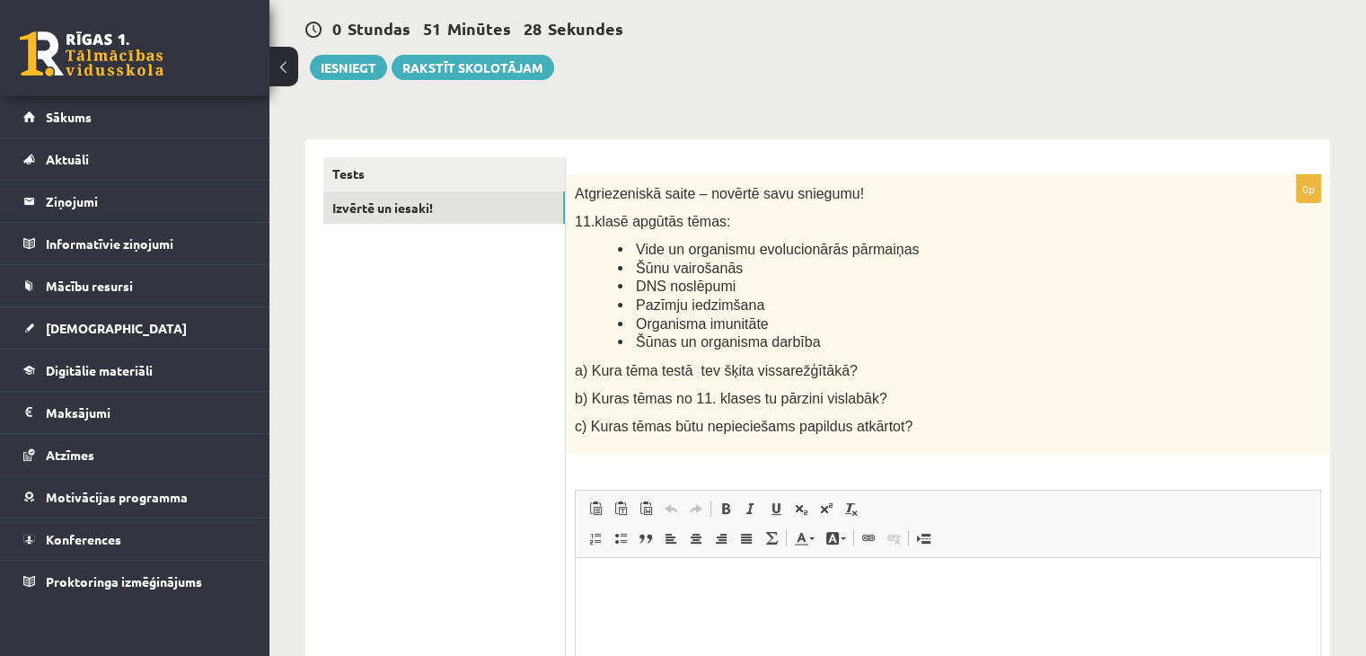
scroll to position [183, 0]
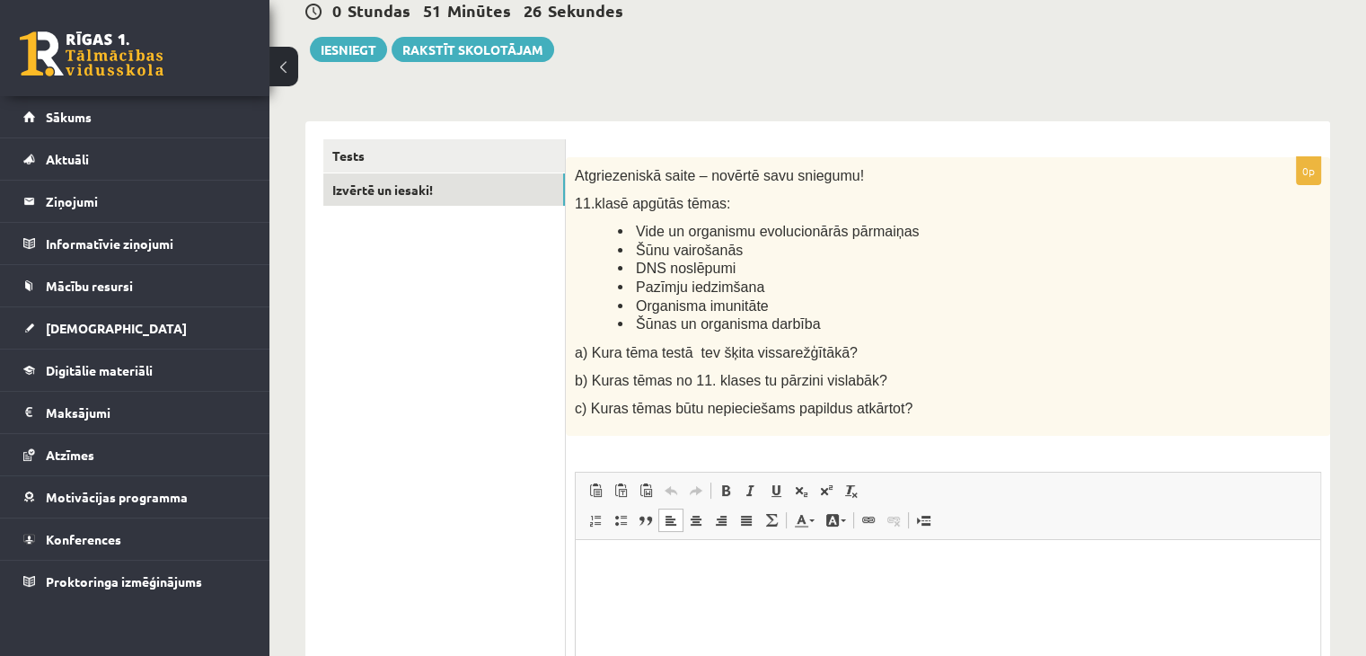
click at [710, 568] on p "Rich Text Editor, wiswyg-editor-user-answer-47024809033780" at bounding box center [948, 567] width 709 height 19
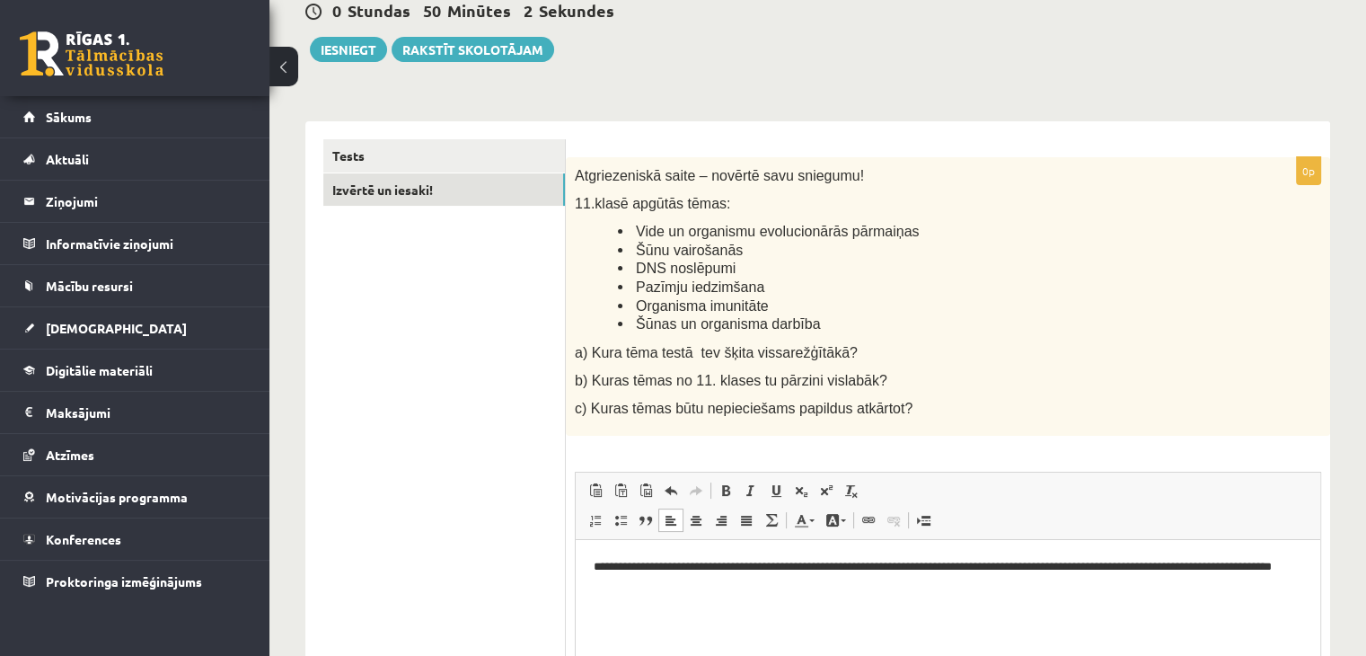
scroll to position [97, 0]
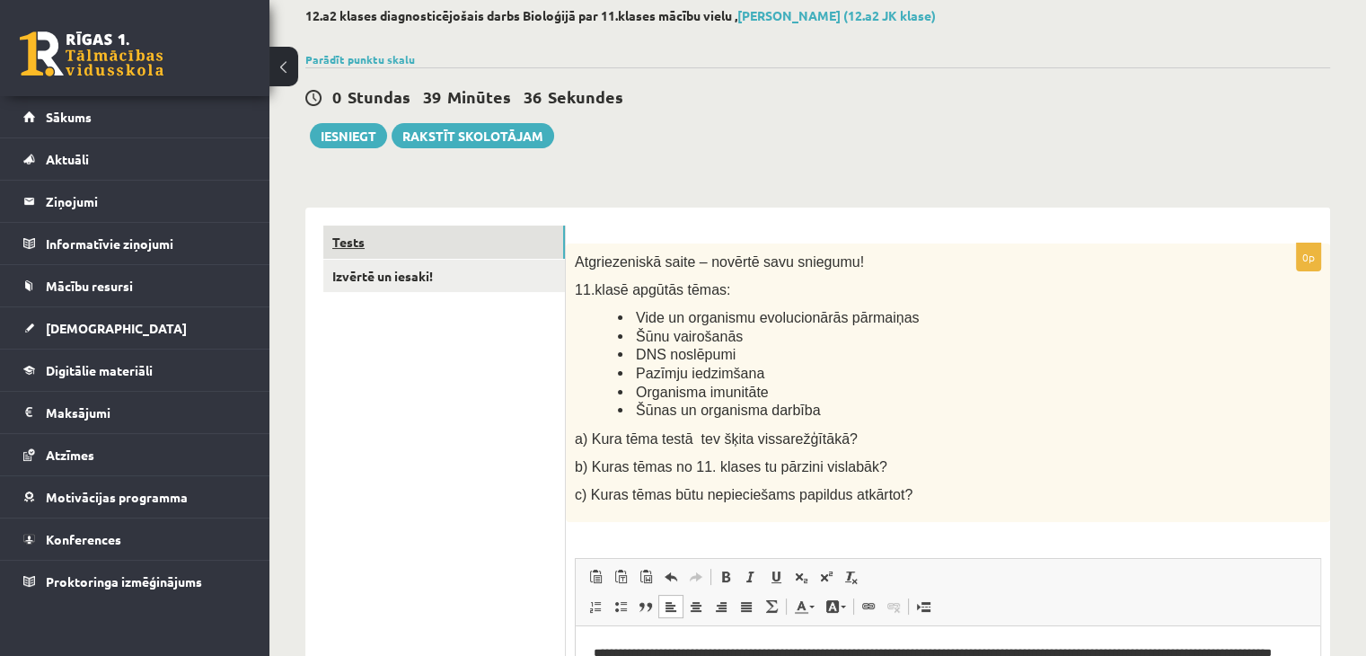
click at [479, 239] on link "Tests" at bounding box center [444, 241] width 242 height 33
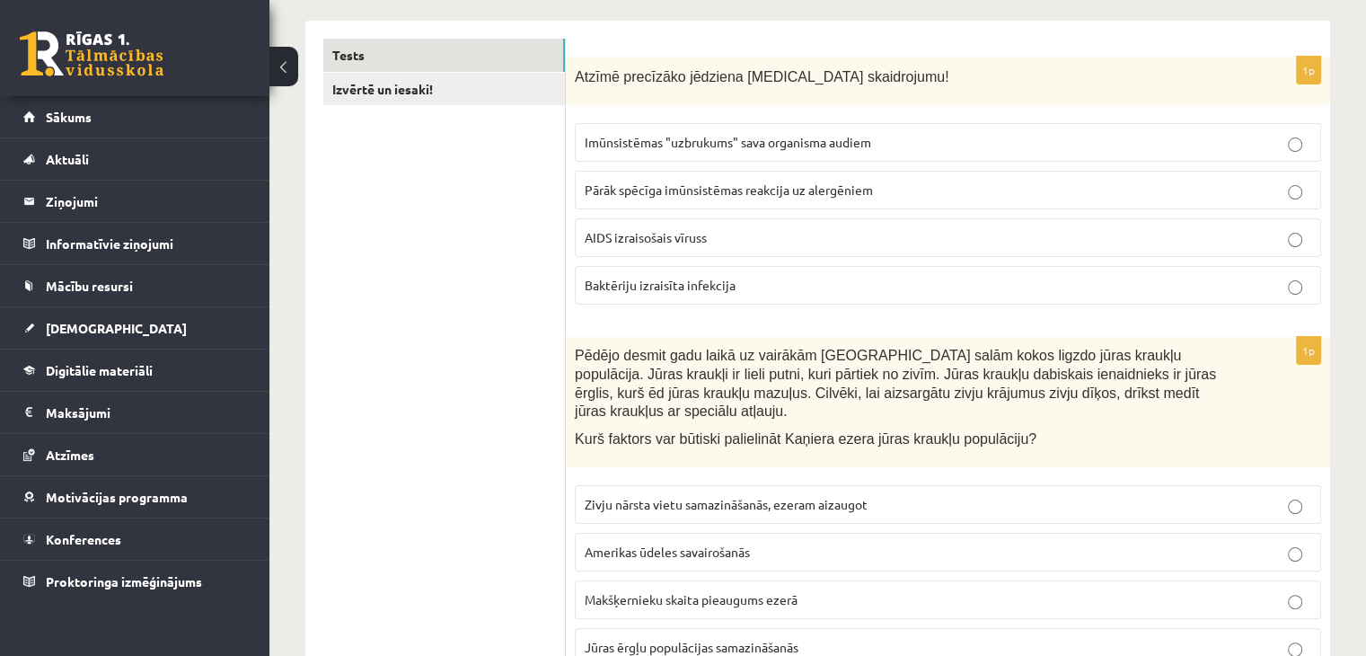
scroll to position [0, 0]
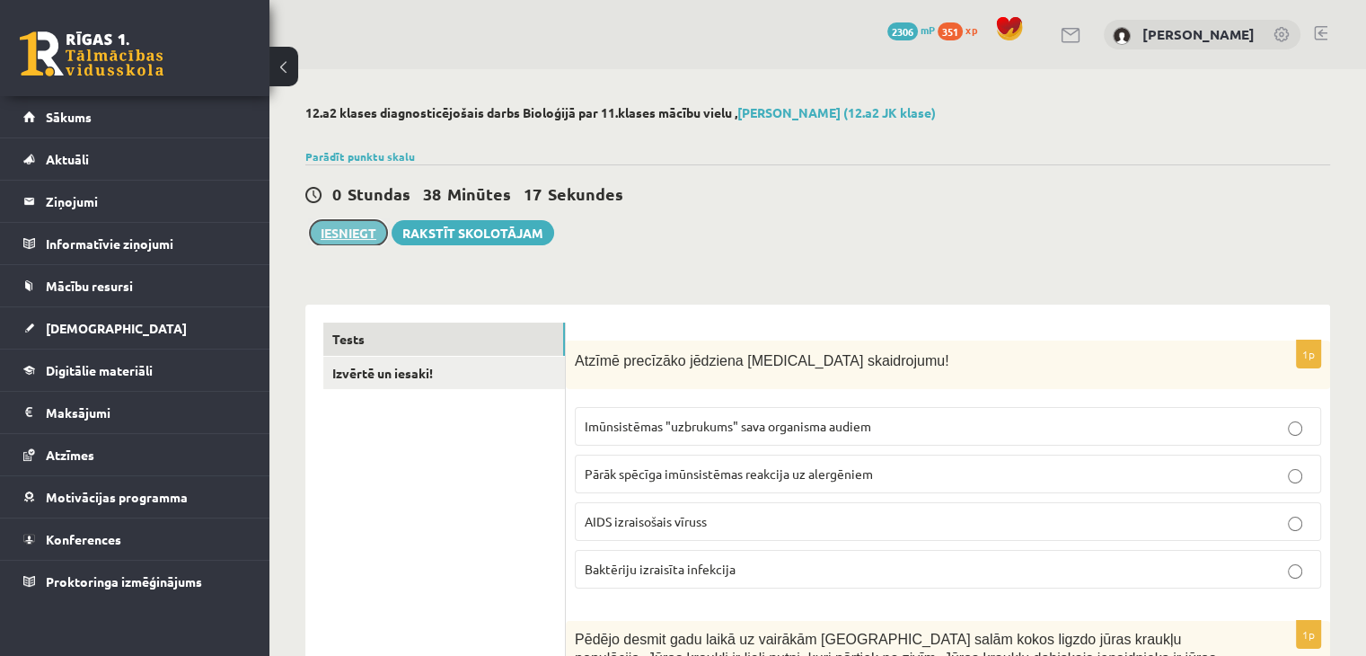
click at [366, 231] on button "Iesniegt" at bounding box center [348, 232] width 77 height 25
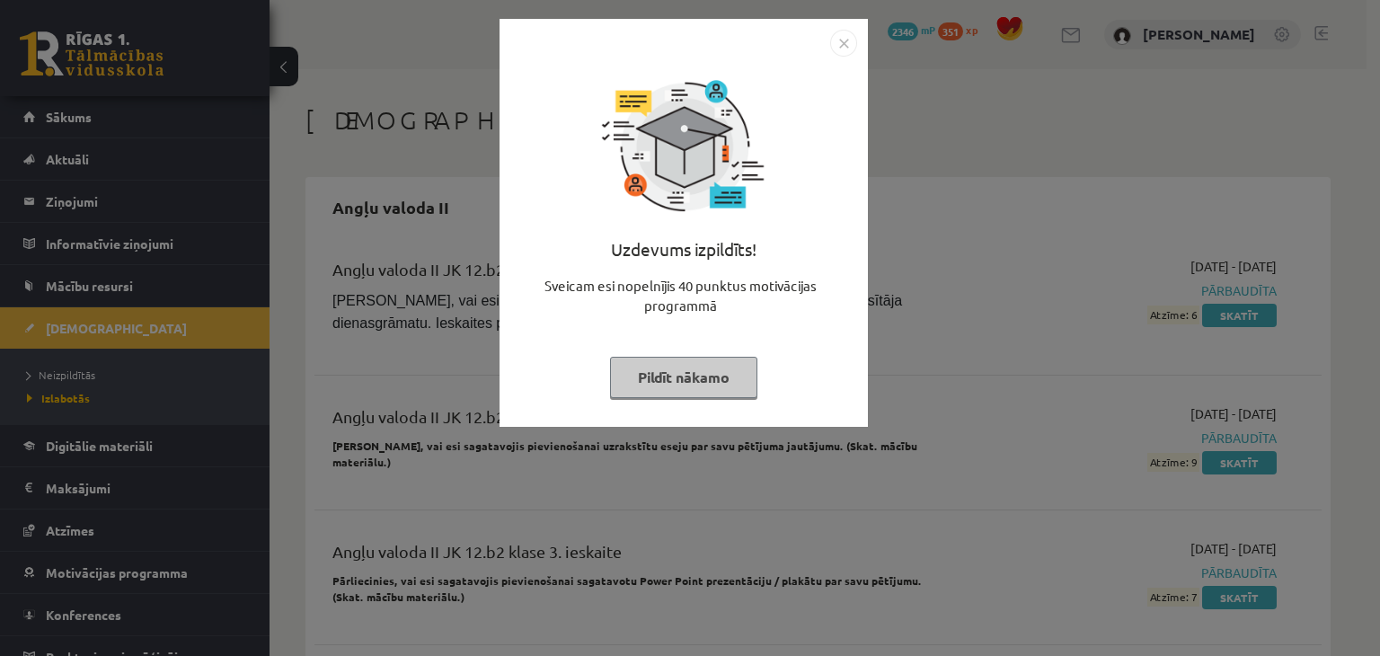
click at [636, 375] on button "Pildīt nākamo" at bounding box center [683, 377] width 147 height 41
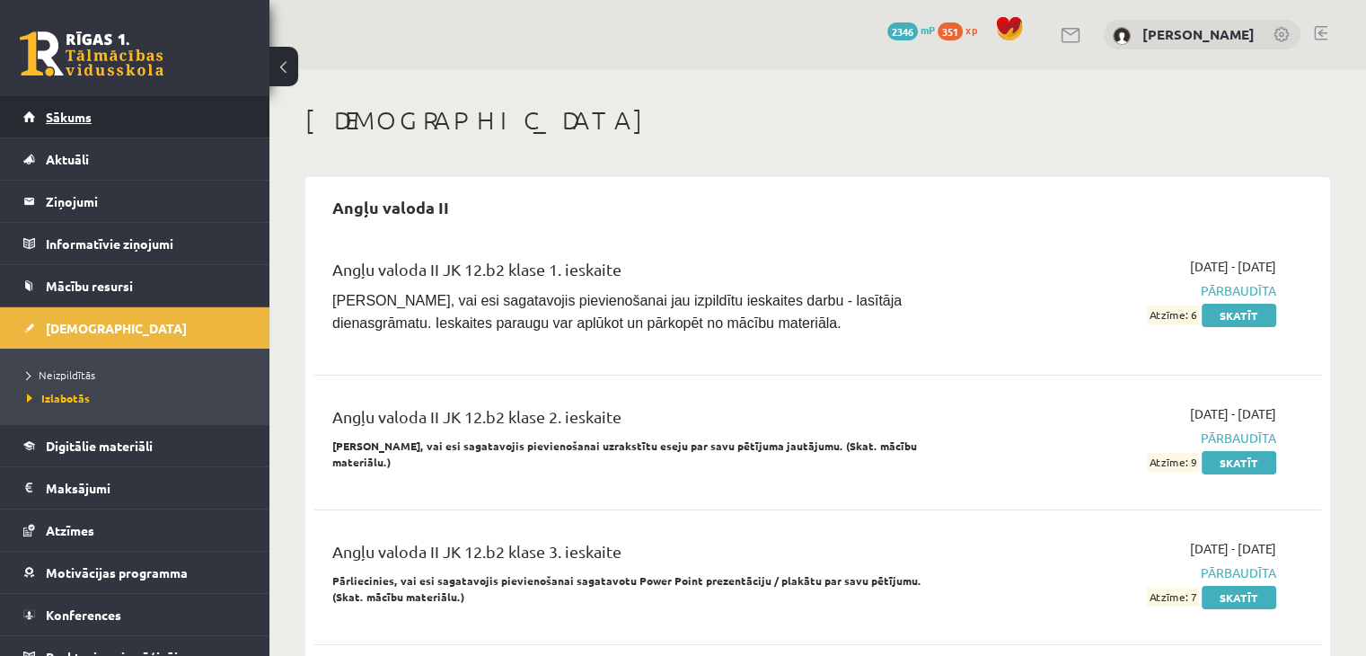
click at [91, 112] on span "Sākums" at bounding box center [69, 117] width 46 height 16
